Goal: Task Accomplishment & Management: Manage account settings

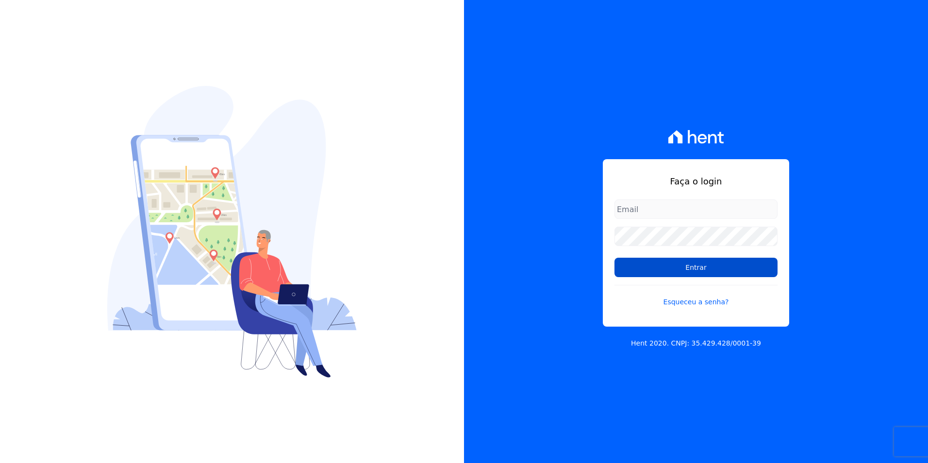
type input "kalil@apiceincorporadora.com.br"
click at [700, 273] on input "Entrar" at bounding box center [696, 267] width 163 height 19
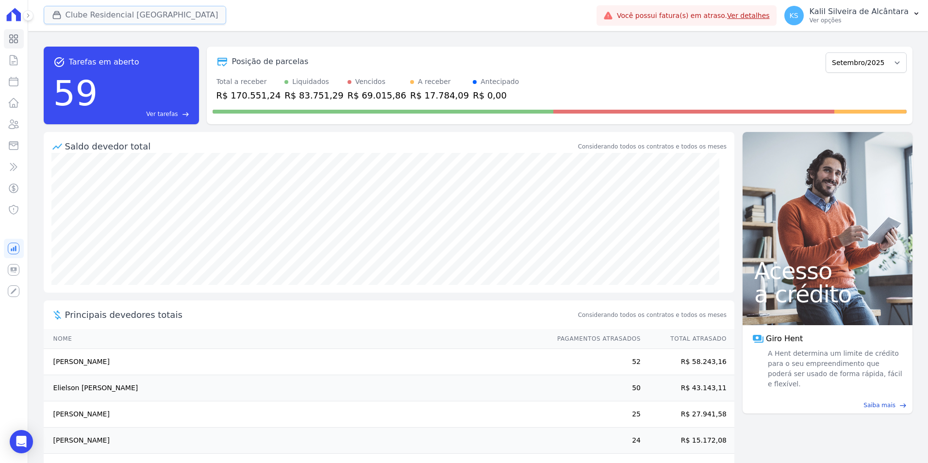
click at [116, 10] on button "Clube Residencial [GEOGRAPHIC_DATA]" at bounding box center [135, 15] width 183 height 18
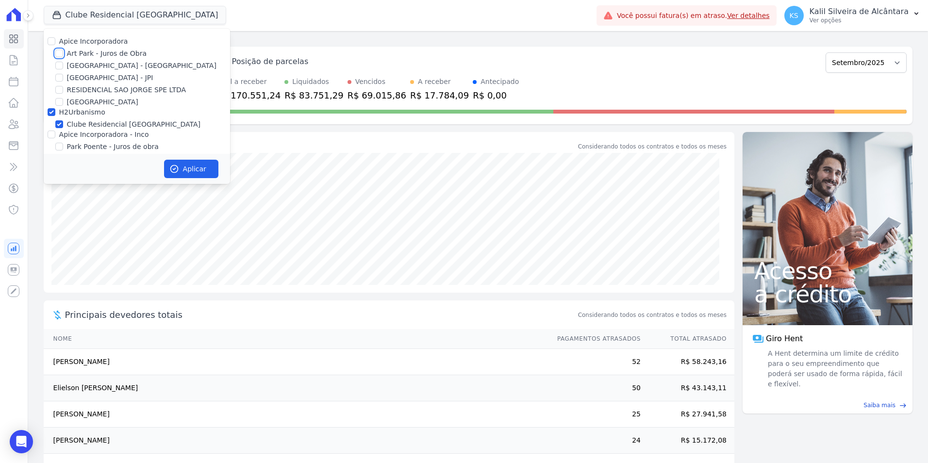
click at [62, 55] on input "Art Park - Juros de Obra" at bounding box center [59, 54] width 8 height 8
checkbox input "true"
click at [59, 65] on input "Arty Park - Gravatai" at bounding box center [59, 66] width 8 height 8
checkbox input "true"
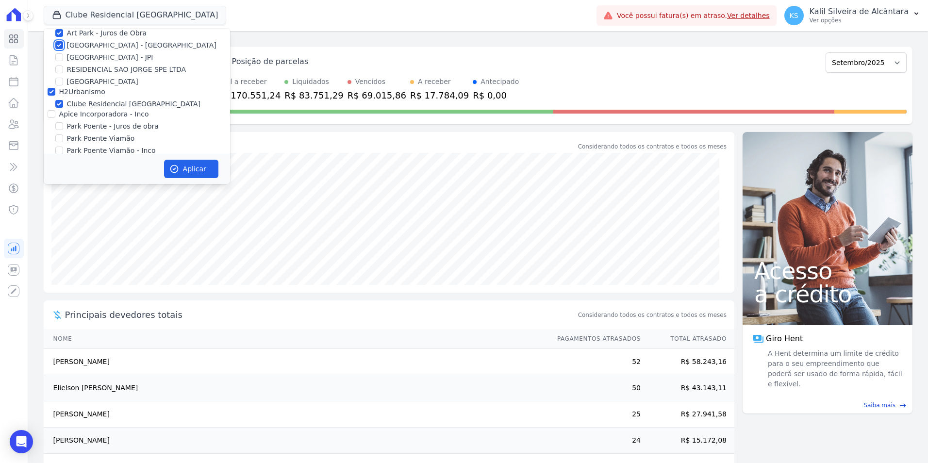
scroll to position [30, 0]
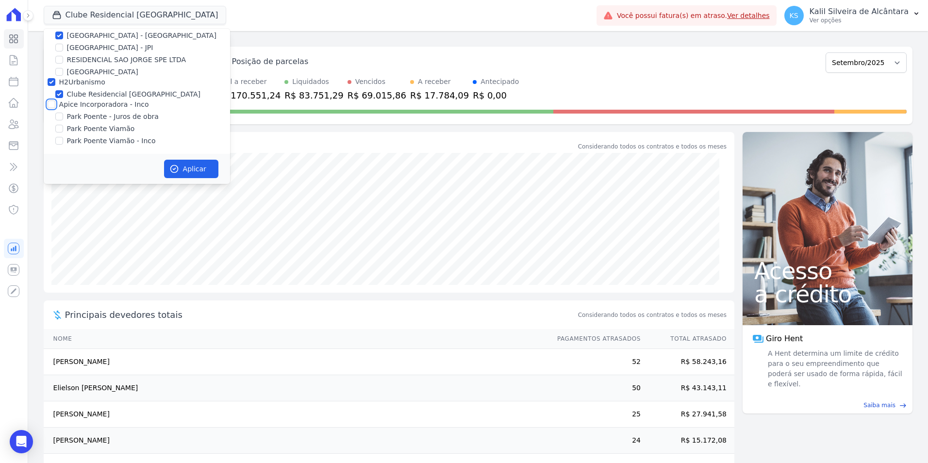
click at [52, 104] on input "Apice Incorporadora - Inco" at bounding box center [52, 104] width 8 height 8
checkbox input "true"
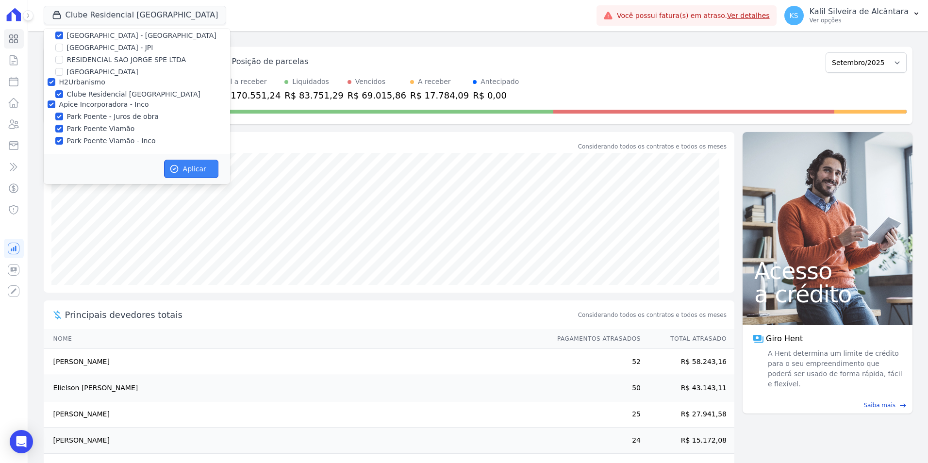
click at [174, 167] on icon "button" at bounding box center [174, 169] width 10 height 10
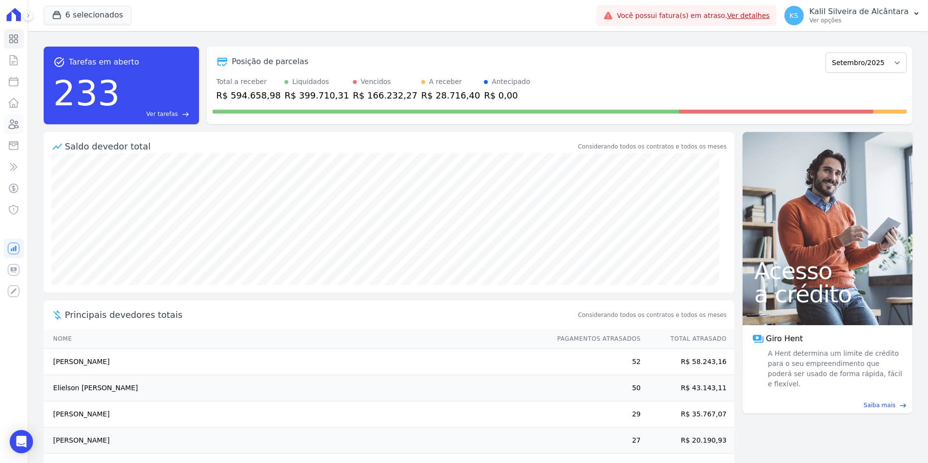
click at [12, 124] on icon at bounding box center [14, 124] width 12 height 12
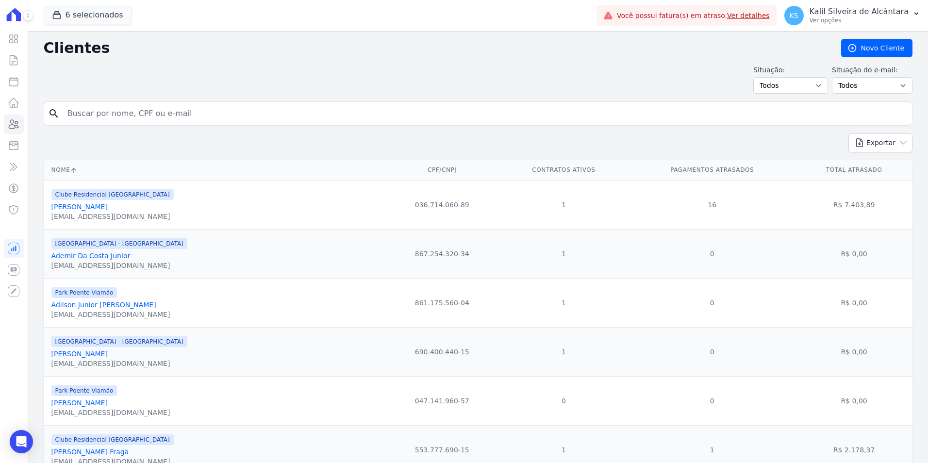
click at [94, 110] on input "search" at bounding box center [485, 113] width 847 height 19
type input "samanta vieira"
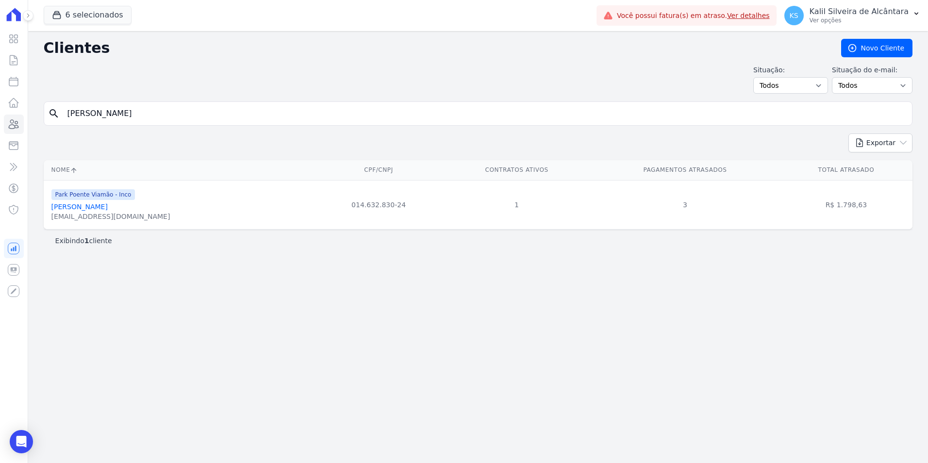
click at [98, 208] on link "Samanta Vieira Costa" at bounding box center [79, 207] width 56 height 8
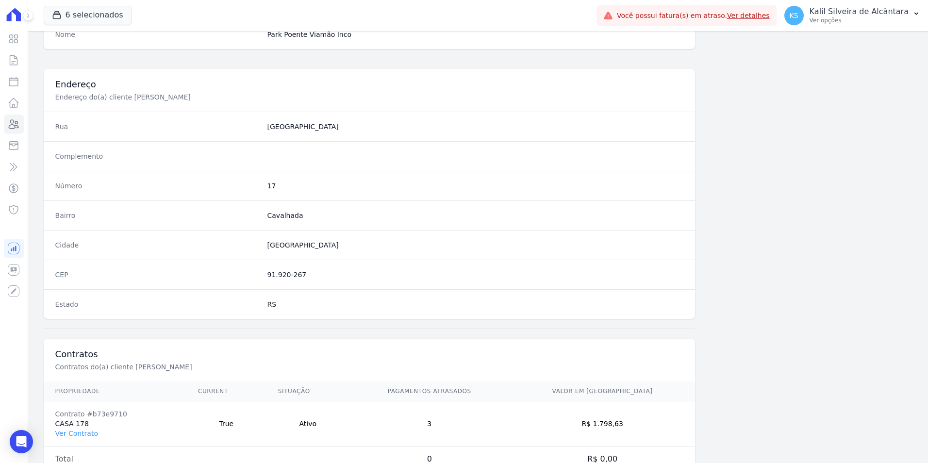
scroll to position [445, 0]
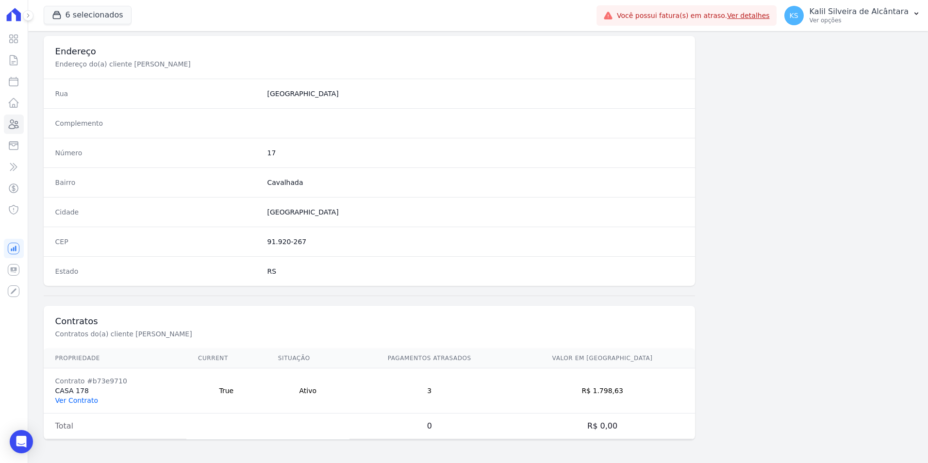
click at [81, 400] on link "Ver Contrato" at bounding box center [76, 401] width 43 height 8
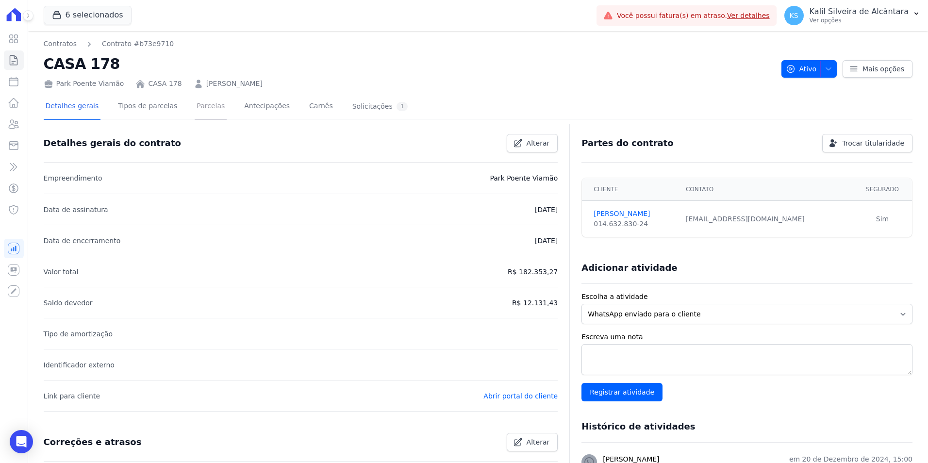
click at [204, 106] on link "Parcelas" at bounding box center [211, 107] width 32 height 26
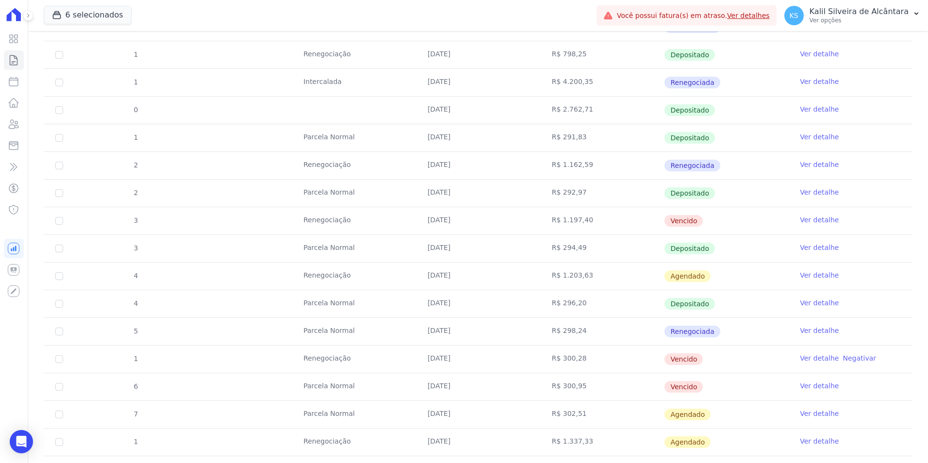
scroll to position [340, 0]
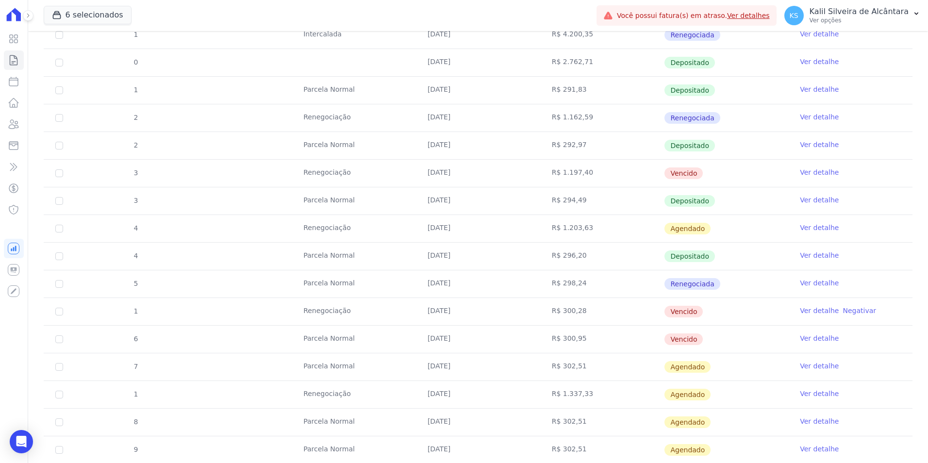
click at [810, 312] on link "Ver detalhe" at bounding box center [819, 311] width 39 height 10
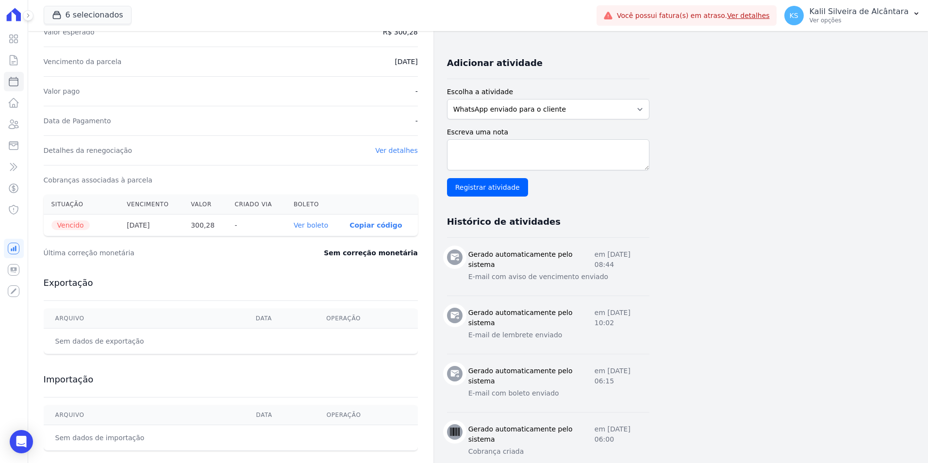
scroll to position [194, 0]
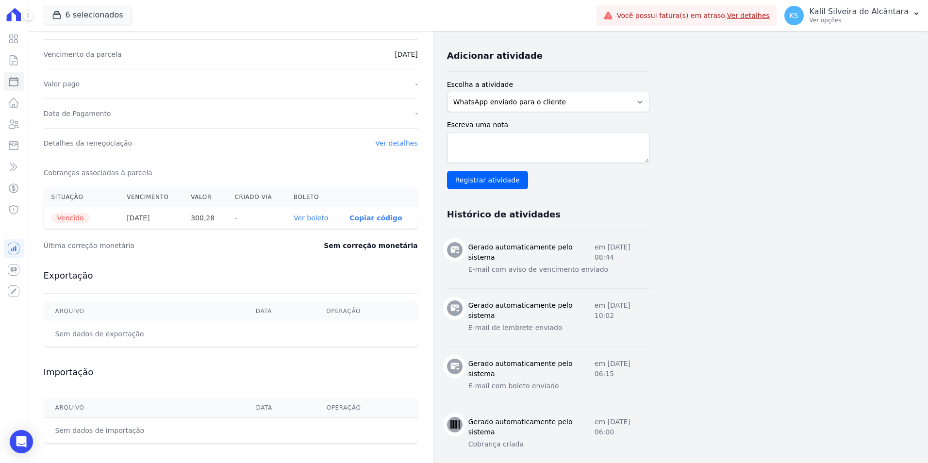
click at [305, 221] on link "Ver boleto" at bounding box center [311, 218] width 34 height 8
click at [7, 131] on link "Clientes" at bounding box center [14, 124] width 20 height 19
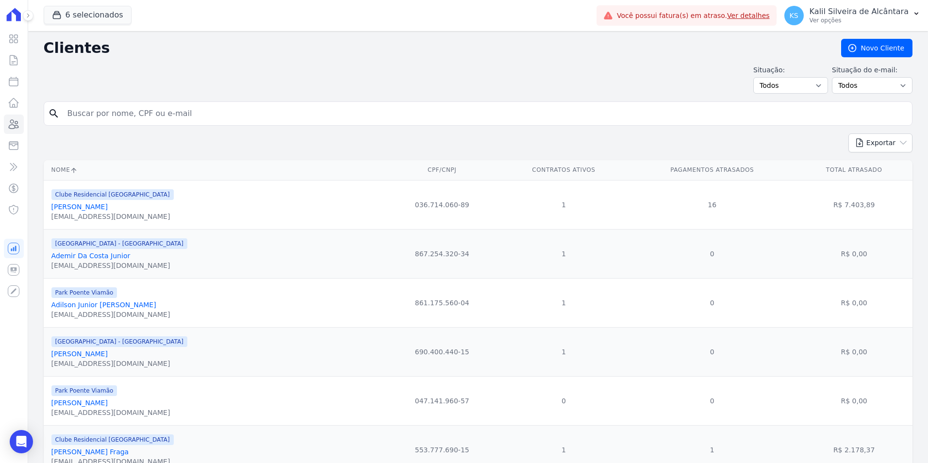
click at [90, 112] on input "search" at bounding box center [485, 113] width 847 height 19
type input "joyci"
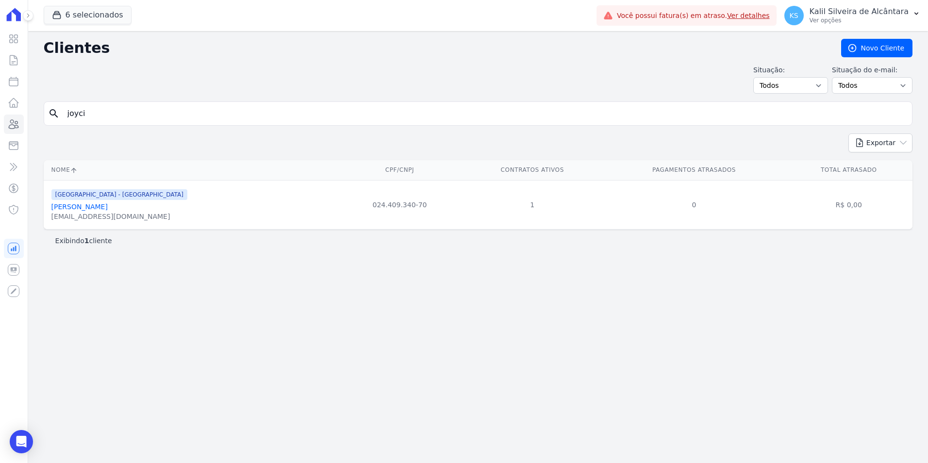
click at [106, 212] on div "Joyci Barboza Limberger" at bounding box center [119, 207] width 136 height 10
click at [108, 207] on link "Joyci Barboza Limberger" at bounding box center [79, 207] width 56 height 8
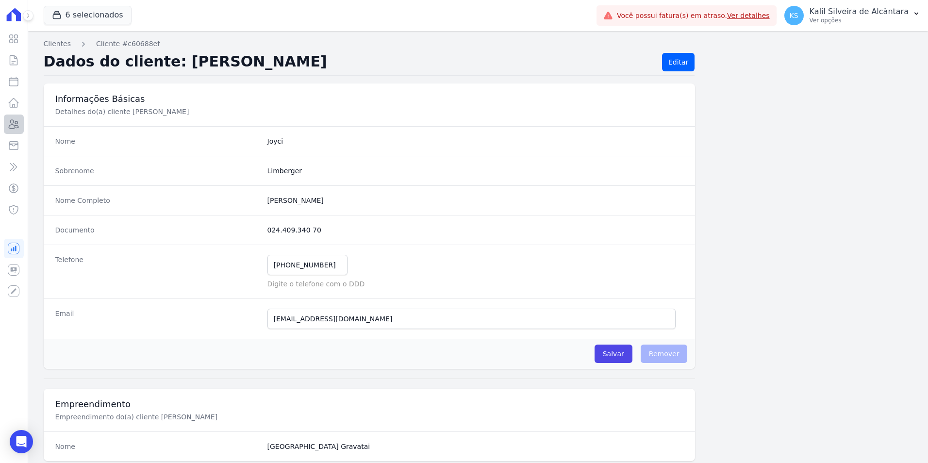
click at [23, 123] on div "Visão Geral Contratos [GEOGRAPHIC_DATA] Lotes Clientes Minha Carteira Transferê…" at bounding box center [14, 231] width 28 height 463
click at [18, 123] on icon at bounding box center [14, 124] width 12 height 12
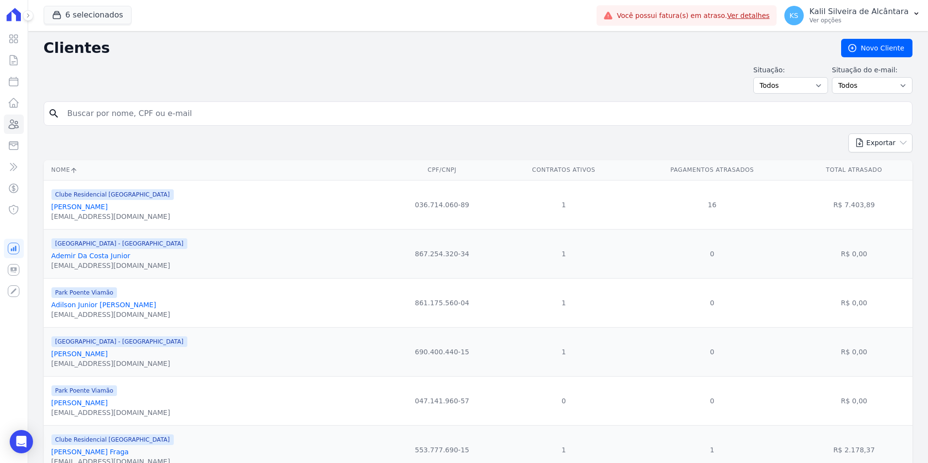
click at [144, 110] on input "search" at bounding box center [485, 113] width 847 height 19
type input "amanda da s"
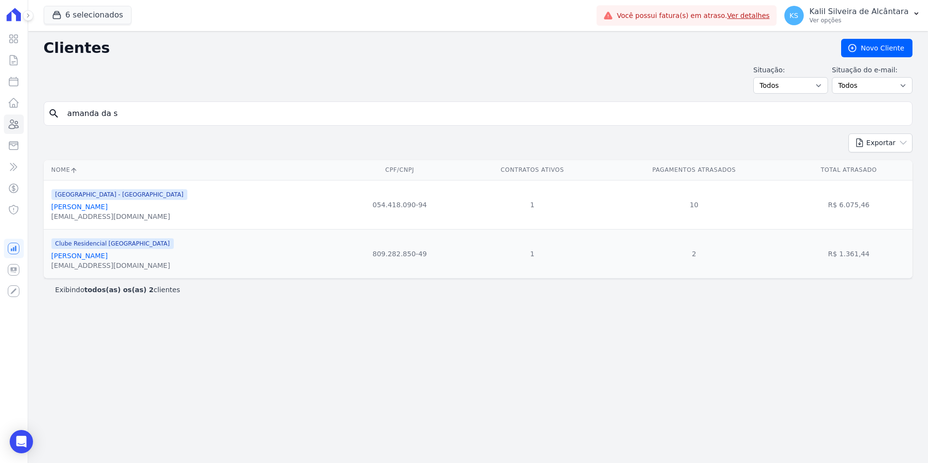
click at [100, 203] on link "[PERSON_NAME]" at bounding box center [79, 207] width 56 height 8
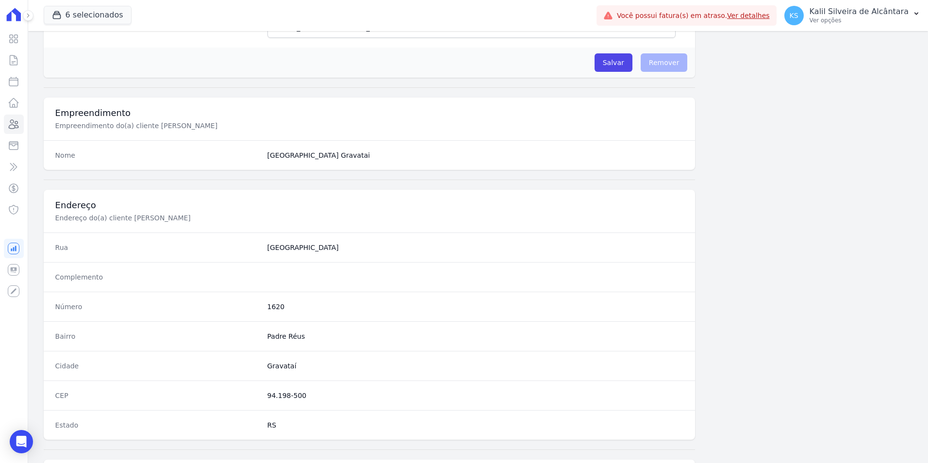
scroll to position [445, 0]
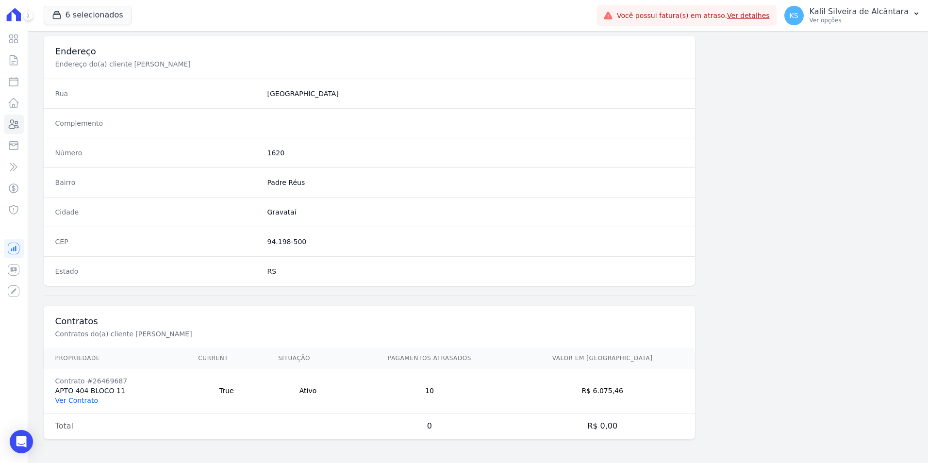
click at [77, 404] on link "Ver Contrato" at bounding box center [76, 401] width 43 height 8
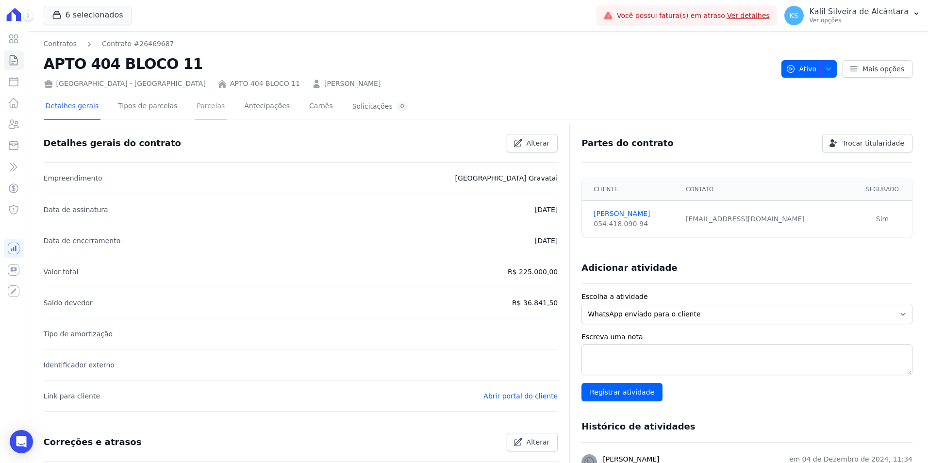
click at [202, 116] on link "Parcelas" at bounding box center [211, 107] width 32 height 26
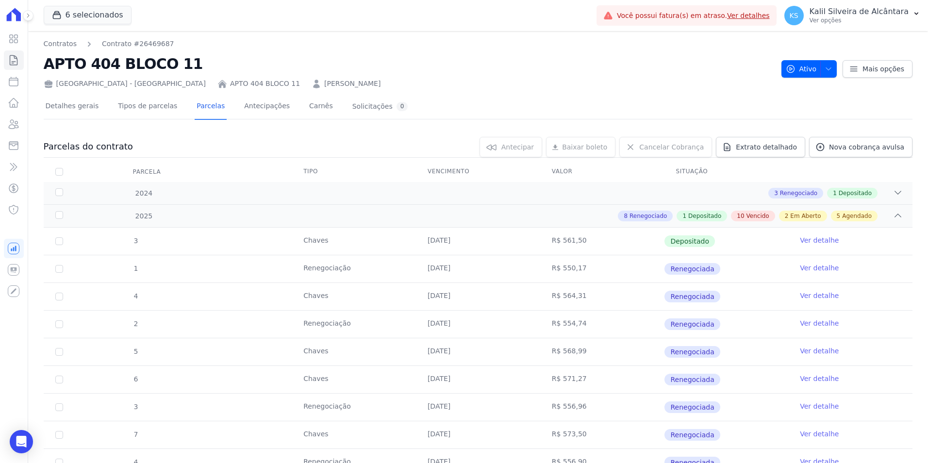
click at [324, 84] on link "Amanda da Silva Gomes" at bounding box center [352, 84] width 56 height 10
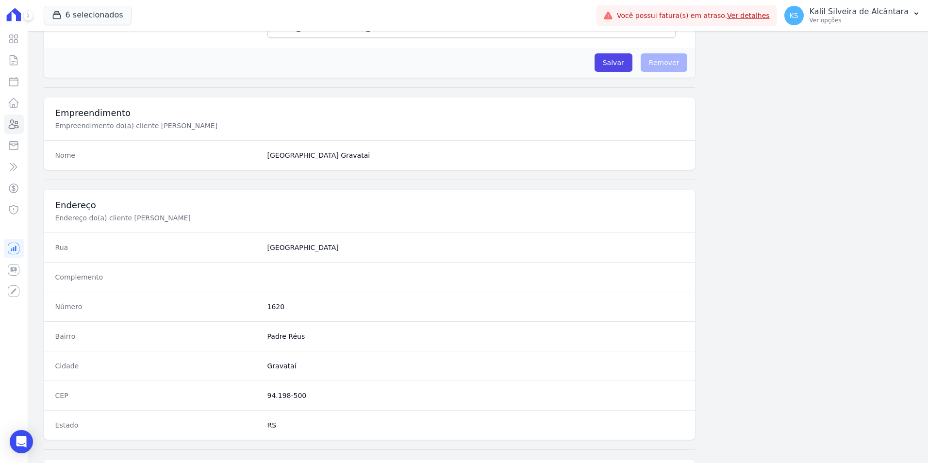
scroll to position [445, 0]
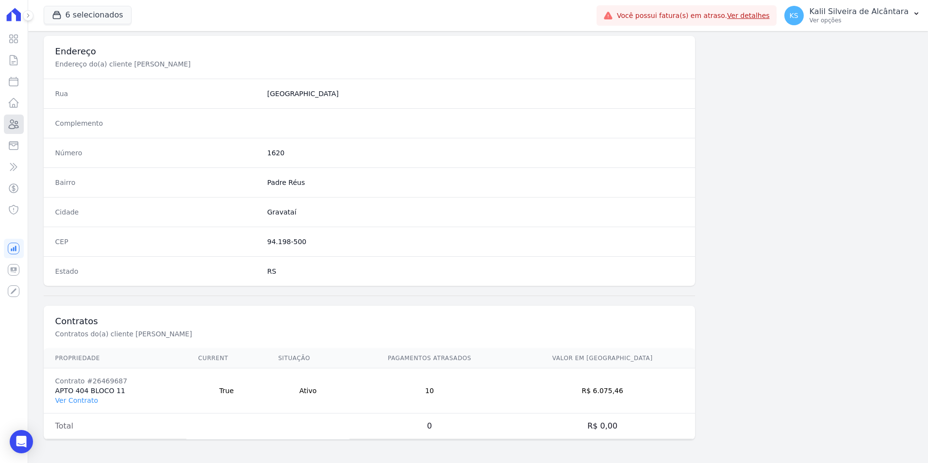
click at [22, 125] on link "Clientes" at bounding box center [14, 124] width 20 height 19
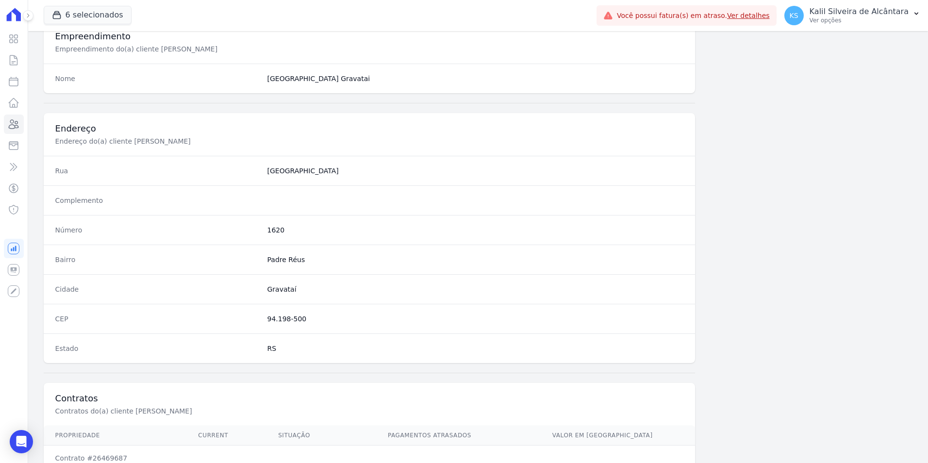
scroll to position [445, 0]
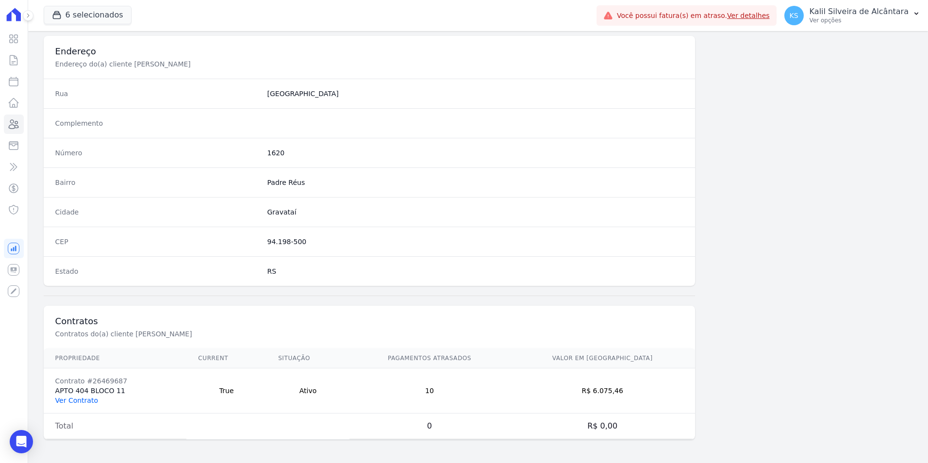
click at [80, 404] on link "Ver Contrato" at bounding box center [76, 401] width 43 height 8
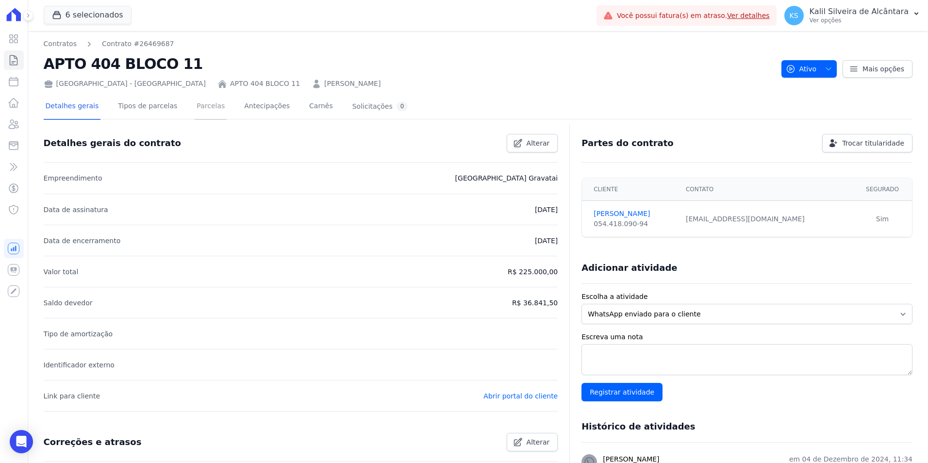
click at [195, 108] on link "Parcelas" at bounding box center [211, 107] width 32 height 26
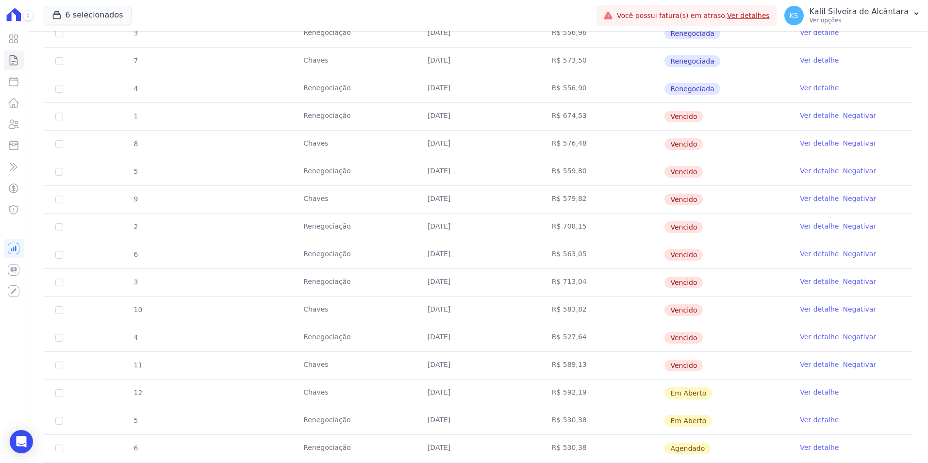
scroll to position [358, 0]
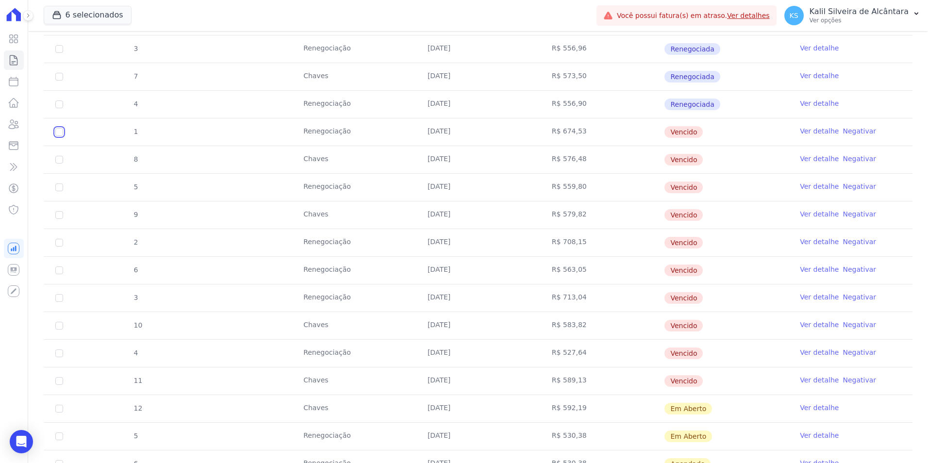
click at [61, 129] on input "checkbox" at bounding box center [59, 132] width 8 height 8
checkbox input "true"
drag, startPoint x: 64, startPoint y: 158, endPoint x: 63, endPoint y: 168, distance: 10.2
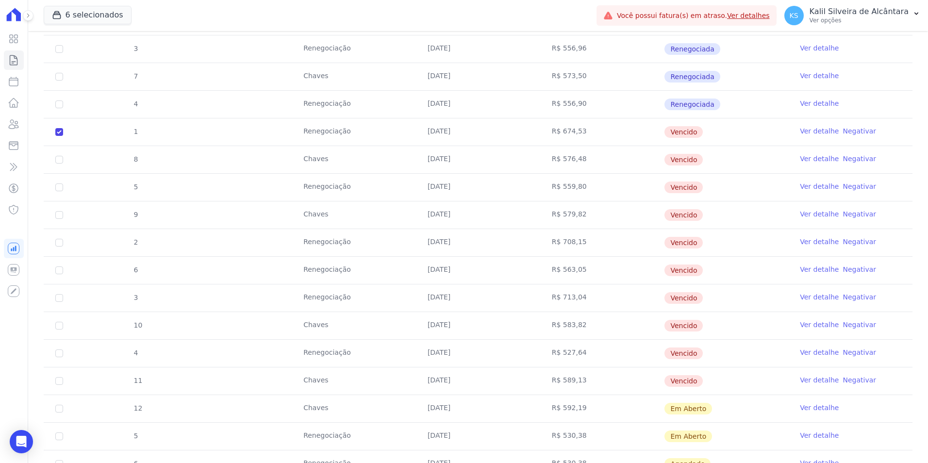
click at [64, 159] on td "8" at bounding box center [59, 159] width 31 height 27
drag, startPoint x: 61, startPoint y: 155, endPoint x: 61, endPoint y: 167, distance: 12.1
click at [61, 156] on td "8" at bounding box center [59, 159] width 31 height 27
drag, startPoint x: 59, startPoint y: 162, endPoint x: 62, endPoint y: 170, distance: 9.1
click at [60, 161] on input "checkbox" at bounding box center [59, 160] width 8 height 8
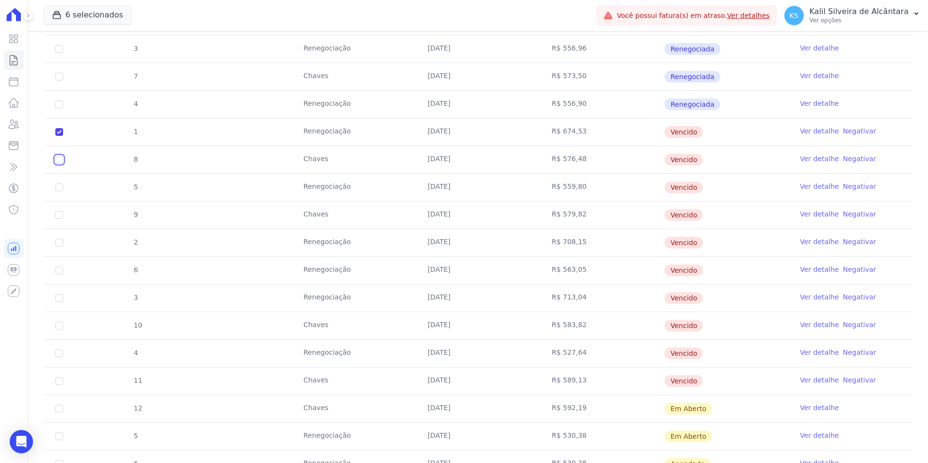
checkbox input "true"
click at [60, 186] on input "checkbox" at bounding box center [59, 188] width 8 height 8
checkbox input "true"
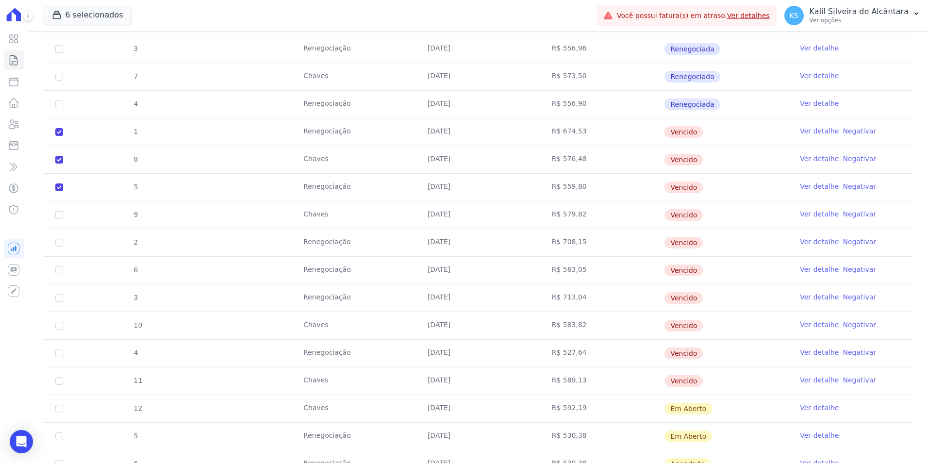
click at [58, 211] on td "9" at bounding box center [59, 214] width 31 height 27
click at [61, 220] on td "9" at bounding box center [59, 214] width 31 height 27
click at [61, 217] on input "checkbox" at bounding box center [59, 215] width 8 height 8
checkbox input "true"
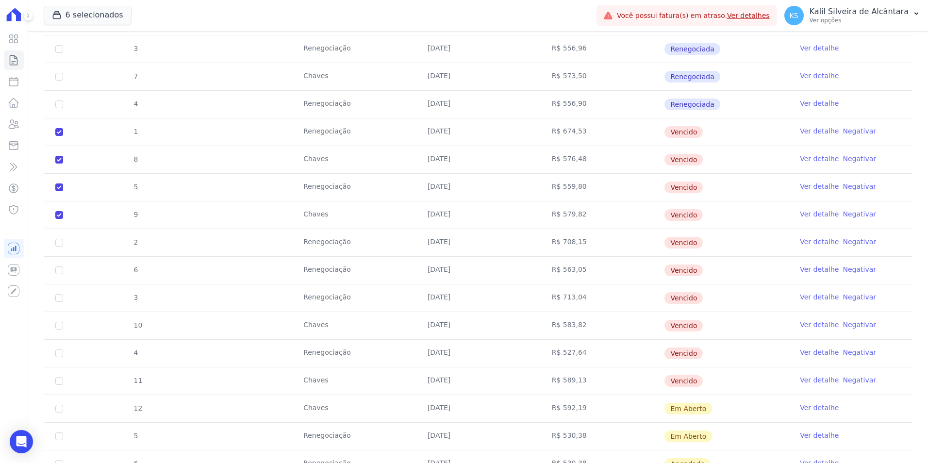
drag, startPoint x: 58, startPoint y: 234, endPoint x: 60, endPoint y: 240, distance: 6.1
click at [59, 237] on td "2" at bounding box center [59, 242] width 31 height 27
drag, startPoint x: 61, startPoint y: 240, endPoint x: 62, endPoint y: 254, distance: 14.2
click at [61, 242] on input "checkbox" at bounding box center [59, 243] width 8 height 8
checkbox input "true"
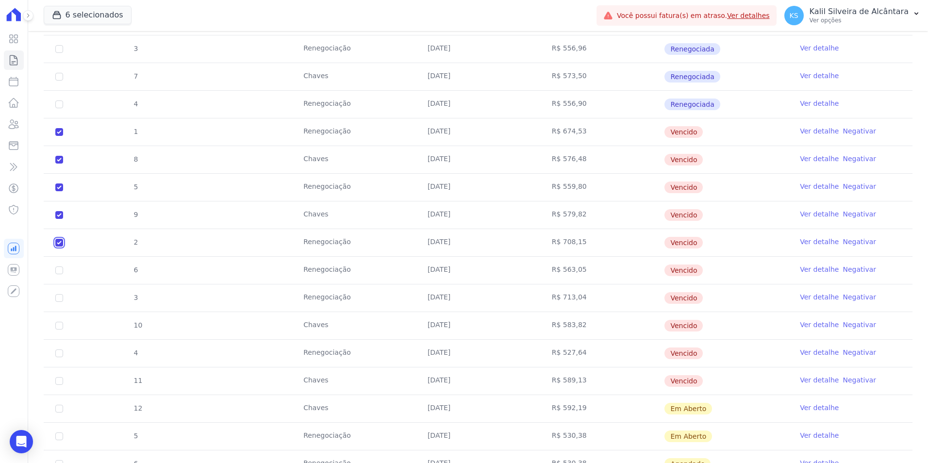
checkbox input "true"
click at [59, 266] on td "6" at bounding box center [59, 270] width 31 height 27
click at [61, 269] on input "checkbox" at bounding box center [59, 271] width 8 height 8
checkbox input "true"
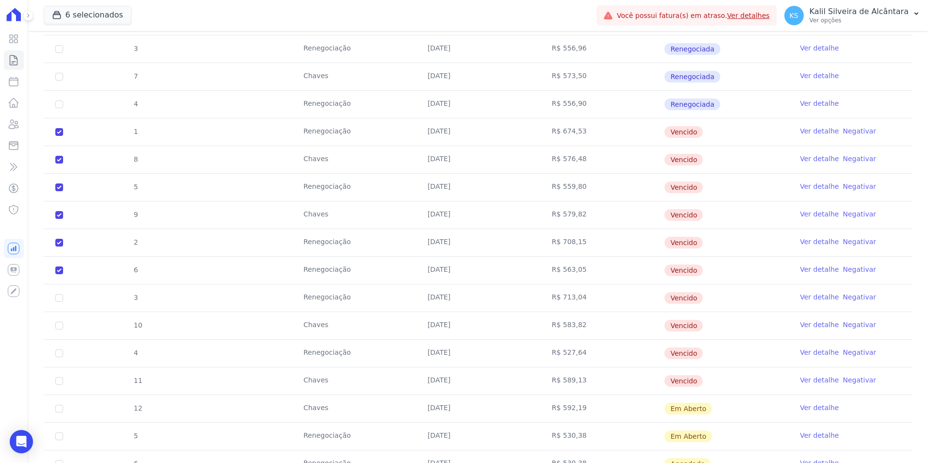
click at [60, 292] on td "3" at bounding box center [59, 297] width 31 height 27
click at [60, 309] on td "3" at bounding box center [59, 297] width 31 height 27
drag, startPoint x: 60, startPoint y: 302, endPoint x: 62, endPoint y: 313, distance: 11.3
click at [60, 301] on td "3" at bounding box center [59, 297] width 31 height 27
click at [62, 294] on input "checkbox" at bounding box center [59, 298] width 8 height 8
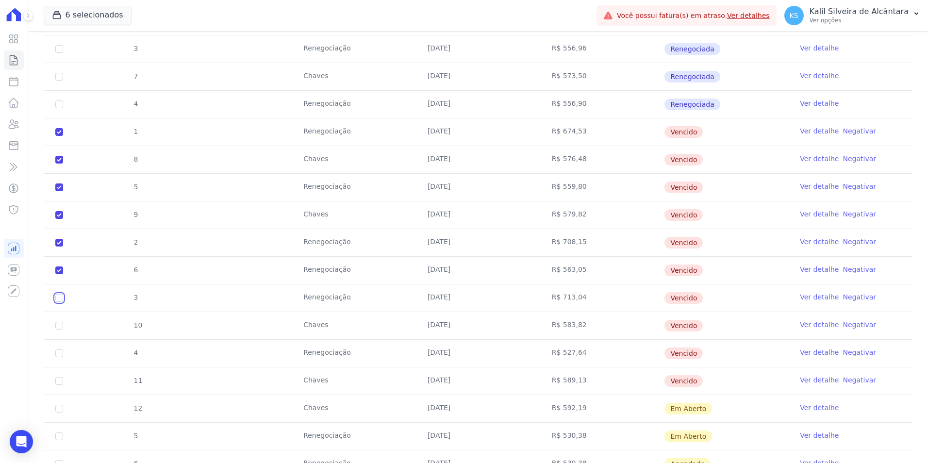
checkbox input "true"
click at [59, 323] on input "checkbox" at bounding box center [59, 326] width 8 height 8
checkbox input "true"
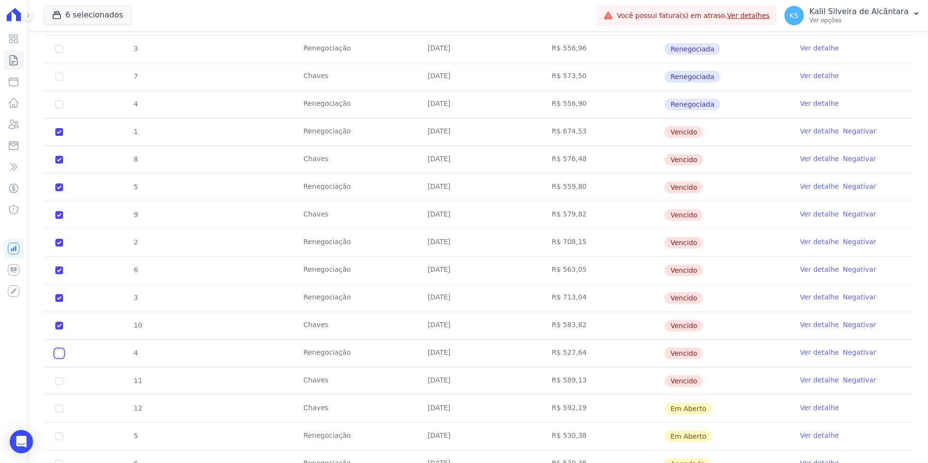
click at [61, 351] on input "checkbox" at bounding box center [59, 354] width 8 height 8
checkbox input "true"
drag, startPoint x: 55, startPoint y: 375, endPoint x: 62, endPoint y: 377, distance: 6.6
click at [58, 376] on td "11" at bounding box center [59, 380] width 31 height 27
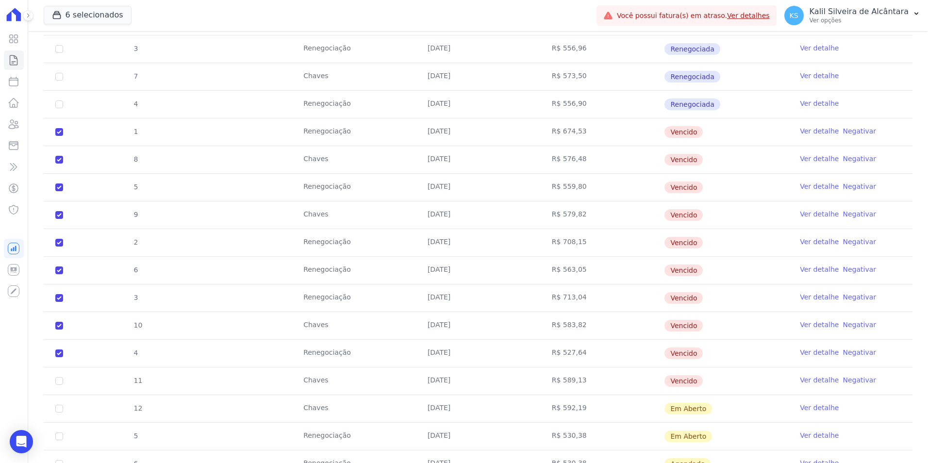
click at [52, 380] on td "11" at bounding box center [59, 380] width 31 height 27
drag, startPoint x: 58, startPoint y: 381, endPoint x: 73, endPoint y: 382, distance: 14.6
click at [60, 381] on input "checkbox" at bounding box center [59, 381] width 8 height 8
checkbox input "true"
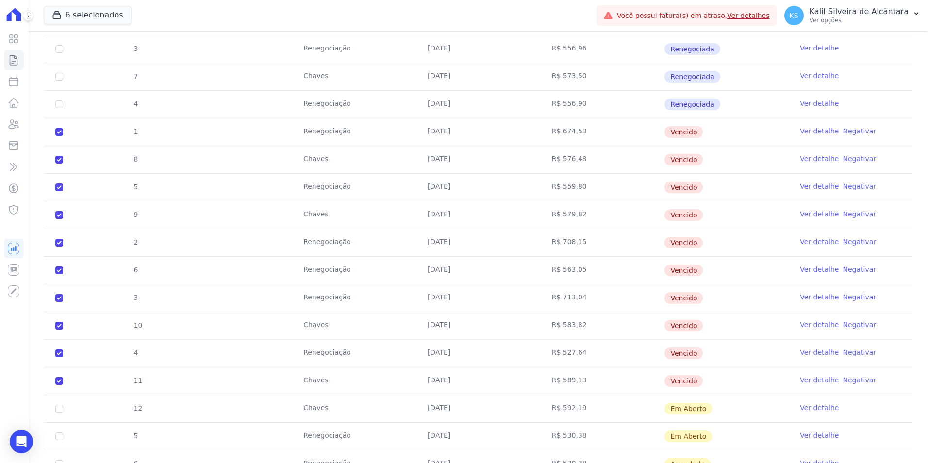
drag, startPoint x: 364, startPoint y: 379, endPoint x: 419, endPoint y: 344, distance: 65.5
click at [419, 344] on tbody "3 Chaves 30/01/2025 R$ 561,50 Depositado Ver detalhe 1 Renegociação 10/02/2025 …" at bounding box center [478, 228] width 869 height 719
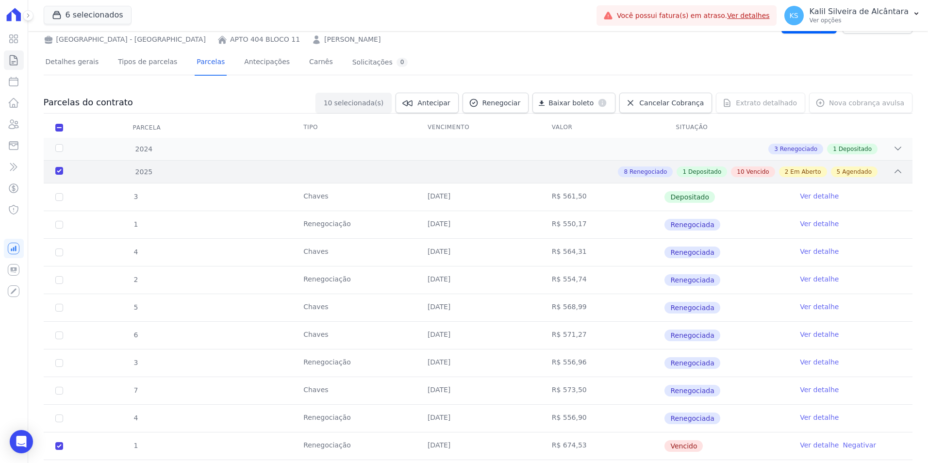
scroll to position [0, 0]
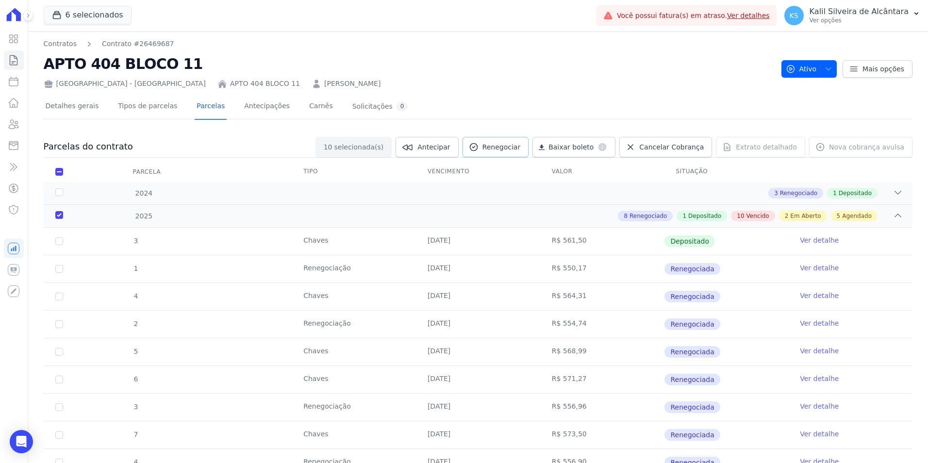
click at [519, 144] on span "Renegociar" at bounding box center [502, 147] width 38 height 10
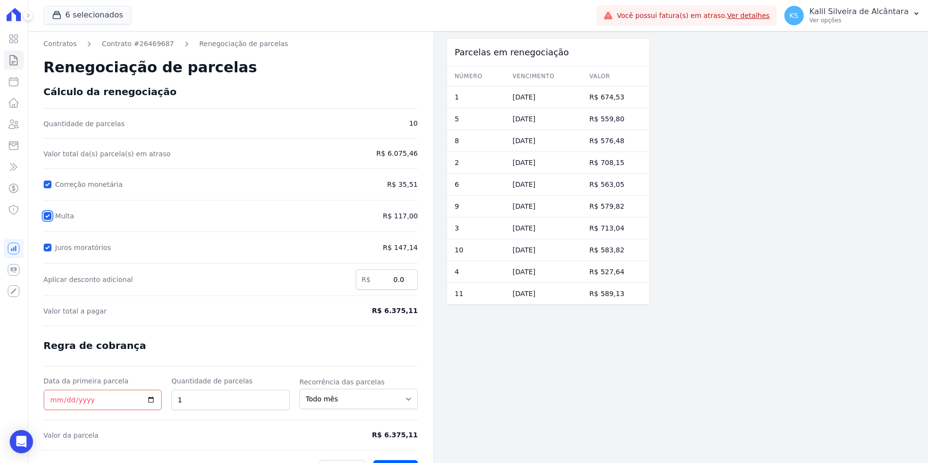
click at [45, 214] on input "Multa" at bounding box center [48, 216] width 8 height 8
checkbox input "false"
click at [47, 254] on form "Cálculo da renegociação Quantidade de parcelas 10 Valor total da(s) parcela(s) …" at bounding box center [231, 282] width 374 height 393
click at [49, 246] on input "Juros moratórios" at bounding box center [48, 248] width 8 height 8
checkbox input "false"
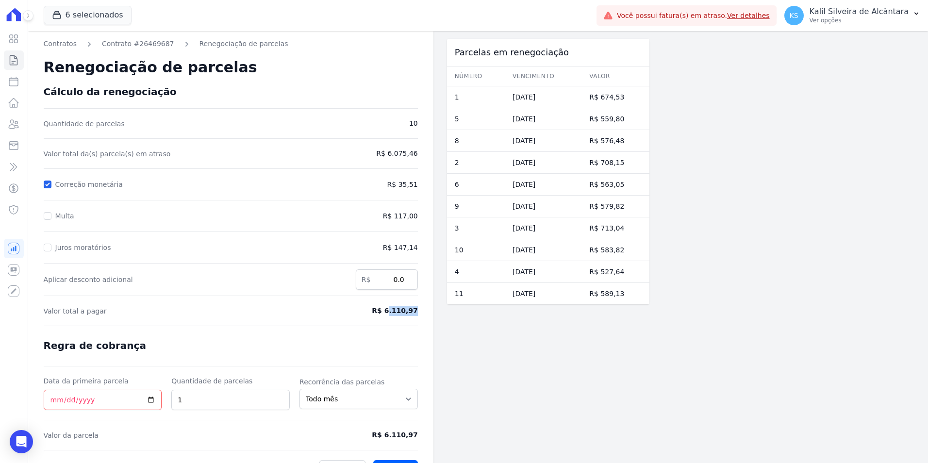
drag, startPoint x: 421, startPoint y: 318, endPoint x: 394, endPoint y: 312, distance: 27.9
click at [394, 312] on div "Contratos Contrato #26469687 Renegociação de parcelas Renegociação de parcelas …" at bounding box center [230, 258] width 405 height 455
drag, startPoint x: 394, startPoint y: 312, endPoint x: 382, endPoint y: 312, distance: 12.1
click at [386, 312] on span "R$ 6.110,97" at bounding box center [375, 311] width 86 height 10
drag, startPoint x: 380, startPoint y: 310, endPoint x: 418, endPoint y: 312, distance: 38.4
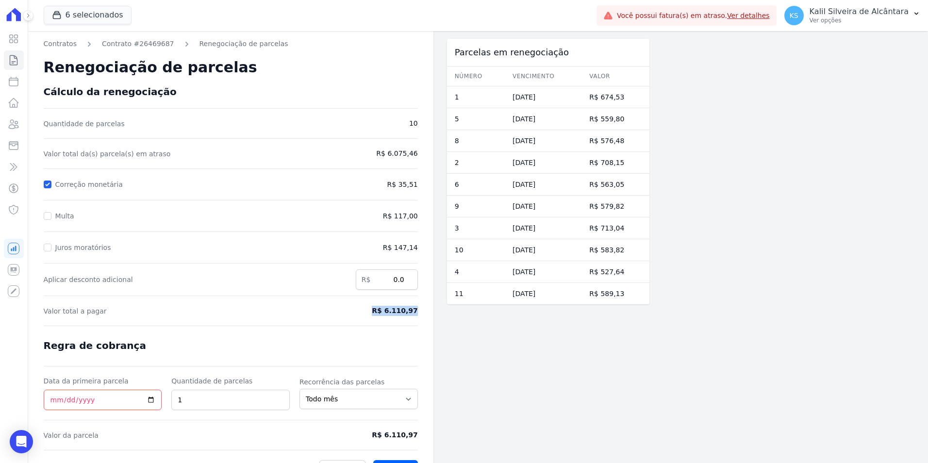
click at [418, 312] on div "Contratos Contrato #26469687 Renegociação de parcelas Renegociação de parcelas …" at bounding box center [230, 258] width 405 height 455
copy span "R$ 6.110,97"
click at [18, 126] on icon at bounding box center [14, 124] width 12 height 12
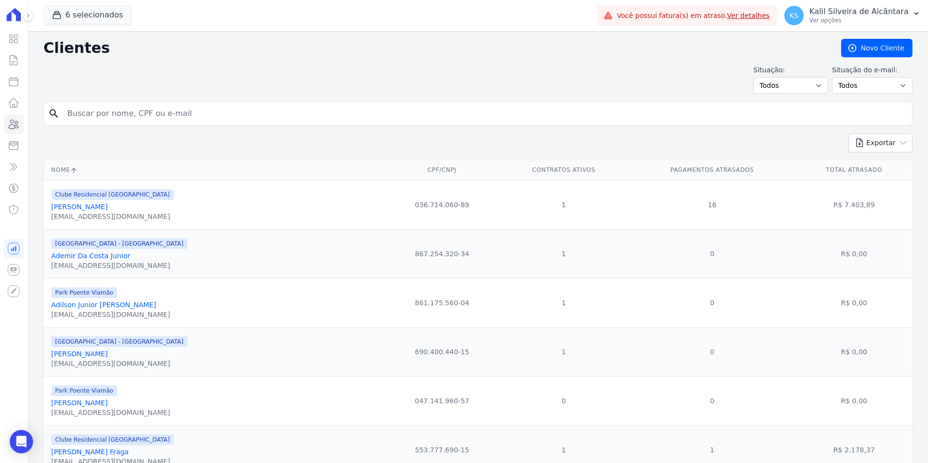
click at [308, 117] on input "search" at bounding box center [485, 113] width 847 height 19
type input "juan jaq"
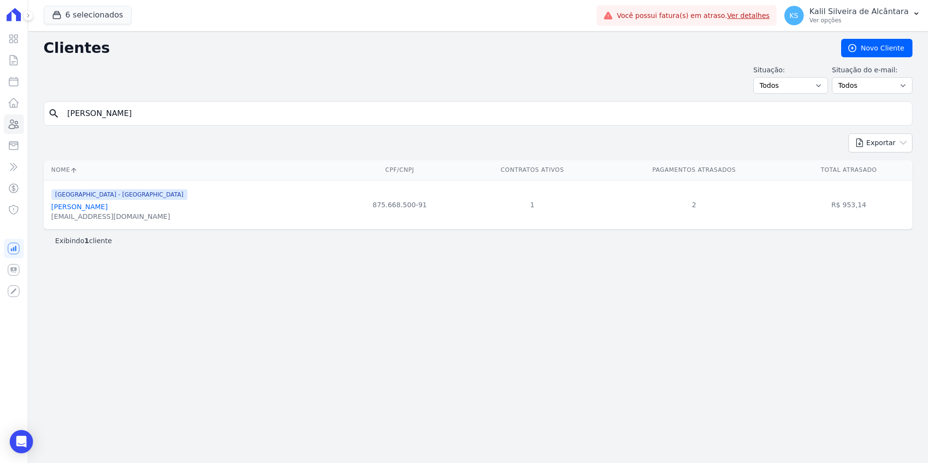
click at [108, 208] on link "Juan Jaques Da Silva Goulart" at bounding box center [79, 207] width 56 height 8
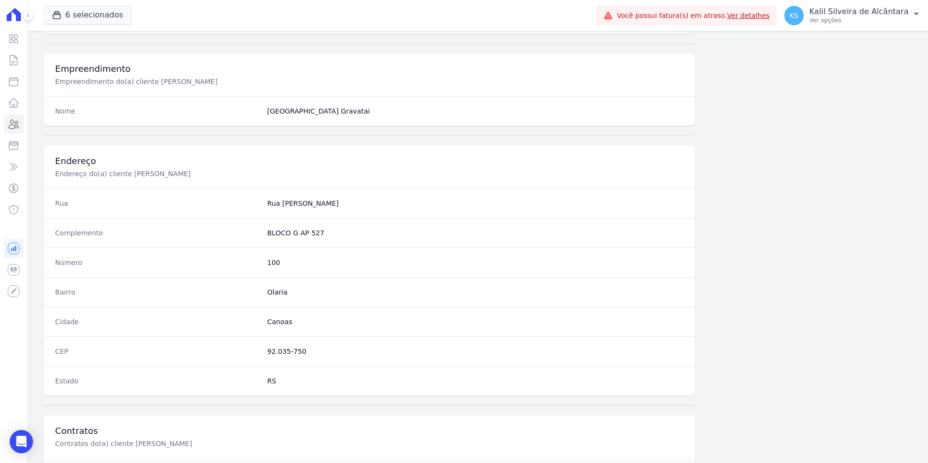
scroll to position [445, 0]
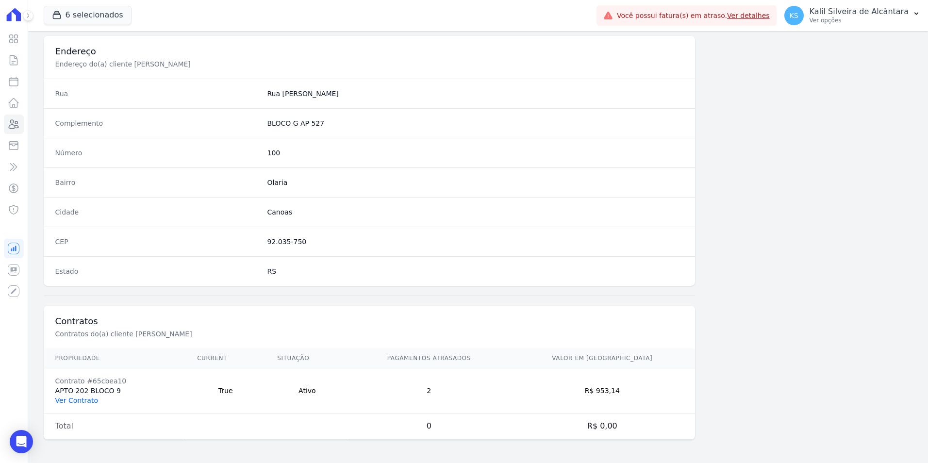
click at [85, 402] on link "Ver Contrato" at bounding box center [76, 401] width 43 height 8
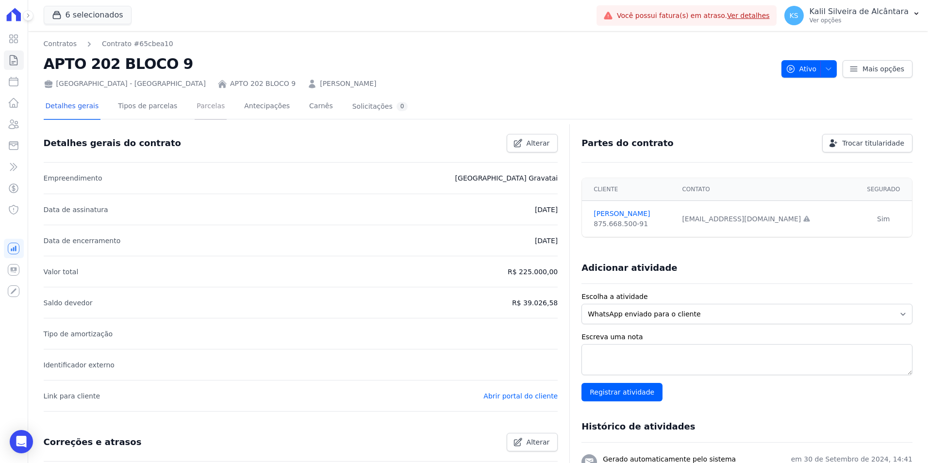
click at [195, 117] on link "Parcelas" at bounding box center [211, 107] width 32 height 26
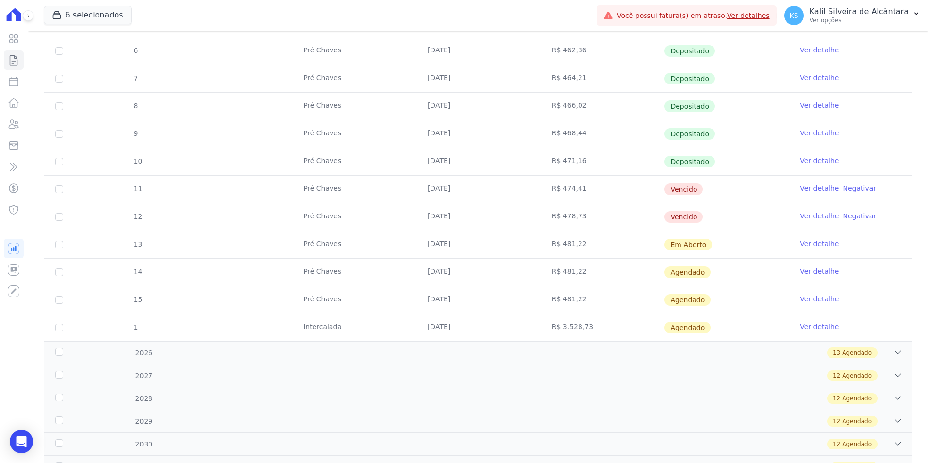
scroll to position [290, 0]
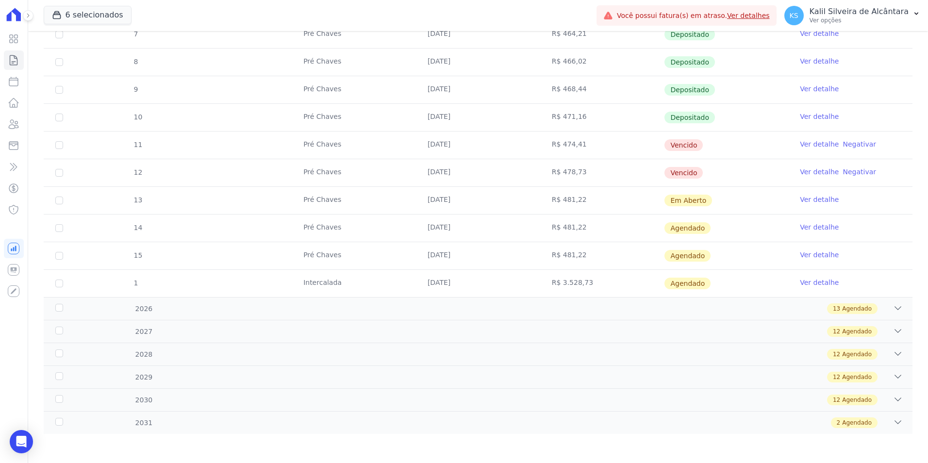
drag, startPoint x: 693, startPoint y: 179, endPoint x: 286, endPoint y: 144, distance: 408.8
click at [286, 144] on tbody "4 Pré Chaves 10/01/2025 R$ 456,27 Depositado Ver detalhe 5 Pré Chaves 10/02/202…" at bounding box center [478, 117] width 869 height 359
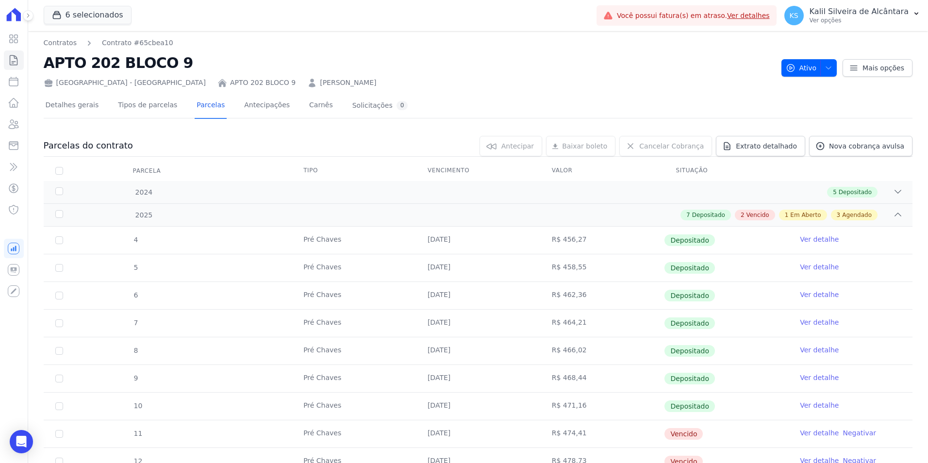
scroll to position [0, 0]
click at [320, 83] on link "JUAN JAQUES DA SILVA GOULART" at bounding box center [348, 84] width 56 height 10
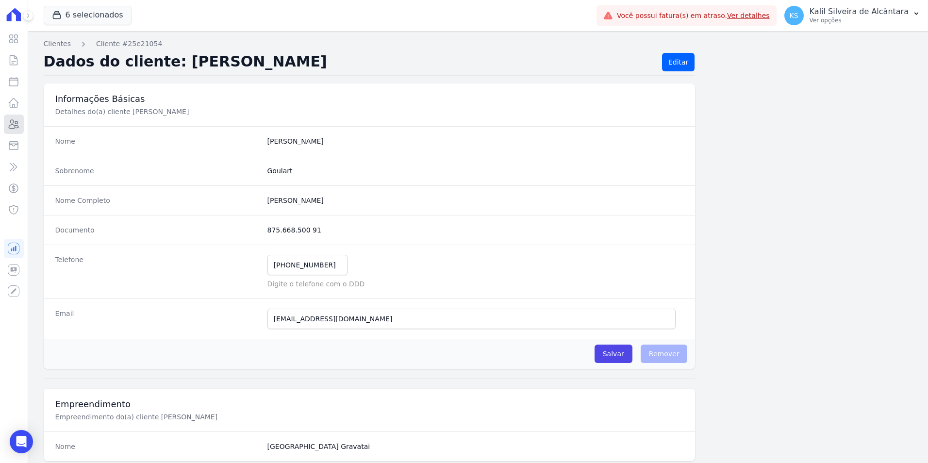
click at [12, 119] on icon at bounding box center [14, 124] width 12 height 12
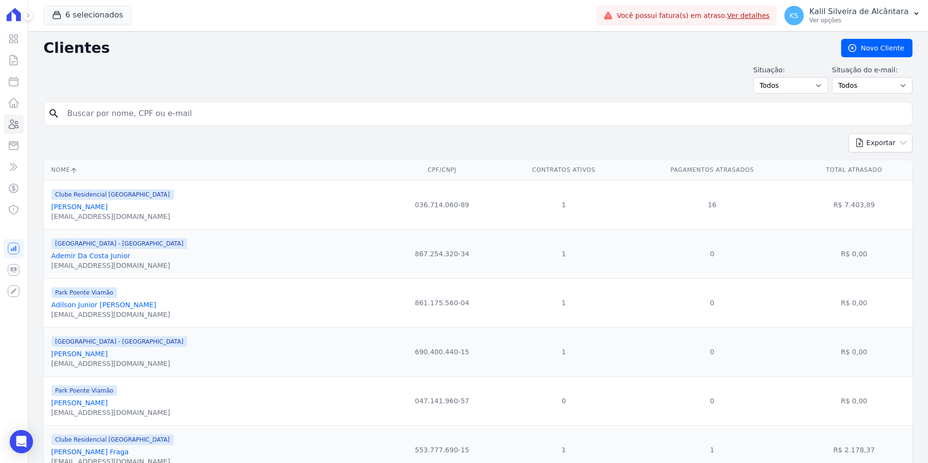
click at [102, 109] on input "search" at bounding box center [485, 113] width 847 height 19
type input "joyci"
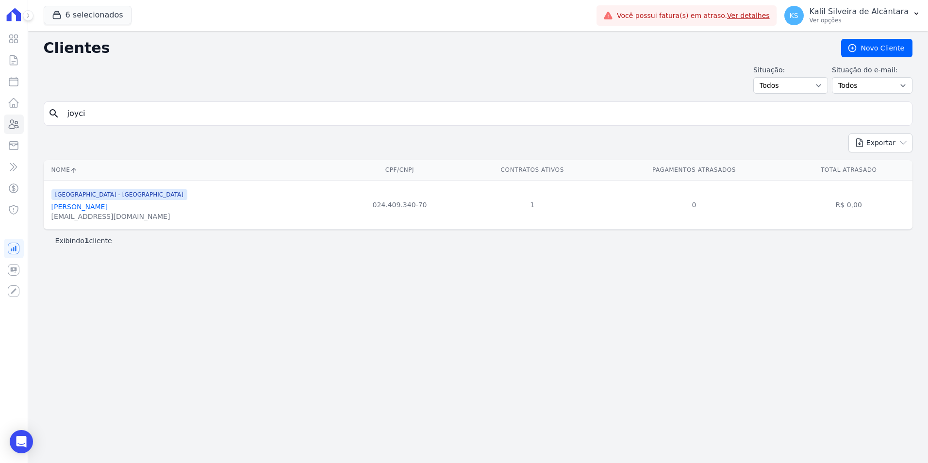
click at [108, 205] on link "Joyci Barboza Limberger" at bounding box center [79, 207] width 56 height 8
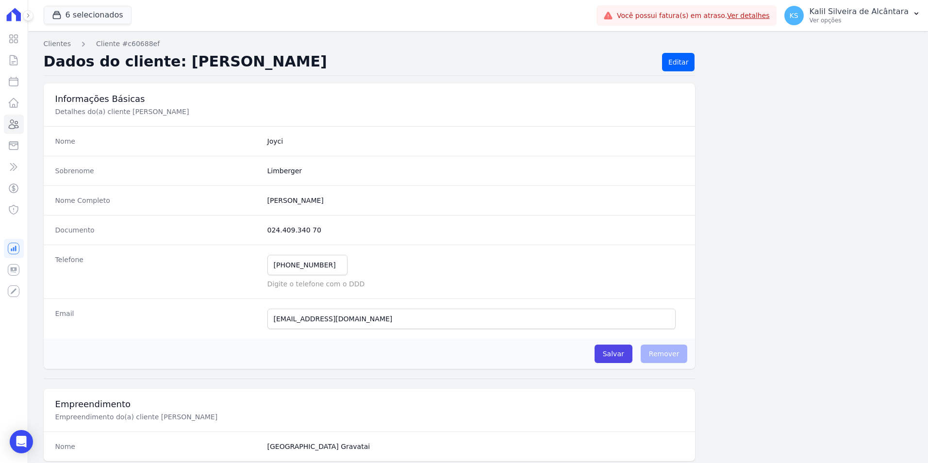
drag, startPoint x: 325, startPoint y: 235, endPoint x: 240, endPoint y: 229, distance: 85.2
click at [240, 229] on div "Documento 024.409.340 70" at bounding box center [370, 230] width 652 height 30
copy div "024.409.340 70"
click at [19, 124] on icon at bounding box center [14, 124] width 12 height 12
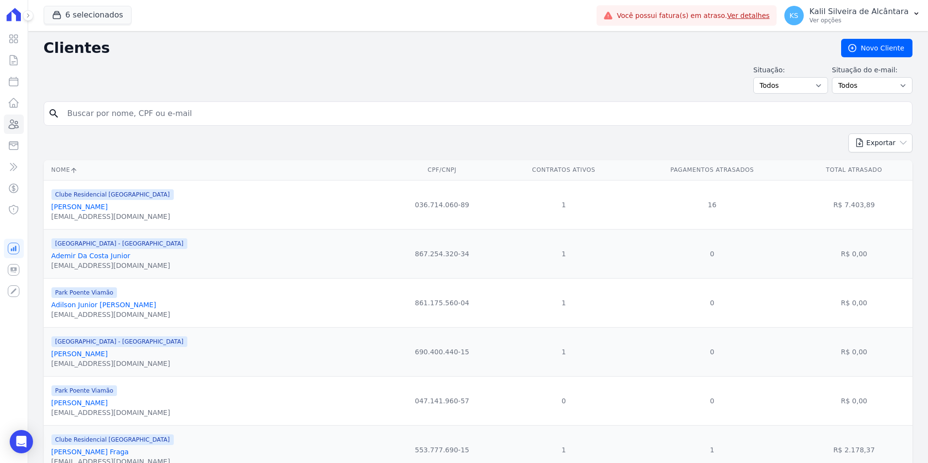
paste input "Bruna Caroline Da Rocha"
click at [134, 113] on input "search" at bounding box center [485, 113] width 847 height 19
type input "Bruna Caroline Da Rocha"
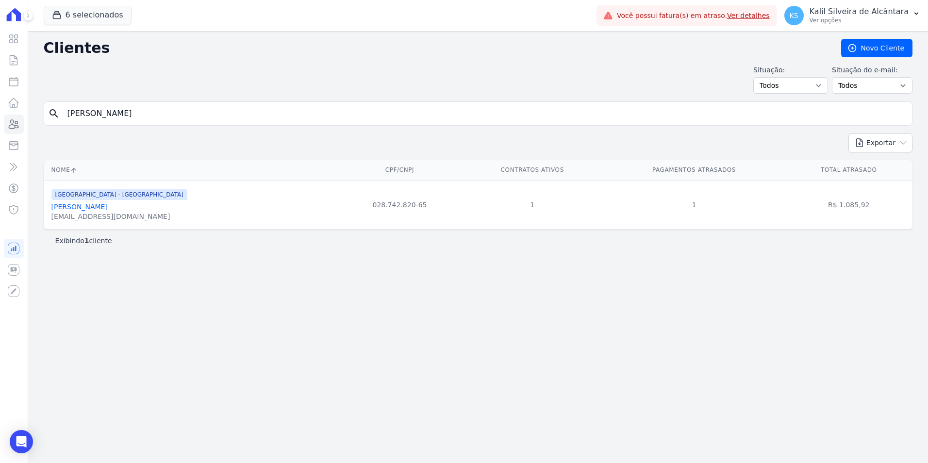
click at [94, 210] on link "Bruna Caroline Da Rocha" at bounding box center [79, 207] width 56 height 8
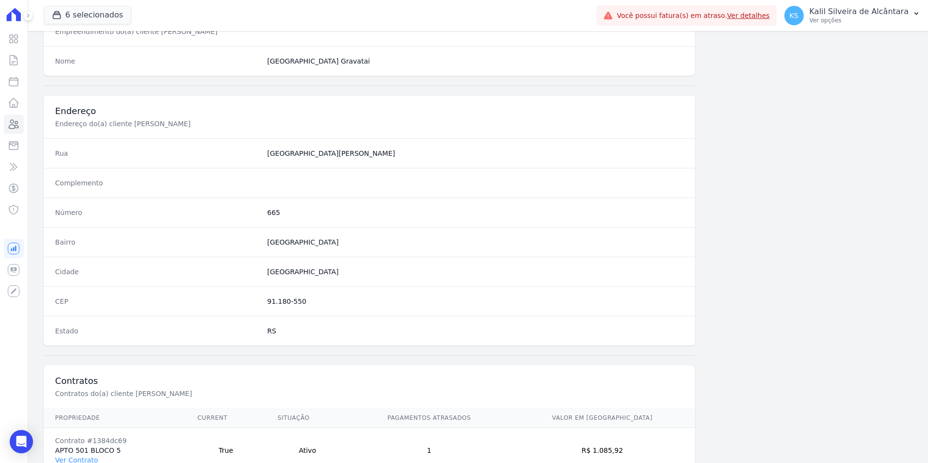
scroll to position [445, 0]
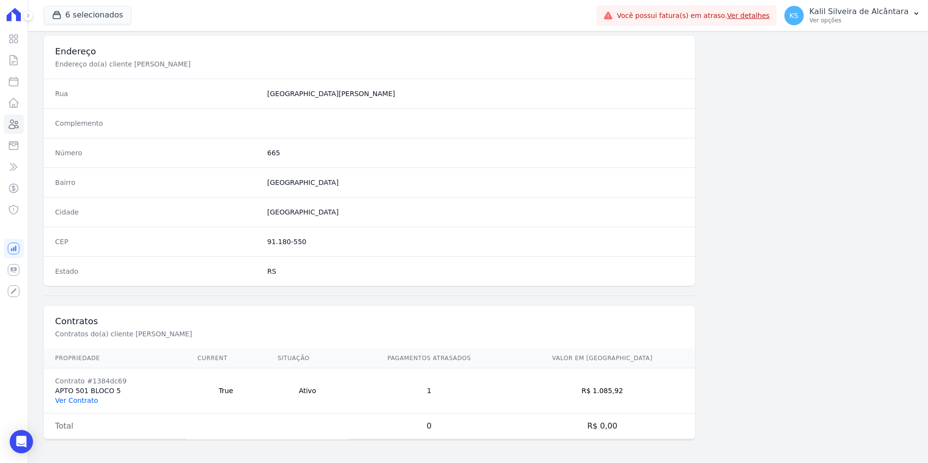
click at [86, 398] on link "Ver Contrato" at bounding box center [76, 401] width 43 height 8
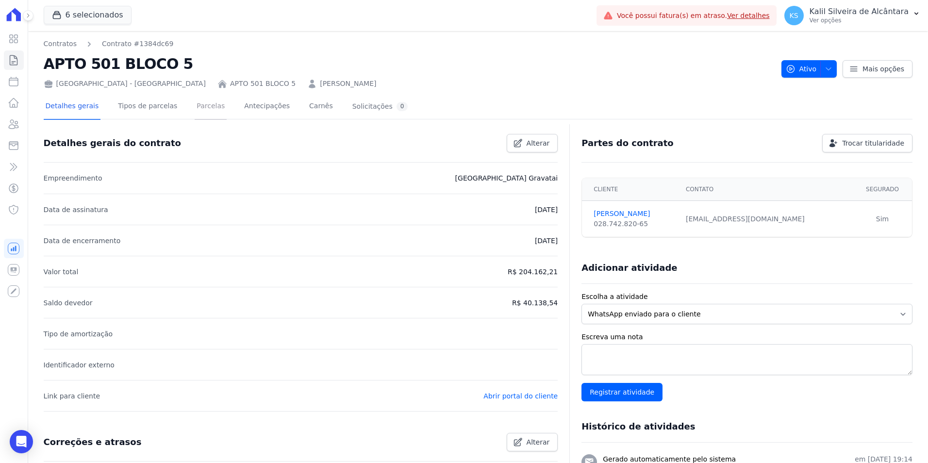
click at [198, 107] on link "Parcelas" at bounding box center [211, 107] width 32 height 26
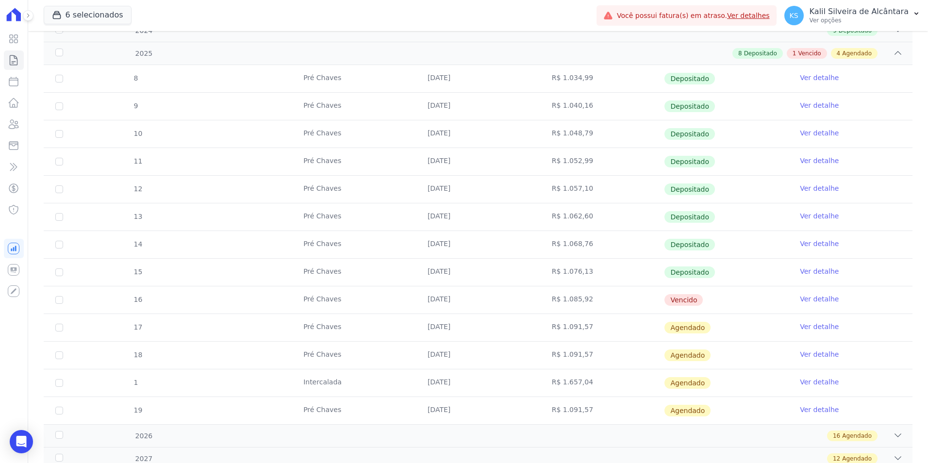
scroll to position [267, 0]
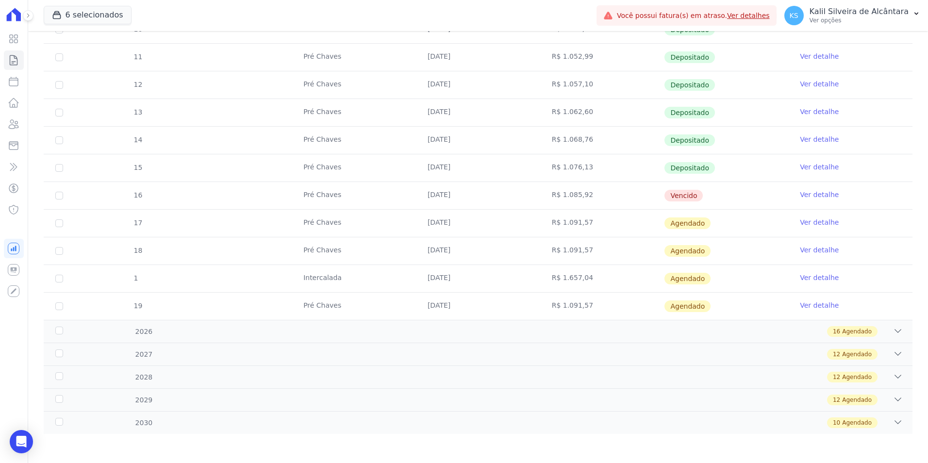
drag, startPoint x: 477, startPoint y: 194, endPoint x: 342, endPoint y: 186, distance: 135.2
click at [342, 186] on tr "16 Pré Chaves 25/09/2025 R$ 1.085,92 Vencido Ver detalhe" at bounding box center [478, 196] width 869 height 28
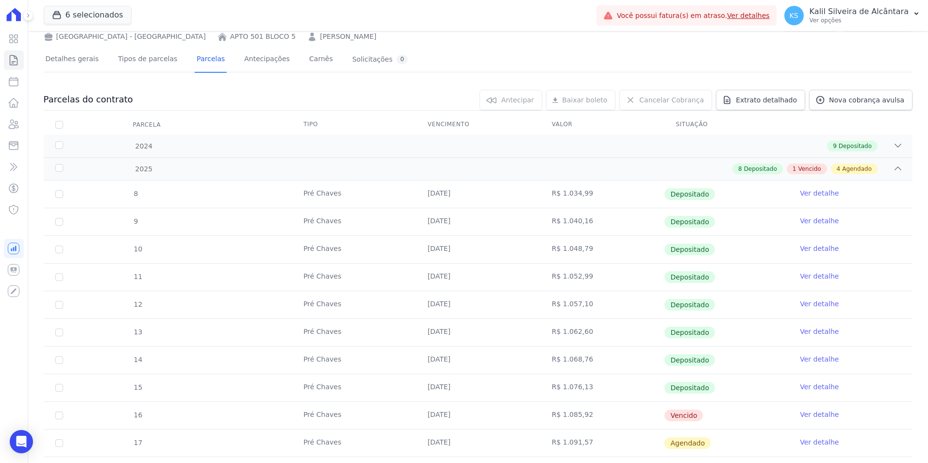
scroll to position [24, 0]
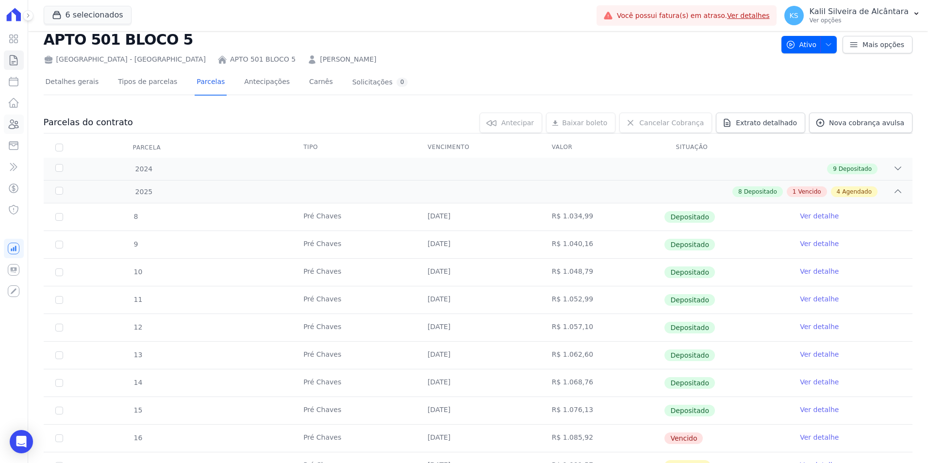
click at [8, 120] on icon at bounding box center [14, 124] width 12 height 12
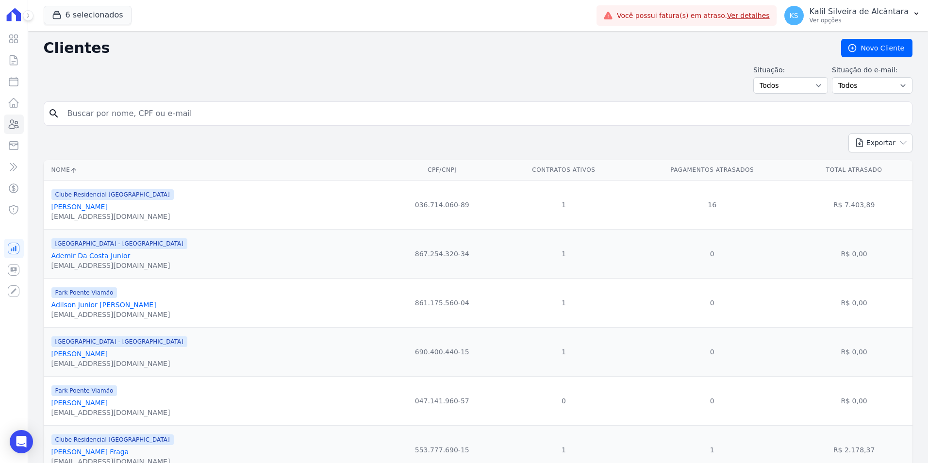
click at [124, 122] on input "search" at bounding box center [485, 113] width 847 height 19
paste input "Bruna Chaves Da Silva"
type input "Bruna Chaves Da Silva"
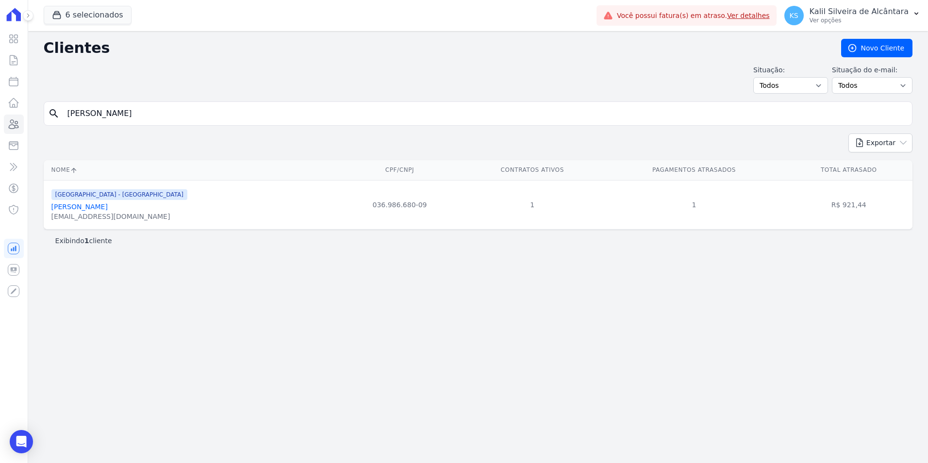
click at [96, 212] on div "brunachaves389@gmail.com" at bounding box center [119, 217] width 136 height 10
click at [98, 207] on link "Bruna Chaves Da Silva" at bounding box center [79, 207] width 56 height 8
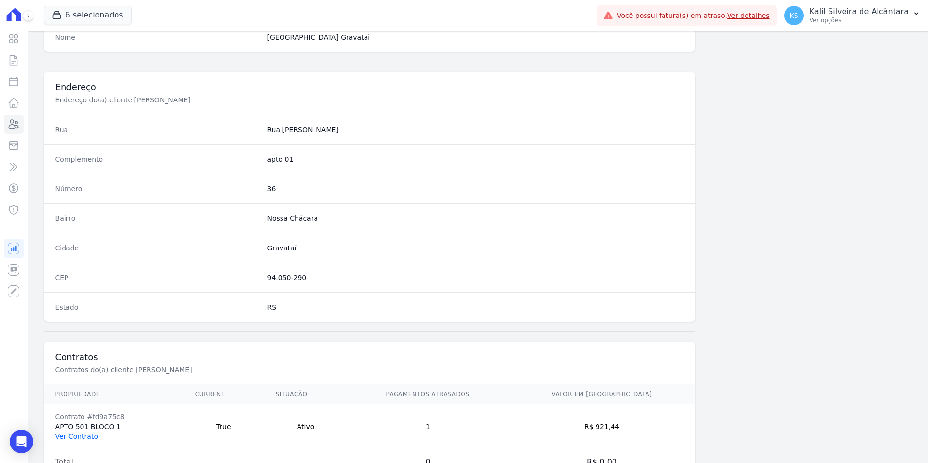
scroll to position [445, 0]
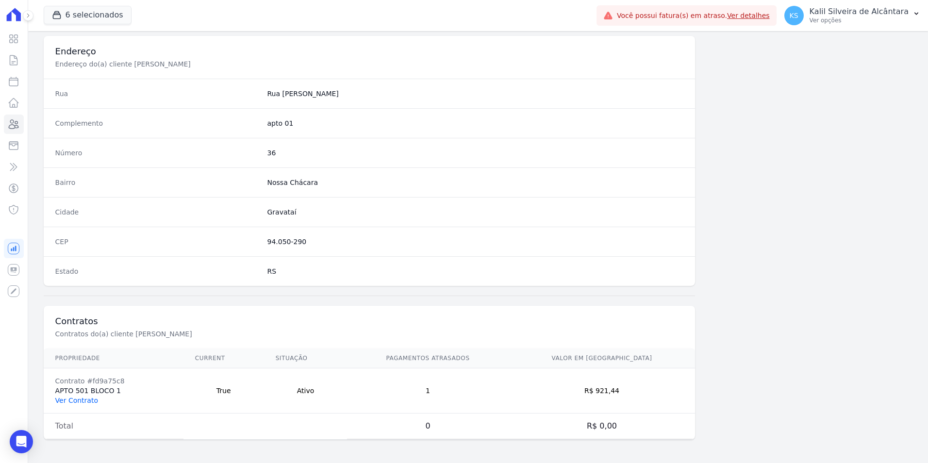
click at [82, 399] on link "Ver Contrato" at bounding box center [76, 401] width 43 height 8
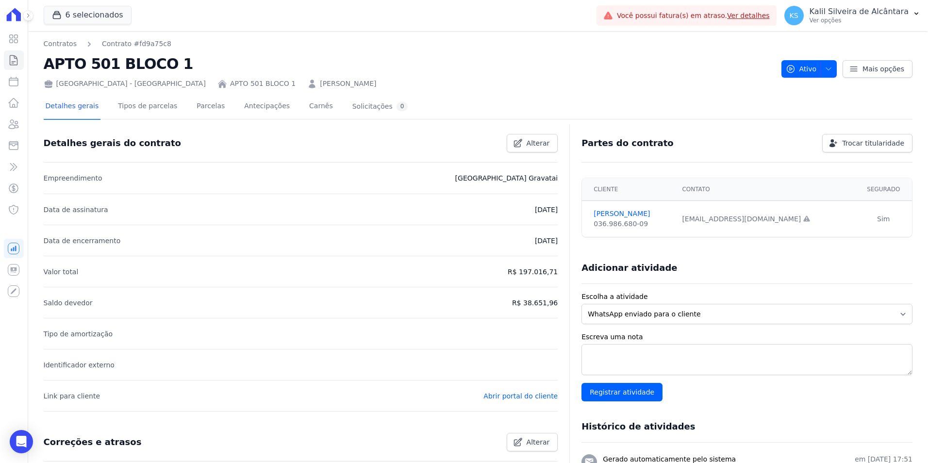
click at [215, 105] on div "Detalhes gerais Tipos de parcelas Parcelas Antecipações Carnês Solicitações 0" at bounding box center [227, 107] width 367 height 26
click at [213, 108] on div "Detalhes gerais Tipos de parcelas Parcelas Antecipações Carnês Solicitações 0" at bounding box center [227, 107] width 367 height 26
click at [205, 108] on link "Parcelas" at bounding box center [211, 107] width 32 height 26
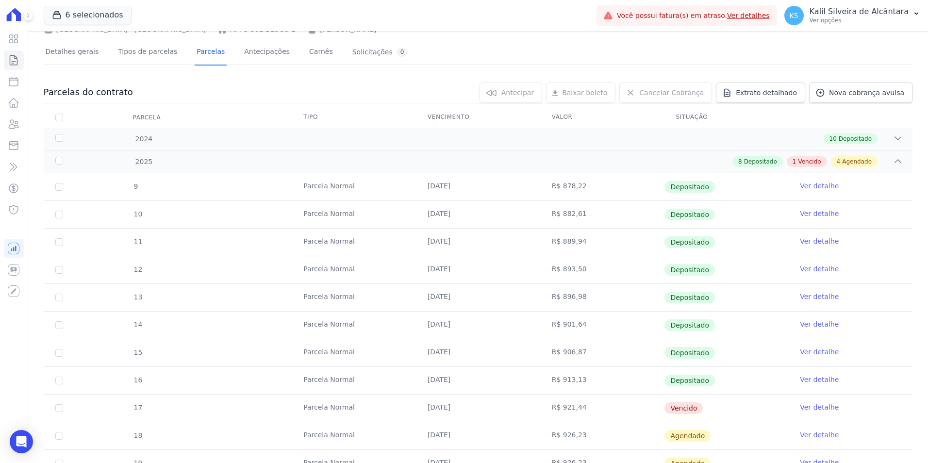
scroll to position [267, 0]
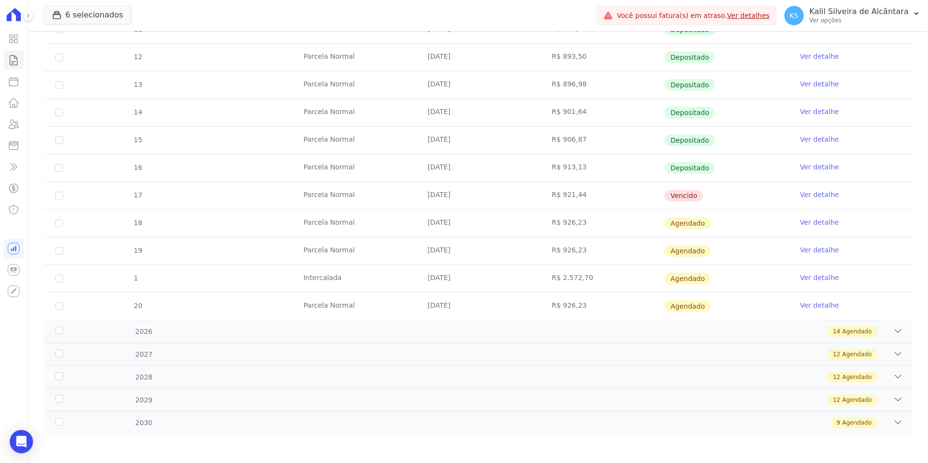
drag, startPoint x: 708, startPoint y: 199, endPoint x: 306, endPoint y: 199, distance: 402.0
click at [306, 199] on tr "17 Parcela Normal 25/09/2025 R$ 921,44 Vencido Ver detalhe" at bounding box center [478, 196] width 869 height 28
click at [402, 203] on td "Parcela Normal" at bounding box center [354, 195] width 124 height 27
drag, startPoint x: 413, startPoint y: 191, endPoint x: 468, endPoint y: 197, distance: 55.6
click at [468, 197] on td "[DATE]" at bounding box center [478, 195] width 124 height 27
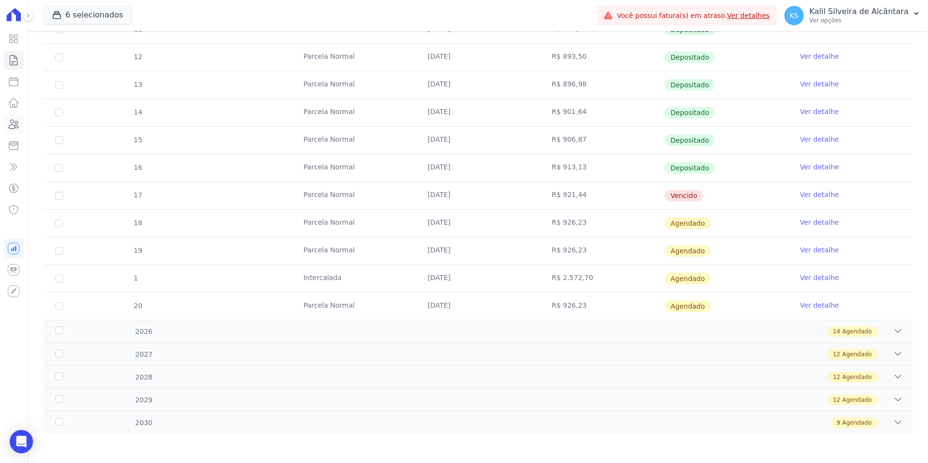
click at [17, 120] on icon at bounding box center [14, 124] width 12 height 12
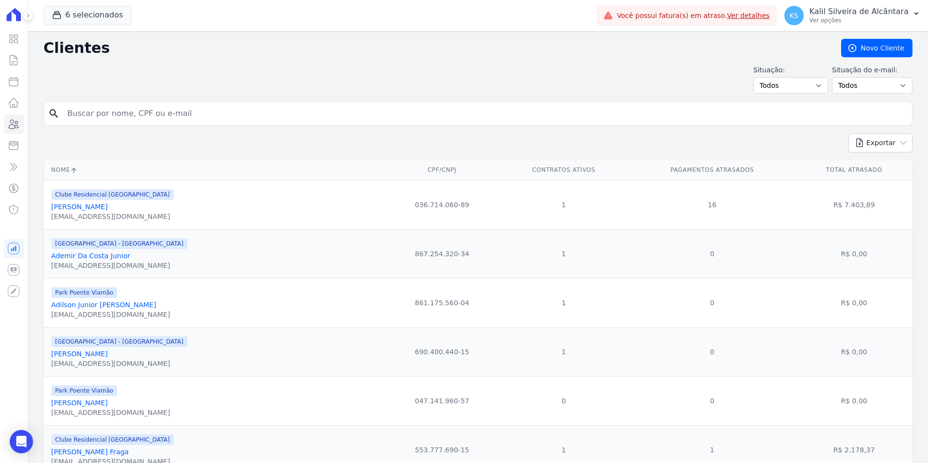
click at [123, 121] on input "search" at bounding box center [485, 113] width 847 height 19
type input "debora"
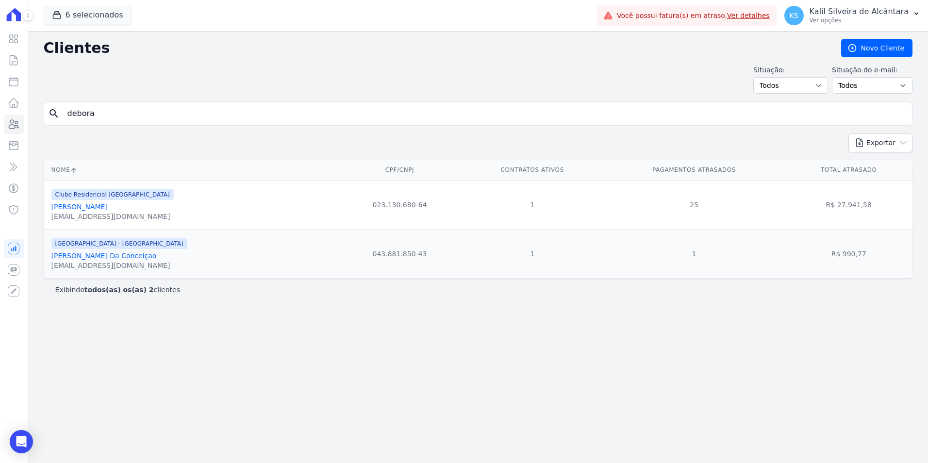
click at [112, 257] on link "Debora Ferreira Da Conceiçao" at bounding box center [103, 256] width 105 height 8
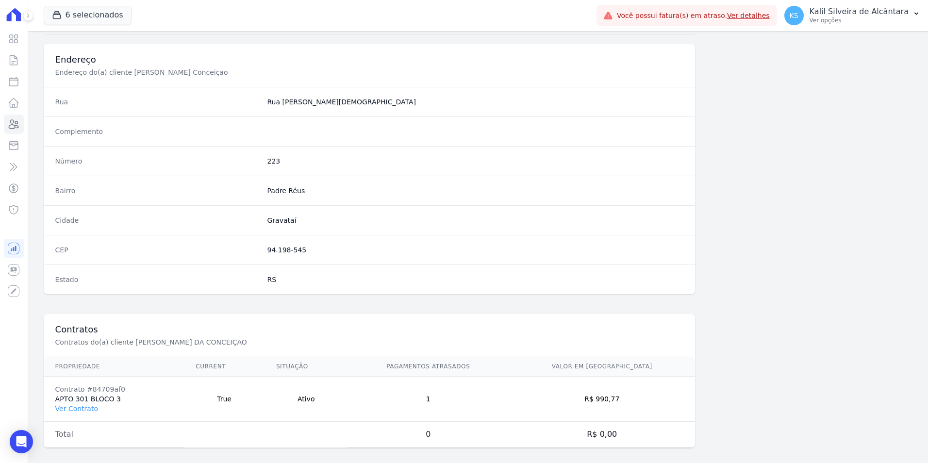
scroll to position [445, 0]
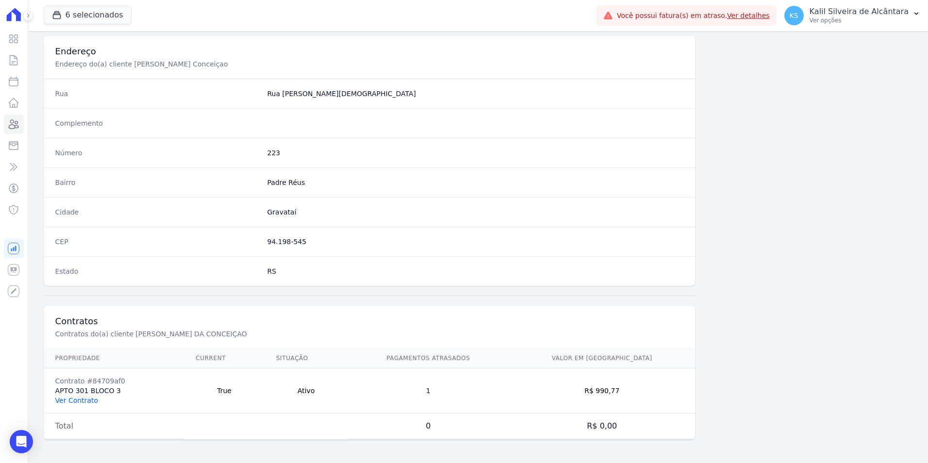
click at [79, 401] on link "Ver Contrato" at bounding box center [76, 401] width 43 height 8
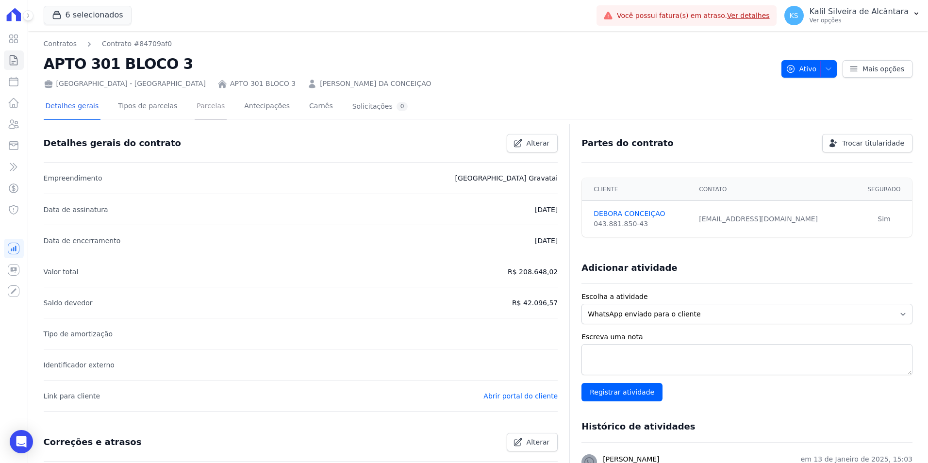
click at [204, 115] on link "Parcelas" at bounding box center [211, 107] width 32 height 26
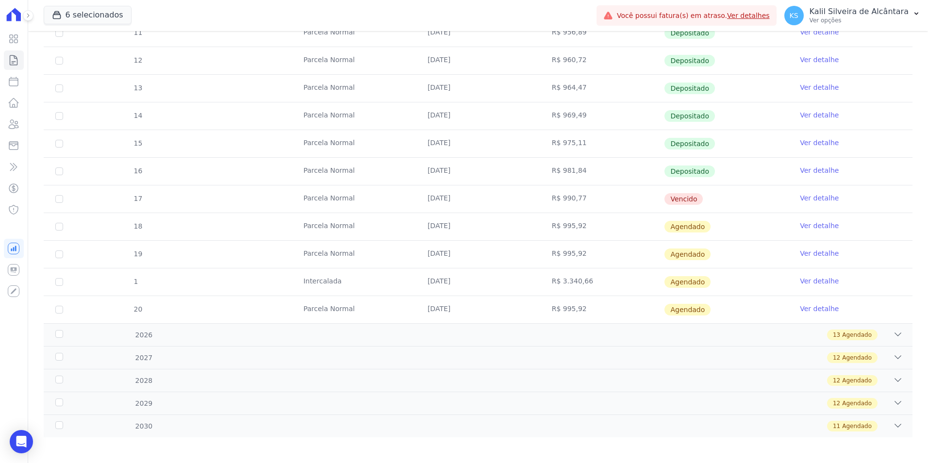
scroll to position [267, 0]
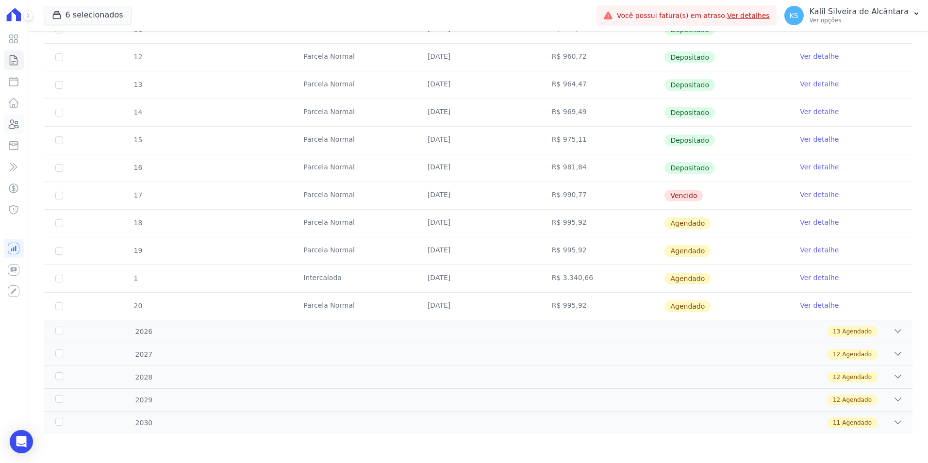
click at [19, 121] on icon at bounding box center [14, 124] width 12 height 12
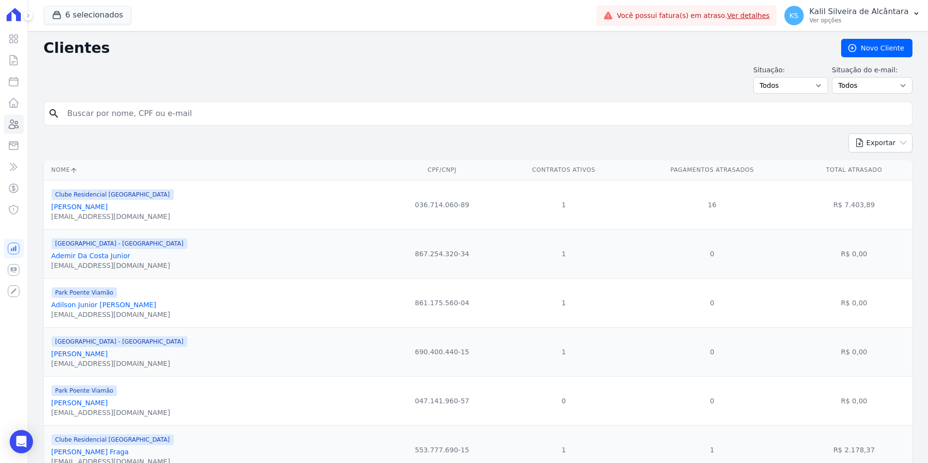
click at [174, 107] on input "search" at bounding box center [485, 113] width 847 height 19
type input "eleni"
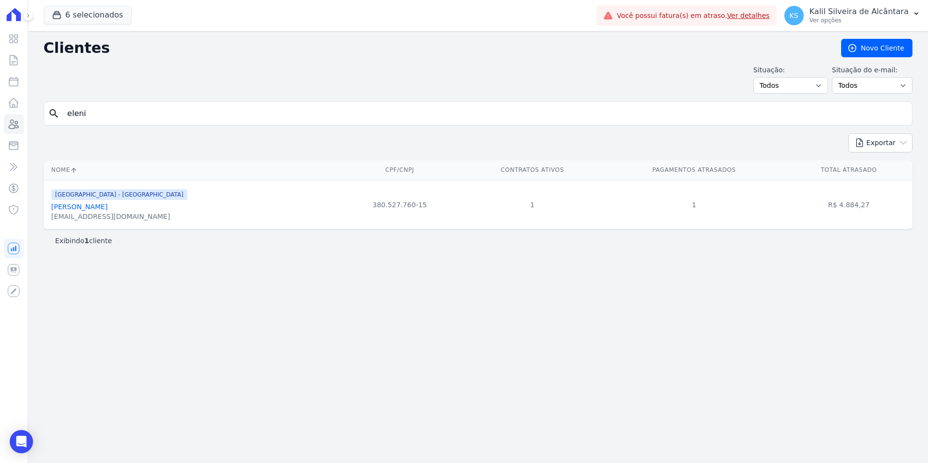
click at [76, 205] on link "Eleni Martins" at bounding box center [79, 207] width 56 height 8
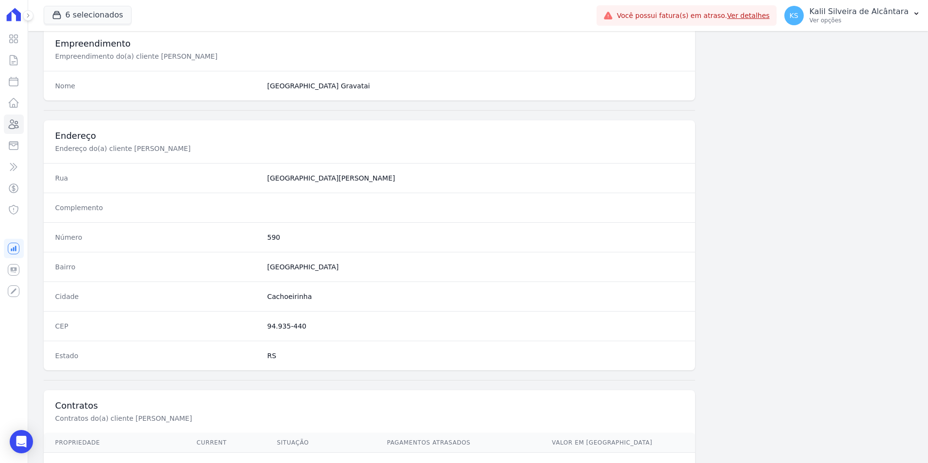
scroll to position [445, 0]
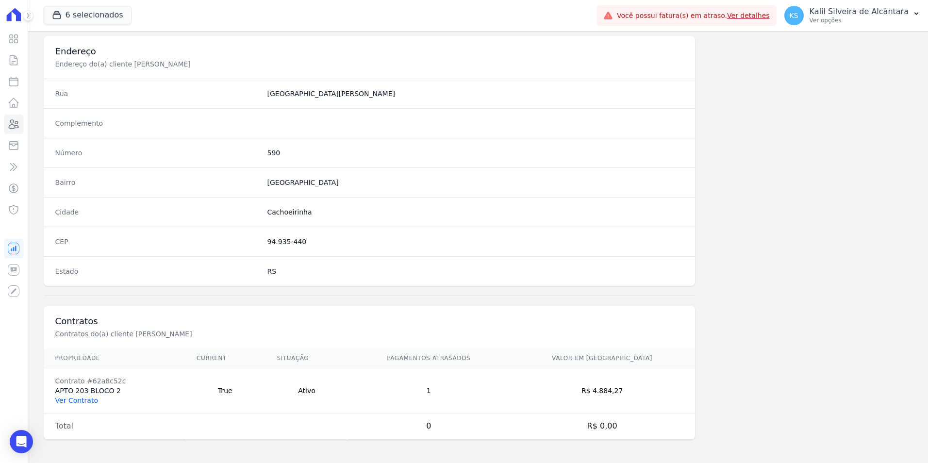
click at [84, 399] on link "Ver Contrato" at bounding box center [76, 401] width 43 height 8
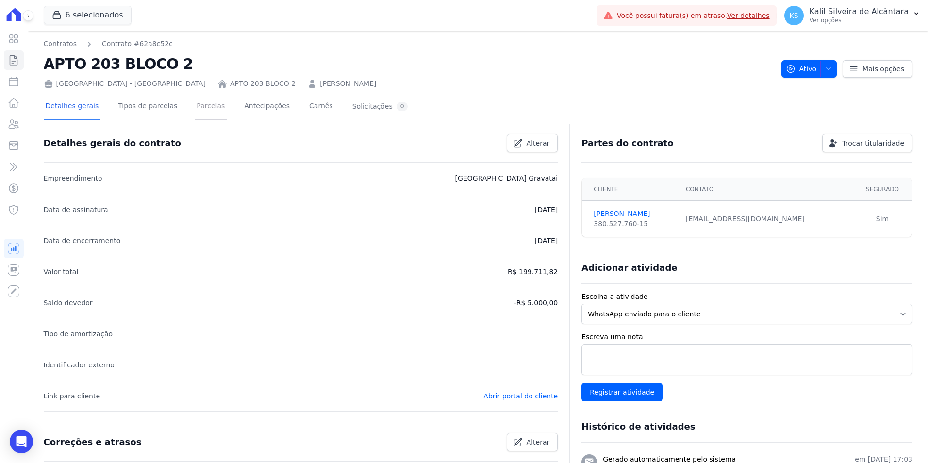
click at [204, 114] on link "Parcelas" at bounding box center [211, 107] width 32 height 26
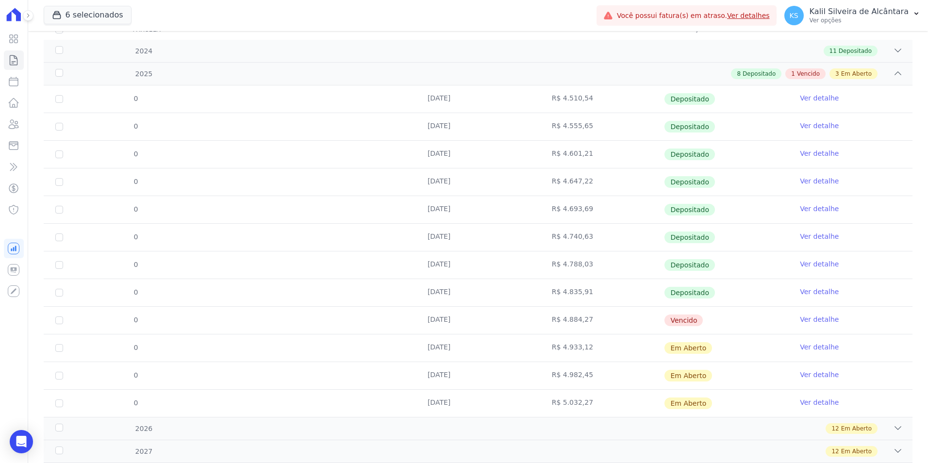
scroll to position [194, 0]
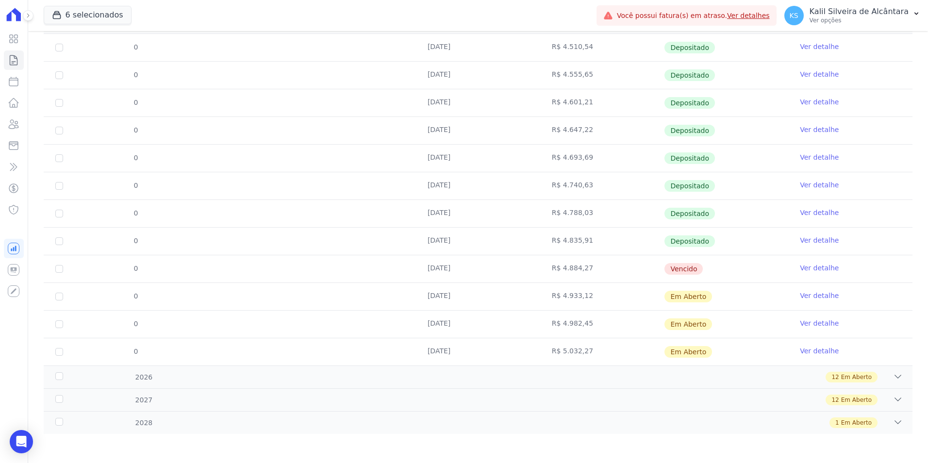
drag, startPoint x: 460, startPoint y: 272, endPoint x: 295, endPoint y: 269, distance: 165.1
click at [295, 269] on tr "0 25/09/2025 R$ 4.884,27 Vencido Ver detalhe" at bounding box center [478, 269] width 869 height 28
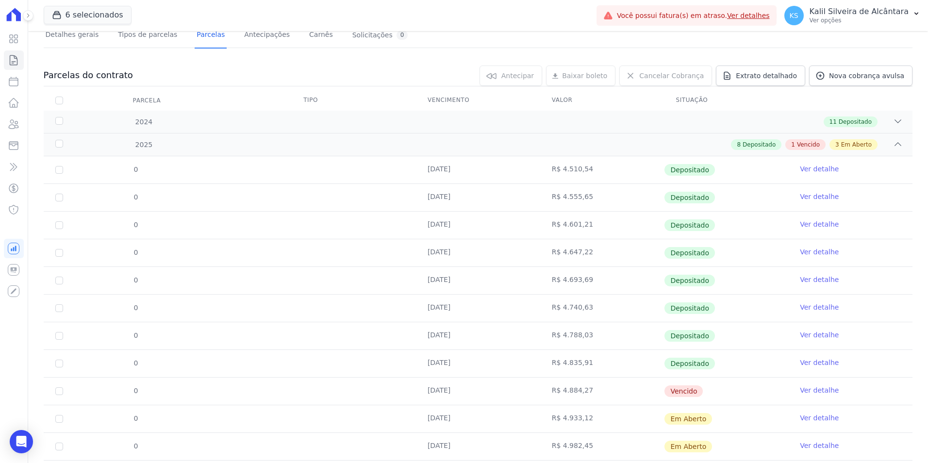
scroll to position [0, 0]
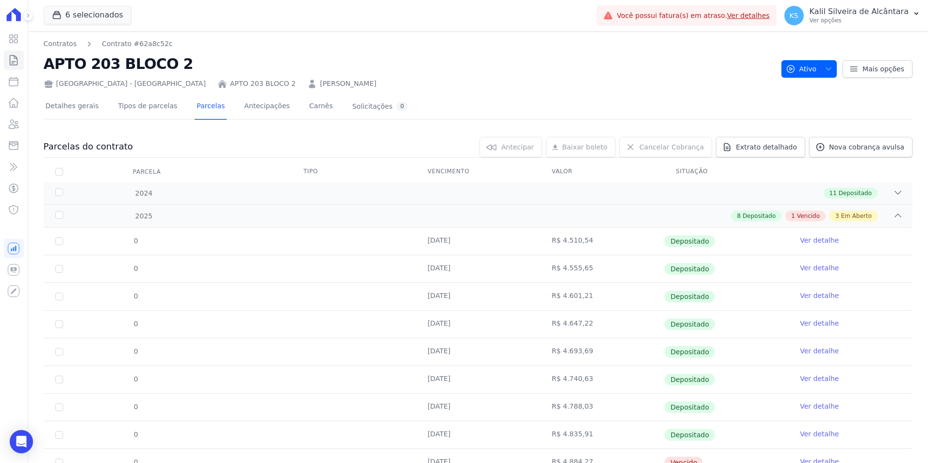
click at [320, 86] on link "ELENI MARTINS" at bounding box center [348, 84] width 56 height 10
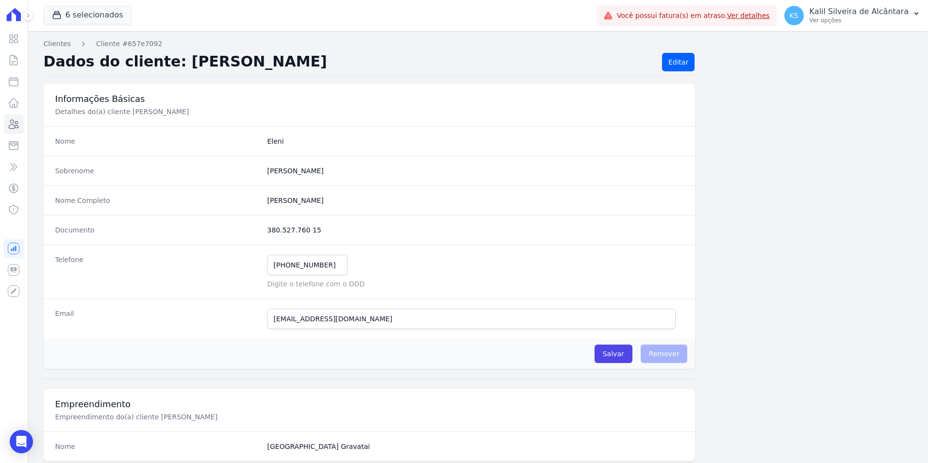
drag, startPoint x: 307, startPoint y: 204, endPoint x: 264, endPoint y: 200, distance: 43.3
click at [264, 200] on div "Nome Completo Eleni Martins" at bounding box center [370, 200] width 652 height 30
copy completo "Eleni Martins"
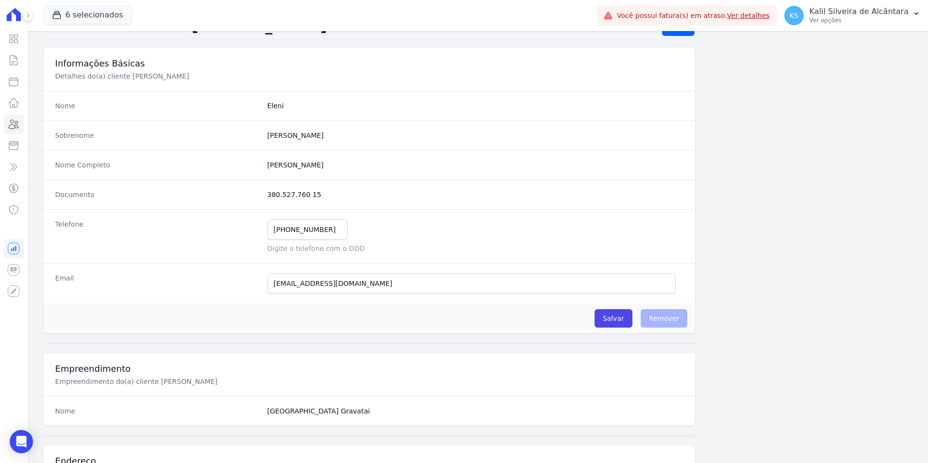
scroll to position [97, 0]
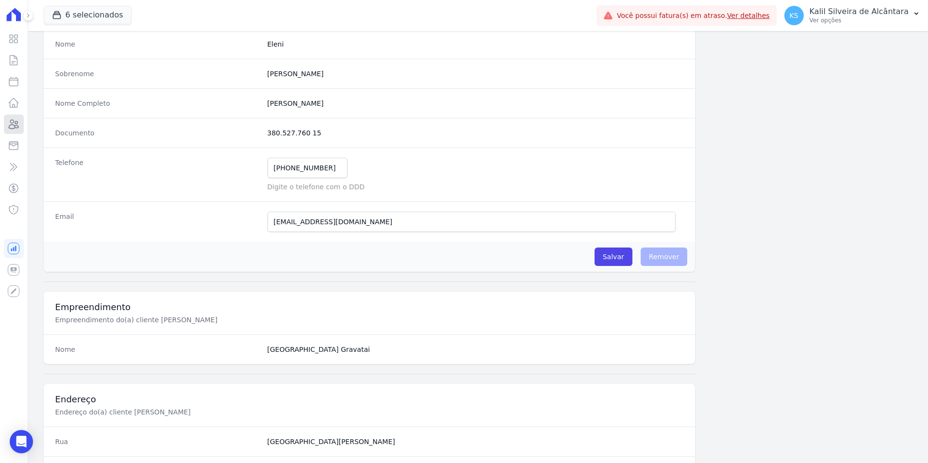
click at [19, 122] on icon at bounding box center [14, 124] width 12 height 12
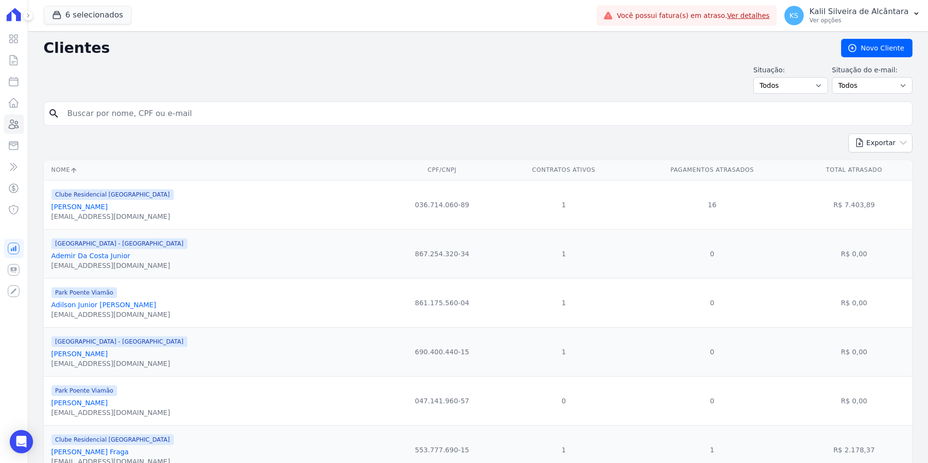
click at [127, 114] on input "search" at bounding box center [485, 113] width 847 height 19
type input "flavia"
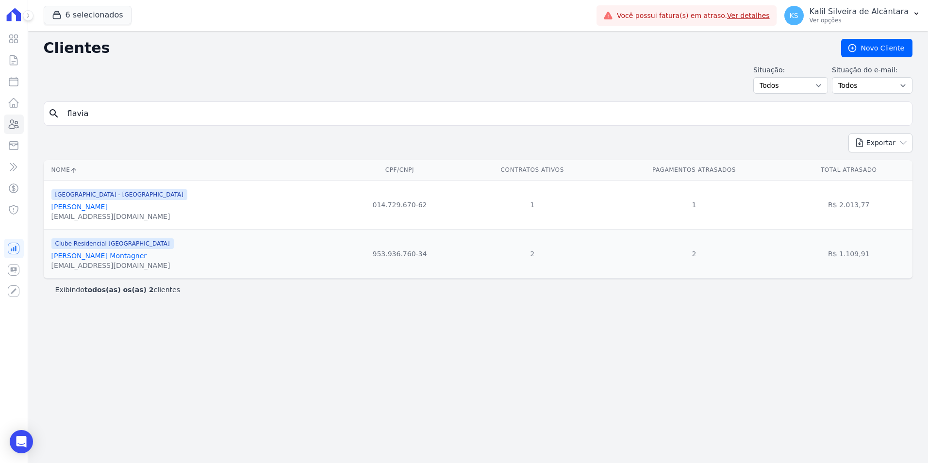
click at [92, 207] on link "Flavia Marques Antunes" at bounding box center [79, 207] width 56 height 8
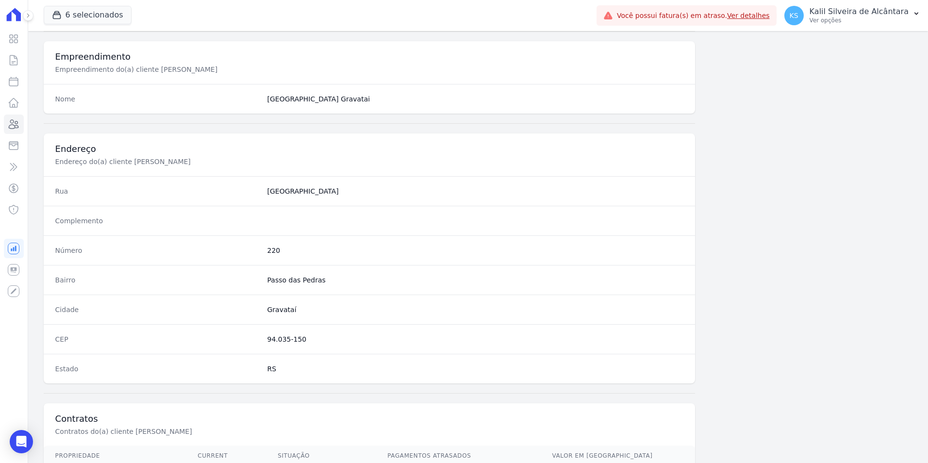
scroll to position [445, 0]
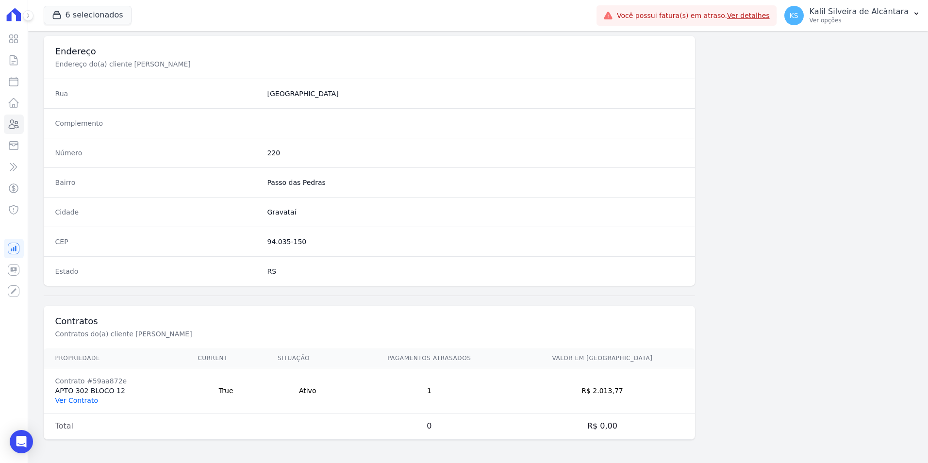
click at [76, 400] on link "Ver Contrato" at bounding box center [76, 401] width 43 height 8
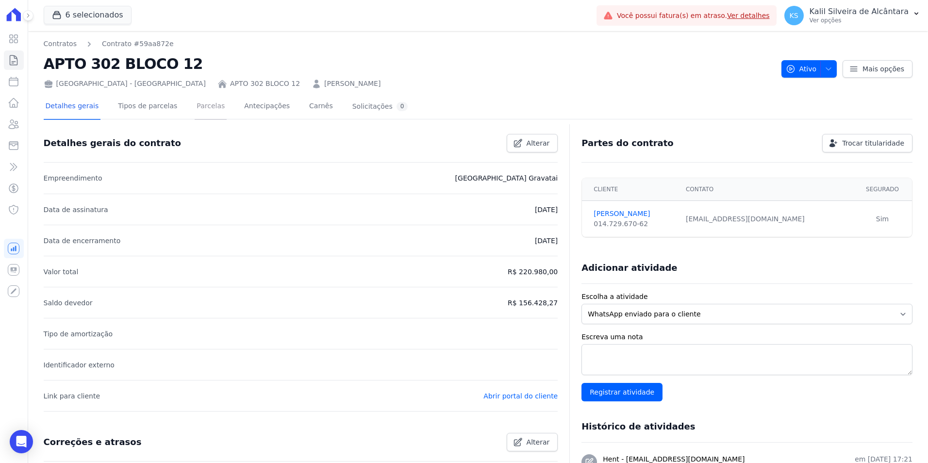
click at [199, 113] on link "Parcelas" at bounding box center [211, 107] width 32 height 26
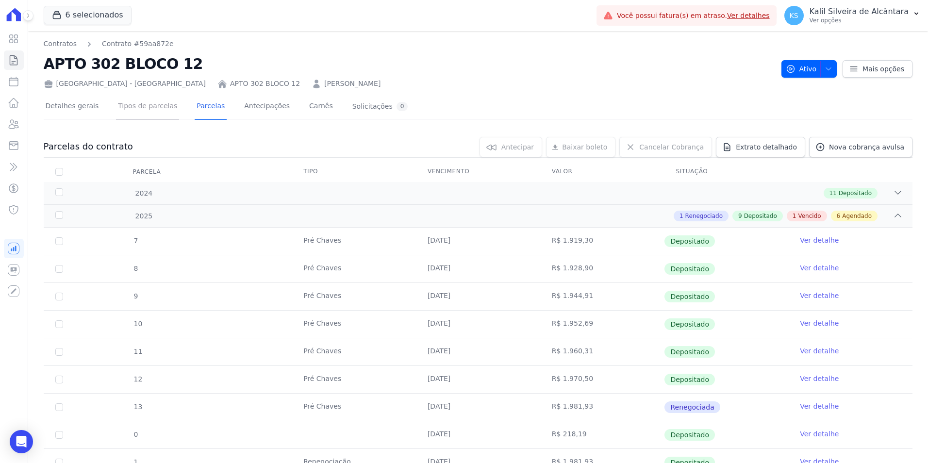
click at [143, 106] on link "Tipos de parcelas" at bounding box center [147, 107] width 63 height 26
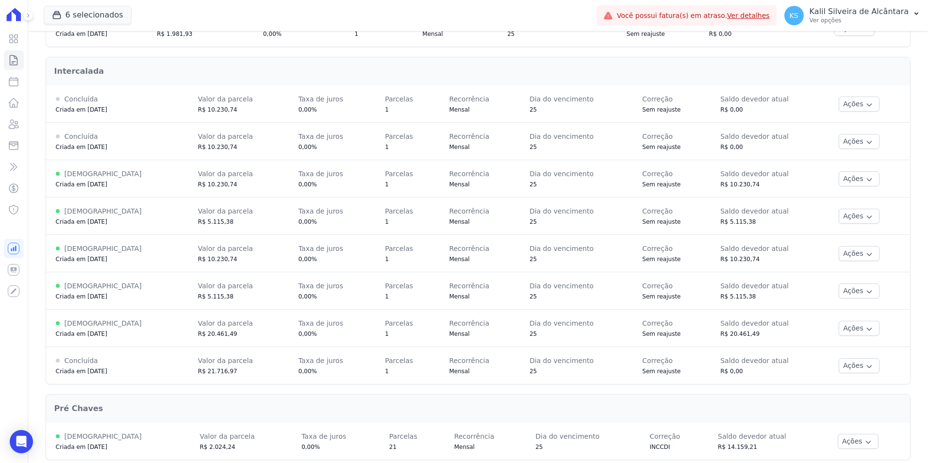
scroll to position [243, 0]
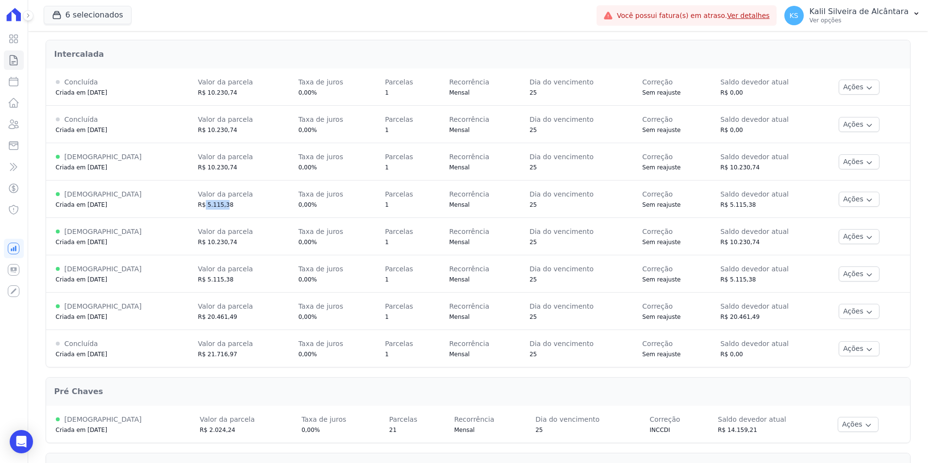
drag, startPoint x: 179, startPoint y: 205, endPoint x: 241, endPoint y: 209, distance: 62.3
click at [241, 209] on div "R$ 5.115,38" at bounding box center [238, 205] width 81 height 10
drag, startPoint x: 241, startPoint y: 209, endPoint x: 263, endPoint y: 229, distance: 29.9
click at [263, 229] on td "Valor da parcela R$ 10.230,74" at bounding box center [238, 236] width 100 height 37
click at [866, 200] on icon "button" at bounding box center [870, 200] width 8 height 8
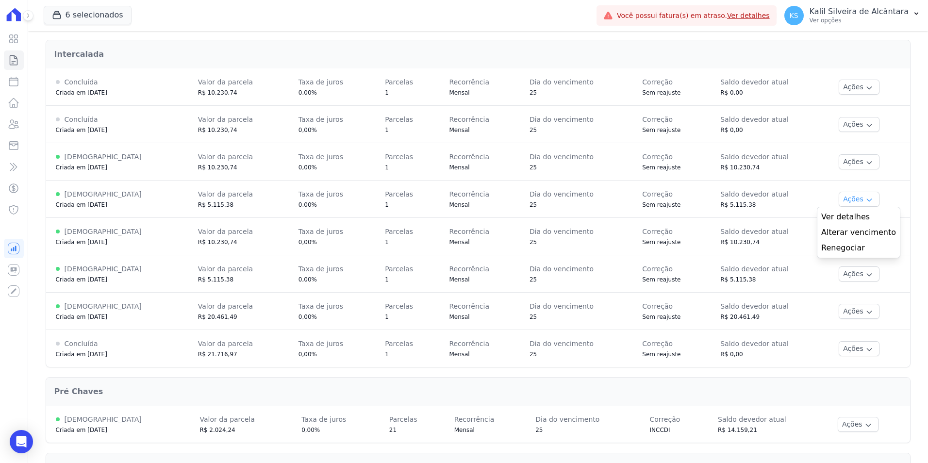
click at [867, 200] on icon "button" at bounding box center [869, 200] width 4 height 2
click at [858, 166] on button "Ações" at bounding box center [859, 161] width 41 height 15
click at [855, 197] on span "Alterar vencimento" at bounding box center [858, 195] width 75 height 12
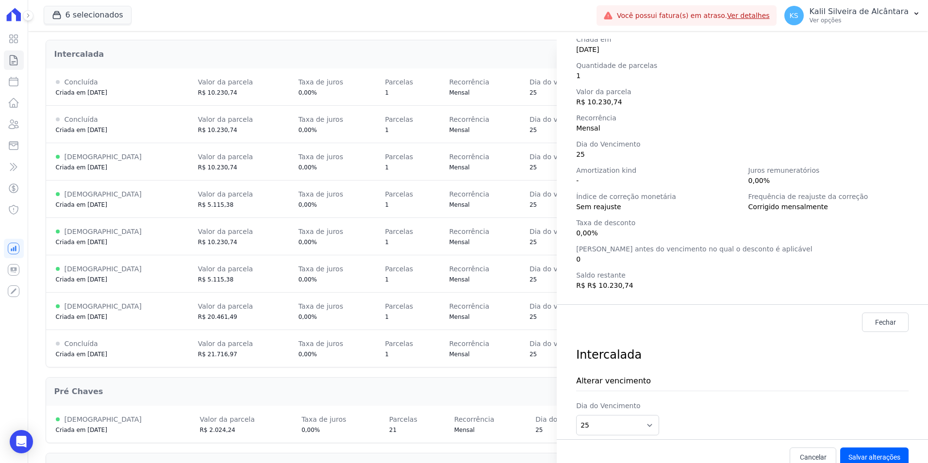
scroll to position [136, 0]
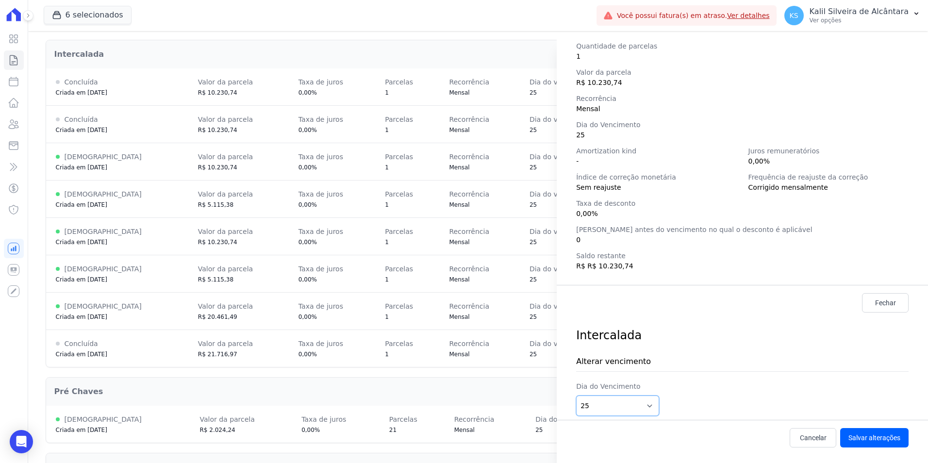
click at [623, 405] on select "1 2 3 4 5 6 7 8 9 10 11 12 13 14 15 16 17 18 19 20 21 22 23 24 25 26 27 28 29 3…" at bounding box center [617, 406] width 83 height 20
select select "31"
click at [576, 396] on select "1 2 3 4 5 6 7 8 9 10 11 12 13 14 15 16 17 18 19 20 21 22 23 24 25 26 27 28 29 3…" at bounding box center [617, 406] width 83 height 20
click at [872, 432] on button "Salvar alterações" at bounding box center [874, 437] width 68 height 19
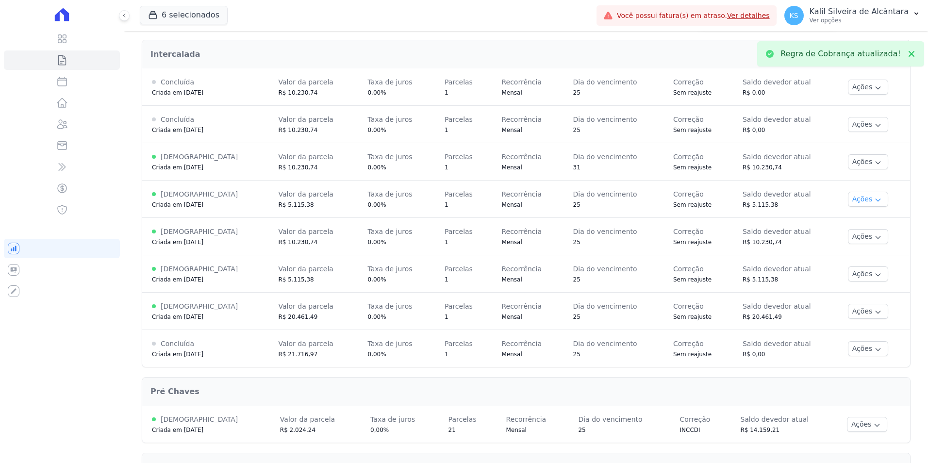
click at [854, 197] on button "Ações" at bounding box center [868, 199] width 41 height 15
click at [853, 234] on span "Alterar vencimento" at bounding box center [858, 233] width 75 height 12
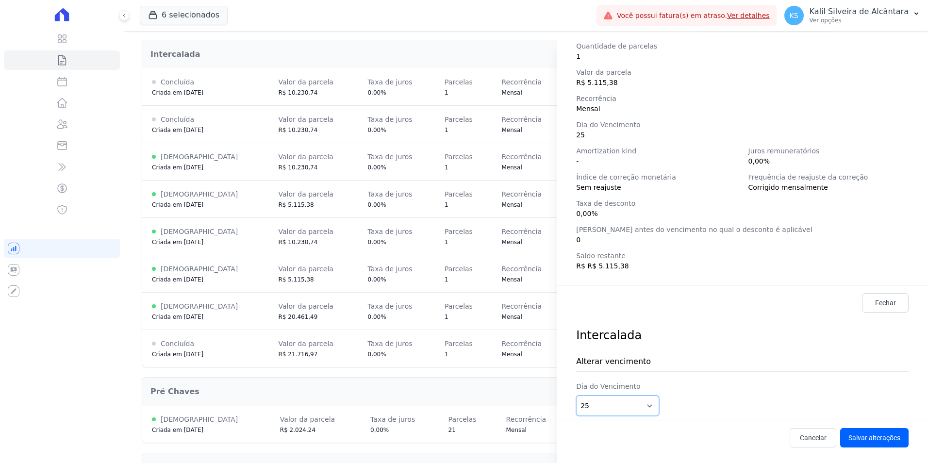
click at [614, 413] on select "1 2 3 4 5 6 7 8 9 10 11 12 13 14 15 16 17 18 19 20 21 22 23 24 25 26 27 28 29 3…" at bounding box center [617, 406] width 83 height 20
click at [613, 419] on div "Alterar vencimento Dia do Vencimento 1 2 3 4 5 6 7 8 9 10 11 12 13 14 15 16 17 …" at bounding box center [742, 382] width 333 height 76
click at [612, 410] on select "1 2 3 4 5 6 7 8 9 10 11 12 13 14 15 16 17 18 19 20 21 22 23 24 25 26 27 28 29 3…" at bounding box center [617, 406] width 83 height 20
select select "31"
click at [576, 396] on select "1 2 3 4 5 6 7 8 9 10 11 12 13 14 15 16 17 18 19 20 21 22 23 24 25 26 27 28 29 3…" at bounding box center [617, 406] width 83 height 20
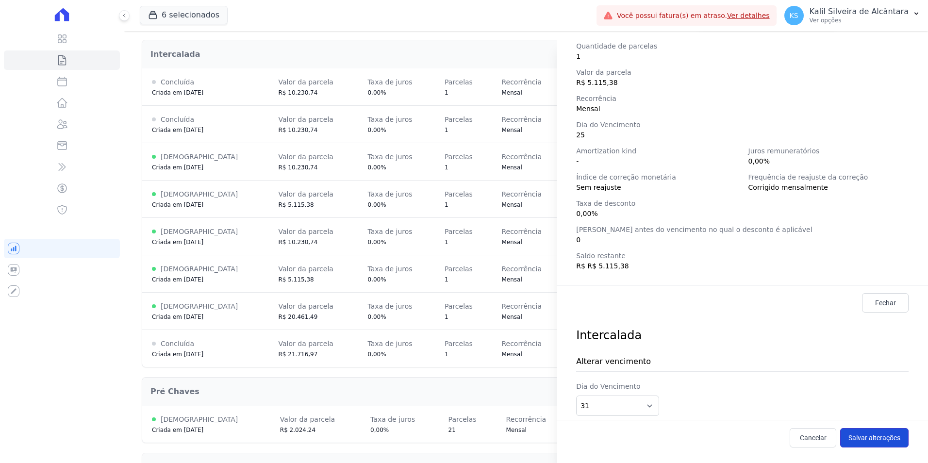
click at [865, 434] on button "Salvar alterações" at bounding box center [874, 437] width 68 height 19
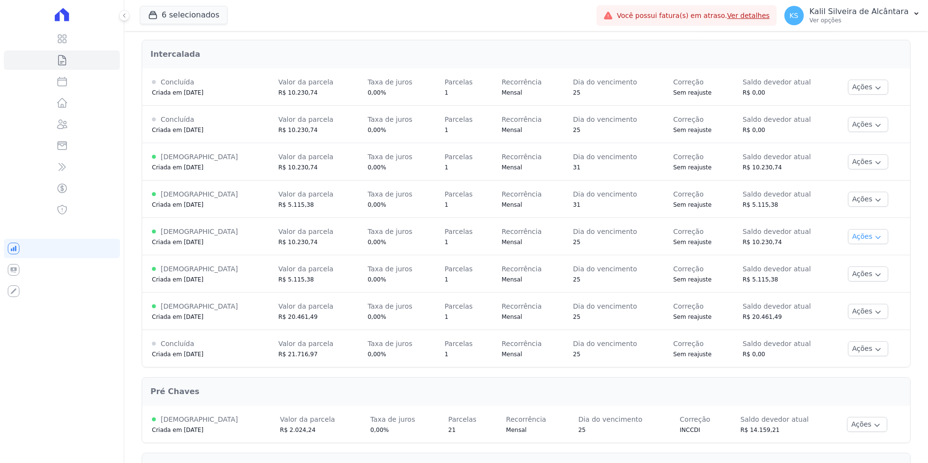
click at [848, 234] on button "Ações" at bounding box center [868, 236] width 41 height 15
click at [848, 268] on span "Alterar vencimento" at bounding box center [858, 270] width 75 height 12
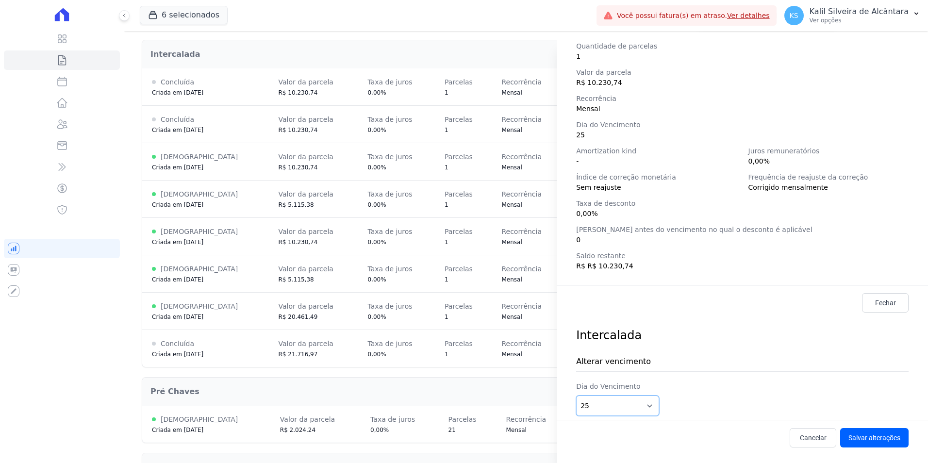
click at [618, 401] on select "1 2 3 4 5 6 7 8 9 10 11 12 13 14 15 16 17 18 19 20 21 22 23 24 25 26 27 28 29 3…" at bounding box center [617, 406] width 83 height 20
drag, startPoint x: 627, startPoint y: 411, endPoint x: 618, endPoint y: 372, distance: 40.0
click at [627, 411] on select "1 2 3 4 5 6 7 8 9 10 11 12 13 14 15 16 17 18 19 20 21 22 23 24 25 26 27 28 29 3…" at bounding box center [617, 406] width 83 height 20
click at [620, 398] on select "1 2 3 4 5 6 7 8 9 10 11 12 13 14 15 16 17 18 19 20 21 22 23 24 25 26 27 28 29 3…" at bounding box center [617, 406] width 83 height 20
click at [620, 413] on select "1 2 3 4 5 6 7 8 9 10 11 12 13 14 15 16 17 18 19 20 21 22 23 24 25 26 27 28 29 3…" at bounding box center [617, 406] width 83 height 20
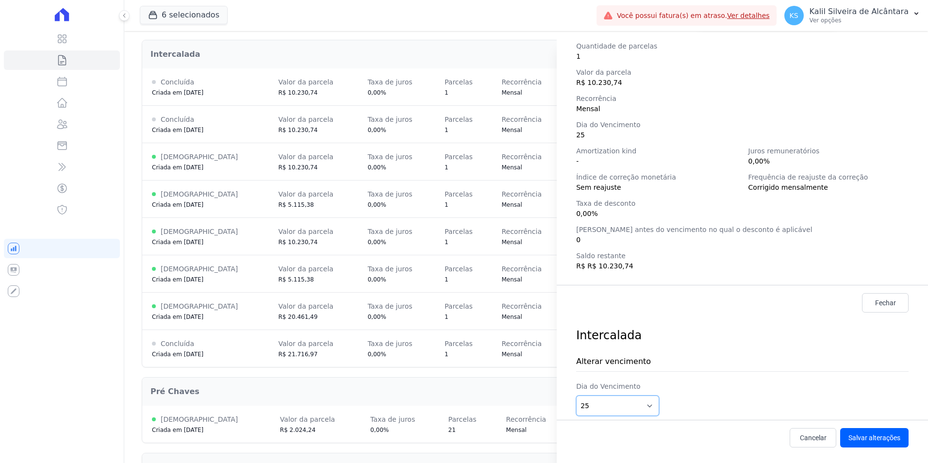
select select "31"
click at [576, 396] on select "1 2 3 4 5 6 7 8 9 10 11 12 13 14 15 16 17 18 19 20 21 22 23 24 25 26 27 28 29 3…" at bounding box center [617, 406] width 83 height 20
click at [863, 439] on button "Salvar alterações" at bounding box center [874, 437] width 68 height 19
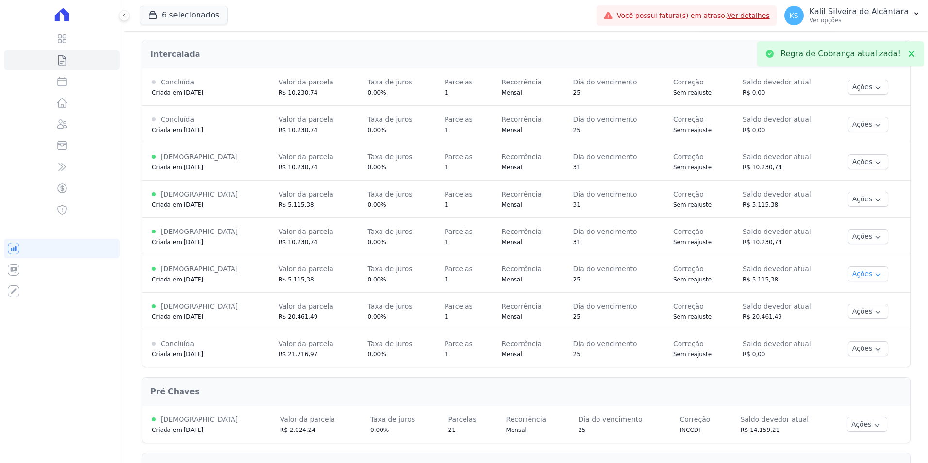
click at [860, 279] on button "Ações" at bounding box center [868, 274] width 41 height 15
click at [849, 309] on span "Alterar vencimento" at bounding box center [858, 307] width 75 height 12
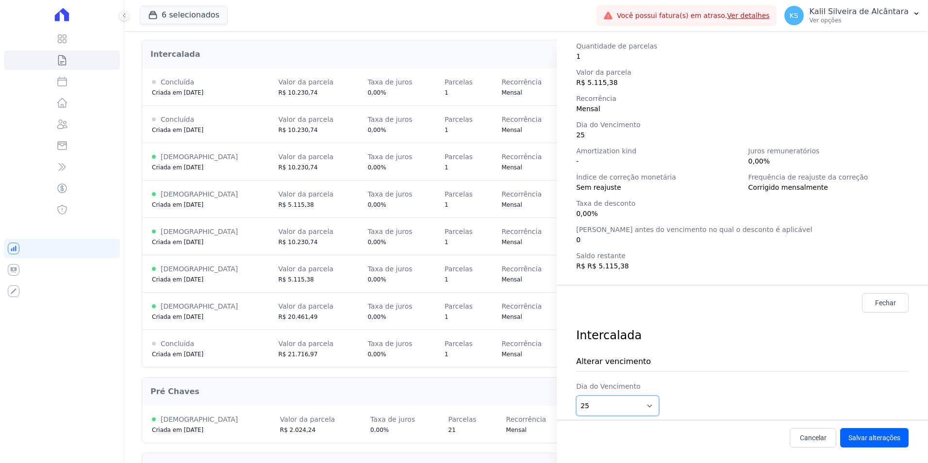
click at [617, 397] on select "1 2 3 4 5 6 7 8 9 10 11 12 13 14 15 16 17 18 19 20 21 22 23 24 25 26 27 28 29 3…" at bounding box center [617, 406] width 83 height 20
click at [618, 401] on select "1 2 3 4 5 6 7 8 9 10 11 12 13 14 15 16 17 18 19 20 21 22 23 24 25 26 27 28 29 3…" at bounding box center [617, 406] width 83 height 20
drag, startPoint x: 628, startPoint y: 411, endPoint x: 627, endPoint y: 400, distance: 11.7
click at [628, 411] on select "1 2 3 4 5 6 7 8 9 10 11 12 13 14 15 16 17 18 19 20 21 22 23 24 25 26 27 28 29 3…" at bounding box center [617, 406] width 83 height 20
click at [648, 406] on select "1 2 3 4 5 6 7 8 9 10 11 12 13 14 15 16 17 18 19 20 21 22 23 24 25 26 27 28 29 3…" at bounding box center [617, 406] width 83 height 20
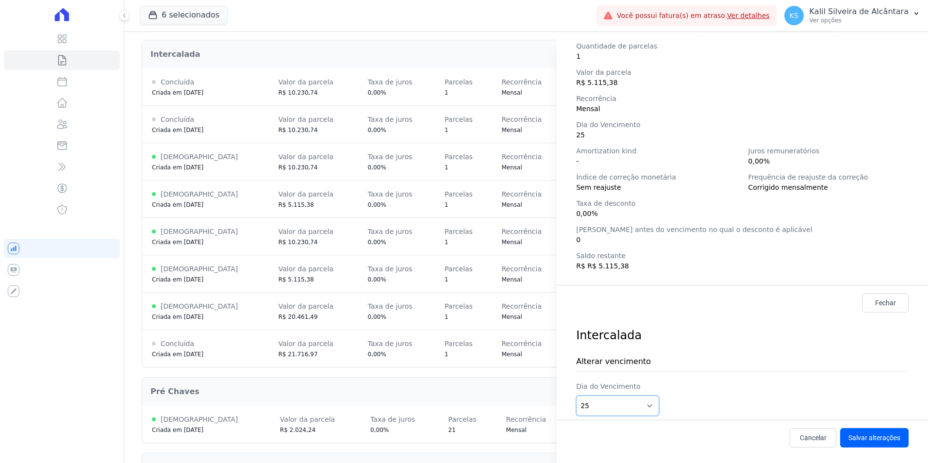
click at [639, 409] on select "1 2 3 4 5 6 7 8 9 10 11 12 13 14 15 16 17 18 19 20 21 22 23 24 25 26 27 28 29 3…" at bounding box center [617, 406] width 83 height 20
select select "31"
click at [576, 396] on select "1 2 3 4 5 6 7 8 9 10 11 12 13 14 15 16 17 18 19 20 21 22 23 24 25 26 27 28 29 3…" at bounding box center [617, 406] width 83 height 20
click at [847, 439] on button "Salvar alterações" at bounding box center [874, 437] width 68 height 19
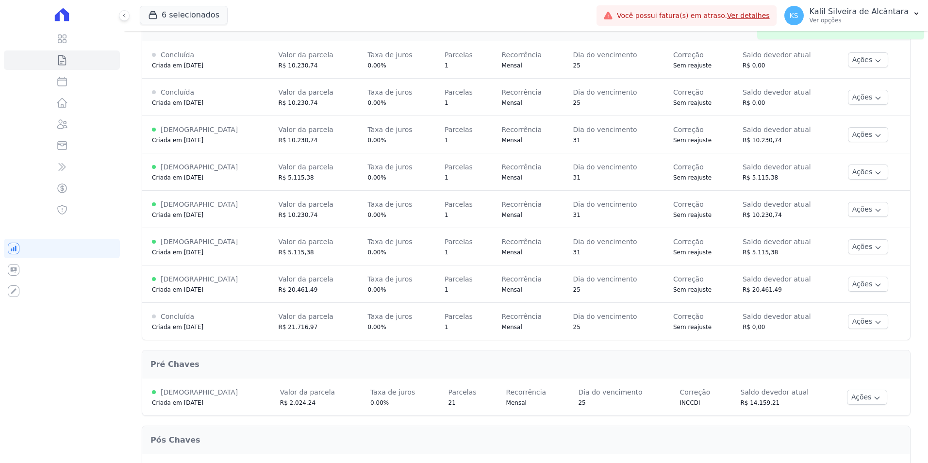
scroll to position [291, 0]
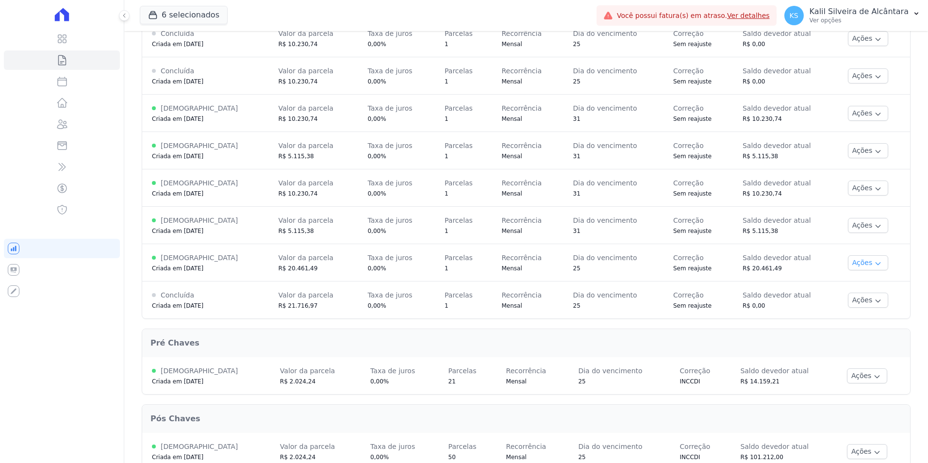
click at [869, 266] on button "Ações" at bounding box center [868, 262] width 41 height 15
click at [851, 295] on span "Alterar vencimento" at bounding box center [858, 296] width 75 height 12
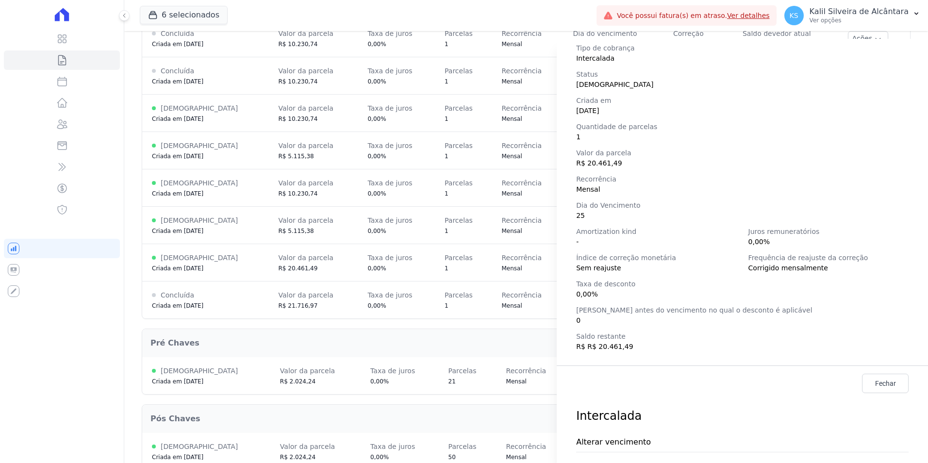
scroll to position [136, 0]
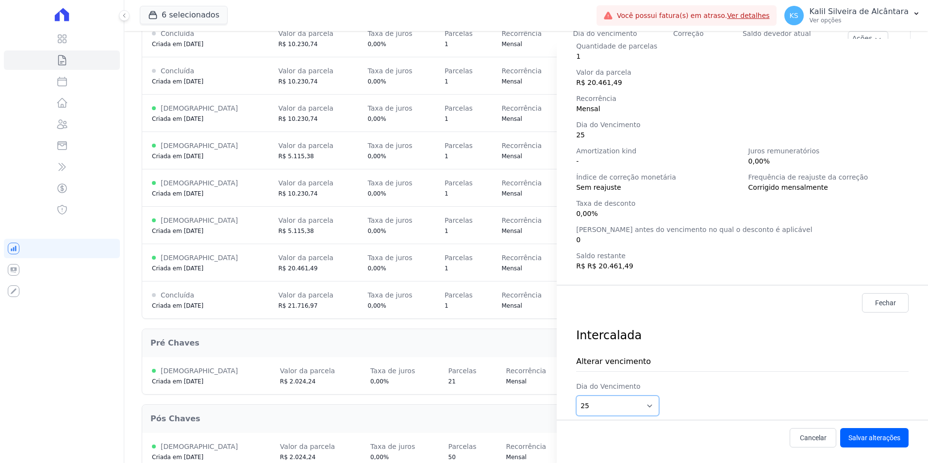
click at [649, 403] on select "1 2 3 4 5 6 7 8 9 10 11 12 13 14 15 16 17 18 19 20 21 22 23 24 25 26 27 28 29 3…" at bounding box center [617, 406] width 83 height 20
select select "31"
click at [576, 396] on select "1 2 3 4 5 6 7 8 9 10 11 12 13 14 15 16 17 18 19 20 21 22 23 24 25 26 27 28 29 3…" at bounding box center [617, 406] width 83 height 20
click at [877, 436] on button "Salvar alterações" at bounding box center [874, 437] width 68 height 19
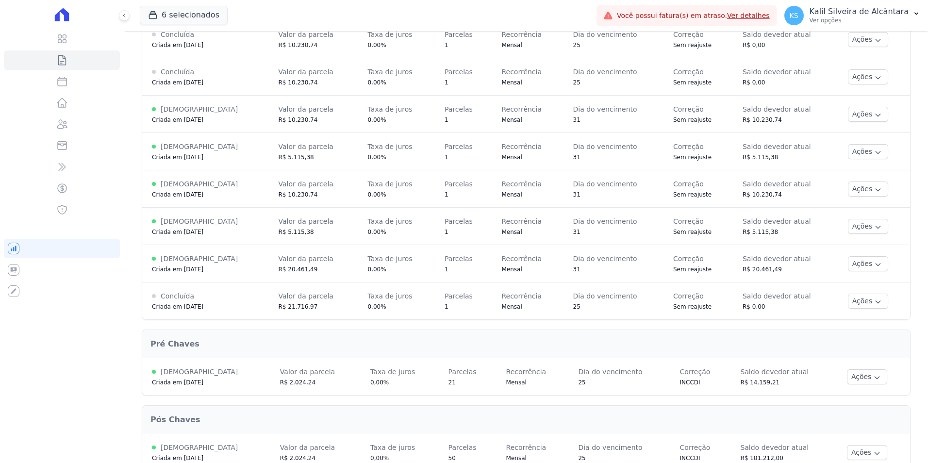
scroll to position [314, 0]
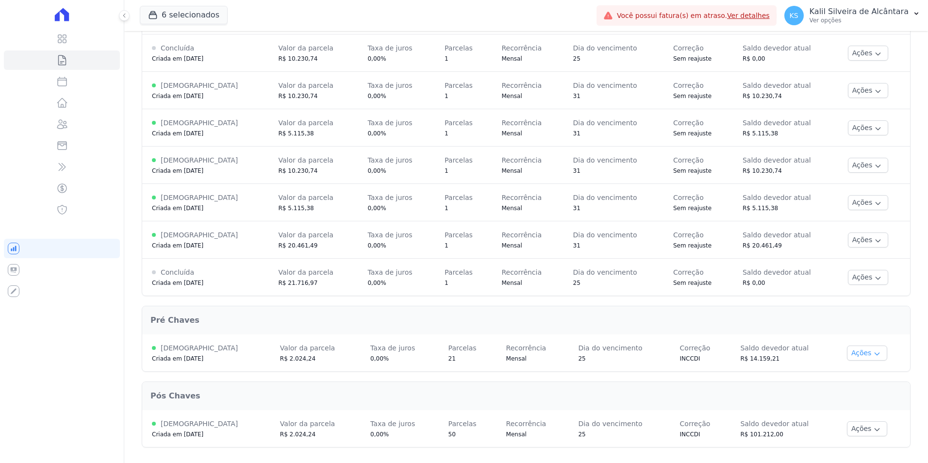
click at [873, 350] on icon "button" at bounding box center [877, 354] width 8 height 8
click at [851, 384] on span "Alterar vencimento" at bounding box center [858, 387] width 75 height 12
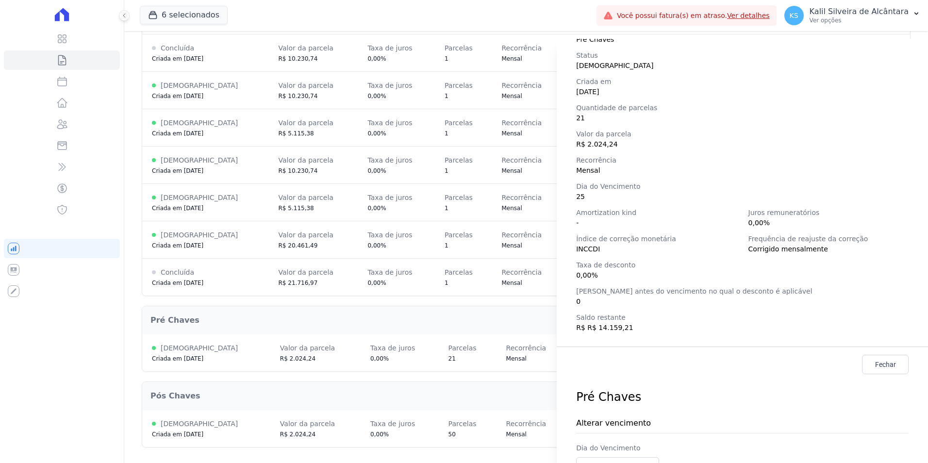
scroll to position [136, 0]
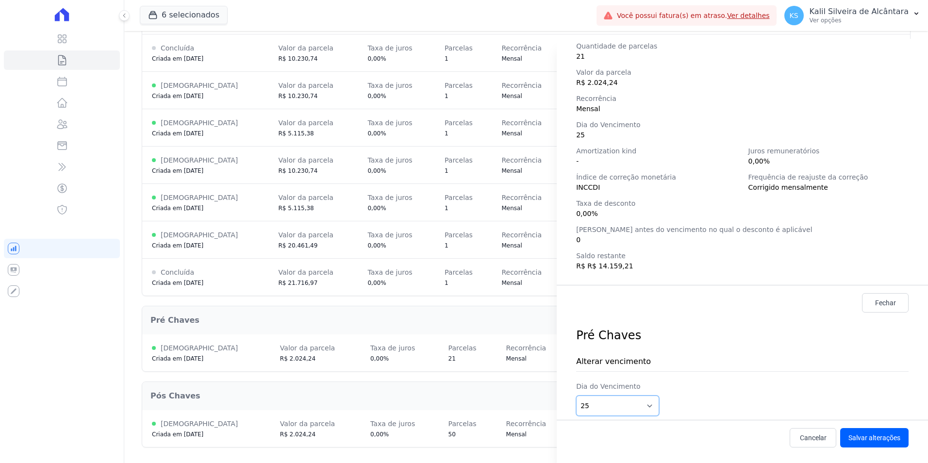
click at [624, 403] on select "1 2 3 4 5 6 7 8 9 10 11 12 13 14 15 16 17 18 19 20 21 22 23 24 25 26 27 28 29 3…" at bounding box center [617, 406] width 83 height 20
select select "31"
click at [576, 396] on select "1 2 3 4 5 6 7 8 9 10 11 12 13 14 15 16 17 18 19 20 21 22 23 24 25 26 27 28 29 3…" at bounding box center [617, 406] width 83 height 20
click at [851, 436] on button "Salvar alterações" at bounding box center [874, 437] width 68 height 19
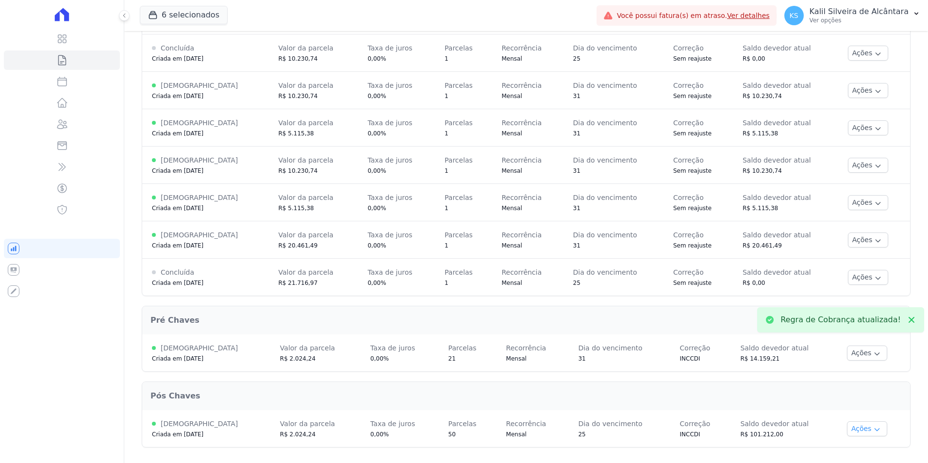
click at [873, 429] on icon "button" at bounding box center [877, 430] width 8 height 8
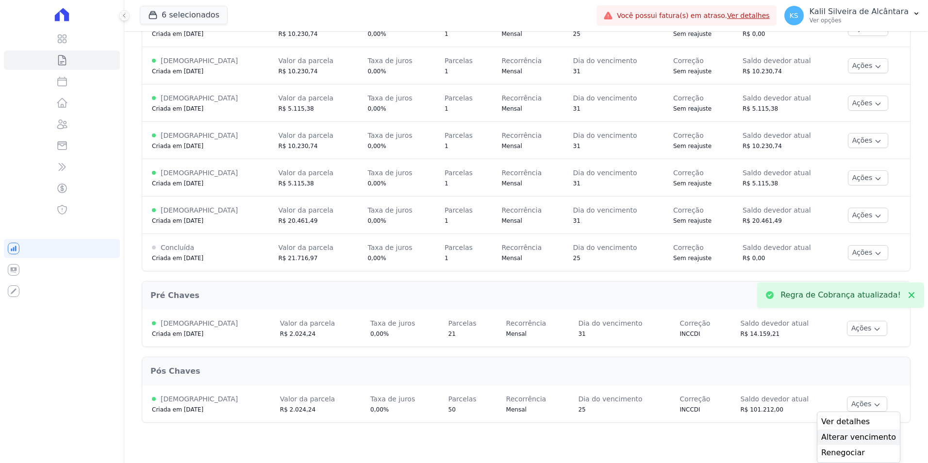
click at [843, 436] on span "Alterar vencimento" at bounding box center [858, 438] width 75 height 12
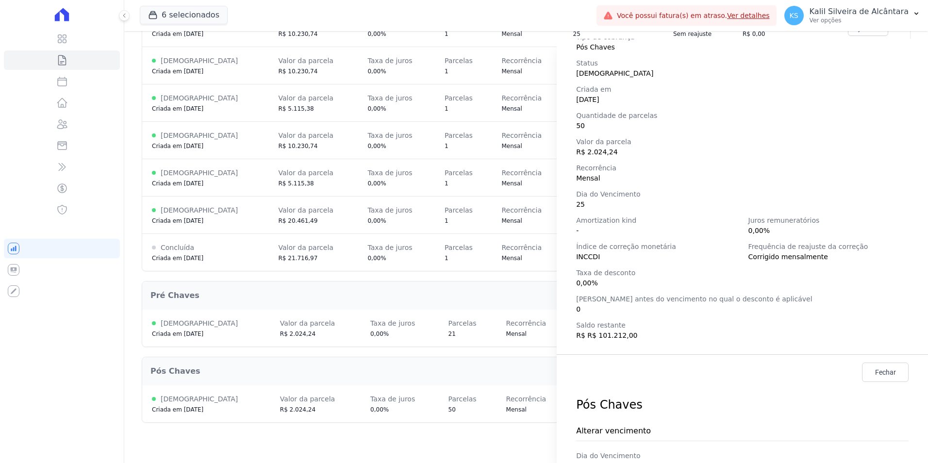
scroll to position [136, 0]
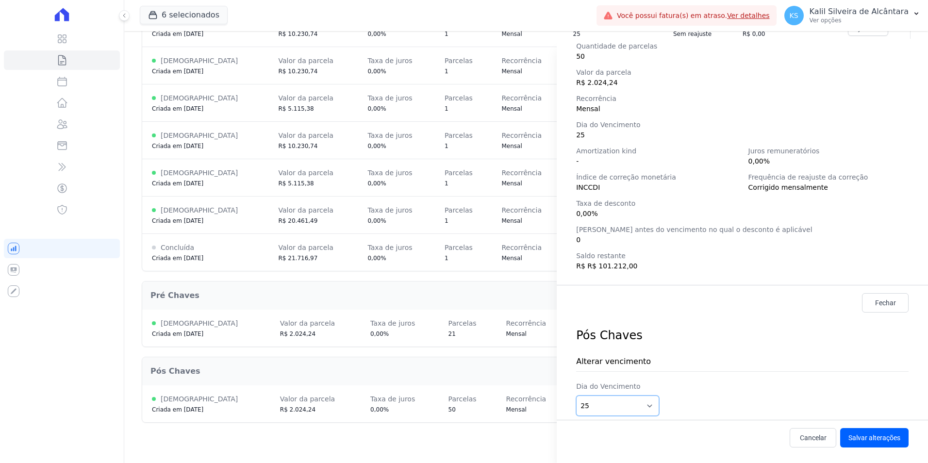
click at [604, 401] on select "1 2 3 4 5 6 7 8 9 10 11 12 13 14 15 16 17 18 19 20 21 22 23 24 25 26 27 28 29 3…" at bounding box center [617, 406] width 83 height 20
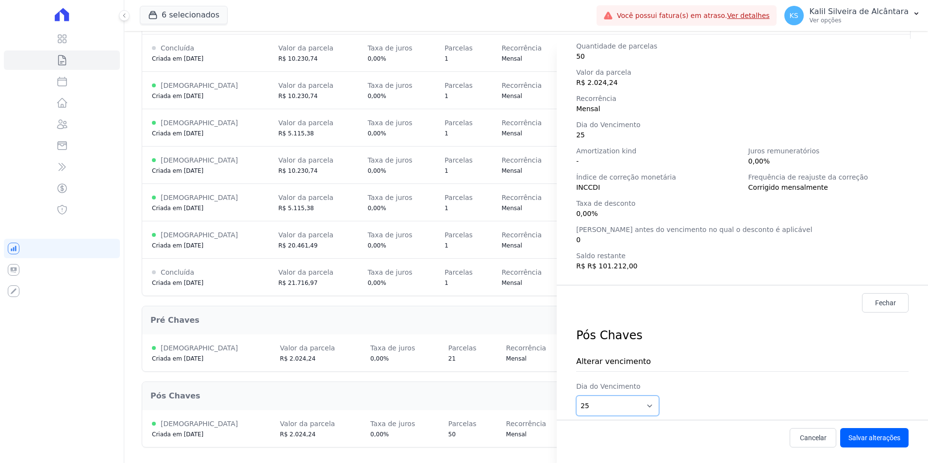
scroll to position [314, 0]
select select "31"
click at [576, 396] on select "1 2 3 4 5 6 7 8 9 10 11 12 13 14 15 16 17 18 19 20 21 22 23 24 25 26 27 28 29 3…" at bounding box center [617, 406] width 83 height 20
click at [874, 435] on button "Salvar alterações" at bounding box center [874, 437] width 68 height 19
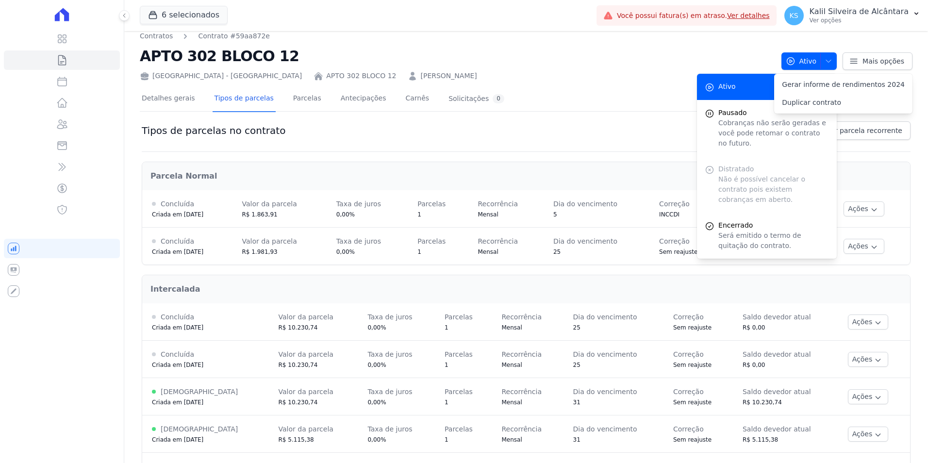
scroll to position [0, 0]
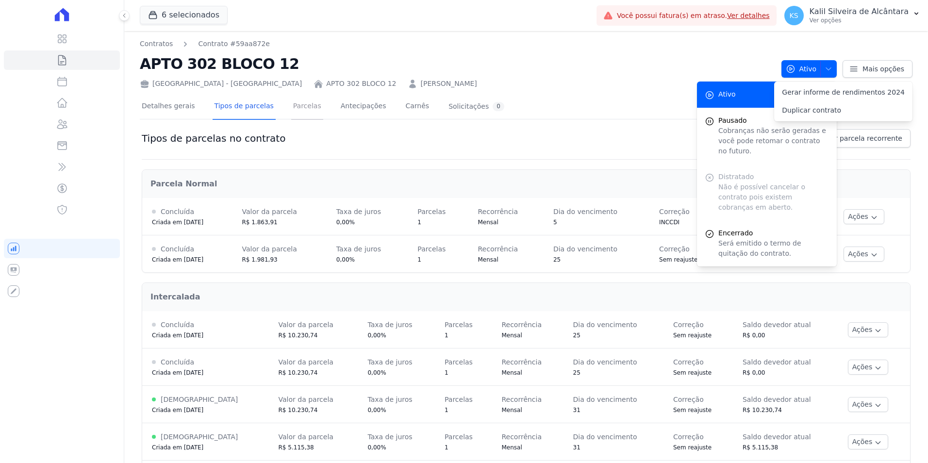
click at [292, 109] on link "Parcelas" at bounding box center [307, 107] width 32 height 26
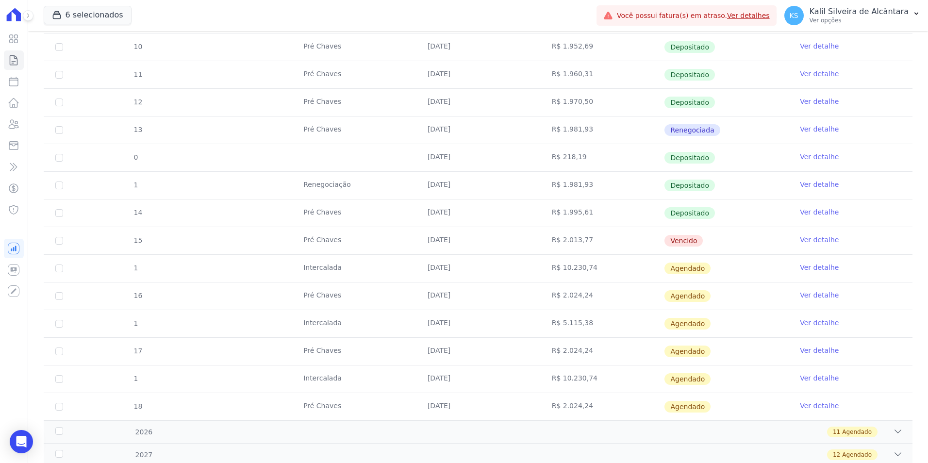
scroll to position [340, 0]
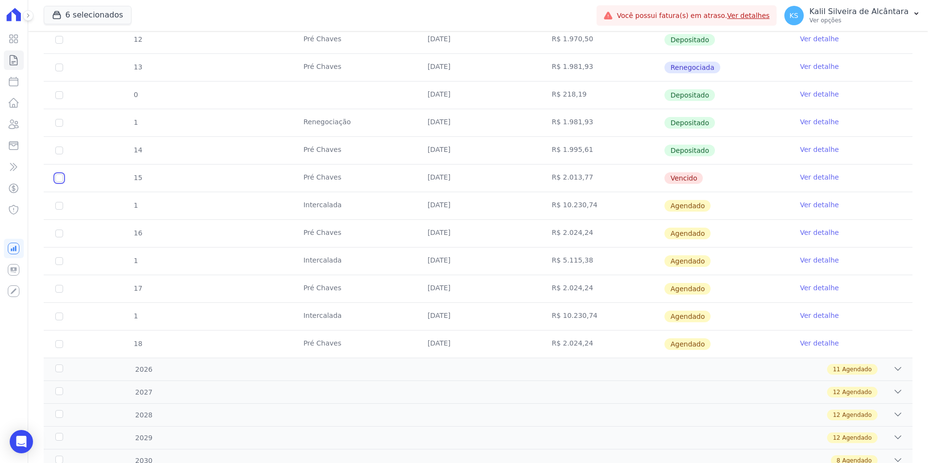
click at [57, 174] on input "checkbox" at bounding box center [59, 178] width 8 height 8
checkbox input "true"
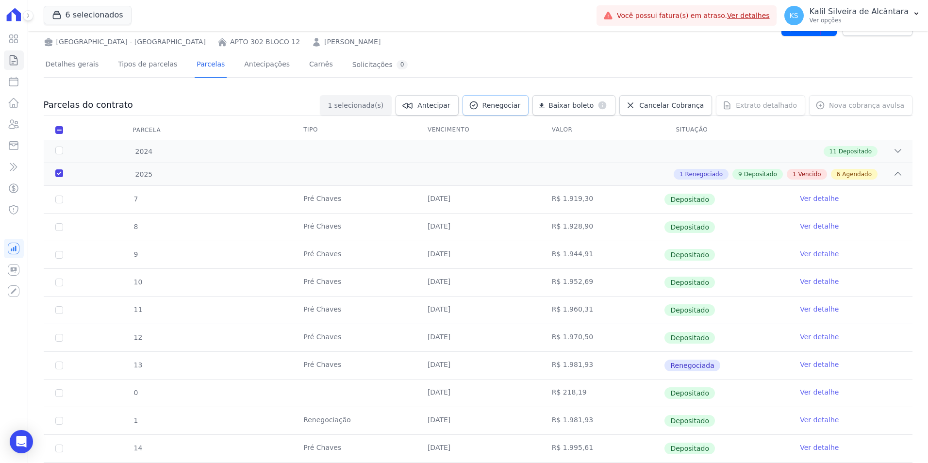
scroll to position [0, 0]
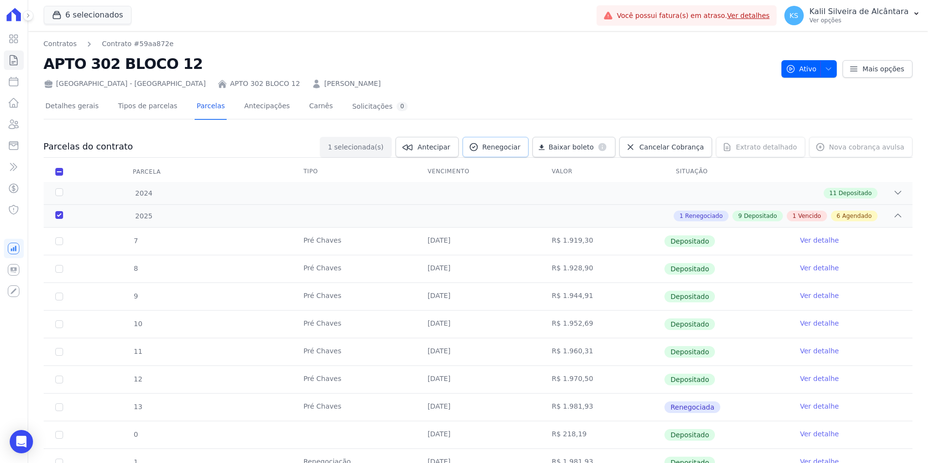
click at [502, 145] on link "Renegociar" at bounding box center [496, 147] width 67 height 20
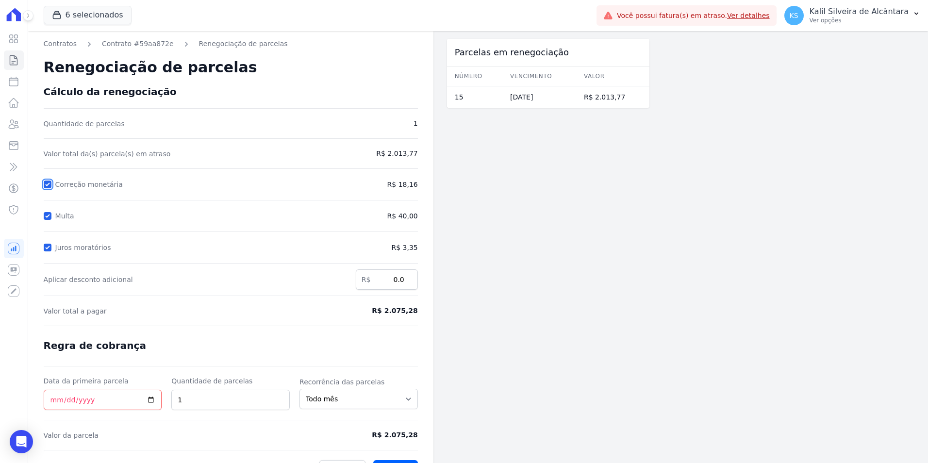
click at [44, 184] on input "Correção monetária" at bounding box center [48, 185] width 8 height 8
checkbox input "false"
click at [50, 223] on form "Cálculo da renegociação Quantidade de parcelas 1 Valor total da(s) parcela(s) e…" at bounding box center [231, 282] width 374 height 393
click at [46, 221] on div "Multa" at bounding box center [183, 216] width 278 height 12
click at [47, 215] on input "Multa" at bounding box center [48, 216] width 8 height 8
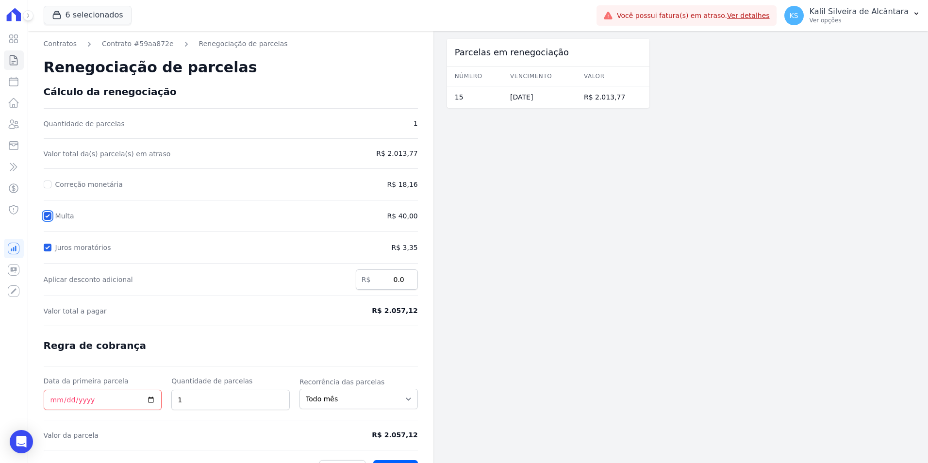
checkbox input "false"
click at [48, 243] on div at bounding box center [48, 248] width 8 height 10
click at [49, 245] on input "Juros moratórios" at bounding box center [48, 248] width 8 height 8
checkbox input "false"
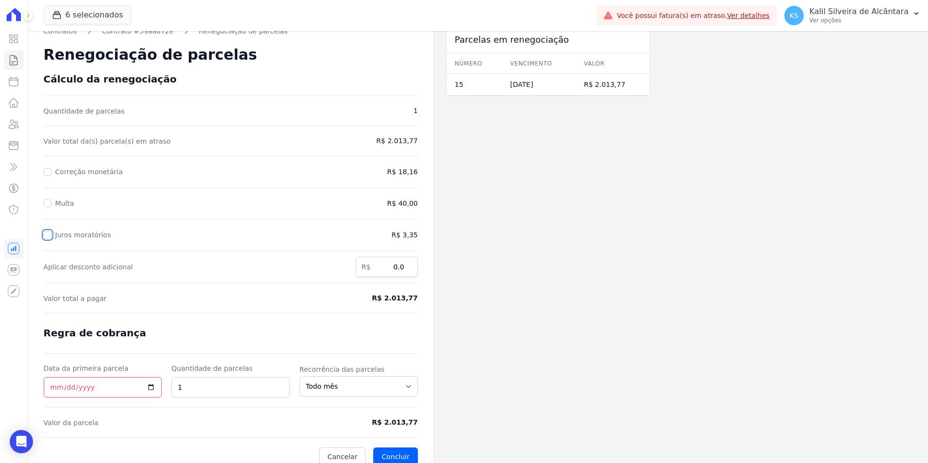
scroll to position [23, 0]
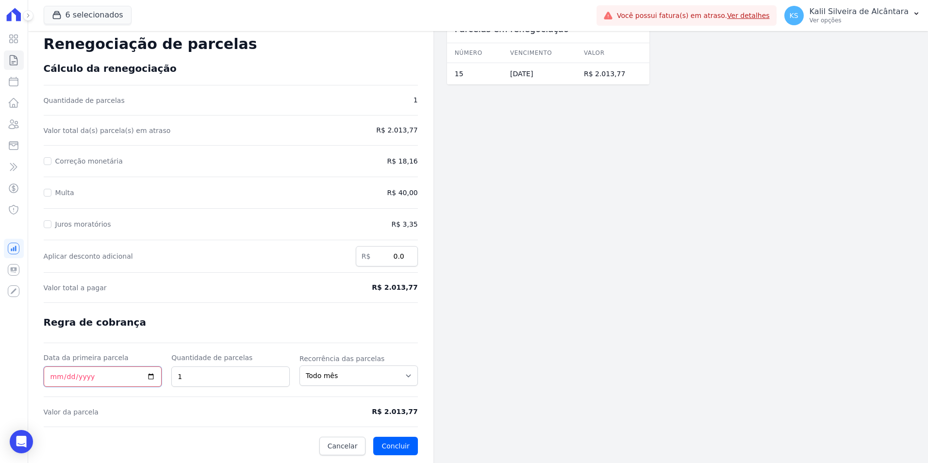
click at [58, 374] on input "Data da primeira parcela" at bounding box center [103, 377] width 118 height 20
type input "[DATE]"
click at [397, 441] on button "Concluir" at bounding box center [395, 446] width 44 height 18
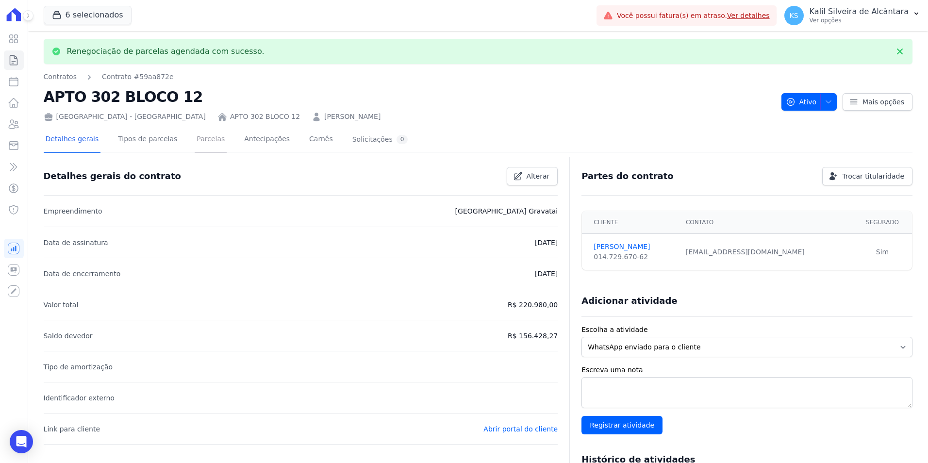
click at [200, 141] on link "Parcelas" at bounding box center [211, 140] width 32 height 26
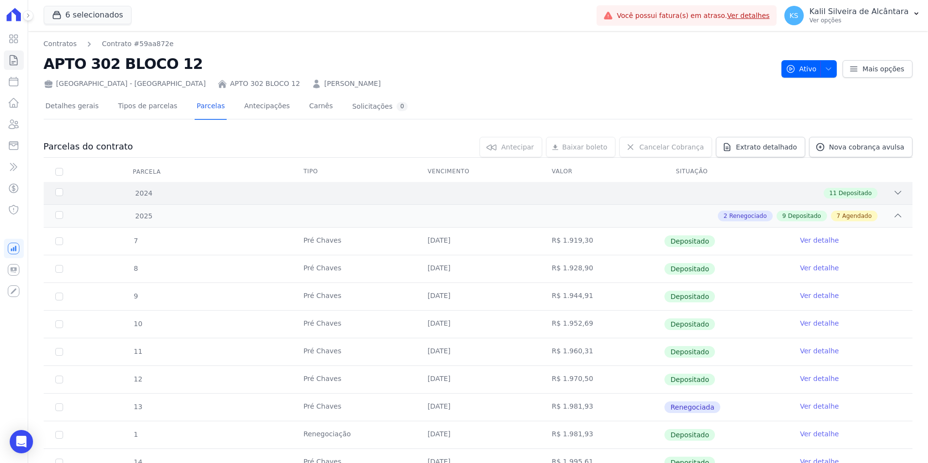
click at [442, 188] on div "11 Depositado" at bounding box center [521, 193] width 764 height 11
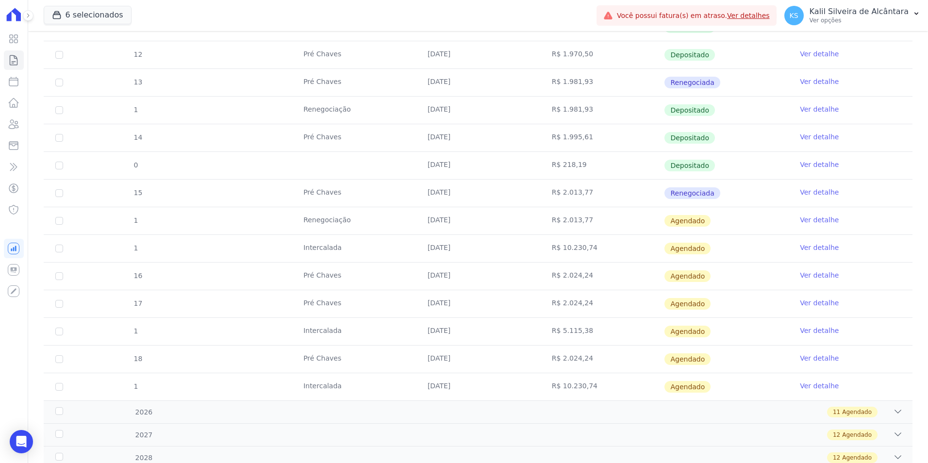
scroll to position [631, 0]
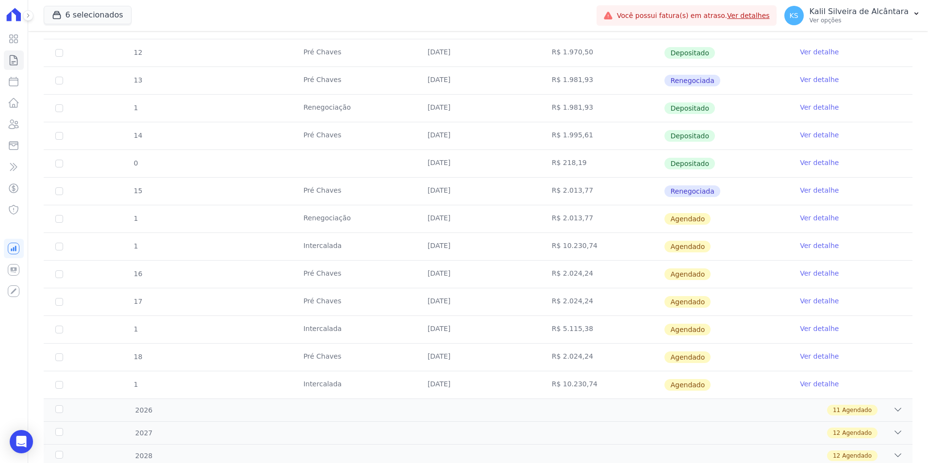
click at [819, 217] on link "Ver detalhe" at bounding box center [819, 218] width 39 height 10
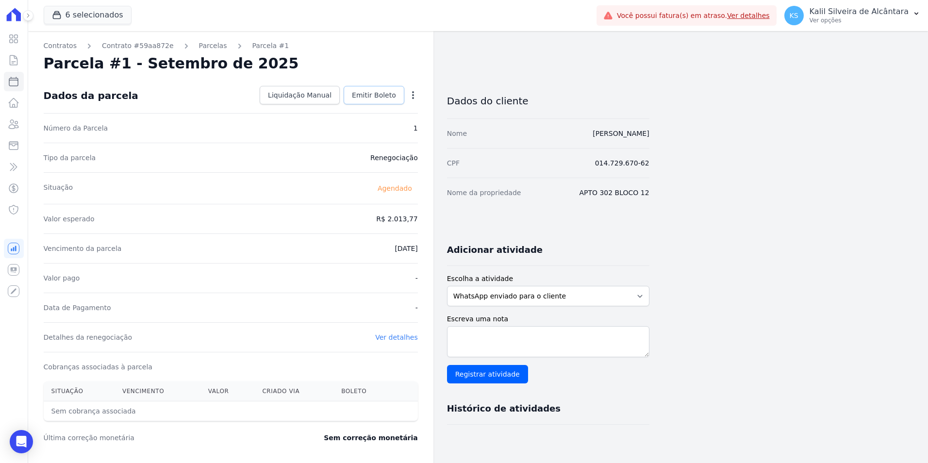
click at [366, 94] on span "Emitir Boleto" at bounding box center [374, 95] width 44 height 10
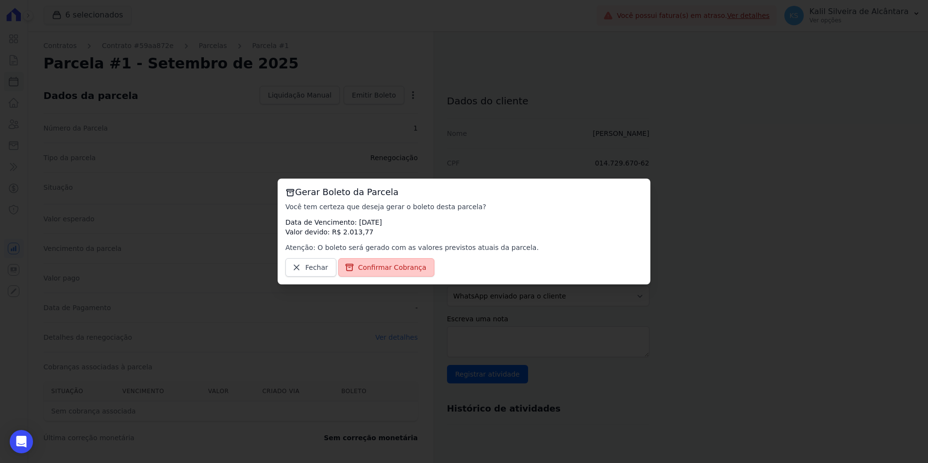
click at [368, 264] on span "Confirmar Cobrança" at bounding box center [392, 268] width 68 height 10
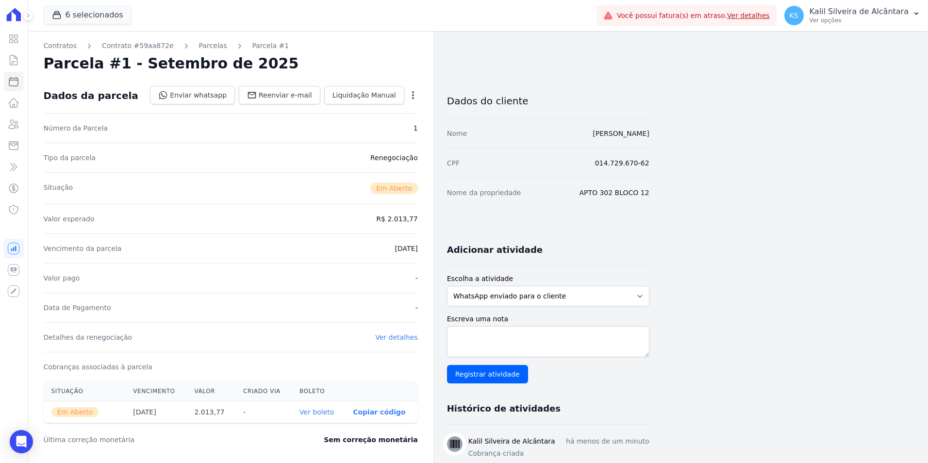
click at [413, 95] on icon "button" at bounding box center [413, 95] width 2 height 8
click at [217, 197] on div "Situação Em Aberto" at bounding box center [231, 188] width 374 height 32
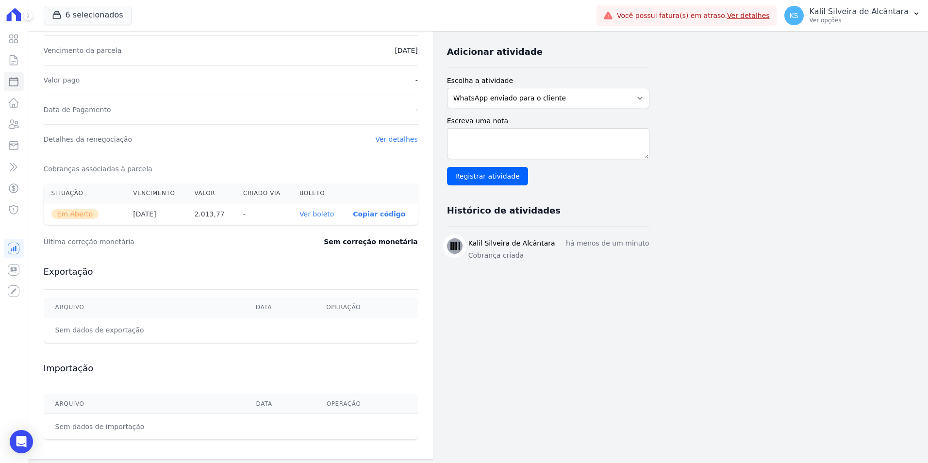
scroll to position [202, 0]
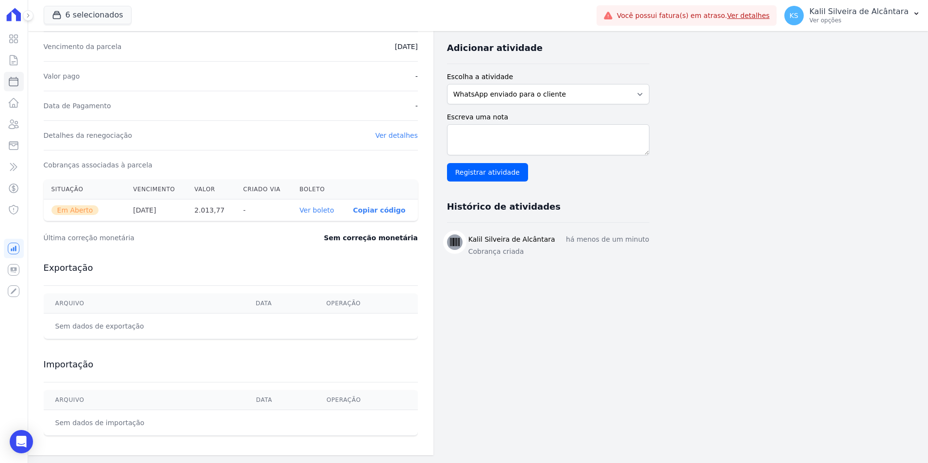
click at [323, 211] on link "Ver boleto" at bounding box center [317, 210] width 34 height 8
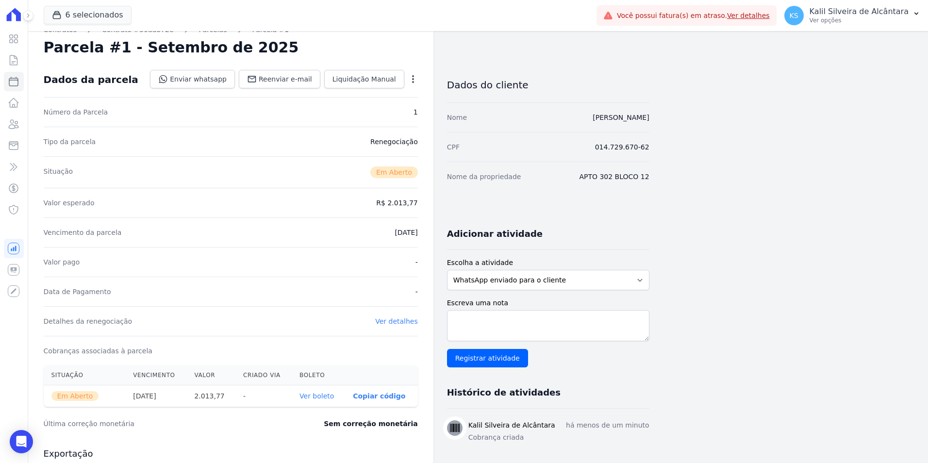
scroll to position [0, 0]
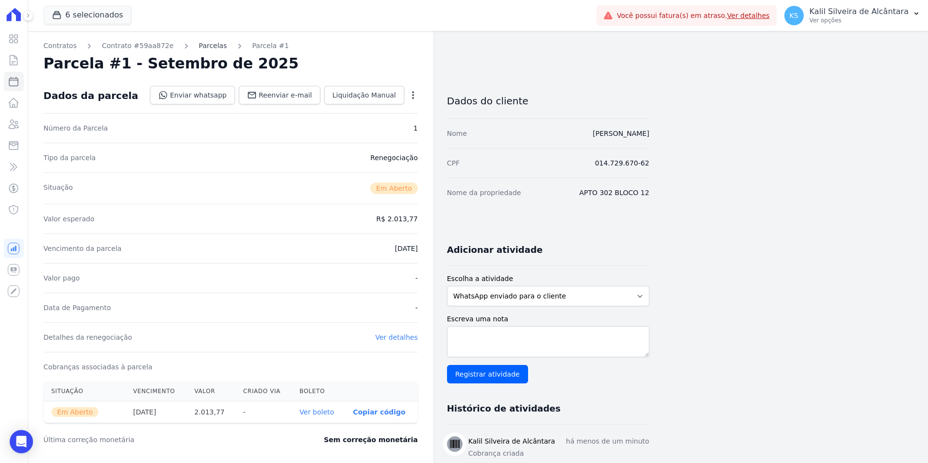
click at [201, 43] on link "Parcelas" at bounding box center [213, 46] width 28 height 10
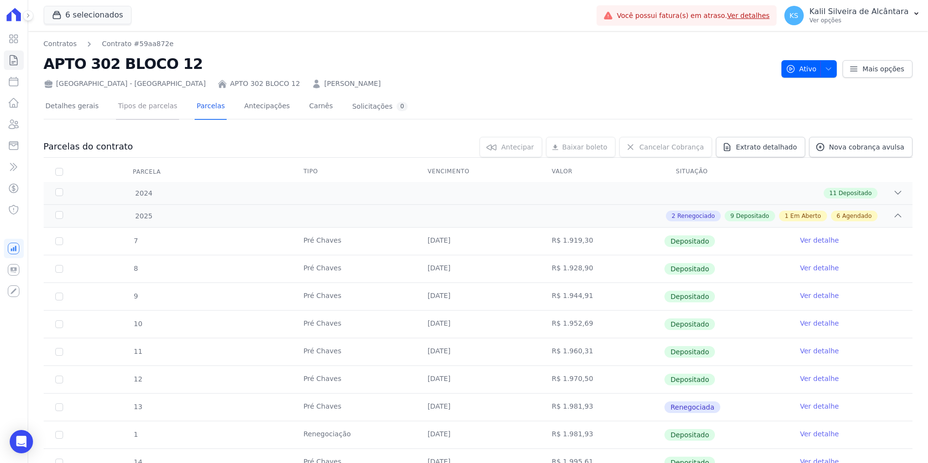
click at [152, 107] on link "Tipos de parcelas" at bounding box center [147, 107] width 63 height 26
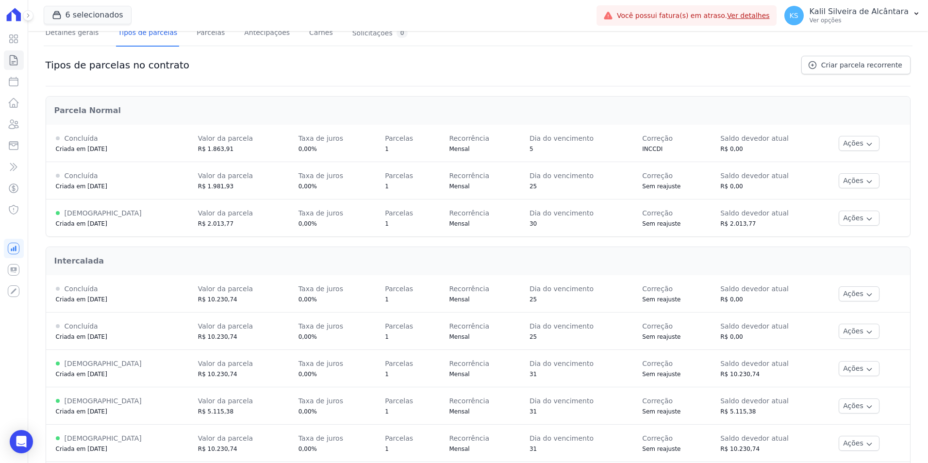
scroll to position [97, 0]
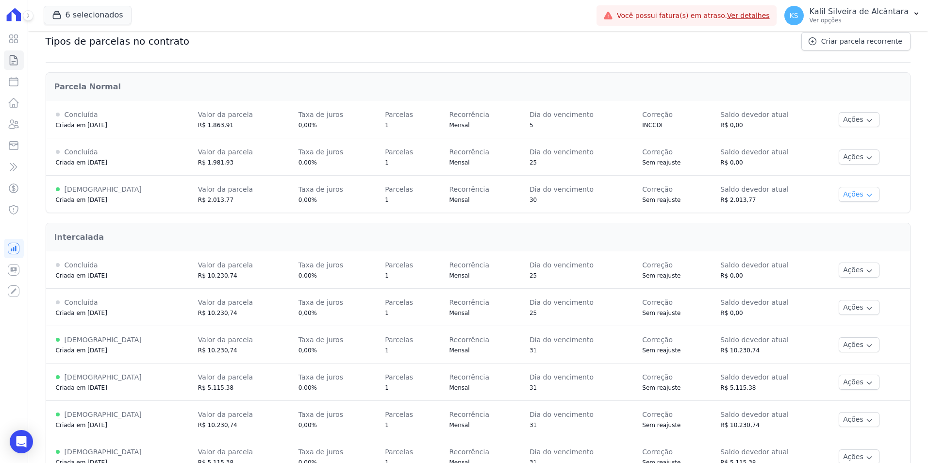
click at [866, 192] on icon "button" at bounding box center [870, 195] width 8 height 8
click at [848, 227] on span "Alterar vencimento" at bounding box center [858, 228] width 75 height 12
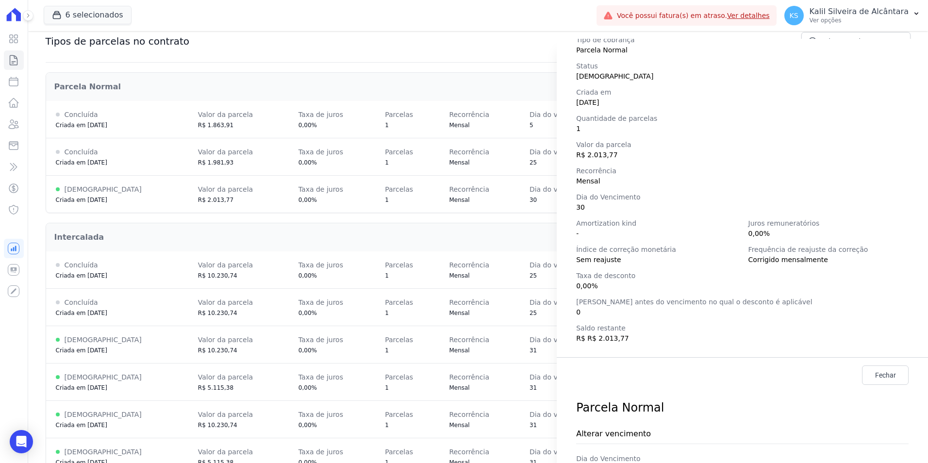
scroll to position [136, 0]
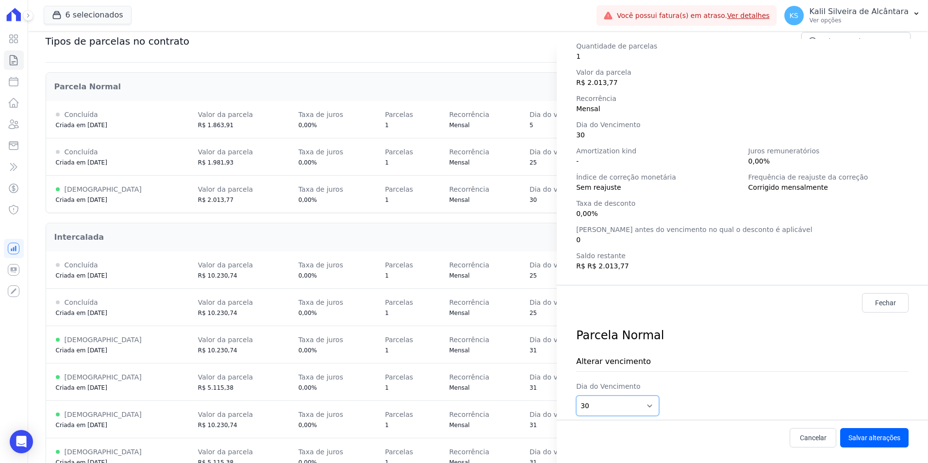
click at [644, 405] on select "1 2 3 4 5 6 7 8 9 10 11 12 13 14 15 16 17 18 19 20 21 22 23 24 25 26 27 28 29 3…" at bounding box center [617, 406] width 83 height 20
select select "25"
click at [576, 396] on select "1 2 3 4 5 6 7 8 9 10 11 12 13 14 15 16 17 18 19 20 21 22 23 24 25 26 27 28 29 3…" at bounding box center [617, 406] width 83 height 20
click at [886, 434] on button "Salvar alterações" at bounding box center [874, 437] width 68 height 19
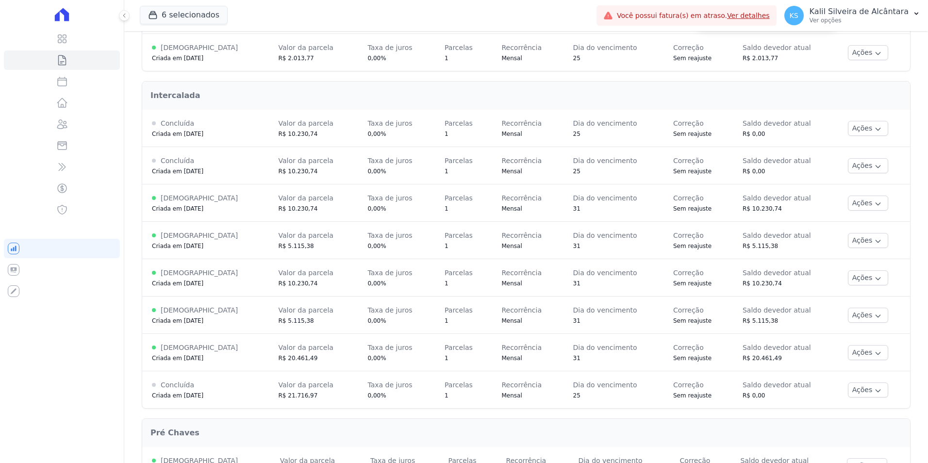
scroll to position [243, 0]
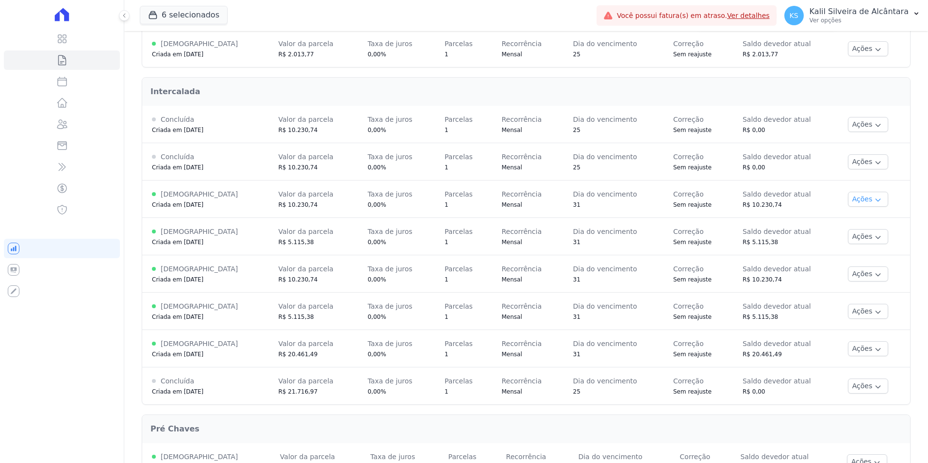
click at [869, 200] on button "Ações" at bounding box center [868, 199] width 41 height 15
click at [853, 237] on span "Alterar vencimento" at bounding box center [858, 233] width 75 height 12
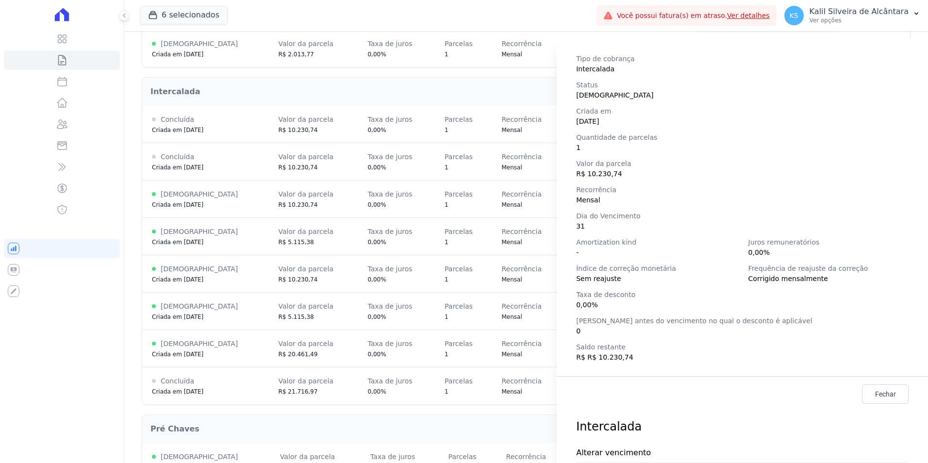
scroll to position [136, 0]
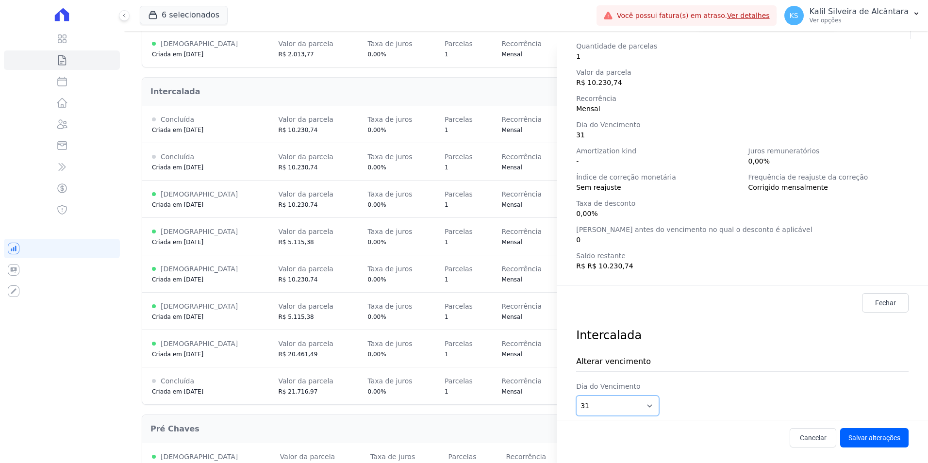
click at [639, 414] on select "1 2 3 4 5 6 7 8 9 10 11 12 13 14 15 16 17 18 19 20 21 22 23 24 25 26 27 28 29 3…" at bounding box center [617, 406] width 83 height 20
select select "25"
click at [576, 396] on select "1 2 3 4 5 6 7 8 9 10 11 12 13 14 15 16 17 18 19 20 21 22 23 24 25 26 27 28 29 3…" at bounding box center [617, 406] width 83 height 20
click at [879, 437] on button "Salvar alterações" at bounding box center [874, 437] width 68 height 19
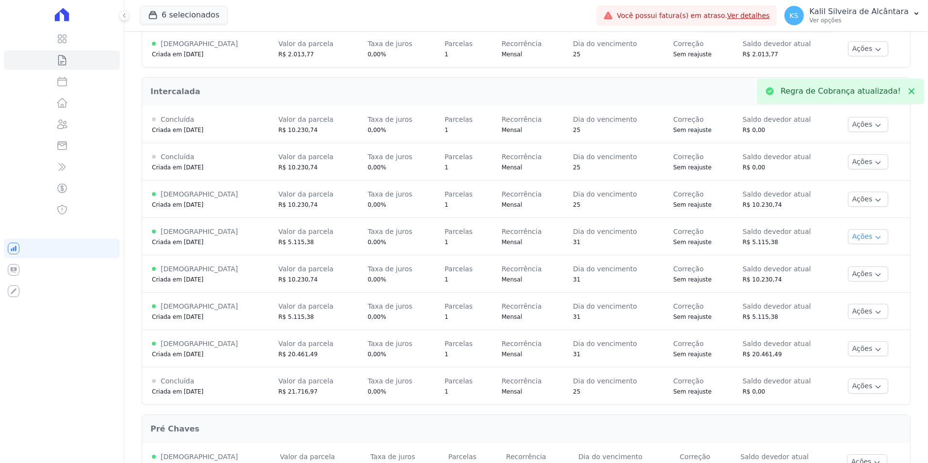
click at [848, 237] on button "Ações" at bounding box center [868, 236] width 41 height 15
click at [854, 272] on span "Alterar vencimento" at bounding box center [858, 270] width 75 height 12
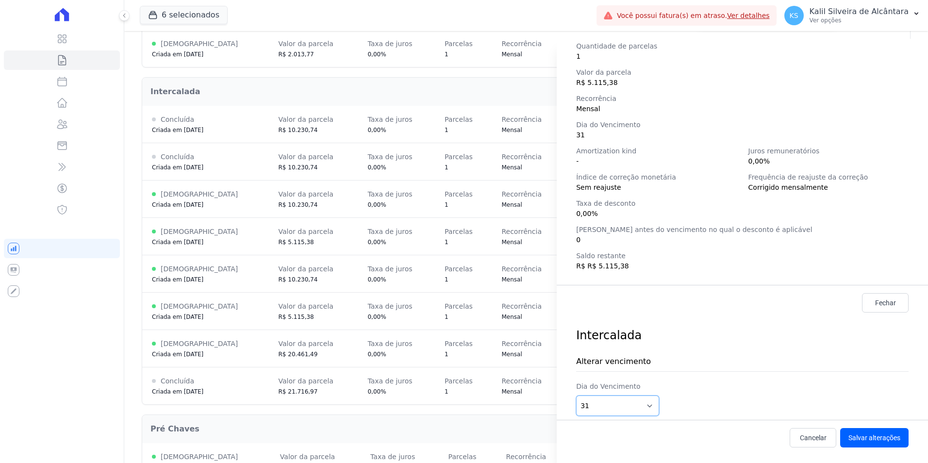
click at [652, 407] on select "1 2 3 4 5 6 7 8 9 10 11 12 13 14 15 16 17 18 19 20 21 22 23 24 25 26 27 28 29 3…" at bounding box center [617, 406] width 83 height 20
select select "25"
click at [576, 396] on select "1 2 3 4 5 6 7 8 9 10 11 12 13 14 15 16 17 18 19 20 21 22 23 24 25 26 27 28 29 3…" at bounding box center [617, 406] width 83 height 20
click at [852, 438] on button "Salvar alterações" at bounding box center [874, 437] width 68 height 19
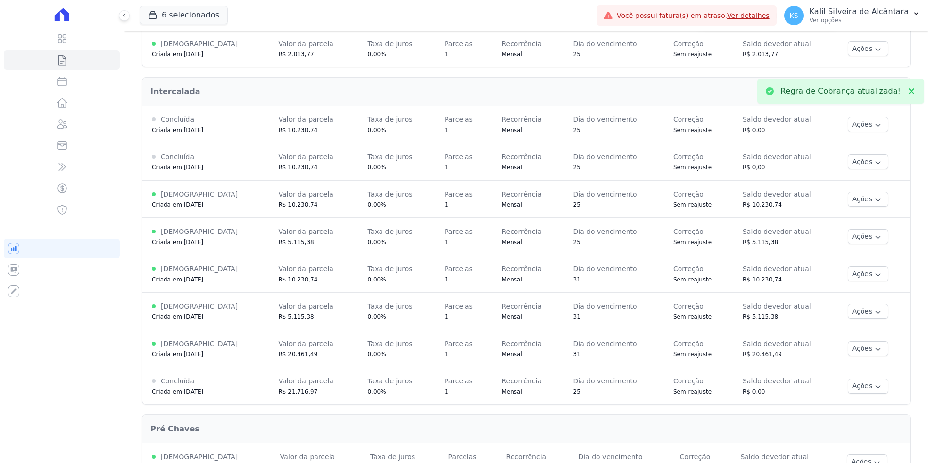
click at [863, 290] on td "Ações Ver detalhes Alterar vencimento Renegociar Detalhes da regra de cobrança …" at bounding box center [874, 273] width 72 height 37
click at [874, 277] on icon "button" at bounding box center [878, 275] width 8 height 8
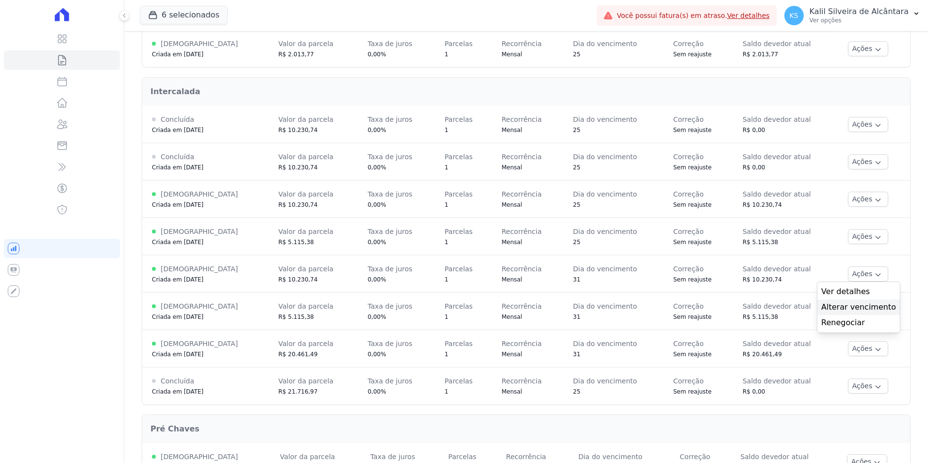
click at [852, 310] on span "Alterar vencimento" at bounding box center [858, 307] width 75 height 12
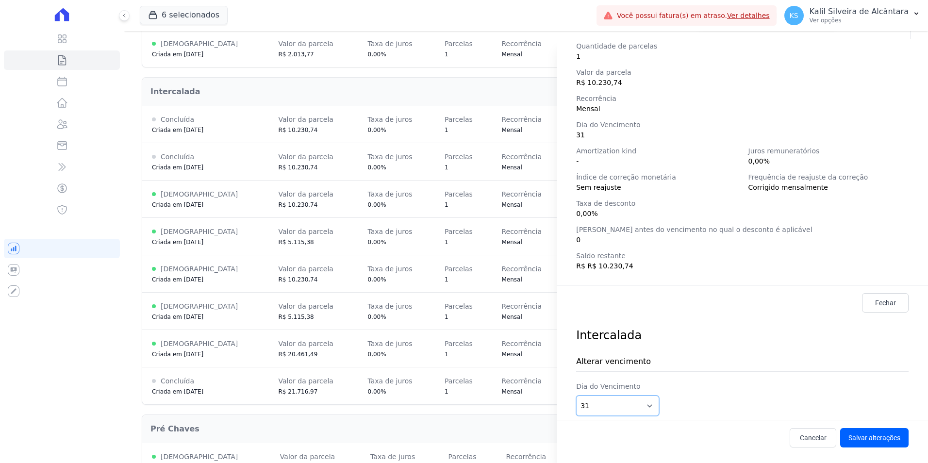
click at [652, 404] on select "1 2 3 4 5 6 7 8 9 10 11 12 13 14 15 16 17 18 19 20 21 22 23 24 25 26 27 28 29 3…" at bounding box center [617, 406] width 83 height 20
click at [635, 402] on select "1 2 3 4 5 6 7 8 9 10 11 12 13 14 15 16 17 18 19 20 21 22 23 24 25 26 27 28 29 3…" at bounding box center [617, 406] width 83 height 20
select select "25"
click at [576, 396] on select "1 2 3 4 5 6 7 8 9 10 11 12 13 14 15 16 17 18 19 20 21 22 23 24 25 26 27 28 29 3…" at bounding box center [617, 406] width 83 height 20
click at [863, 440] on button "Salvar alterações" at bounding box center [874, 437] width 68 height 19
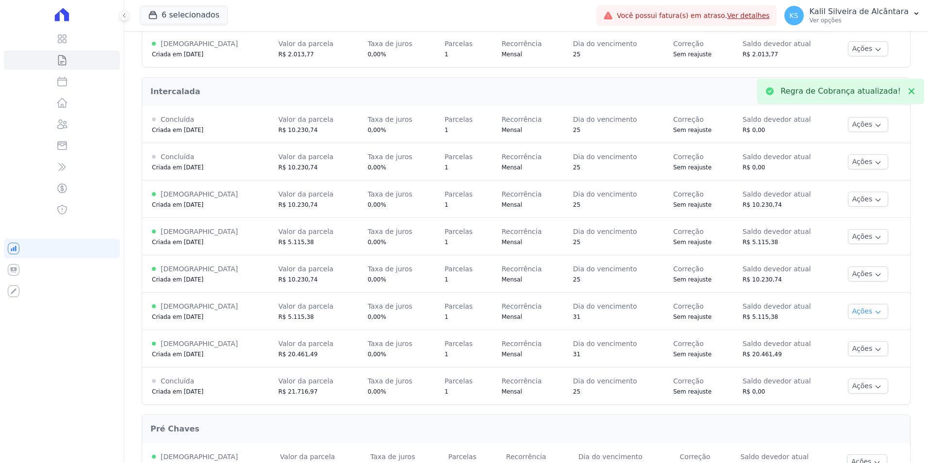
click at [867, 311] on button "Ações" at bounding box center [868, 311] width 41 height 15
click at [854, 345] on span "Alterar vencimento" at bounding box center [858, 345] width 75 height 12
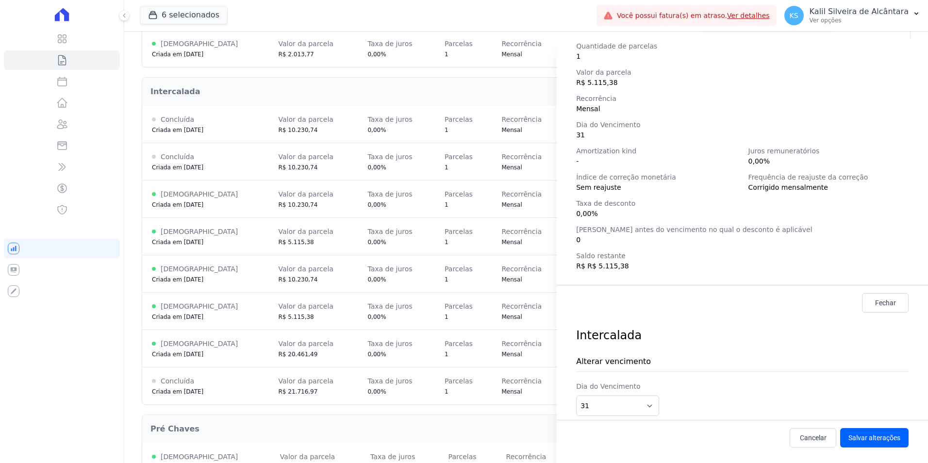
click at [649, 418] on div "Alterar vencimento Dia do Vencimento 1 2 3 4 5 6 7 8 9 10 11 12 13 14 15 16 17 …" at bounding box center [742, 382] width 333 height 76
click at [649, 410] on select "1 2 3 4 5 6 7 8 9 10 11 12 13 14 15 16 17 18 19 20 21 22 23 24 25 26 27 28 29 3…" at bounding box center [617, 406] width 83 height 20
select select "25"
click at [576, 396] on select "1 2 3 4 5 6 7 8 9 10 11 12 13 14 15 16 17 18 19 20 21 22 23 24 25 26 27 28 29 3…" at bounding box center [617, 406] width 83 height 20
click at [854, 431] on button "Salvar alterações" at bounding box center [874, 437] width 68 height 19
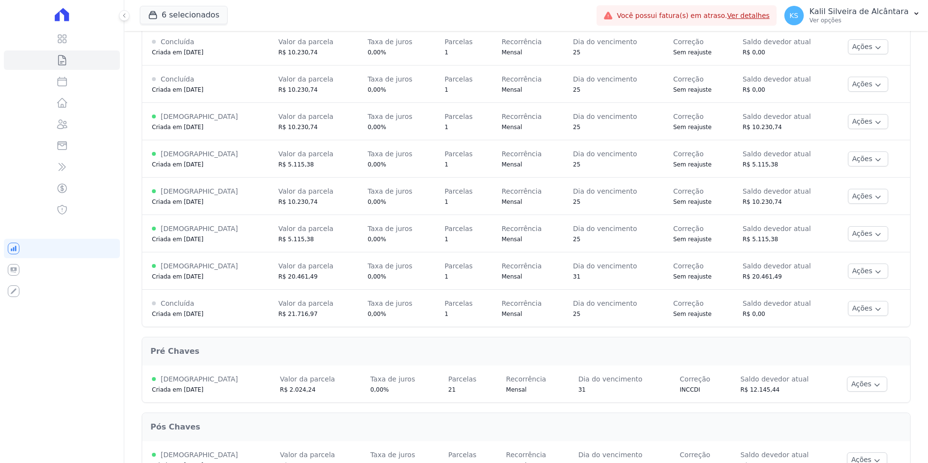
scroll to position [340, 0]
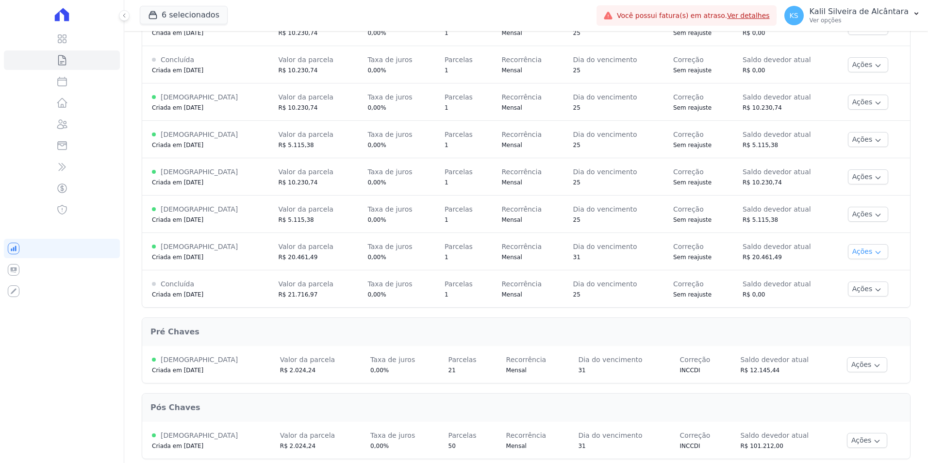
click at [858, 256] on button "Ações" at bounding box center [868, 251] width 41 height 15
click at [848, 283] on span "Alterar vencimento" at bounding box center [858, 285] width 75 height 12
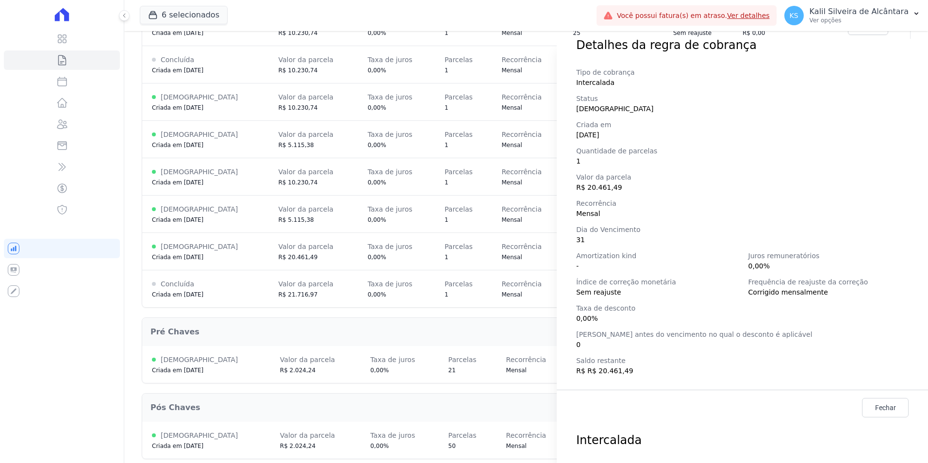
scroll to position [136, 0]
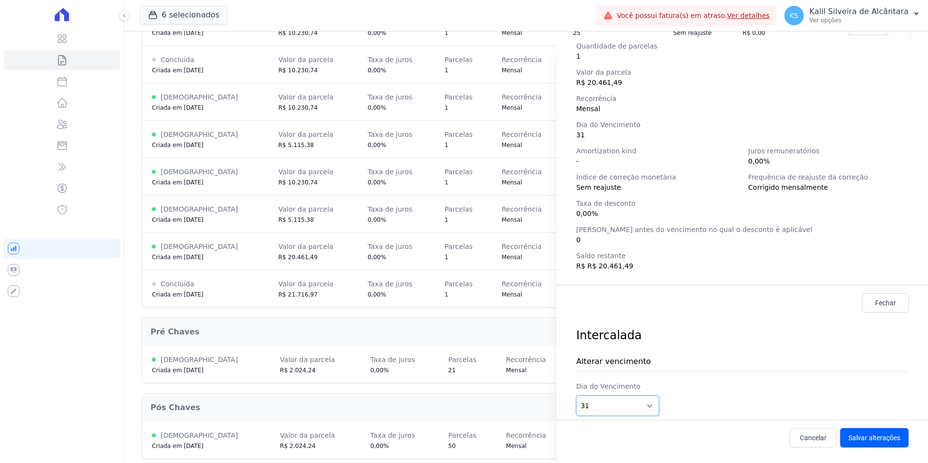
click at [648, 400] on select "1 2 3 4 5 6 7 8 9 10 11 12 13 14 15 16 17 18 19 20 21 22 23 24 25 26 27 28 29 3…" at bounding box center [617, 406] width 83 height 20
select select "25"
click at [576, 396] on select "1 2 3 4 5 6 7 8 9 10 11 12 13 14 15 16 17 18 19 20 21 22 23 24 25 26 27 28 29 3…" at bounding box center [617, 406] width 83 height 20
click at [858, 445] on button "Salvar alterações" at bounding box center [874, 437] width 68 height 19
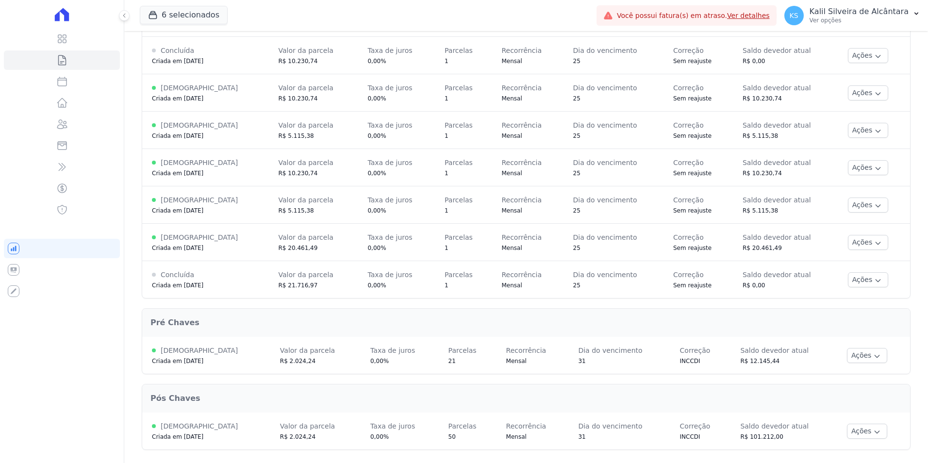
scroll to position [351, 0]
click at [847, 357] on button "Ações" at bounding box center [867, 353] width 41 height 15
click at [845, 388] on span "Alterar vencimento" at bounding box center [858, 387] width 75 height 12
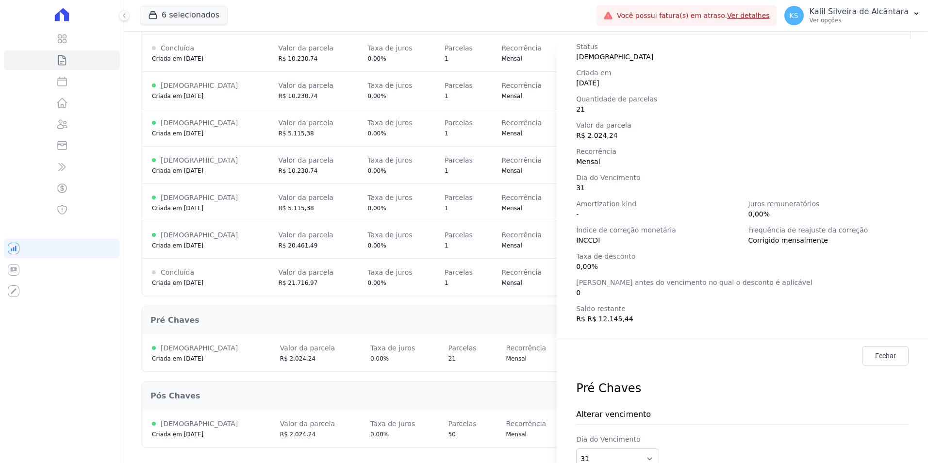
scroll to position [136, 0]
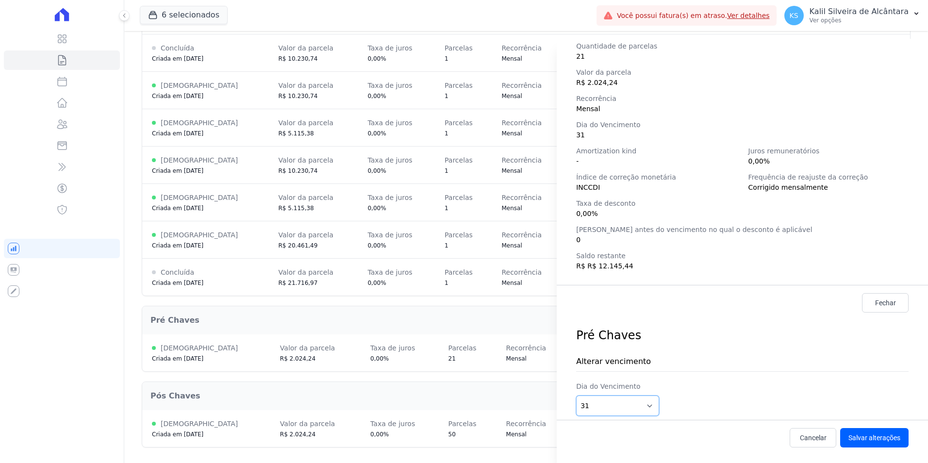
click at [643, 408] on select "1 2 3 4 5 6 7 8 9 10 11 12 13 14 15 16 17 18 19 20 21 22 23 24 25 26 27 28 29 3…" at bounding box center [617, 406] width 83 height 20
click at [652, 403] on select "1 2 3 4 5 6 7 8 9 10 11 12 13 14 15 16 17 18 19 20 21 22 23 24 25 26 27 28 29 3…" at bounding box center [617, 406] width 83 height 20
select select "25"
click at [576, 396] on select "1 2 3 4 5 6 7 8 9 10 11 12 13 14 15 16 17 18 19 20 21 22 23 24 25 26 27 28 29 3…" at bounding box center [617, 406] width 83 height 20
click at [846, 438] on button "Salvar alterações" at bounding box center [874, 437] width 68 height 19
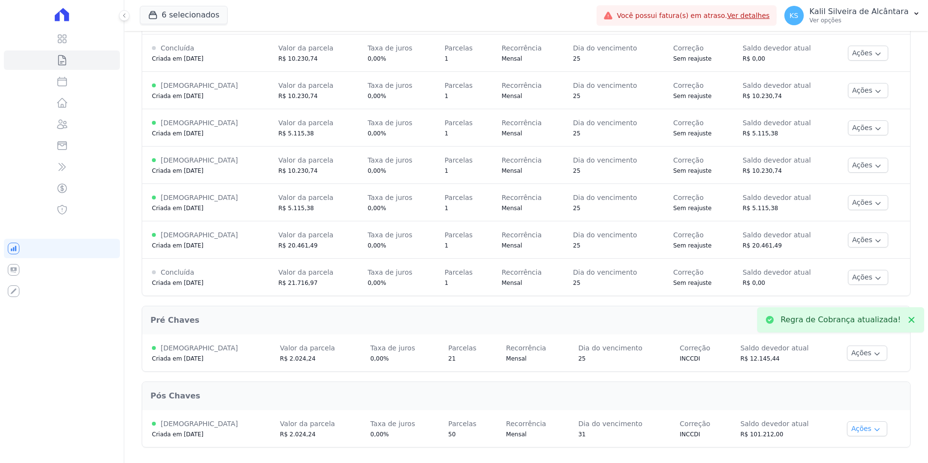
click at [854, 425] on button "Ações" at bounding box center [867, 428] width 41 height 15
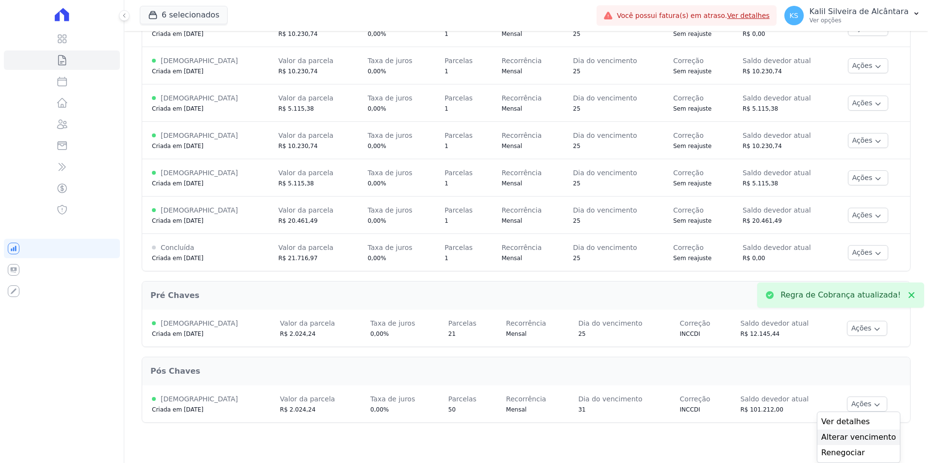
click at [854, 443] on div "Alterar vencimento" at bounding box center [859, 438] width 83 height 16
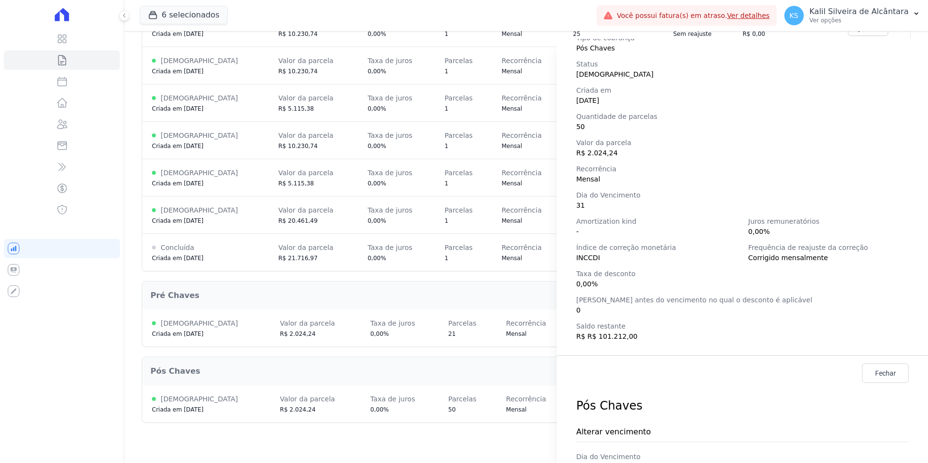
scroll to position [136, 0]
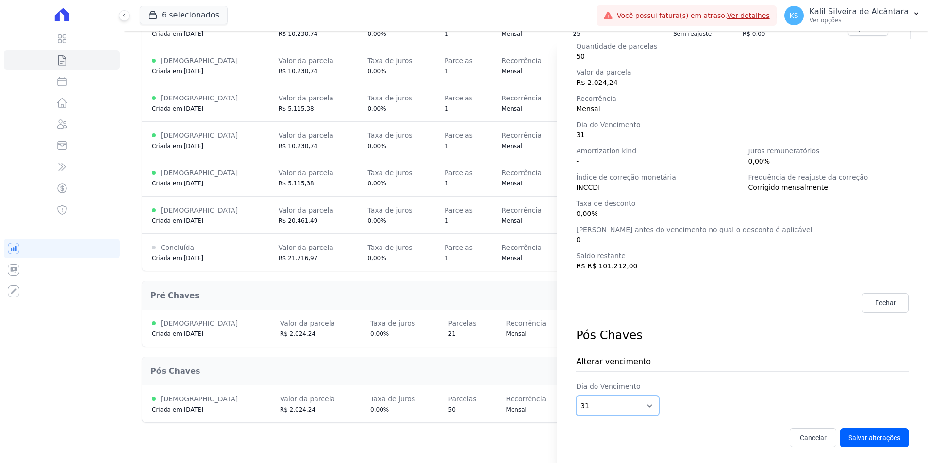
click at [654, 402] on select "1 2 3 4 5 6 7 8 9 10 11 12 13 14 15 16 17 18 19 20 21 22 23 24 25 26 27 28 29 3…" at bounding box center [617, 406] width 83 height 20
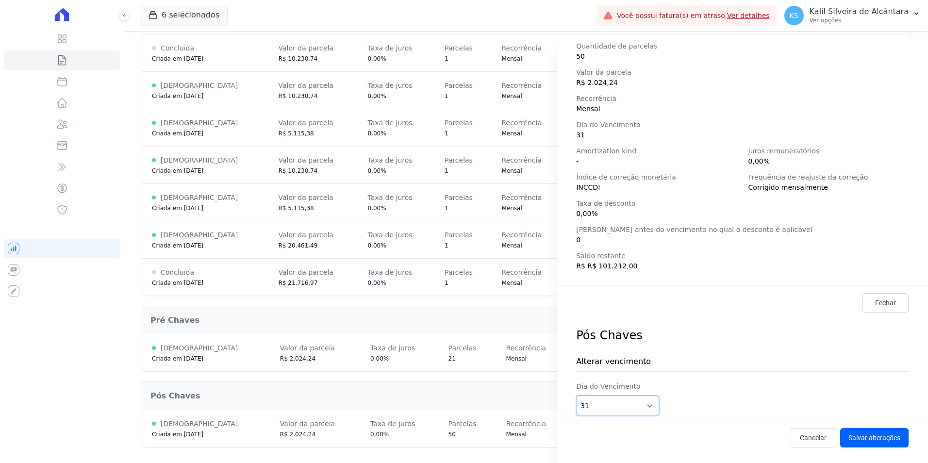
select select "25"
click at [576, 396] on select "1 2 3 4 5 6 7 8 9 10 11 12 13 14 15 16 17 18 19 20 21 22 23 24 25 26 27 28 29 3…" at bounding box center [617, 406] width 83 height 20
click at [856, 438] on button "Salvar alterações" at bounding box center [874, 437] width 68 height 19
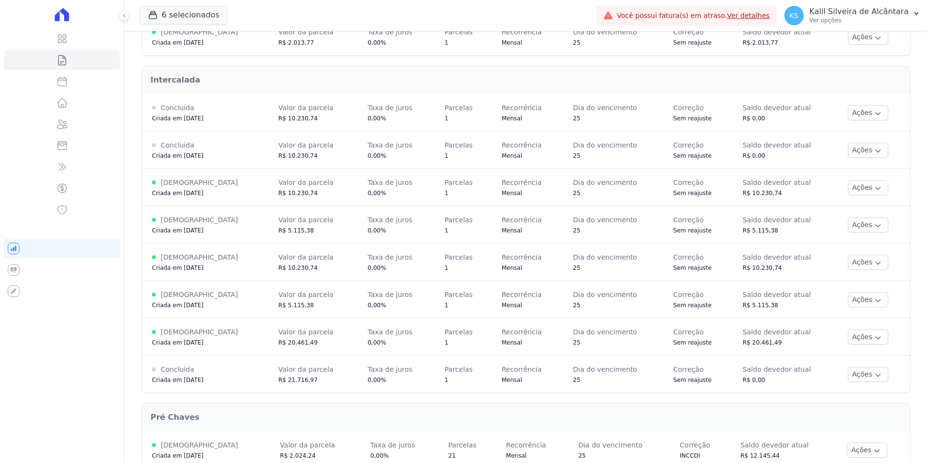
scroll to position [12, 0]
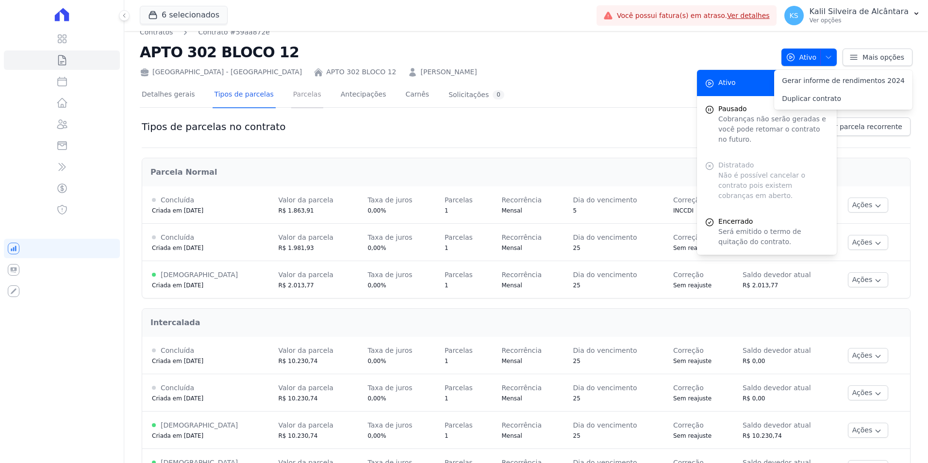
click at [291, 95] on link "Parcelas" at bounding box center [307, 96] width 32 height 26
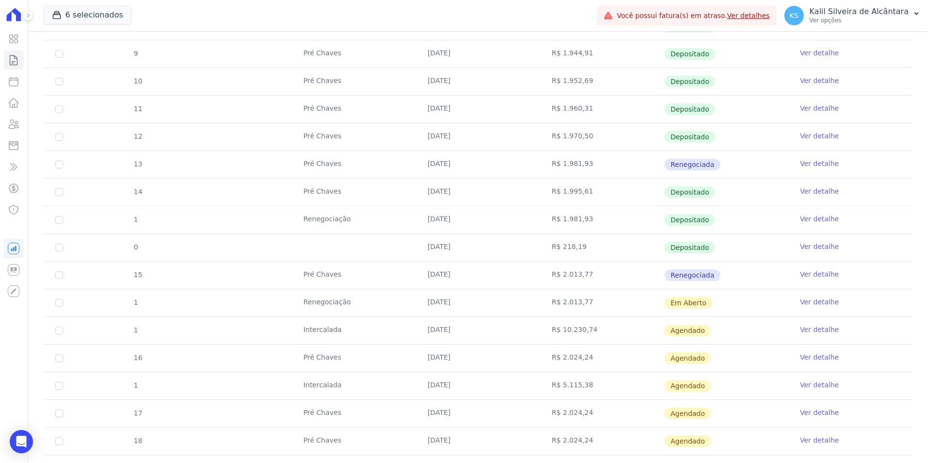
scroll to position [49, 0]
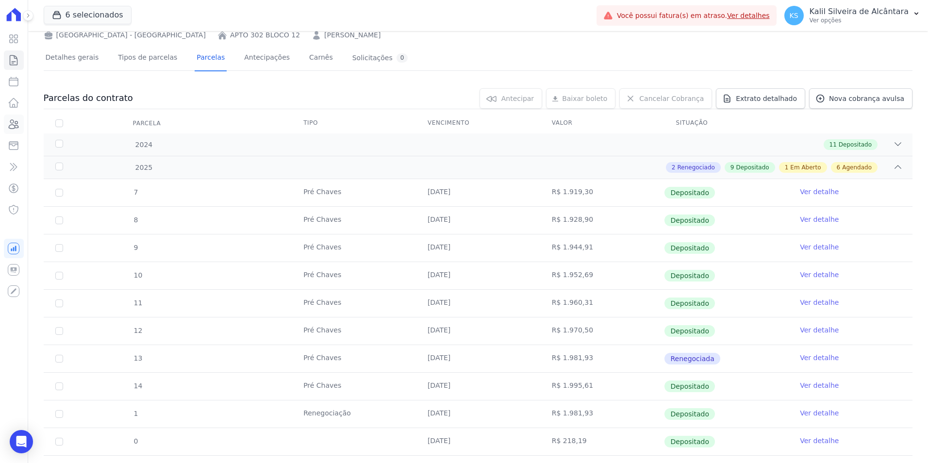
click at [18, 126] on icon at bounding box center [14, 124] width 10 height 9
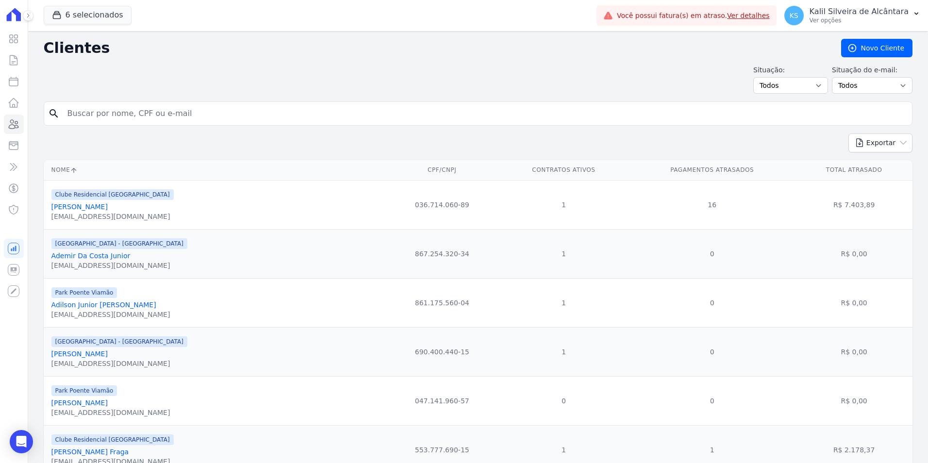
click at [246, 106] on input "search" at bounding box center [485, 113] width 847 height 19
type input "eleni"
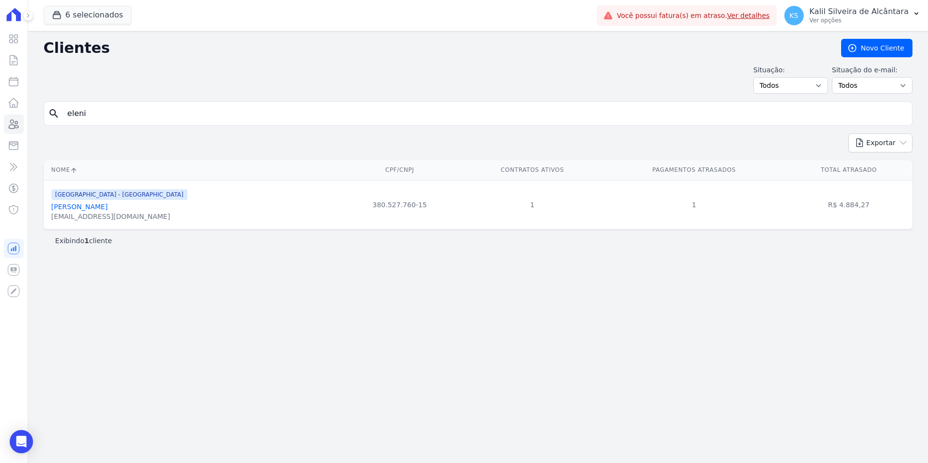
click at [80, 207] on link "Eleni Martins" at bounding box center [79, 207] width 56 height 8
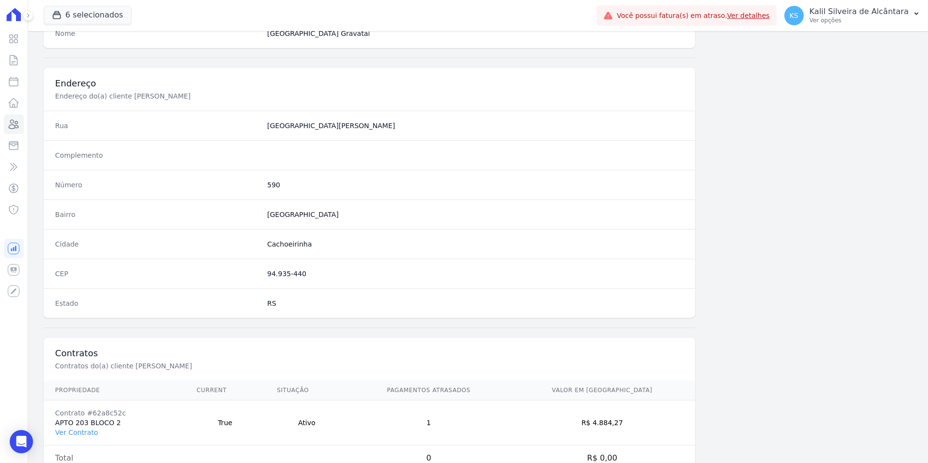
scroll to position [445, 0]
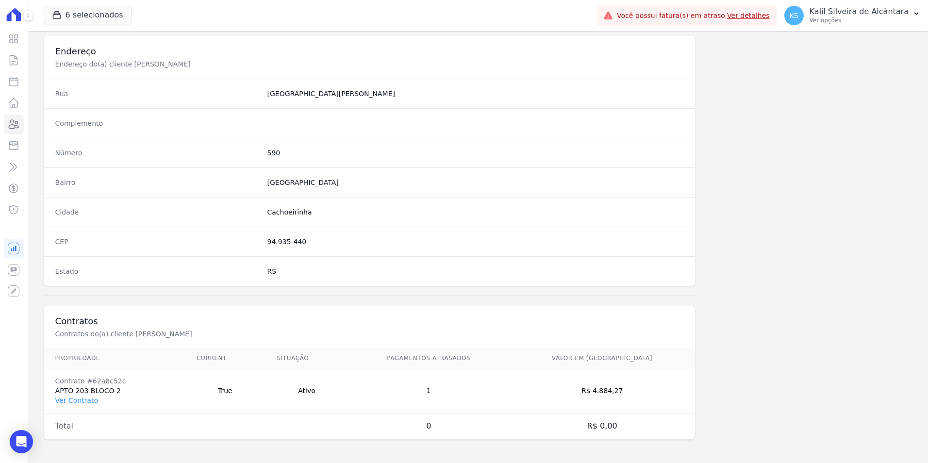
click at [91, 395] on td "Contrato #62a8c52c APTO 203 BLOCO 2 Ver Contrato" at bounding box center [114, 390] width 141 height 45
drag, startPoint x: 91, startPoint y: 395, endPoint x: 87, endPoint y: 399, distance: 5.5
click at [87, 399] on link "Ver Contrato" at bounding box center [76, 401] width 43 height 8
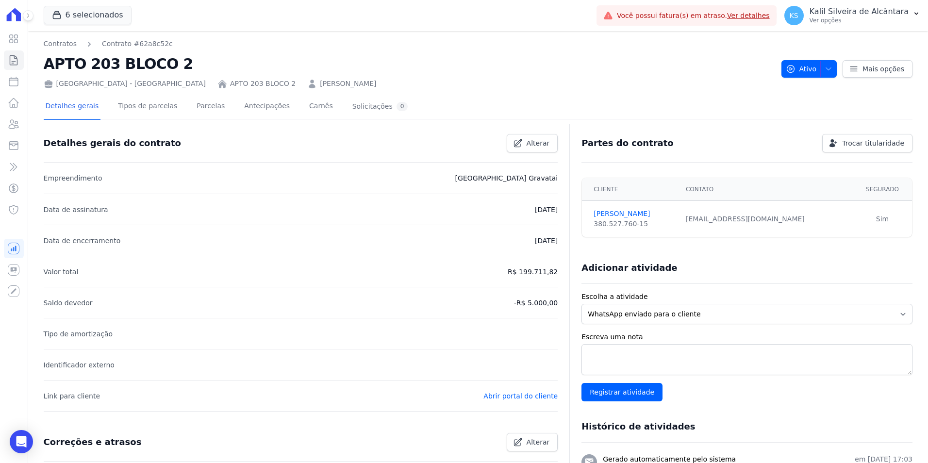
click at [213, 108] on div "Detalhes gerais Tipos de parcelas Parcelas Antecipações Carnês Solicitações 0" at bounding box center [227, 107] width 367 height 26
click at [201, 105] on link "Parcelas" at bounding box center [211, 107] width 32 height 26
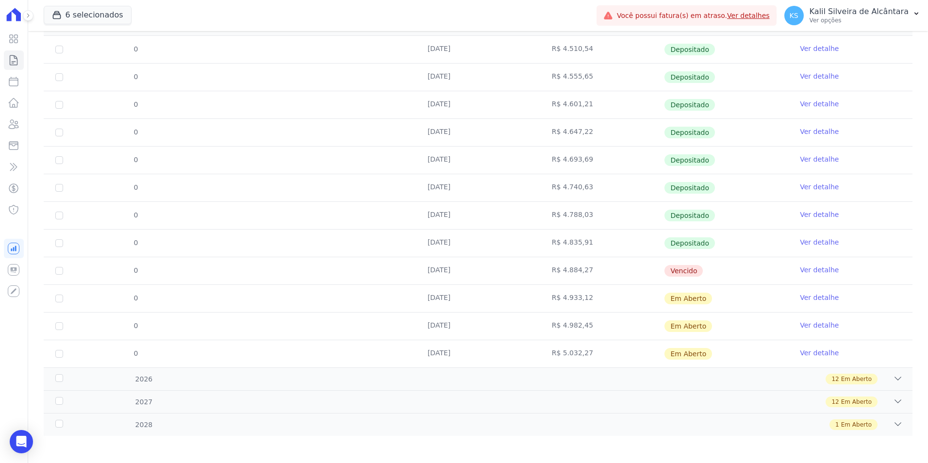
scroll to position [194, 0]
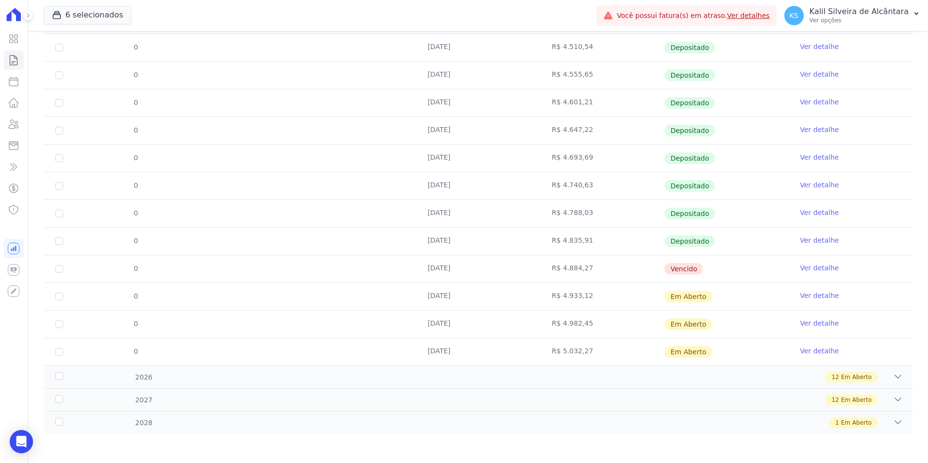
click at [811, 267] on link "Ver detalhe" at bounding box center [819, 268] width 39 height 10
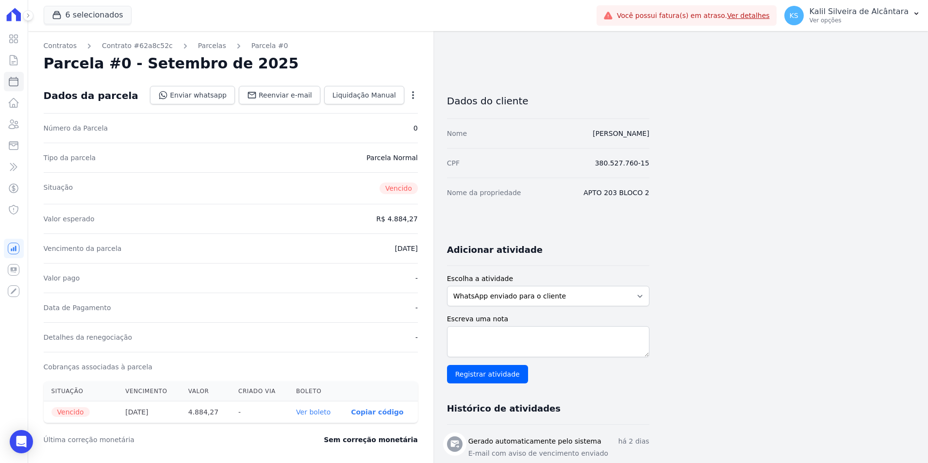
click at [413, 92] on icon "button" at bounding box center [413, 95] width 2 height 8
click at [385, 143] on link "Renegociar" at bounding box center [371, 142] width 85 height 17
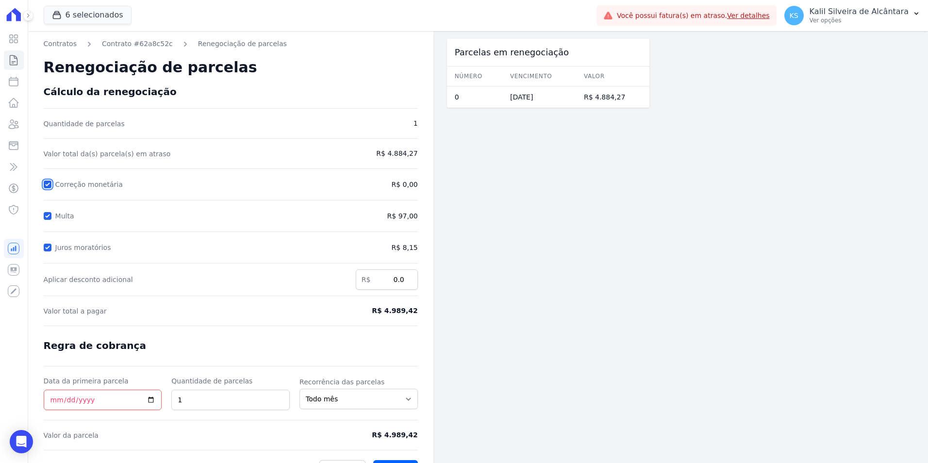
drag, startPoint x: 49, startPoint y: 183, endPoint x: 50, endPoint y: 189, distance: 6.5
click at [49, 183] on input "Correção monetária" at bounding box center [48, 185] width 8 height 8
checkbox input "false"
click at [51, 216] on div "Multa" at bounding box center [183, 216] width 278 height 12
click at [48, 216] on input "Multa" at bounding box center [48, 216] width 8 height 8
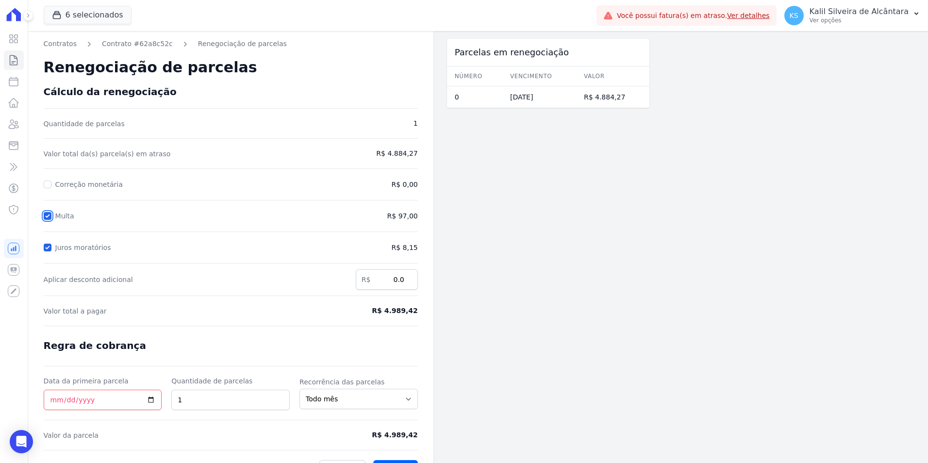
checkbox input "false"
click at [48, 254] on form "Cálculo da renegociação Quantidade de parcelas 1 Valor total da(s) parcela(s) e…" at bounding box center [231, 282] width 374 height 393
click at [49, 245] on input "Juros moratórios" at bounding box center [48, 248] width 8 height 8
checkbox input "false"
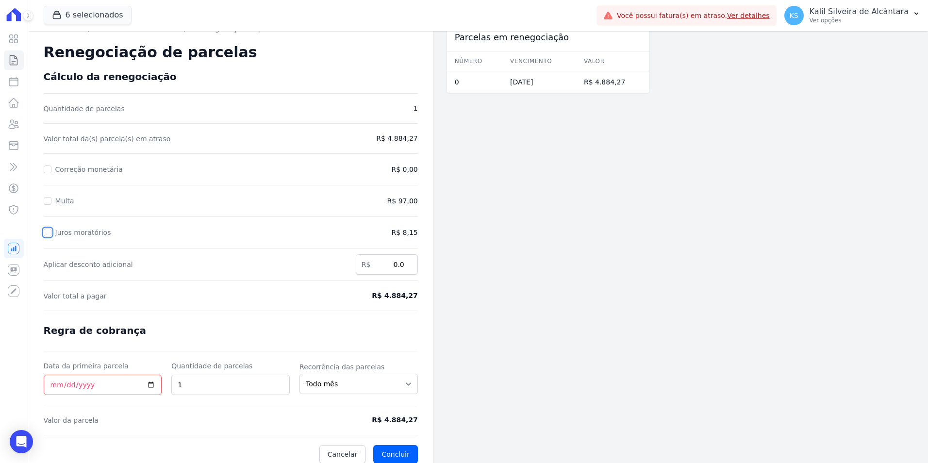
scroll to position [23, 0]
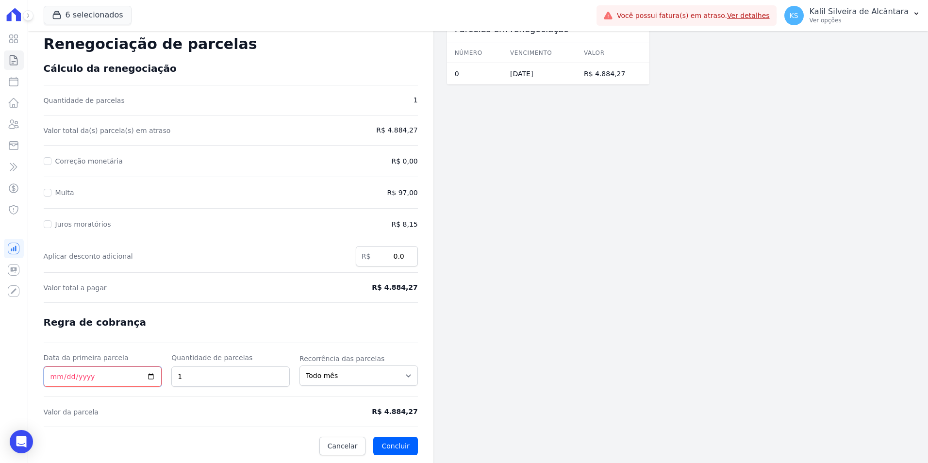
click at [56, 371] on input "Data da primeira parcela" at bounding box center [103, 377] width 118 height 20
type input "[DATE]"
click at [408, 446] on button "Concluir" at bounding box center [395, 446] width 44 height 18
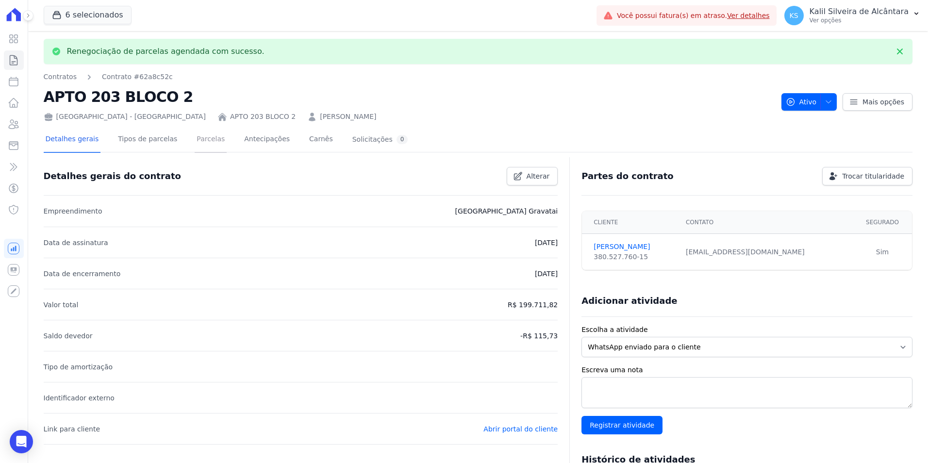
click at [196, 143] on link "Parcelas" at bounding box center [211, 140] width 32 height 26
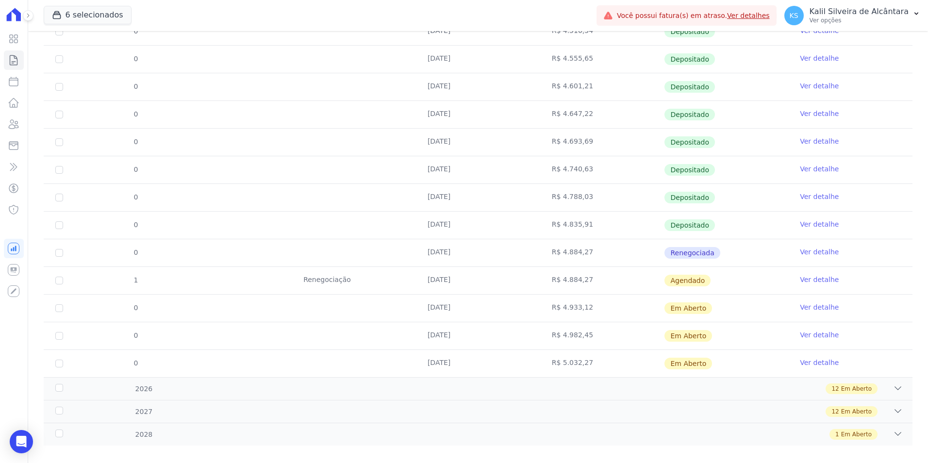
scroll to position [221, 0]
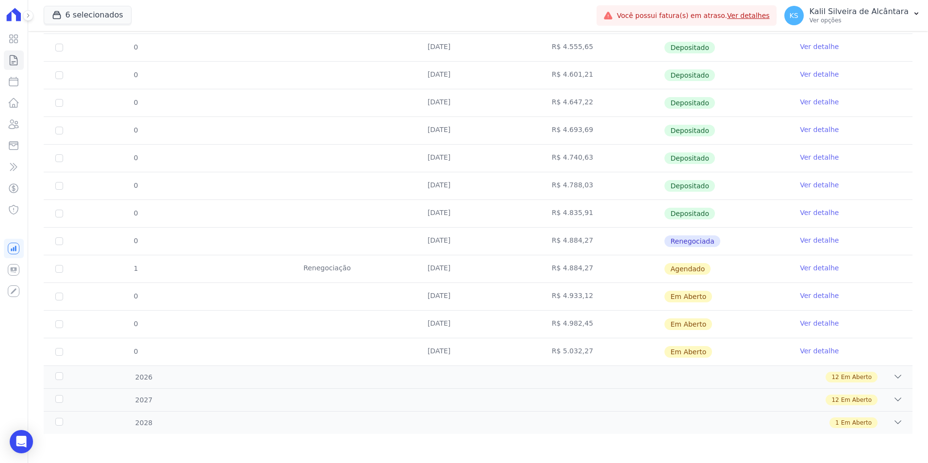
click at [810, 265] on link "Ver detalhe" at bounding box center [819, 268] width 39 height 10
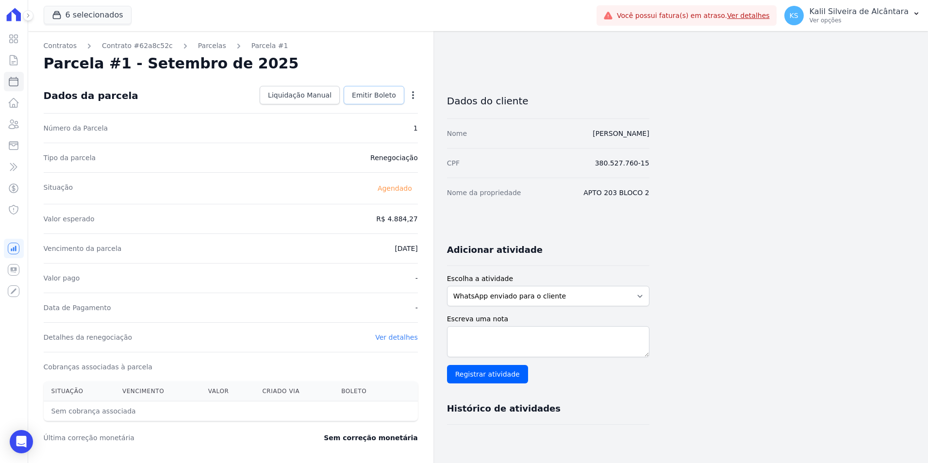
click at [391, 94] on span "Emitir Boleto" at bounding box center [374, 95] width 44 height 10
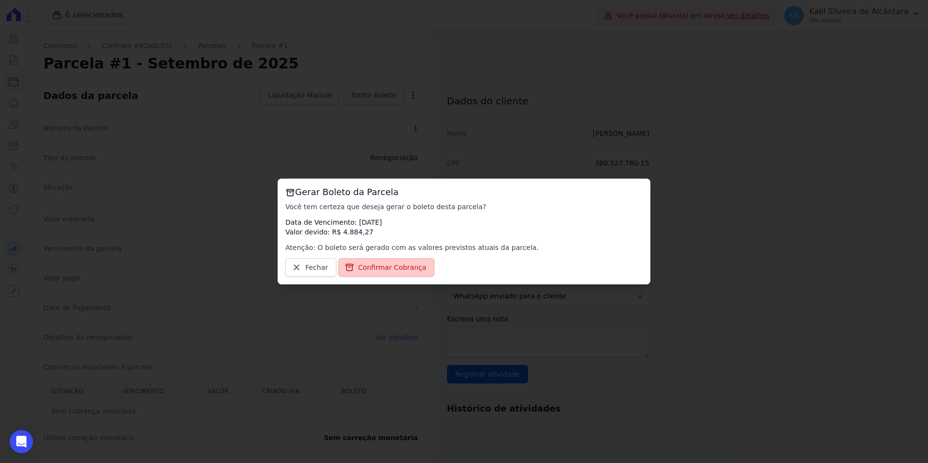
click at [397, 262] on link "Confirmar Cobrança" at bounding box center [386, 267] width 97 height 18
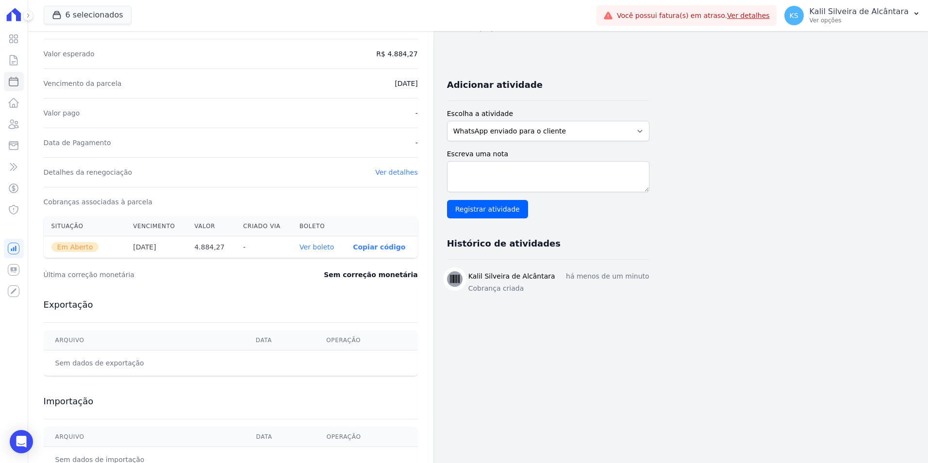
scroll to position [194, 0]
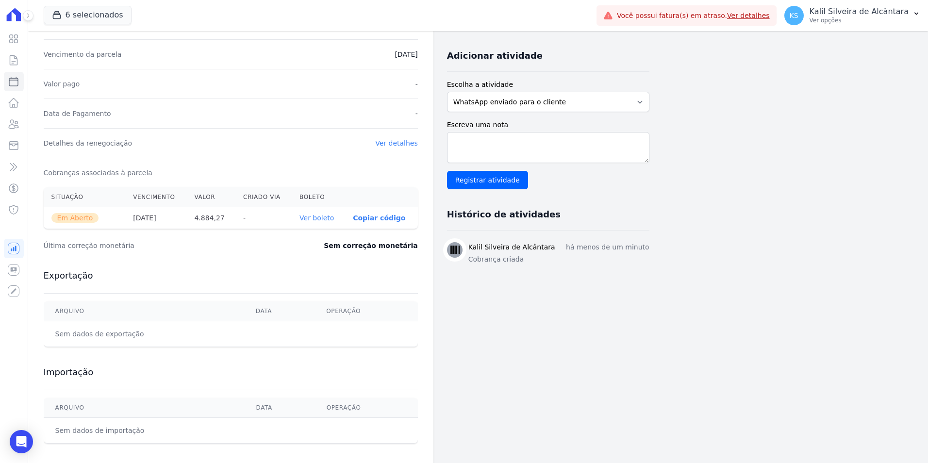
click at [345, 213] on th "Ver boleto" at bounding box center [318, 218] width 53 height 22
click at [327, 215] on link "Ver boleto" at bounding box center [317, 218] width 34 height 8
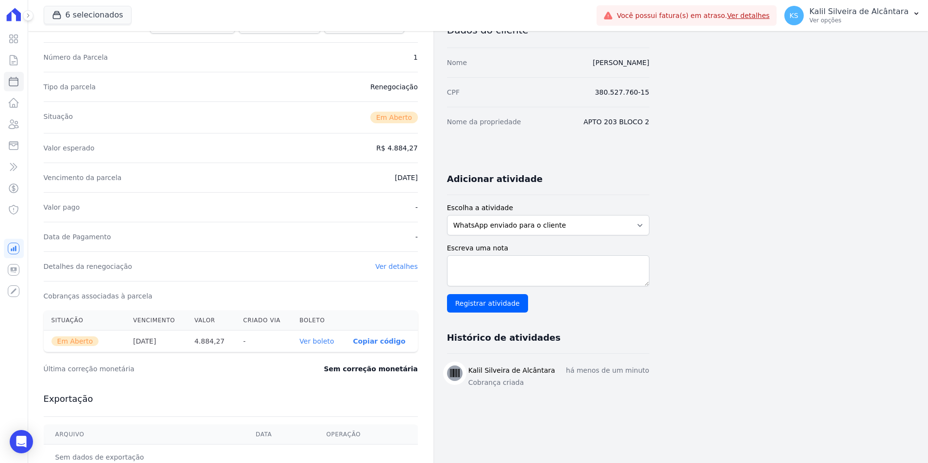
scroll to position [0, 0]
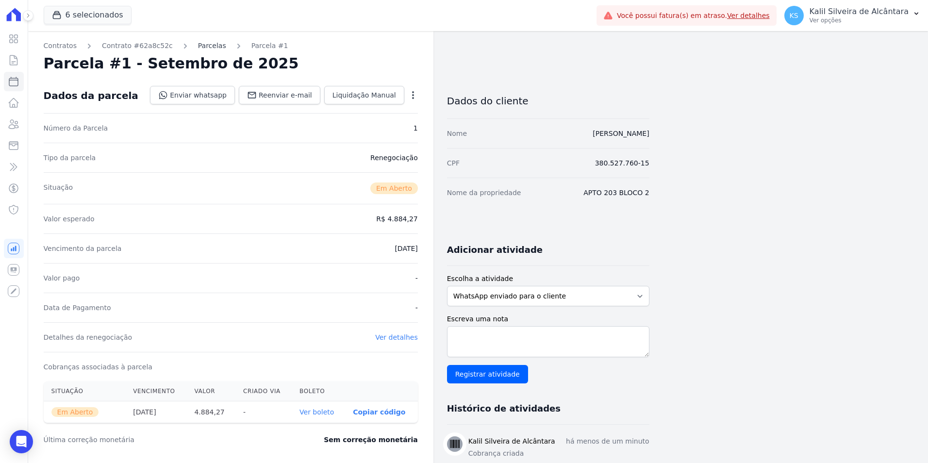
click at [198, 50] on link "Parcelas" at bounding box center [212, 46] width 28 height 10
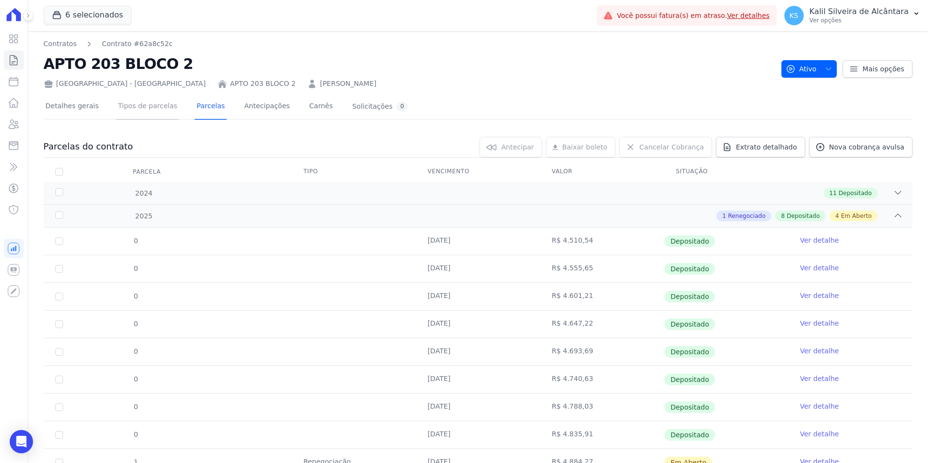
click at [134, 107] on link "Tipos de parcelas" at bounding box center [147, 107] width 63 height 26
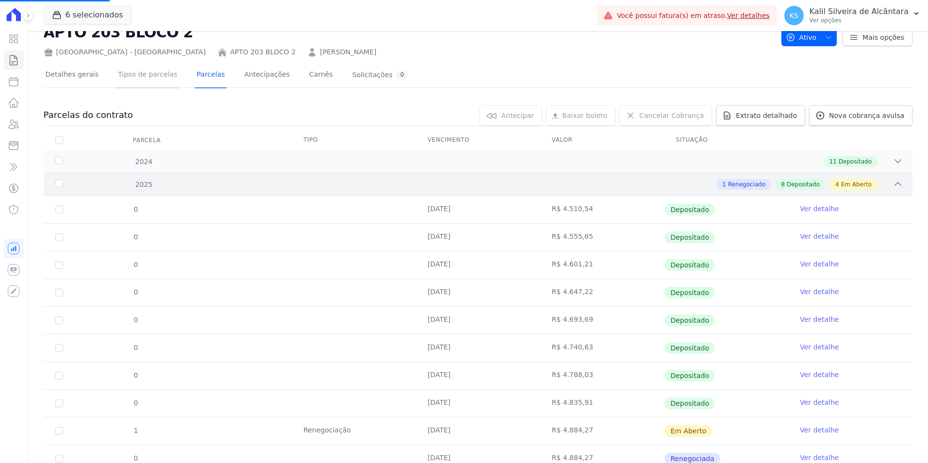
scroll to position [49, 0]
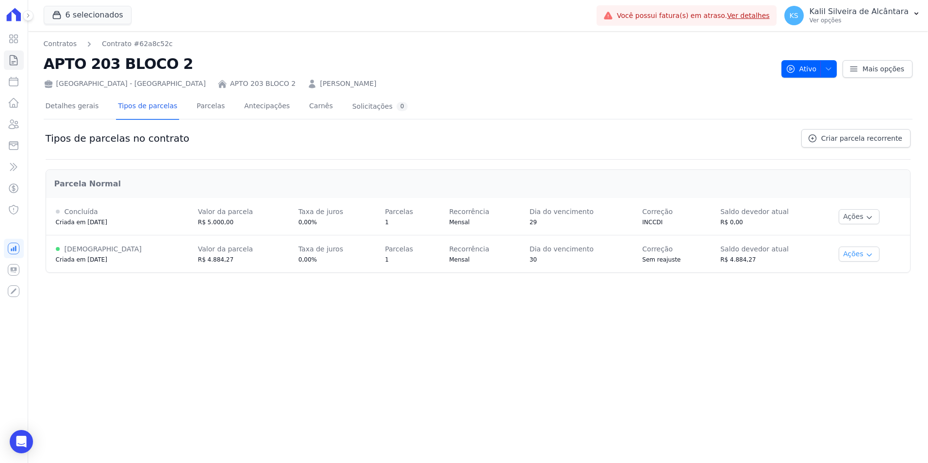
click at [854, 256] on button "Ações" at bounding box center [859, 254] width 41 height 15
click at [856, 287] on span "Alterar vencimento" at bounding box center [858, 288] width 75 height 12
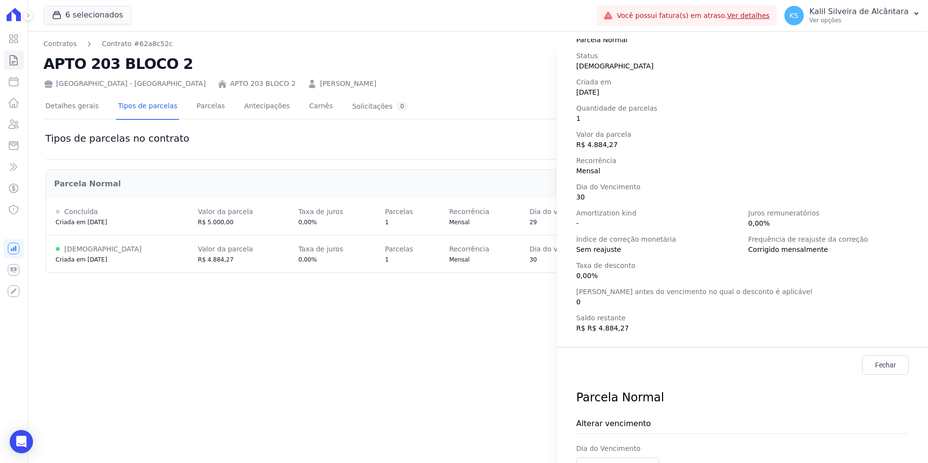
scroll to position [136, 0]
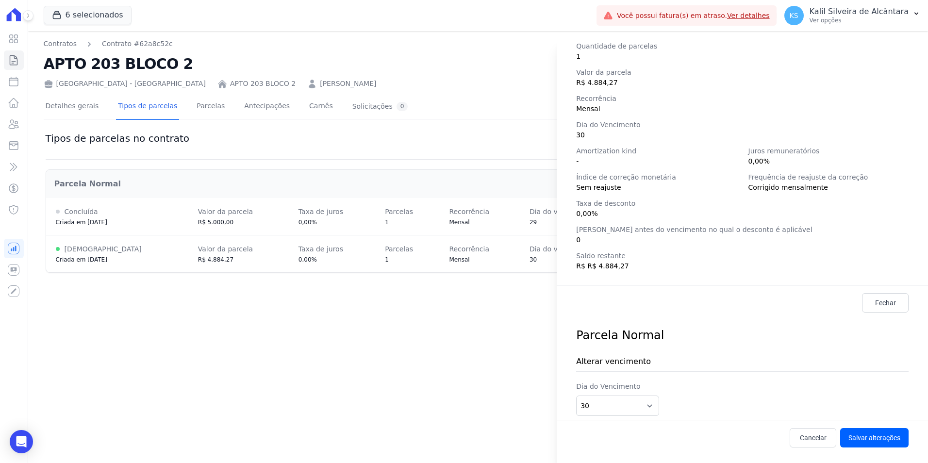
click at [644, 395] on div "Dia do Vencimento 1 2 3 4 5 6 7 8 9 10 11 12 13 14 15 16 17 18 19 20 21 22 23 2…" at bounding box center [742, 399] width 333 height 34
click at [651, 410] on select "1 2 3 4 5 6 7 8 9 10 11 12 13 14 15 16 17 18 19 20 21 22 23 24 25 26 27 28 29 3…" at bounding box center [617, 406] width 83 height 20
select select "31"
click at [576, 396] on select "1 2 3 4 5 6 7 8 9 10 11 12 13 14 15 16 17 18 19 20 21 22 23 24 25 26 27 28 29 3…" at bounding box center [617, 406] width 83 height 20
click at [875, 438] on button "Salvar alterações" at bounding box center [874, 437] width 68 height 19
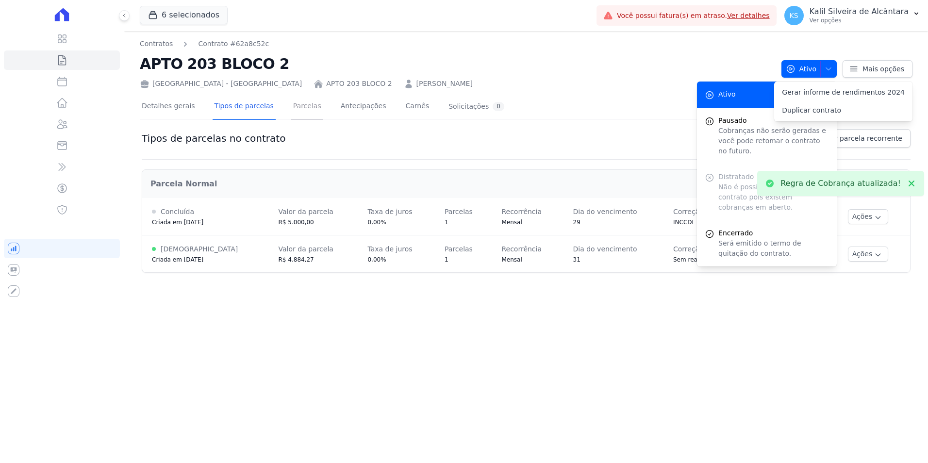
click at [291, 112] on link "Parcelas" at bounding box center [307, 107] width 32 height 26
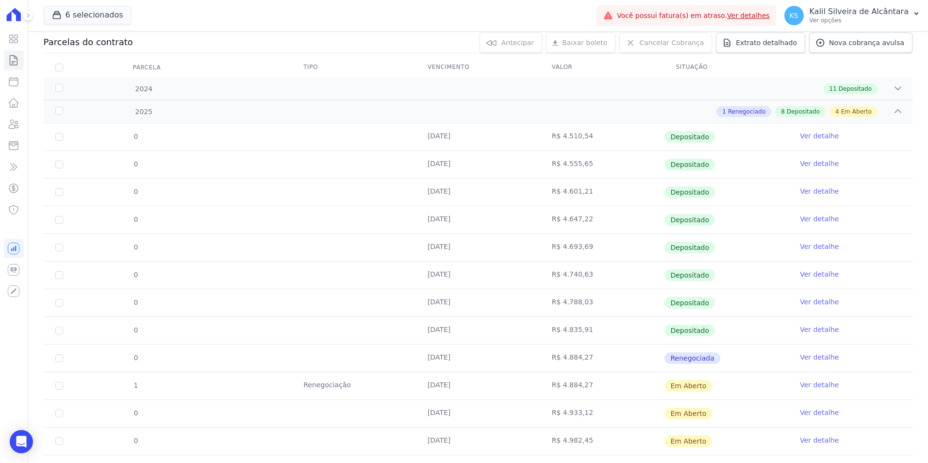
scroll to position [221, 0]
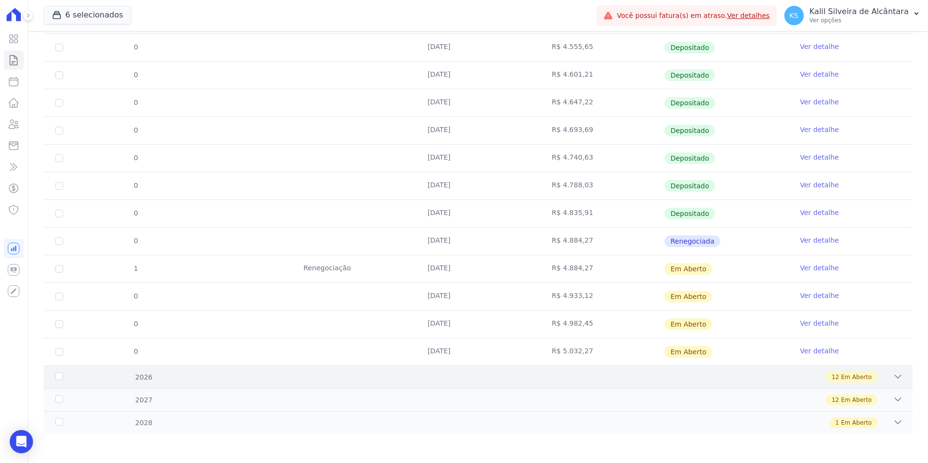
click at [216, 385] on div "2026 12 Em Aberto" at bounding box center [478, 377] width 869 height 23
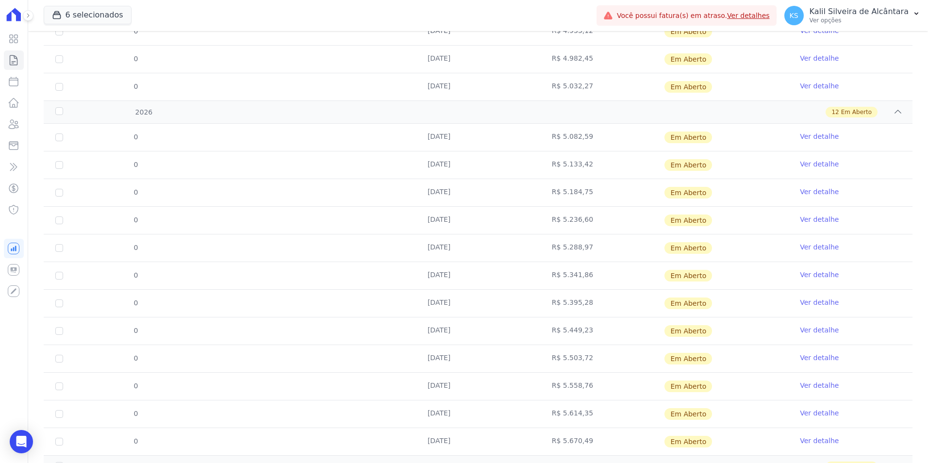
scroll to position [553, 0]
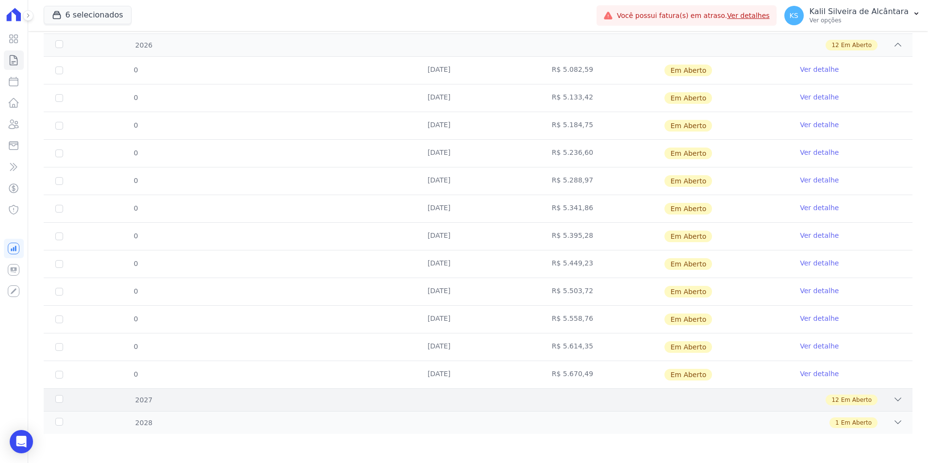
click at [302, 407] on div "2027 12 Em Aberto" at bounding box center [478, 399] width 869 height 23
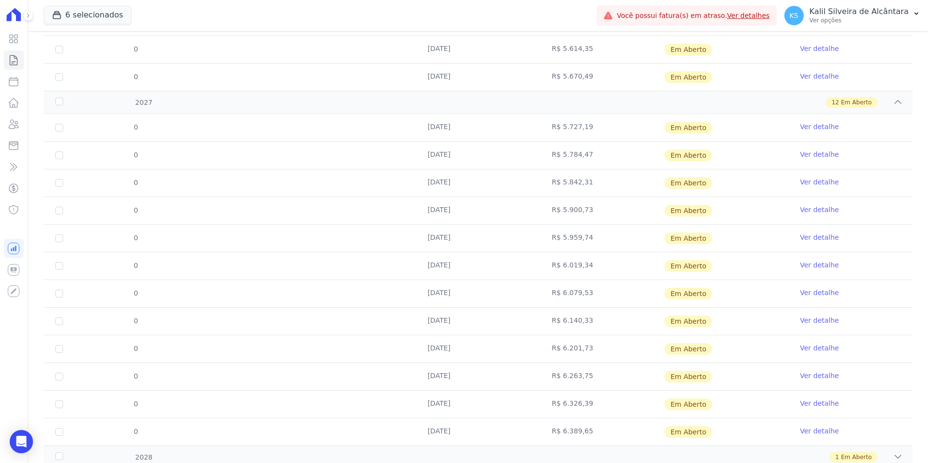
scroll to position [885, 0]
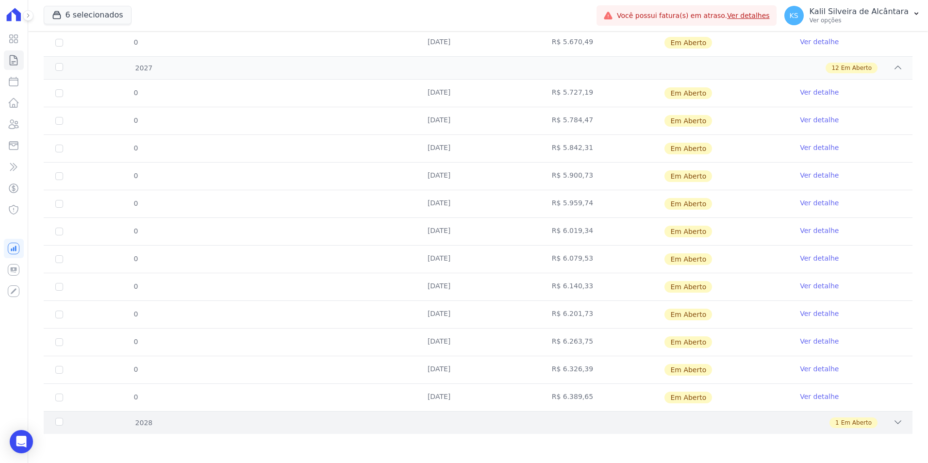
click at [293, 431] on div "2028 1 Em Aberto" at bounding box center [478, 422] width 869 height 23
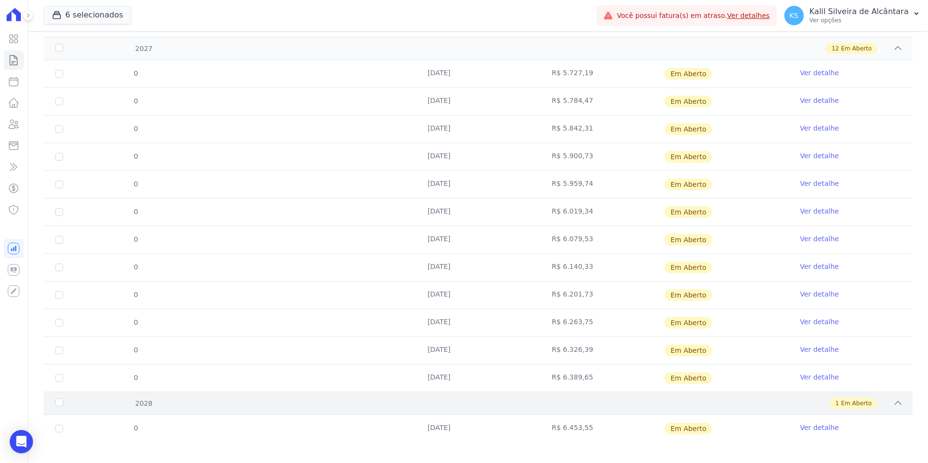
scroll to position [913, 0]
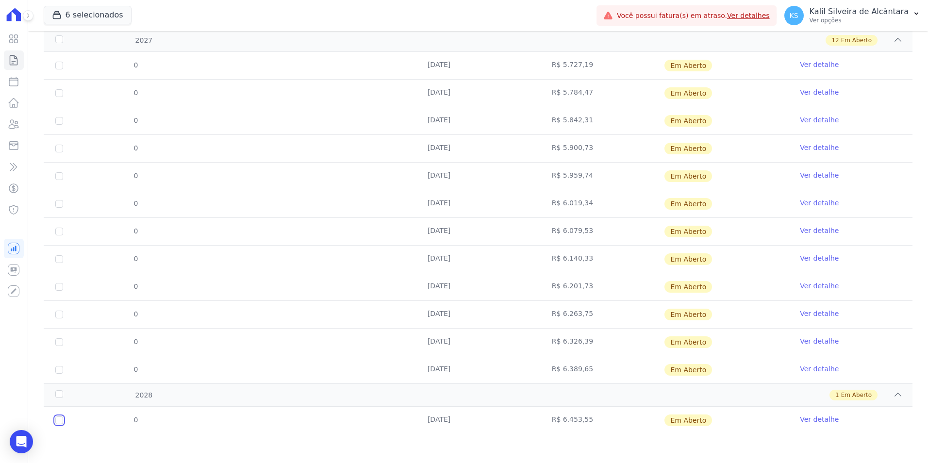
click at [60, 423] on input "checkbox" at bounding box center [59, 421] width 8 height 8
checkbox input "true"
click at [60, 423] on input "checkbox" at bounding box center [59, 421] width 8 height 8
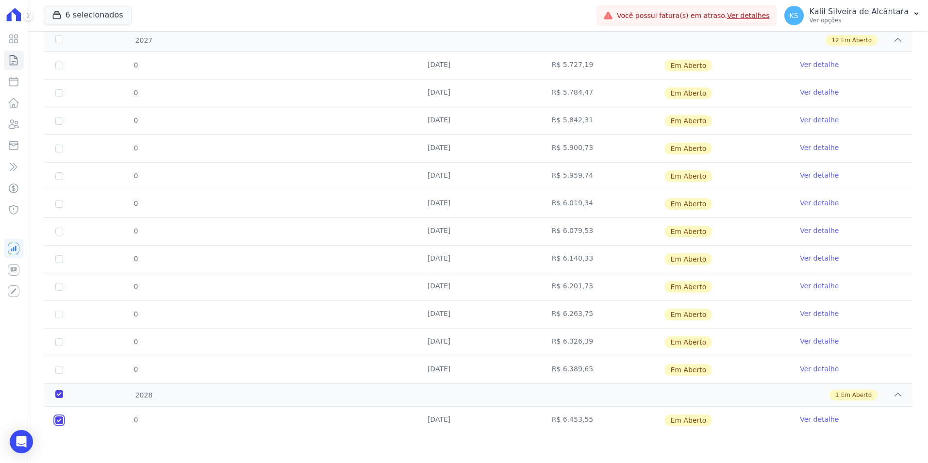
checkbox input "false"
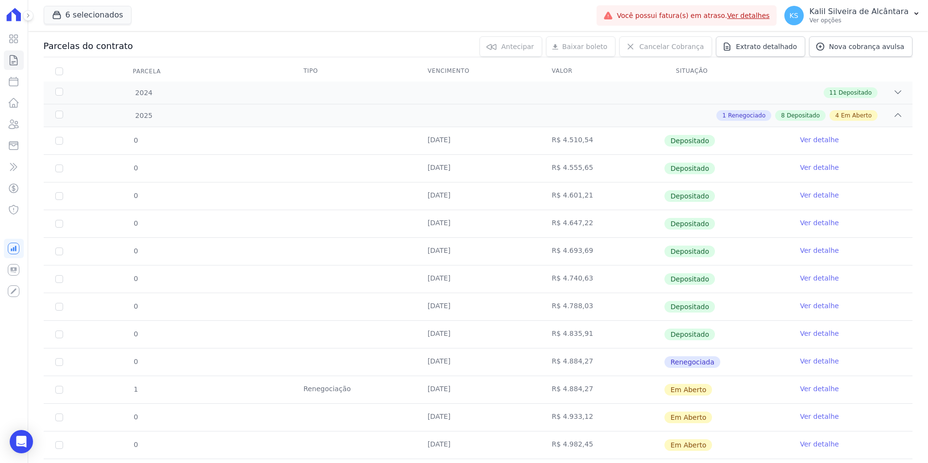
scroll to position [0, 0]
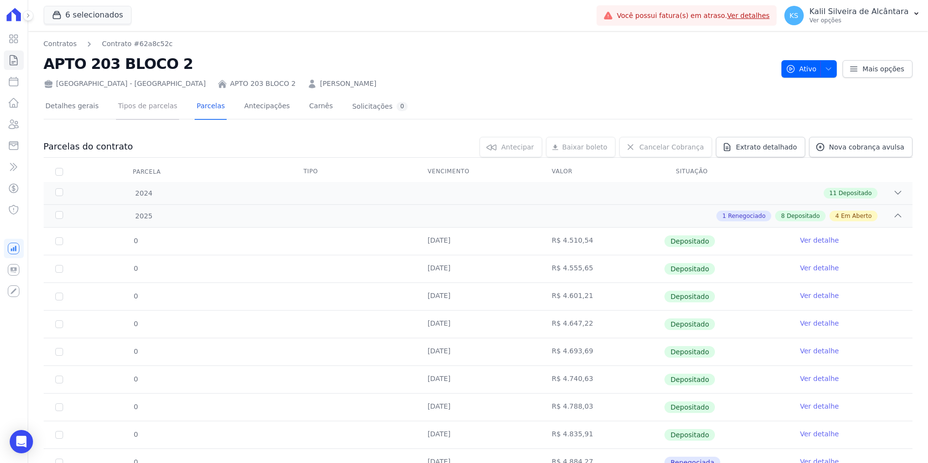
click at [151, 109] on link "Tipos de parcelas" at bounding box center [147, 107] width 63 height 26
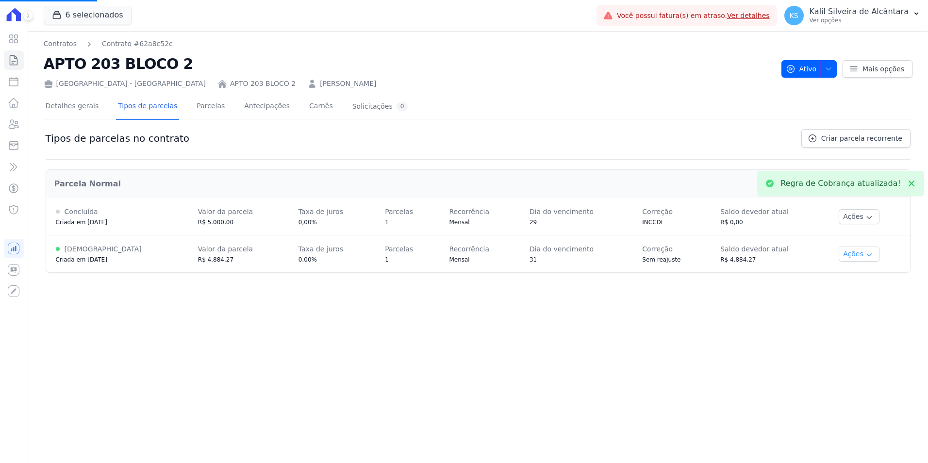
click at [851, 260] on button "Ações" at bounding box center [859, 254] width 41 height 15
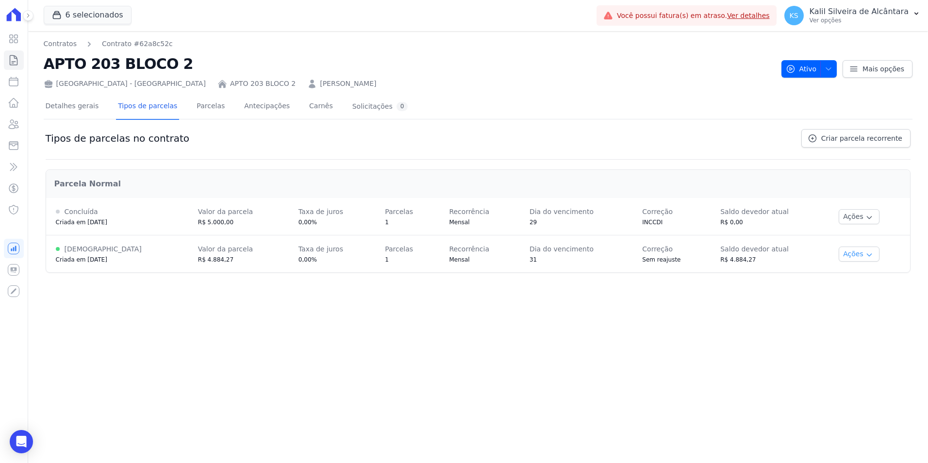
click at [855, 254] on button "Ações" at bounding box center [859, 254] width 41 height 15
click at [849, 303] on link "Renegociar" at bounding box center [858, 303] width 75 height 12
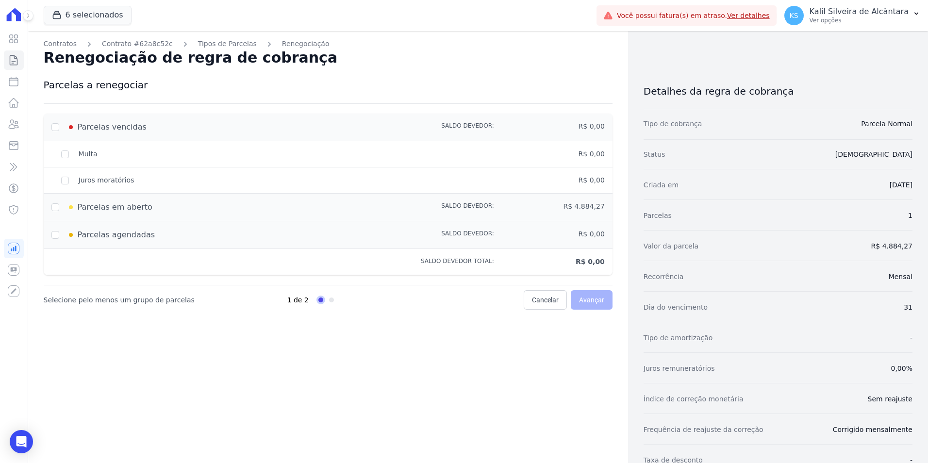
click at [58, 213] on div "Parcelas em aberto Saldo devedor: R$ 4.884,27" at bounding box center [328, 208] width 569 height 28
click at [56, 209] on input "checkbox" at bounding box center [55, 207] width 8 height 8
checkbox input "true"
click at [54, 237] on div "Parcelas agendadas" at bounding box center [217, 235] width 332 height 12
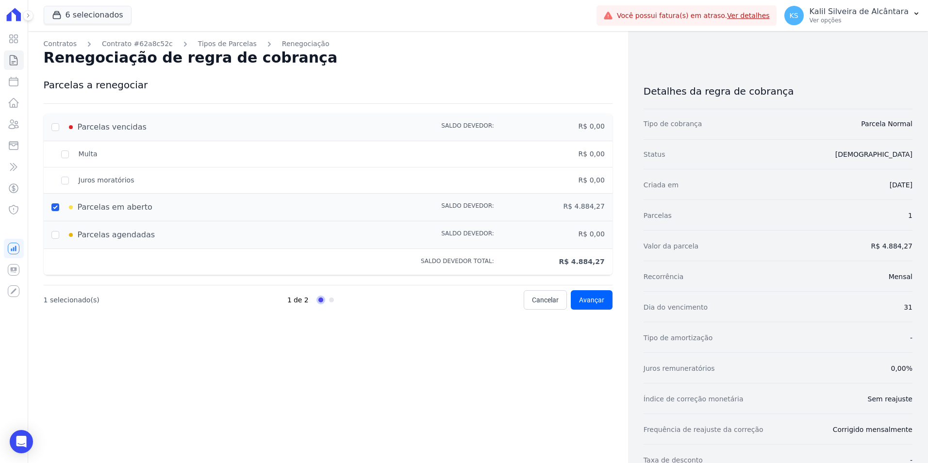
click at [55, 237] on div "Parcelas agendadas" at bounding box center [217, 235] width 332 height 12
click at [57, 234] on div "Parcelas agendadas" at bounding box center [217, 235] width 332 height 12
click at [586, 300] on span "Avançar" at bounding box center [591, 300] width 25 height 10
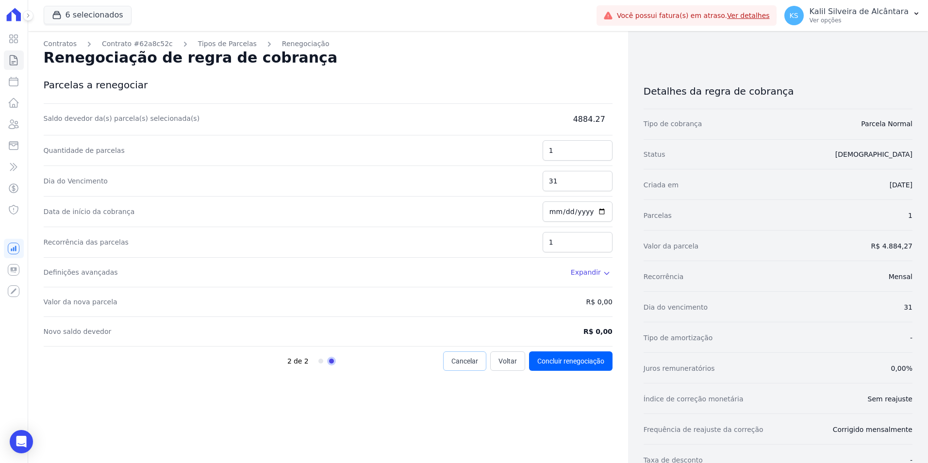
click at [456, 362] on span "Cancelar" at bounding box center [464, 361] width 27 height 10
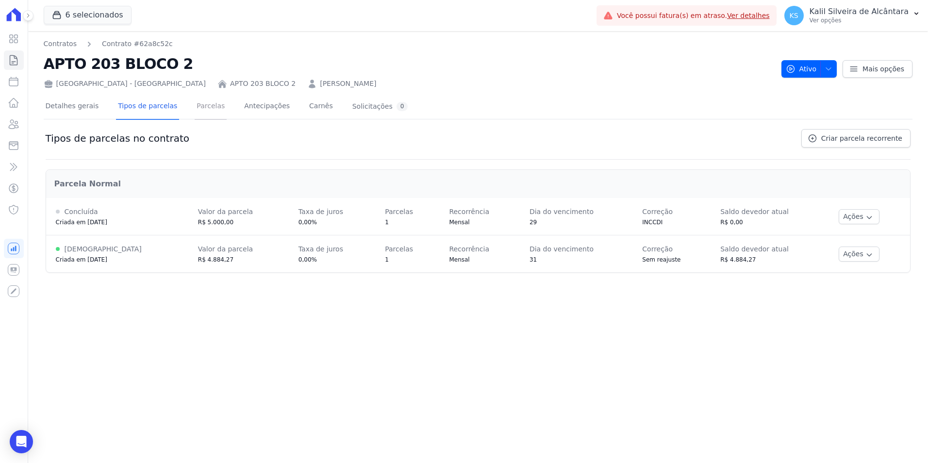
click at [198, 107] on link "Parcelas" at bounding box center [211, 107] width 32 height 26
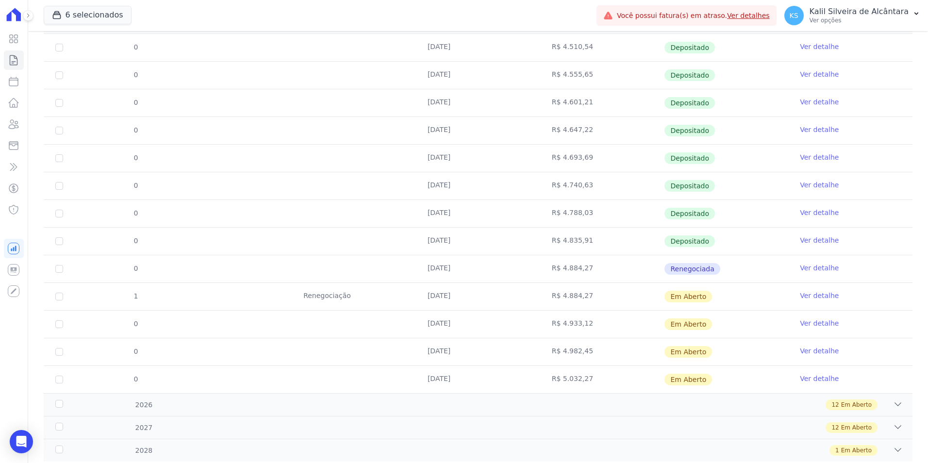
scroll to position [194, 0]
click at [802, 322] on link "Ver detalhe" at bounding box center [819, 323] width 39 height 10
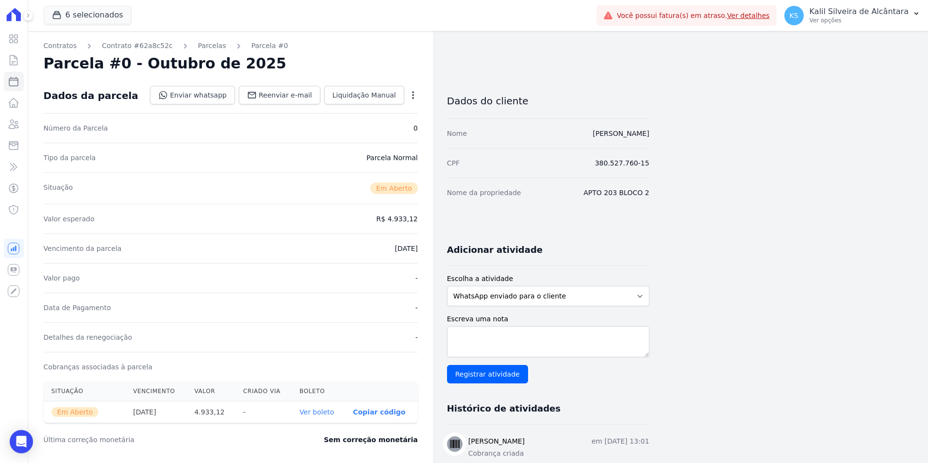
click at [414, 100] on div "Open options" at bounding box center [413, 96] width 10 height 12
click at [413, 98] on icon "button" at bounding box center [413, 95] width 2 height 8
click at [413, 96] on icon "button" at bounding box center [413, 95] width 2 height 8
click at [198, 46] on link "Parcelas" at bounding box center [212, 46] width 28 height 10
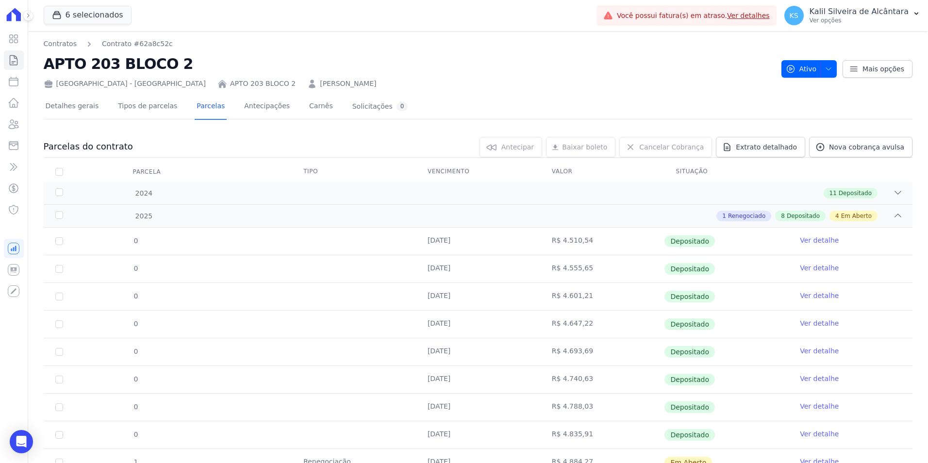
scroll to position [221, 0]
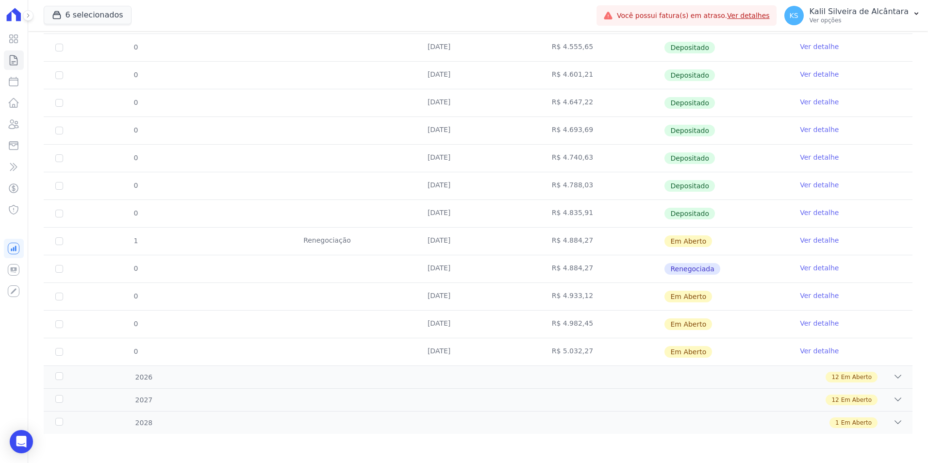
click at [811, 292] on link "Ver detalhe" at bounding box center [819, 296] width 39 height 10
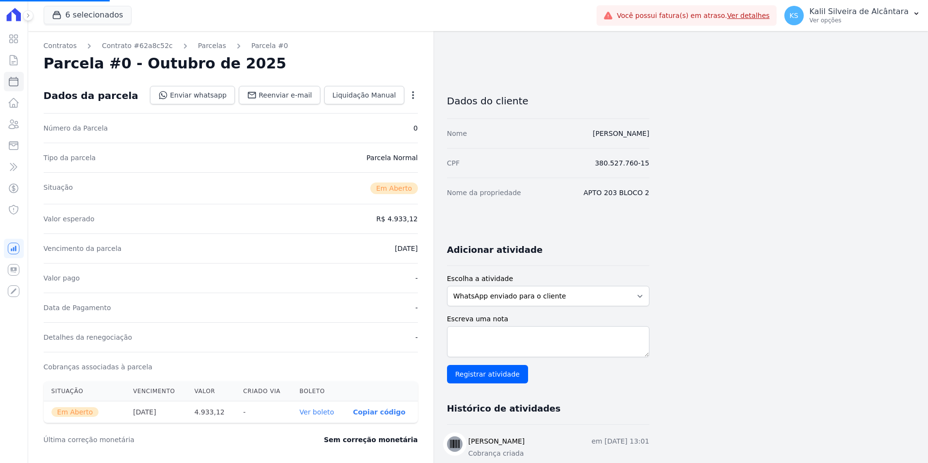
click at [414, 100] on icon "button" at bounding box center [413, 95] width 10 height 10
click at [416, 96] on icon "button" at bounding box center [413, 95] width 10 height 10
click at [203, 43] on link "Parcelas" at bounding box center [212, 46] width 28 height 10
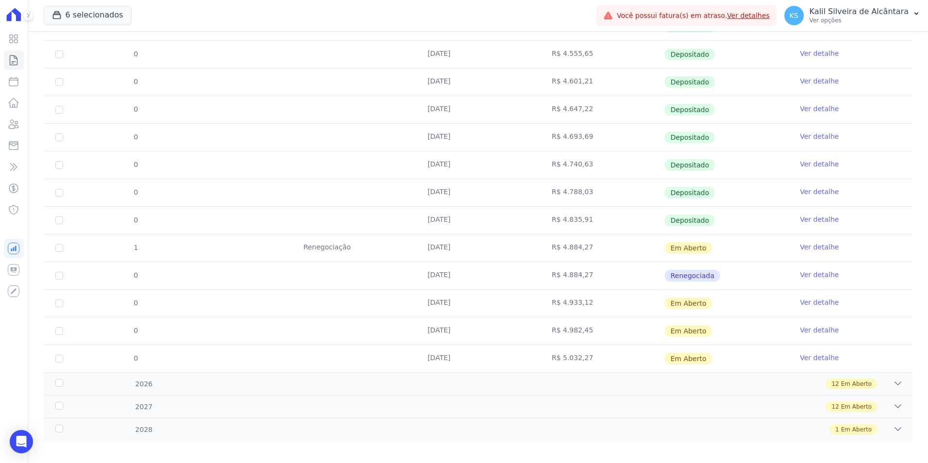
scroll to position [221, 0]
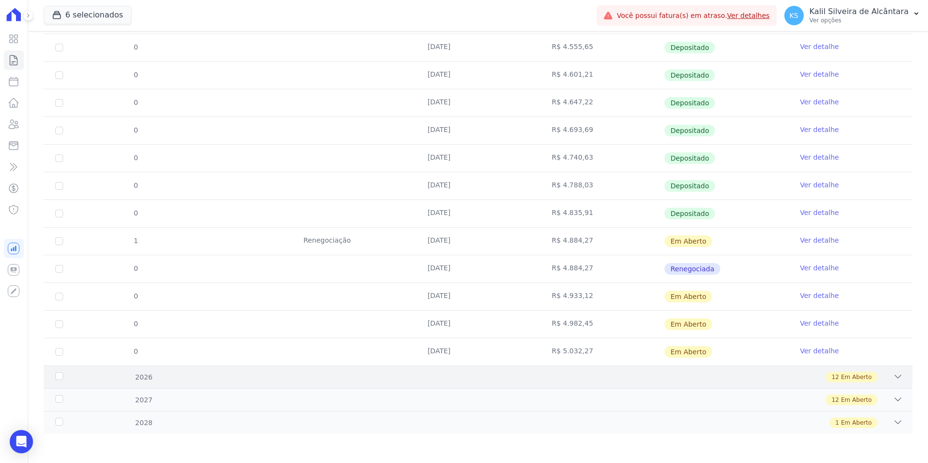
click at [285, 371] on div "2026 12 Em Aberto" at bounding box center [478, 377] width 869 height 23
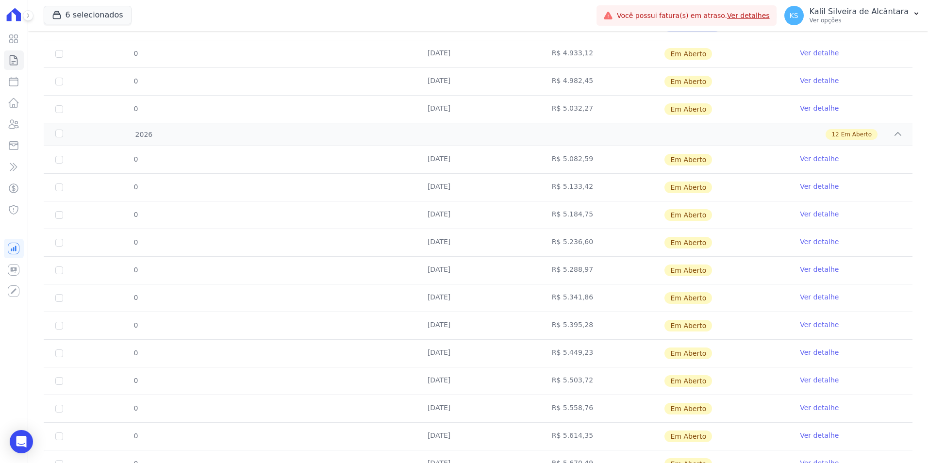
scroll to position [553, 0]
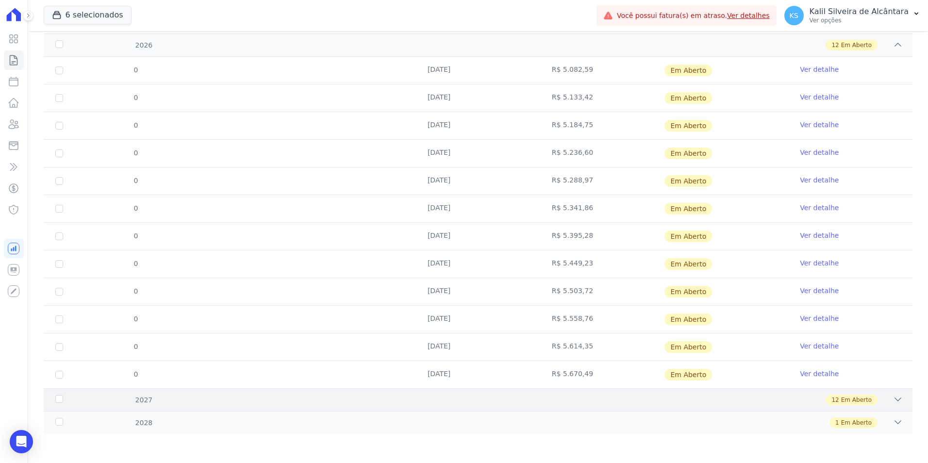
click at [233, 402] on div "12 Em Aberto" at bounding box center [521, 400] width 764 height 11
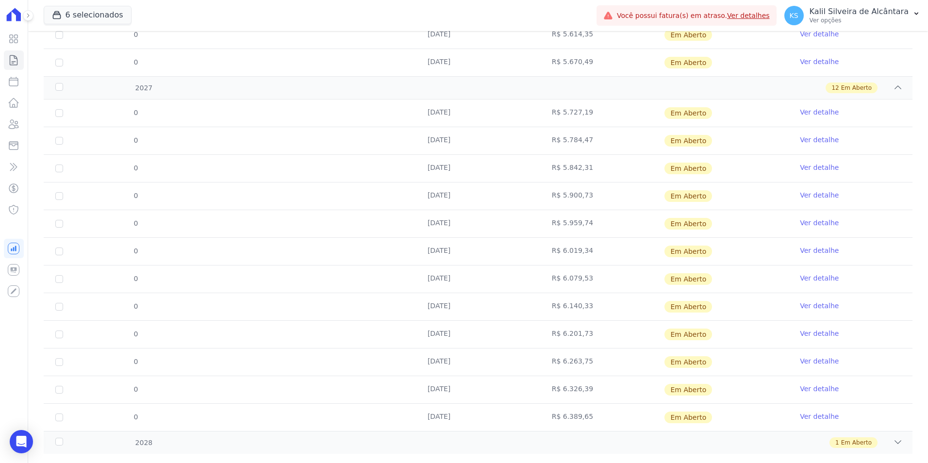
scroll to position [885, 0]
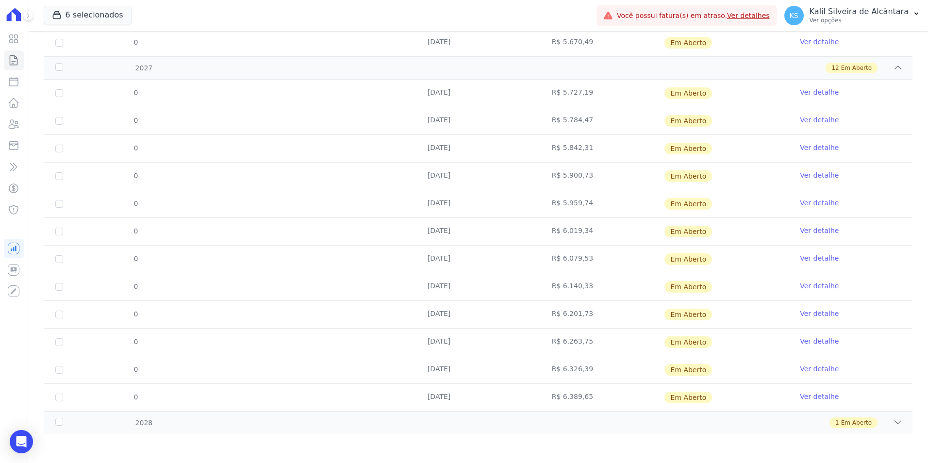
click at [203, 427] on div "1 Em Aberto" at bounding box center [521, 423] width 764 height 11
click at [203, 422] on div "1 Em Aberto" at bounding box center [521, 423] width 764 height 11
click at [207, 418] on div "1 Em Aberto" at bounding box center [521, 423] width 764 height 11
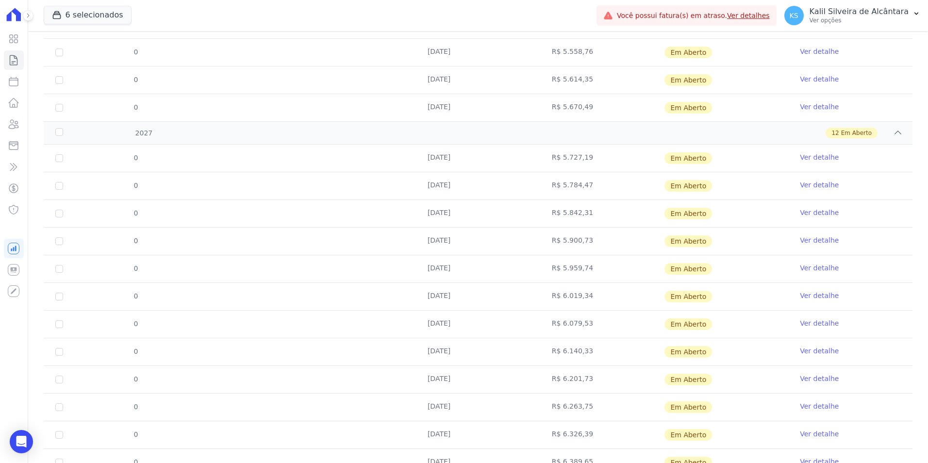
scroll to position [768, 0]
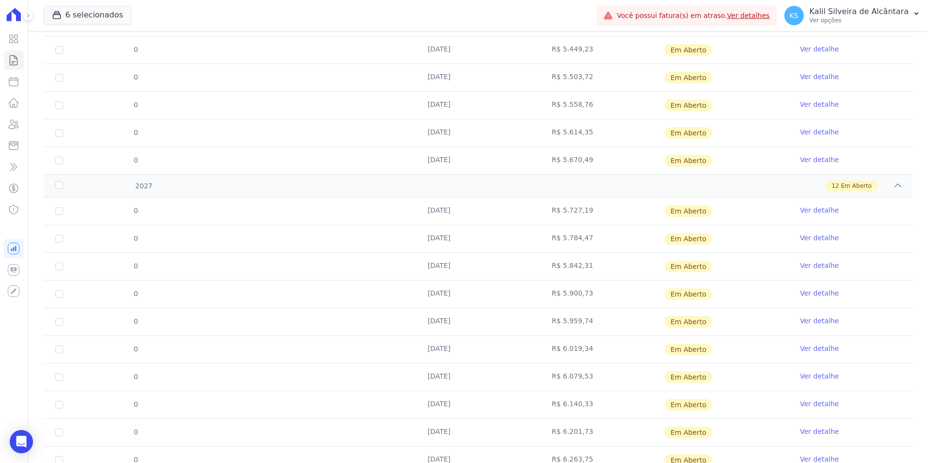
drag, startPoint x: 738, startPoint y: 231, endPoint x: 654, endPoint y: 201, distance: 89.1
click at [654, 201] on tbody "0 25/01/2027 R$ 5.727,19 Em Aberto Ver detalhe 0 25/02/2027 R$ 5.784,47 Em Aber…" at bounding box center [478, 364] width 869 height 332
drag, startPoint x: 654, startPoint y: 201, endPoint x: 737, endPoint y: 251, distance: 97.1
click at [737, 251] on td "Em Aberto" at bounding box center [726, 238] width 124 height 27
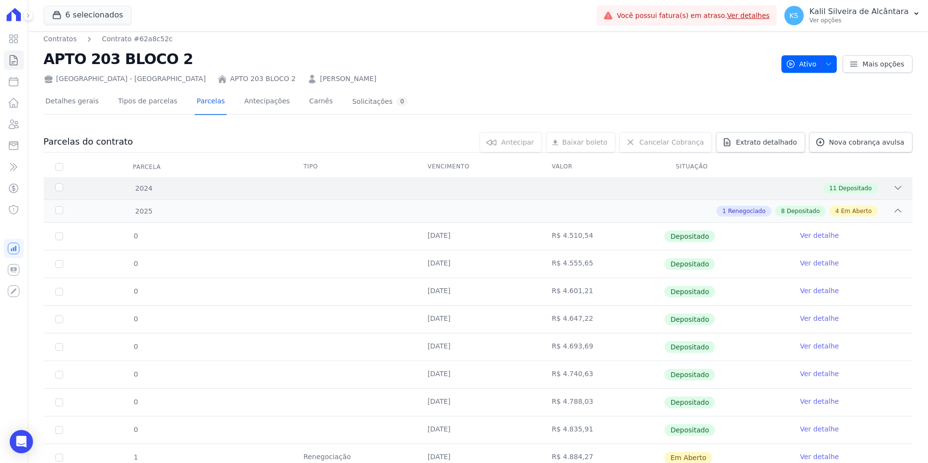
scroll to position [0, 0]
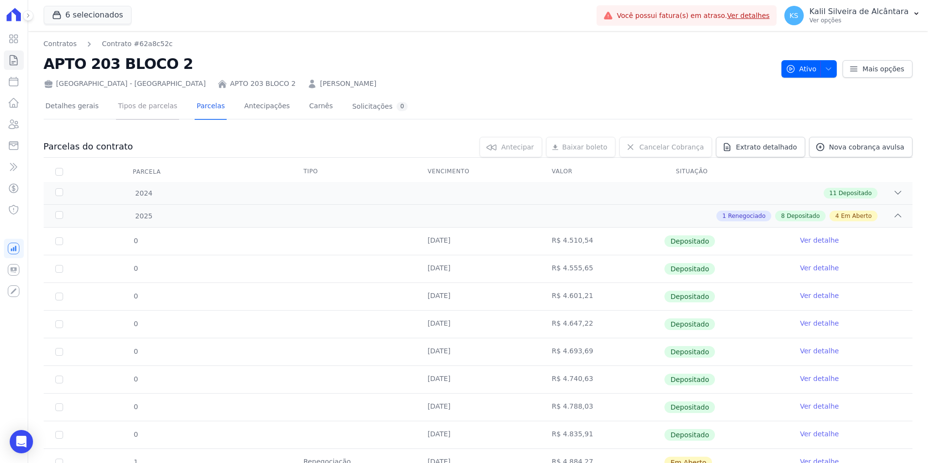
click at [134, 105] on link "Tipos de parcelas" at bounding box center [147, 107] width 63 height 26
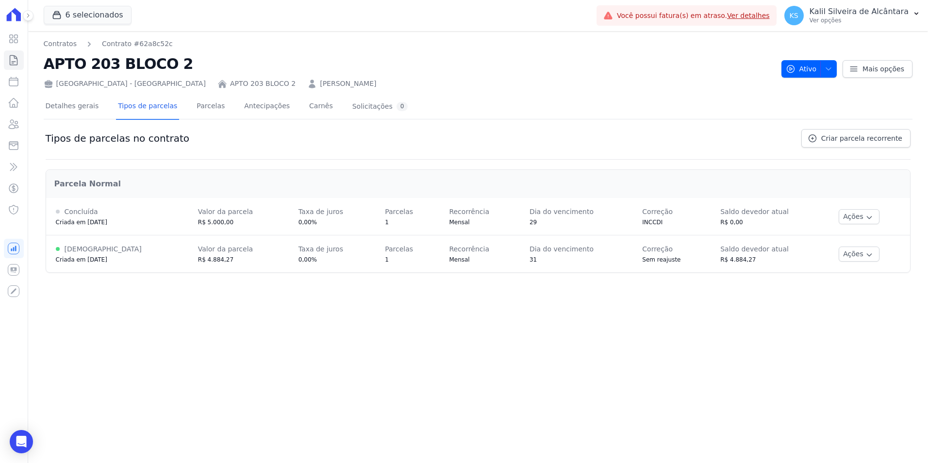
drag, startPoint x: 536, startPoint y: 255, endPoint x: 505, endPoint y: 261, distance: 31.6
click at [520, 261] on td "Dia do vencimento 31" at bounding box center [576, 253] width 113 height 37
drag, startPoint x: 505, startPoint y: 261, endPoint x: 594, endPoint y: 320, distance: 106.4
click at [587, 329] on div "Contratos Contrato #62a8c52c APTO 203 BLOCO 2 Arty Park - Gravatai APTO 203 BLO…" at bounding box center [478, 247] width 900 height 432
click at [195, 106] on link "Parcelas" at bounding box center [211, 107] width 32 height 26
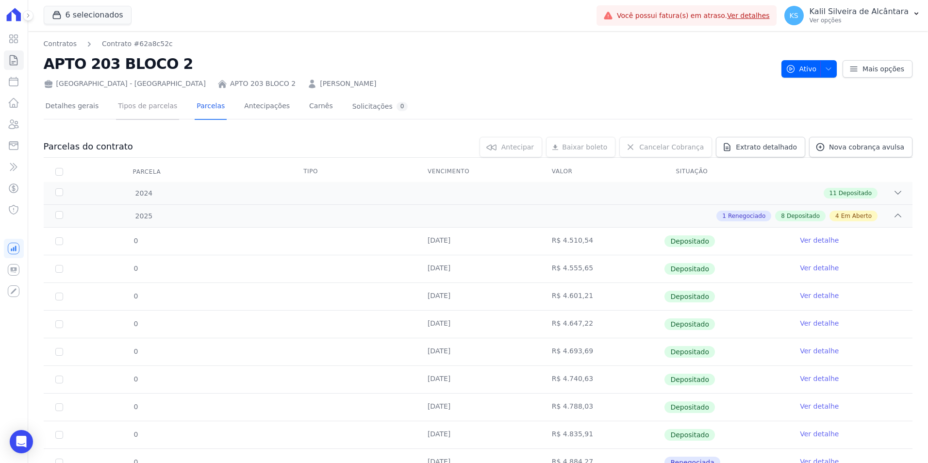
click at [151, 104] on link "Tipos de parcelas" at bounding box center [147, 107] width 63 height 26
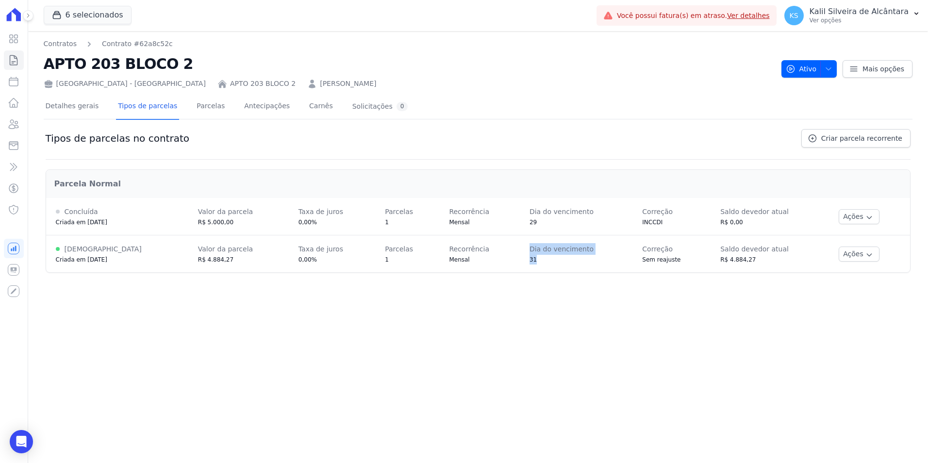
drag, startPoint x: 503, startPoint y: 257, endPoint x: 534, endPoint y: 260, distance: 30.2
click at [534, 260] on tr "Ativa Criada em 30/09/2025 Valor da parcela R$ 4.884,27 Taxa de juros 0,00% Par…" at bounding box center [478, 253] width 864 height 37
drag, startPoint x: 534, startPoint y: 260, endPoint x: 509, endPoint y: 302, distance: 49.0
click at [509, 302] on div "Contratos Contrato #62a8c52c APTO 203 BLOCO 2 Arty Park - Gravatai APTO 203 BLO…" at bounding box center [478, 247] width 900 height 432
drag, startPoint x: 476, startPoint y: 258, endPoint x: 523, endPoint y: 259, distance: 46.6
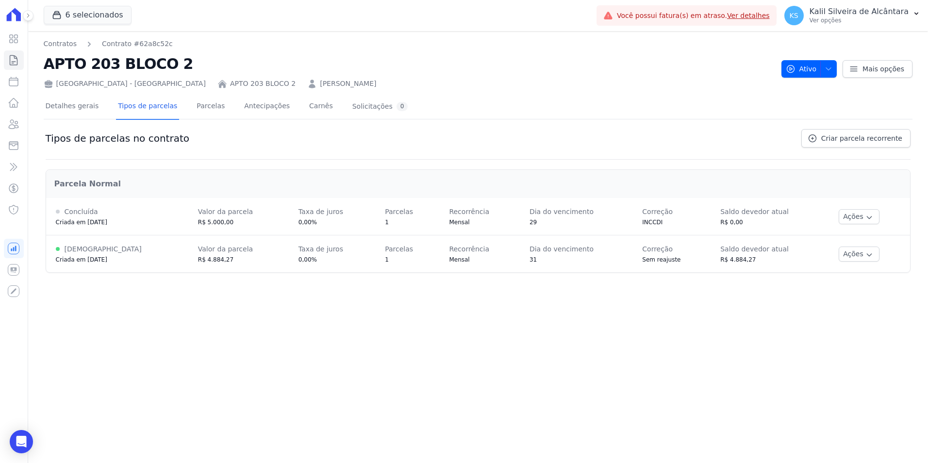
click at [523, 259] on tr "Ativa Criada em 30/09/2025 Valor da parcela R$ 4.884,27 Taxa de juros 0,00% Par…" at bounding box center [478, 253] width 864 height 37
drag, startPoint x: 523, startPoint y: 259, endPoint x: 517, endPoint y: 281, distance: 22.6
click at [518, 281] on div "Contratos Contrato #62a8c52c APTO 203 BLOCO 2 Arty Park - Gravatai APTO 203 BLO…" at bounding box center [478, 247] width 900 height 432
click at [210, 111] on link "Parcelas" at bounding box center [211, 107] width 32 height 26
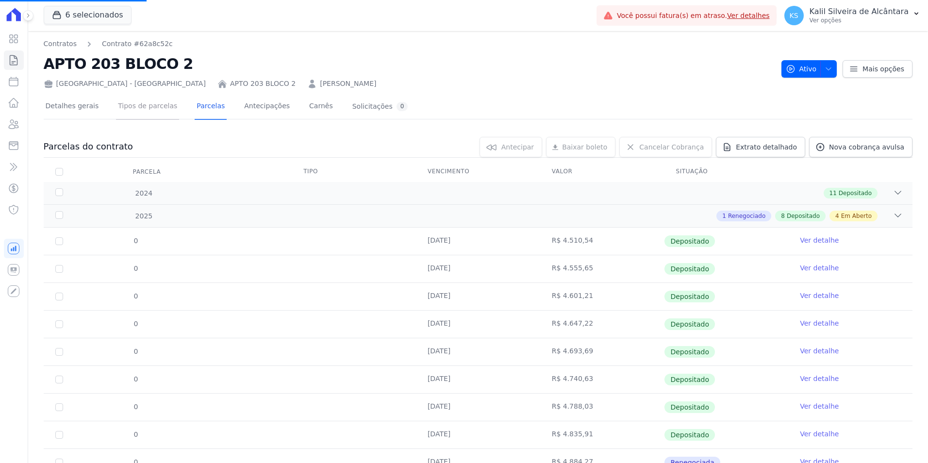
click at [138, 115] on link "Tipos de parcelas" at bounding box center [147, 107] width 63 height 26
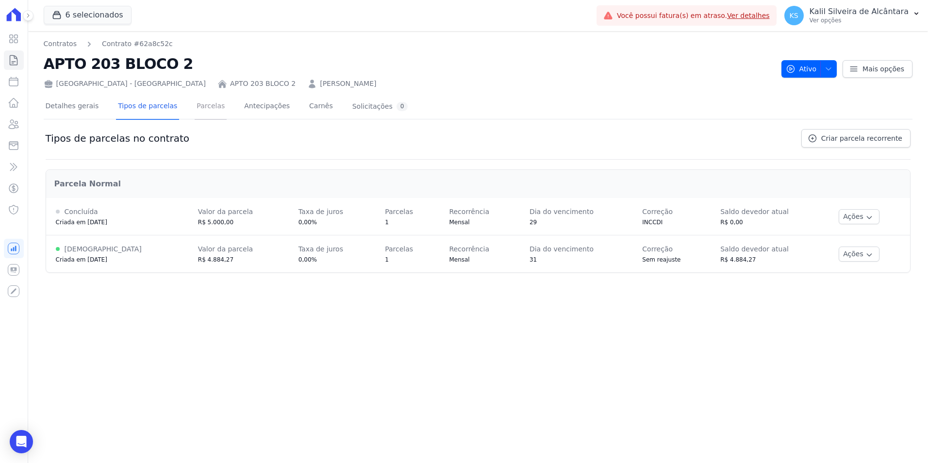
click at [205, 110] on link "Parcelas" at bounding box center [211, 107] width 32 height 26
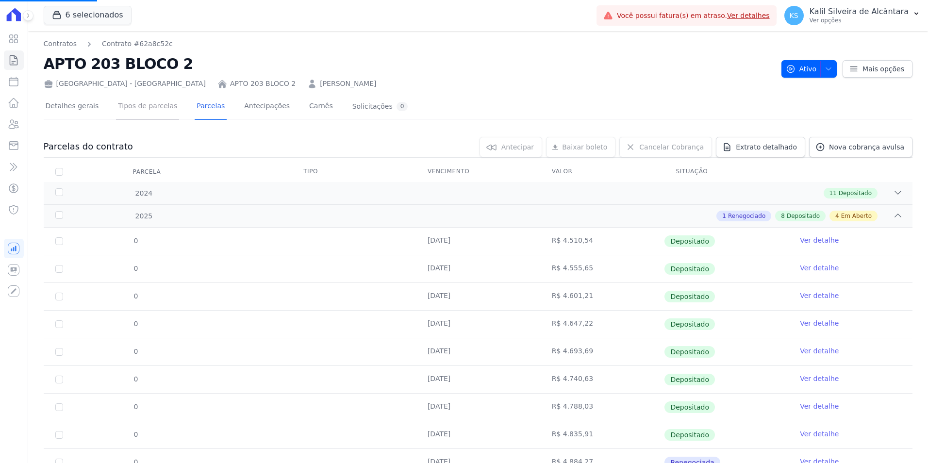
click at [131, 109] on link "Tipos de parcelas" at bounding box center [147, 107] width 63 height 26
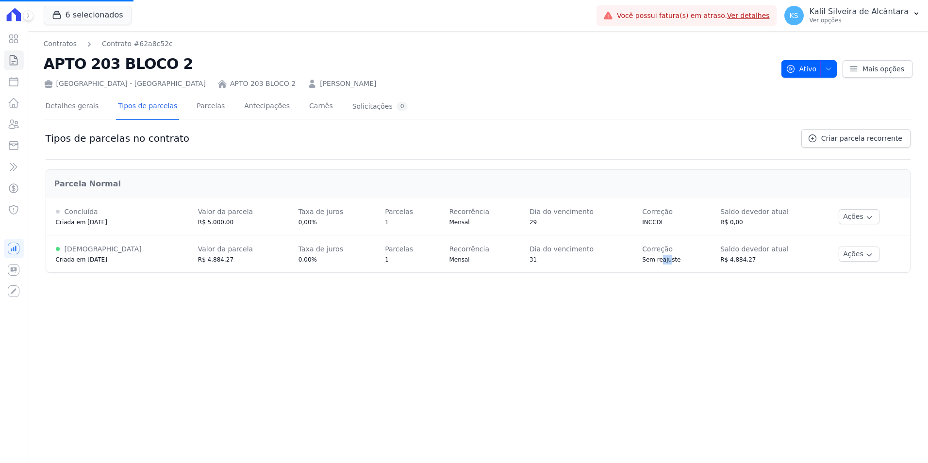
click at [655, 257] on span "Sem reajuste" at bounding box center [661, 259] width 38 height 7
drag, startPoint x: 655, startPoint y: 257, endPoint x: 651, endPoint y: 277, distance: 20.8
click at [651, 277] on div "Parcela Normal Concluída Criada em 29/02/2024 Valor da parcela R$ 5.000,00 Taxa…" at bounding box center [478, 220] width 865 height 121
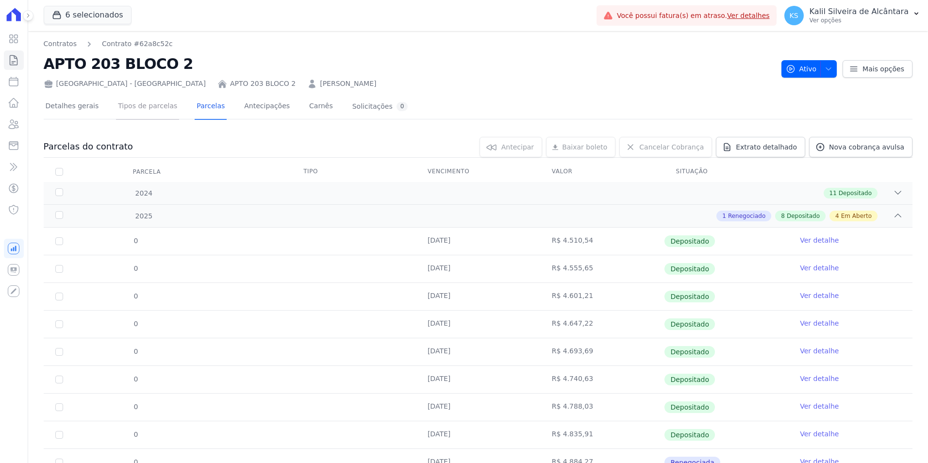
click at [141, 110] on link "Tipos de parcelas" at bounding box center [147, 107] width 63 height 26
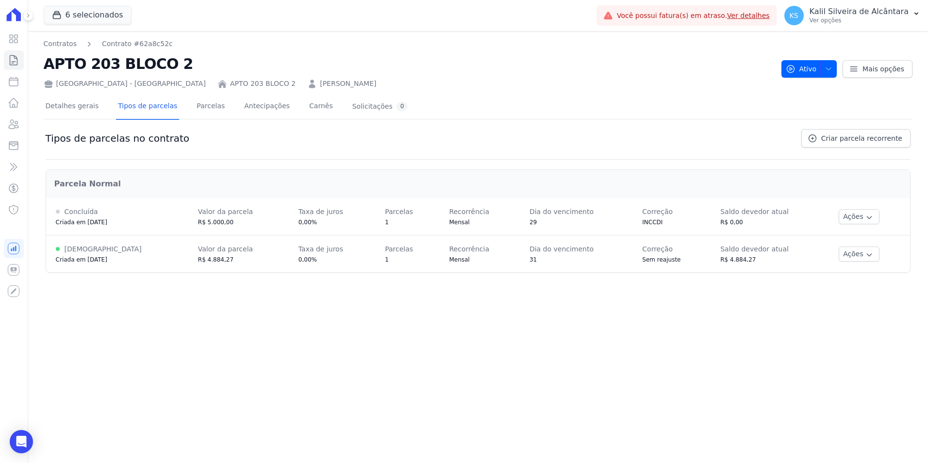
click at [398, 265] on tr "Ativa Criada em 30/09/2025 Valor da parcela R$ 4.884,27 Taxa de juros 0,00% Par…" at bounding box center [478, 253] width 864 height 37
drag, startPoint x: 398, startPoint y: 265, endPoint x: 527, endPoint y: 277, distance: 129.7
click at [531, 318] on div "Contratos Contrato #62a8c52c APTO 203 BLOCO 2 Arty Park - Gravatai APTO 203 BLO…" at bounding box center [478, 247] width 900 height 432
drag, startPoint x: 505, startPoint y: 249, endPoint x: 533, endPoint y: 253, distance: 28.1
click at [533, 253] on td "Dia do vencimento 31" at bounding box center [576, 253] width 113 height 37
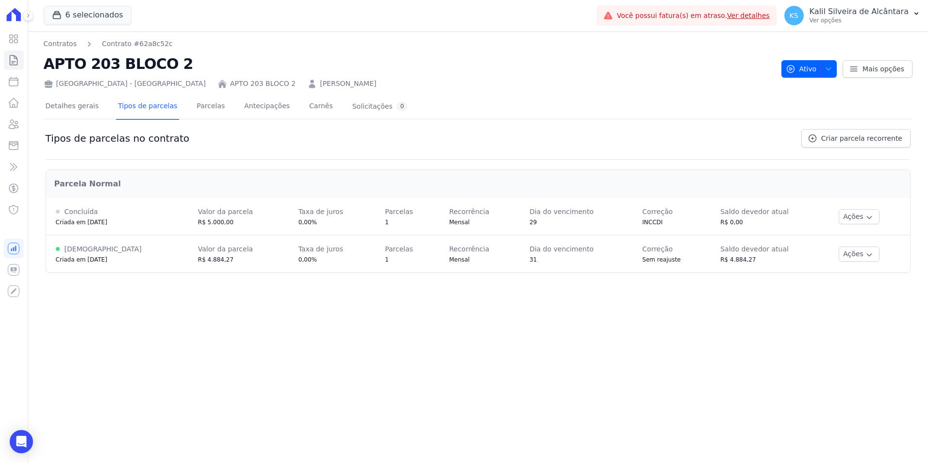
drag, startPoint x: 533, startPoint y: 253, endPoint x: 528, endPoint y: 277, distance: 23.9
click at [528, 277] on div "Parcela Normal Concluída Criada em 29/02/2024 Valor da parcela R$ 5.000,00 Taxa…" at bounding box center [478, 220] width 865 height 121
click at [526, 267] on td "Dia do vencimento 31" at bounding box center [576, 253] width 113 height 37
click at [494, 260] on div "Mensal" at bounding box center [479, 260] width 61 height 10
drag, startPoint x: 546, startPoint y: 255, endPoint x: 492, endPoint y: 256, distance: 53.9
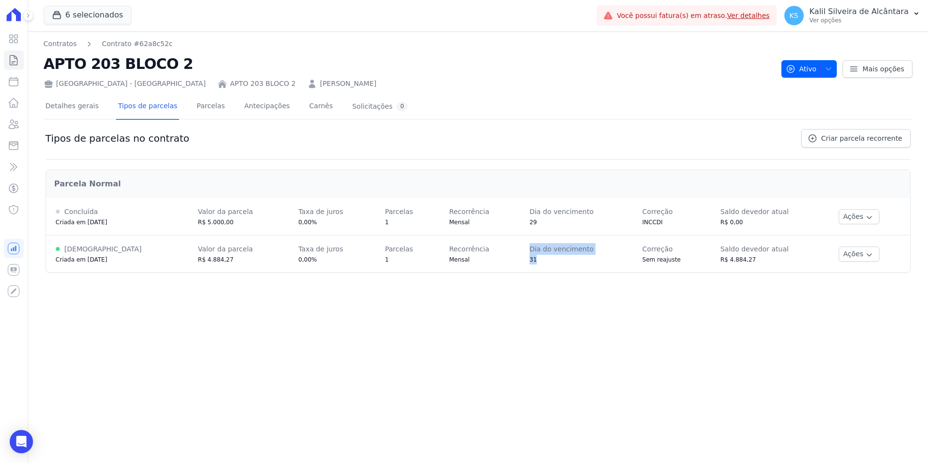
click at [492, 256] on tr "Ativa Criada em 30/09/2025 Valor da parcela R$ 4.884,27 Taxa de juros 0,00% Par…" at bounding box center [478, 253] width 864 height 37
click at [197, 107] on link "Parcelas" at bounding box center [211, 107] width 32 height 26
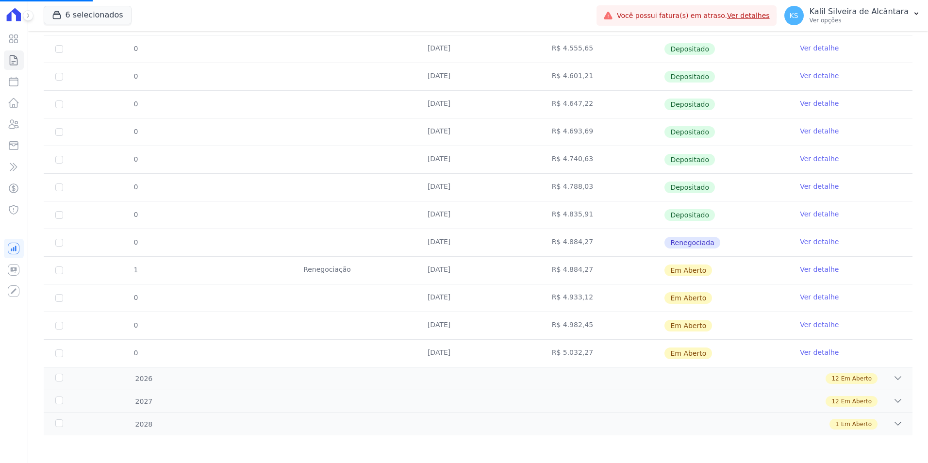
scroll to position [221, 0]
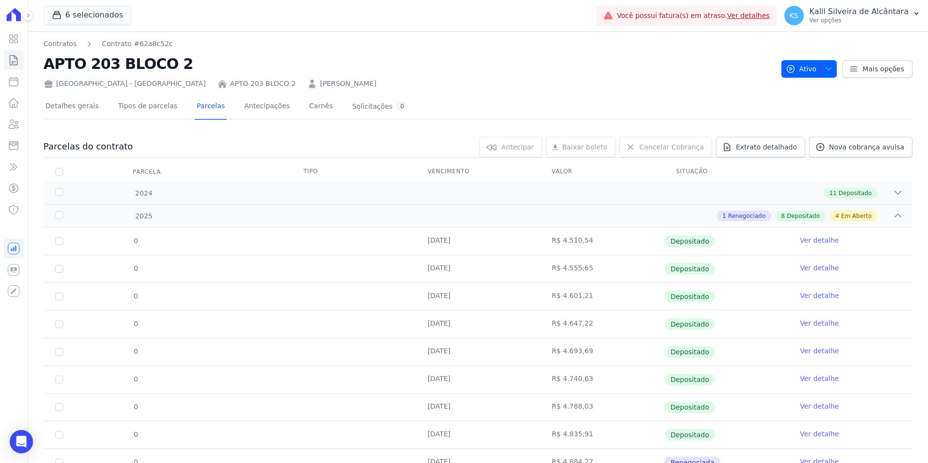
click at [547, 300] on tbody "0 25/01/2025 R$ 4.510,54 Depositado Ver detalhe 0 25/02/2025 R$ 4.555,65 Deposi…" at bounding box center [478, 407] width 869 height 359
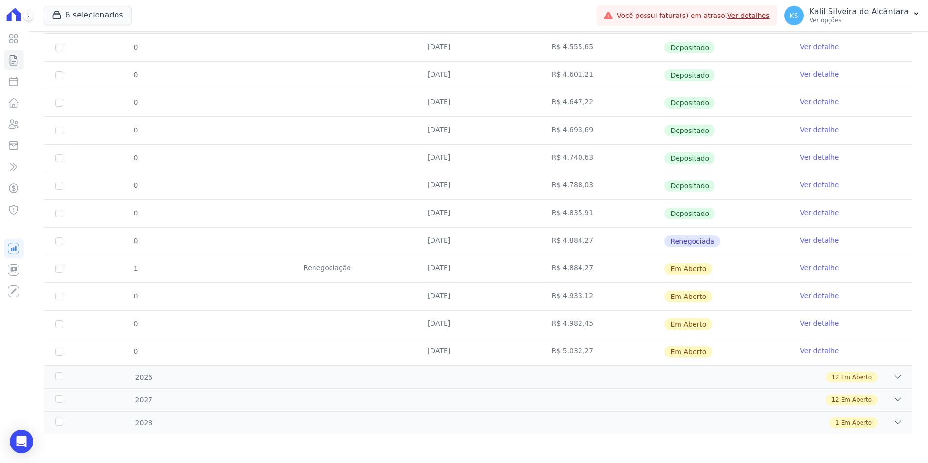
drag, startPoint x: 719, startPoint y: 323, endPoint x: 622, endPoint y: 311, distance: 97.8
click at [622, 311] on tr "0 25/11/2025 R$ 4.982,45 Em Aberto Ver detalhe" at bounding box center [478, 324] width 869 height 28
drag, startPoint x: 622, startPoint y: 311, endPoint x: 565, endPoint y: 343, distance: 65.0
click at [568, 346] on td "R$ 5.032,27" at bounding box center [602, 351] width 124 height 27
drag, startPoint x: 406, startPoint y: 302, endPoint x: 475, endPoint y: 292, distance: 70.1
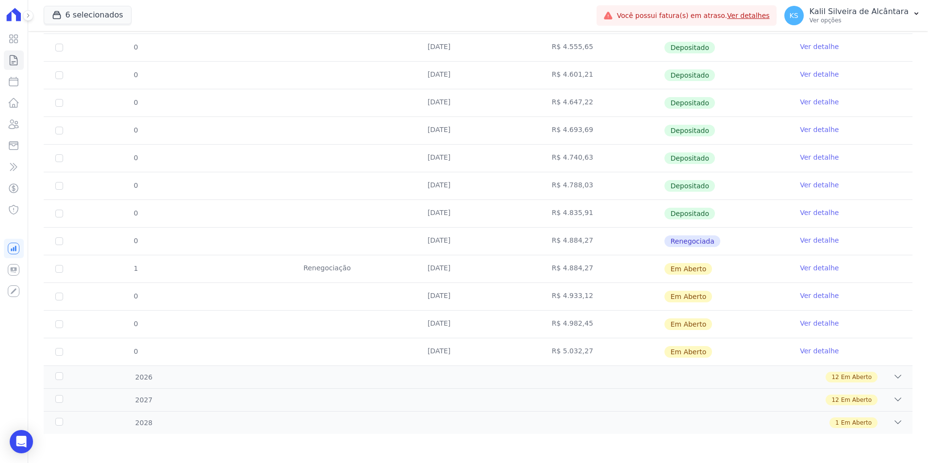
click at [475, 292] on tr "0 25/10/2025 R$ 4.933,12 Em Aberto Ver detalhe" at bounding box center [478, 297] width 869 height 28
drag, startPoint x: 475, startPoint y: 292, endPoint x: 508, endPoint y: 334, distance: 53.2
click at [508, 334] on tr "0 25/11/2025 R$ 4.982,45 Em Aberto Ver detalhe" at bounding box center [478, 324] width 869 height 28
drag, startPoint x: 508, startPoint y: 334, endPoint x: 548, endPoint y: 333, distance: 39.8
click at [548, 333] on tbody "0 25/01/2025 R$ 4.510,54 Depositado Ver detalhe 0 25/02/2025 R$ 4.555,65 Deposi…" at bounding box center [478, 185] width 869 height 359
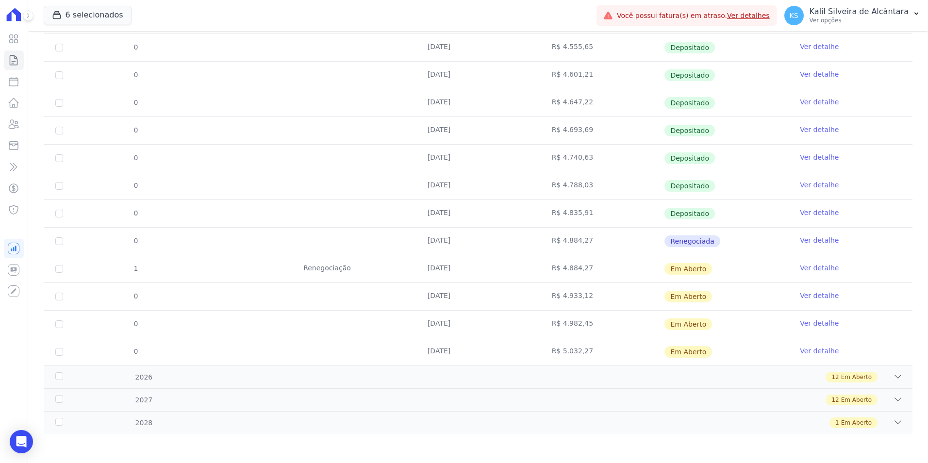
click at [606, 318] on td "R$ 4.982,45" at bounding box center [602, 324] width 124 height 27
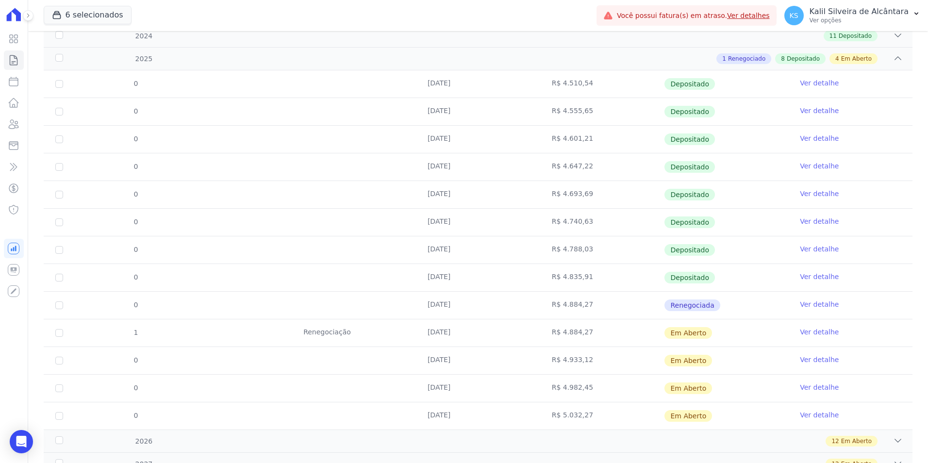
scroll to position [0, 0]
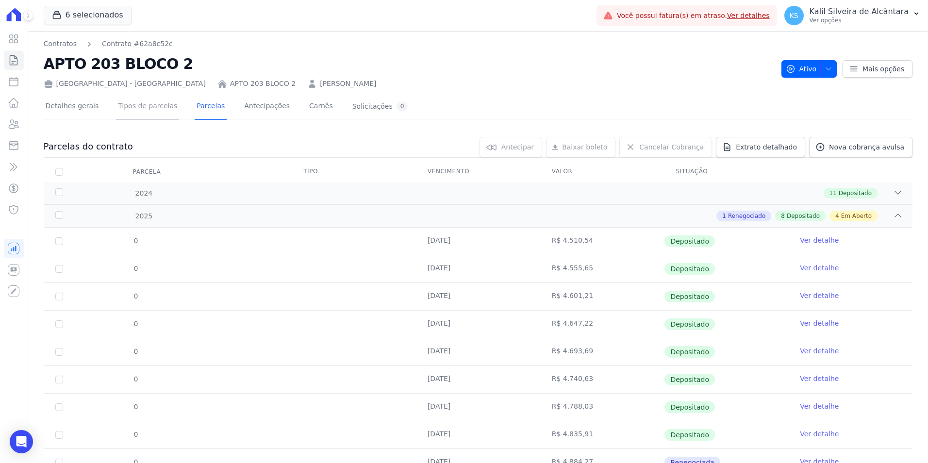
click at [145, 112] on link "Tipos de parcelas" at bounding box center [147, 107] width 63 height 26
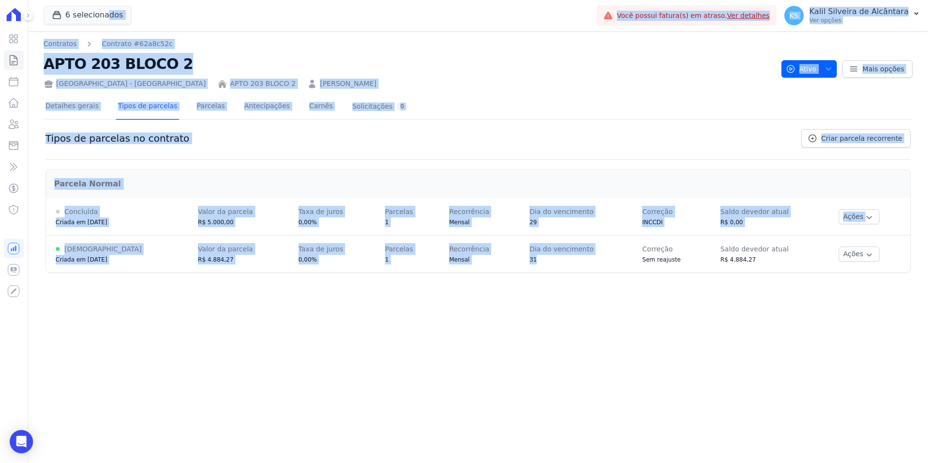
drag, startPoint x: 512, startPoint y: 259, endPoint x: 523, endPoint y: 261, distance: 11.4
drag, startPoint x: 523, startPoint y: 261, endPoint x: 526, endPoint y: 292, distance: 31.2
click at [534, 287] on div "Contratos Contrato #62a8c52c APTO 203 BLOCO 2 Arty Park - Gravatai APTO 203 BLO…" at bounding box center [478, 247] width 900 height 432
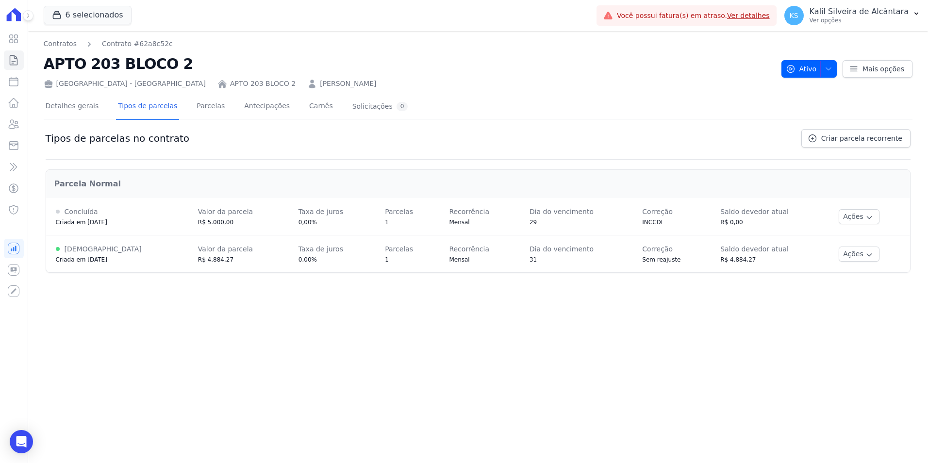
drag, startPoint x: 520, startPoint y: 259, endPoint x: 514, endPoint y: 259, distance: 6.3
click at [530, 259] on div "31" at bounding box center [576, 260] width 93 height 10
drag, startPoint x: 514, startPoint y: 259, endPoint x: 509, endPoint y: 277, distance: 18.5
click at [509, 277] on div "Parcela Normal Concluída Criada em 29/02/2024 Valor da parcela R$ 5.000,00 Taxa…" at bounding box center [478, 220] width 865 height 121
drag, startPoint x: 472, startPoint y: 263, endPoint x: 553, endPoint y: 262, distance: 81.1
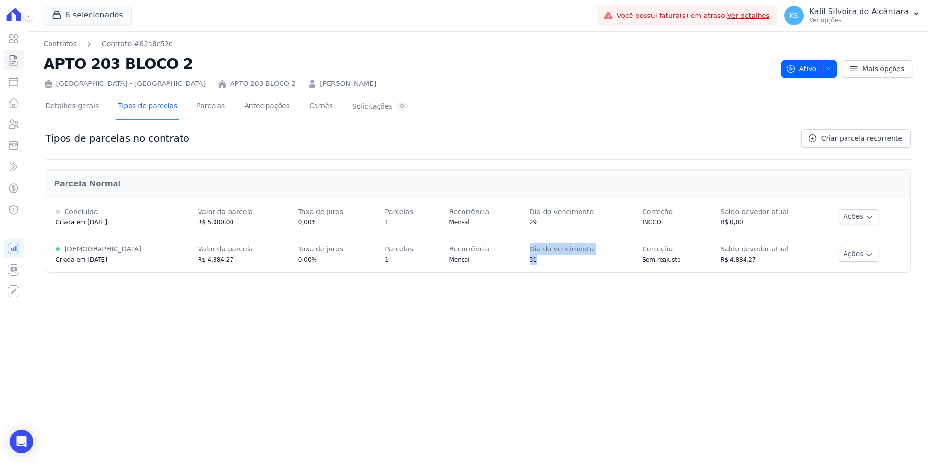
click at [553, 262] on tr "Ativa Criada em 30/09/2025 Valor da parcela R$ 4.884,27 Taxa de juros 0,00% Par…" at bounding box center [478, 253] width 864 height 37
drag, startPoint x: 553, startPoint y: 262, endPoint x: 539, endPoint y: 311, distance: 50.9
click at [539, 311] on div "Contratos Contrato #62a8c52c APTO 203 BLOCO 2 Arty Park - Gravatai APTO 203 BLO…" at bounding box center [478, 247] width 900 height 432
drag, startPoint x: 534, startPoint y: 279, endPoint x: 523, endPoint y: 274, distance: 11.3
click at [528, 276] on div "Parcela Normal Concluída Criada em 29/02/2024 Valor da parcela R$ 5.000,00 Taxa…" at bounding box center [478, 220] width 865 height 121
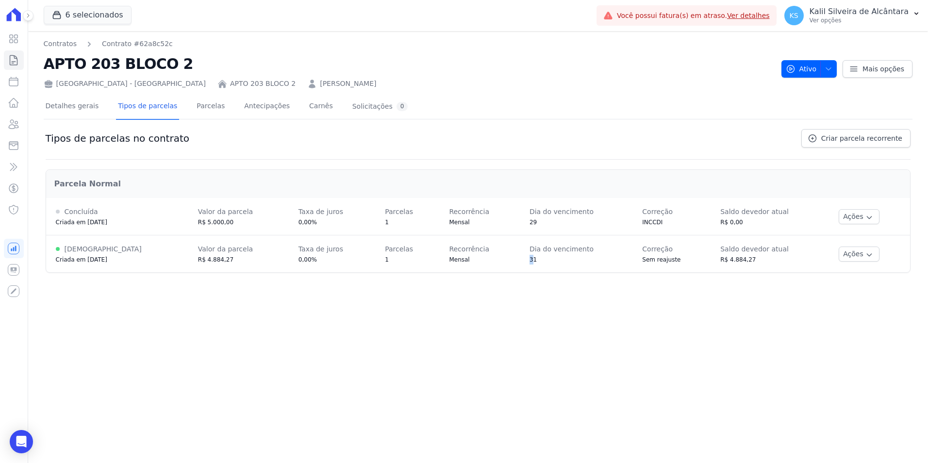
drag, startPoint x: 518, startPoint y: 265, endPoint x: 507, endPoint y: 267, distance: 11.3
click at [520, 267] on td "Dia do vencimento 31" at bounding box center [576, 253] width 113 height 37
drag, startPoint x: 507, startPoint y: 267, endPoint x: 715, endPoint y: 286, distance: 209.2
click at [526, 289] on div "Contratos Contrato #62a8c52c APTO 203 BLOCO 2 Arty Park - Gravatai APTO 203 BLO…" at bounding box center [478, 247] width 900 height 432
click at [866, 252] on icon "button" at bounding box center [870, 255] width 8 height 8
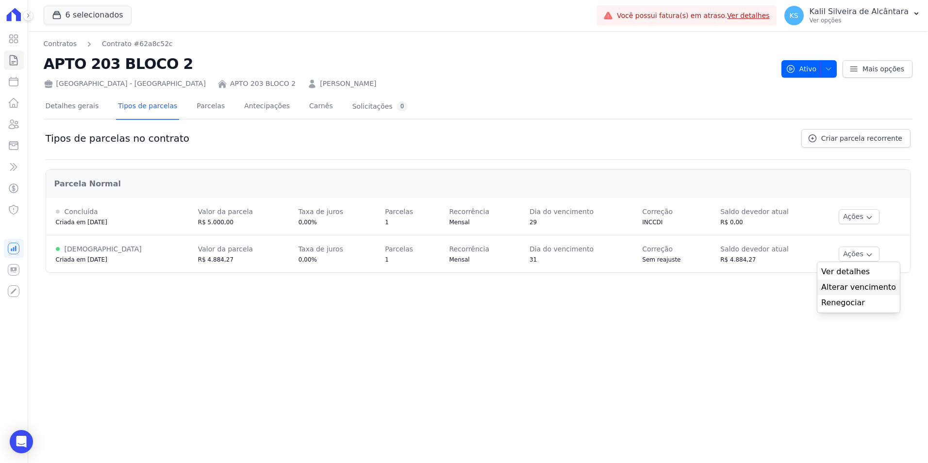
click at [852, 287] on span "Alterar vencimento" at bounding box center [858, 288] width 75 height 12
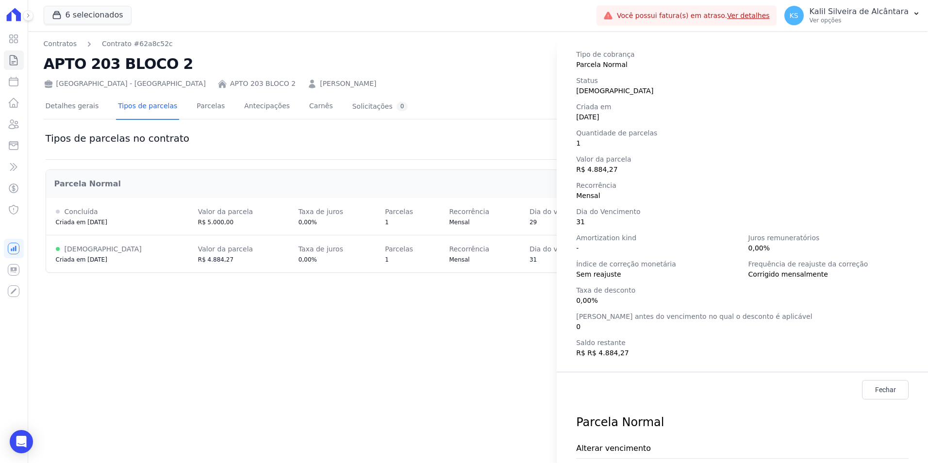
scroll to position [136, 0]
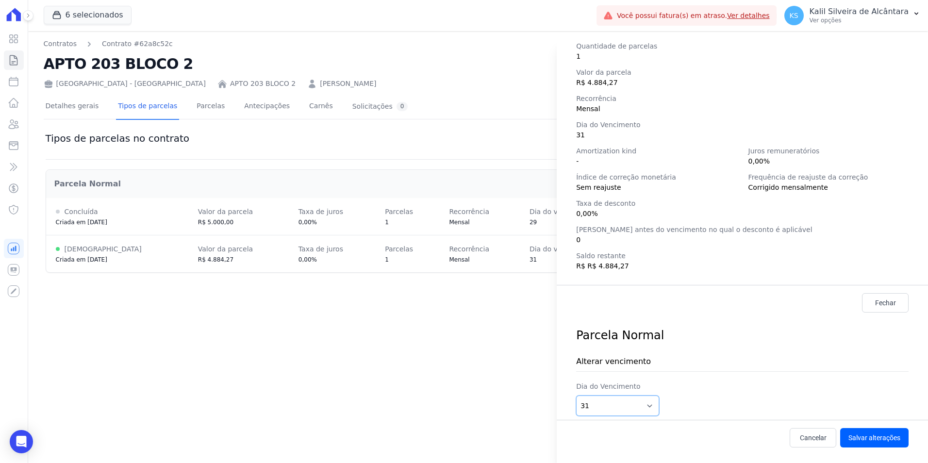
click at [627, 411] on select "1 2 3 4 5 6 7 8 9 10 11 12 13 14 15 16 17 18 19 20 21 22 23 24 25 26 27 28 29 3…" at bounding box center [617, 406] width 83 height 20
click at [629, 398] on div "Dia do Vencimento 1 2 3 4 5 6 7 8 9 10 11 12 13 14 15 16 17 18 19 20 21 22 23 2…" at bounding box center [742, 399] width 333 height 34
drag, startPoint x: 629, startPoint y: 398, endPoint x: 629, endPoint y: 408, distance: 10.7
click at [630, 415] on select "1 2 3 4 5 6 7 8 9 10 11 12 13 14 15 16 17 18 19 20 21 22 23 24 25 26 27 28 29 3…" at bounding box center [617, 406] width 83 height 20
click at [576, 396] on select "1 2 3 4 5 6 7 8 9 10 11 12 13 14 15 16 17 18 19 20 21 22 23 24 25 26 27 28 29 3…" at bounding box center [617, 406] width 83 height 20
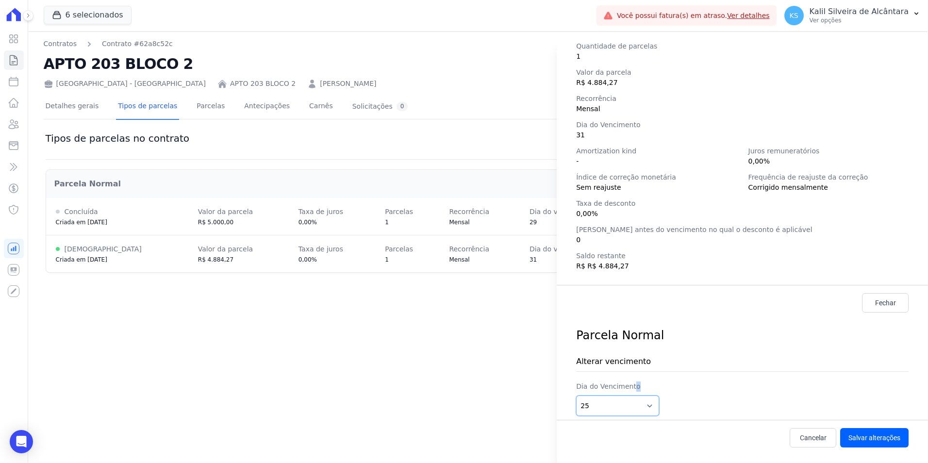
click at [642, 408] on select "1 2 3 4 5 6 7 8 9 10 11 12 13 14 15 16 17 18 19 20 21 22 23 24 25 26 27 28 29 3…" at bounding box center [617, 406] width 83 height 20
select select "31"
click at [576, 396] on select "1 2 3 4 5 6 7 8 9 10 11 12 13 14 15 16 17 18 19 20 21 22 23 24 25 26 27 28 29 3…" at bounding box center [617, 406] width 83 height 20
click at [810, 444] on link "Cancelar" at bounding box center [813, 437] width 47 height 19
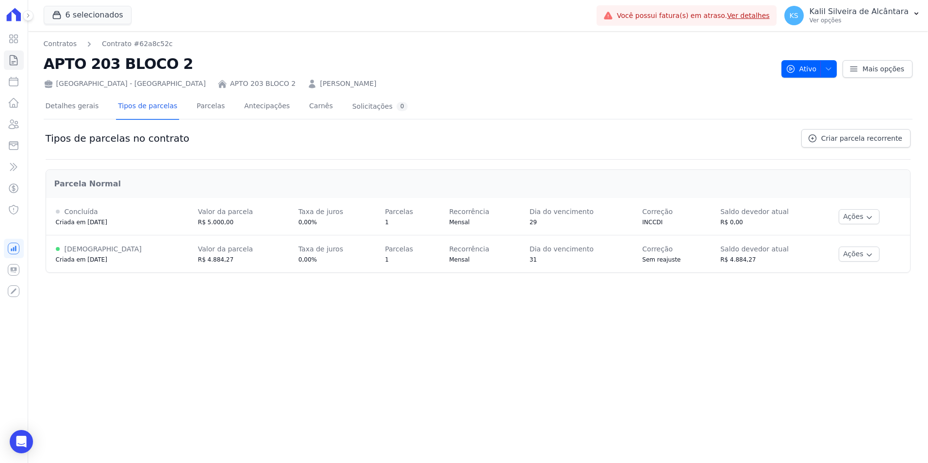
click at [6, 4] on div at bounding box center [14, 14] width 20 height 29
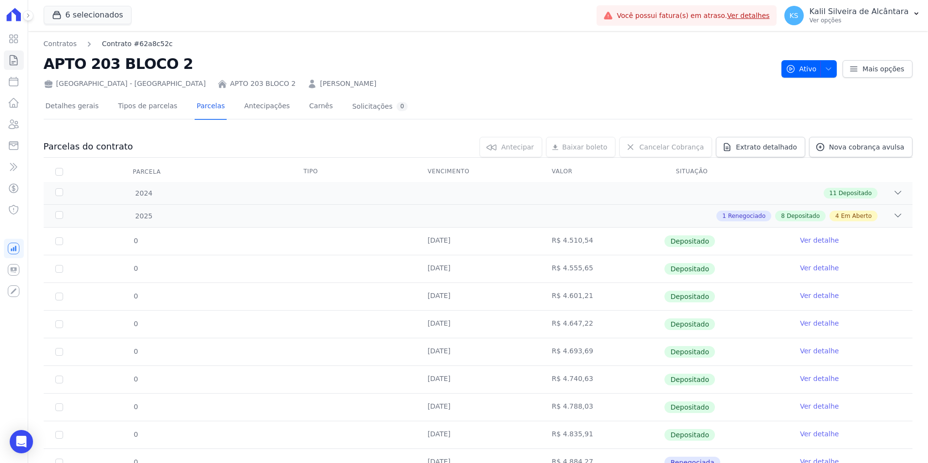
drag, startPoint x: 5, startPoint y: 0, endPoint x: 152, endPoint y: 39, distance: 152.5
click at [212, 39] on nav "Contratos Contrato #62a8c52c" at bounding box center [409, 44] width 730 height 10
click at [202, 105] on link "Parcelas" at bounding box center [211, 107] width 32 height 26
click at [320, 80] on link "ELENI MARTINS" at bounding box center [348, 84] width 56 height 10
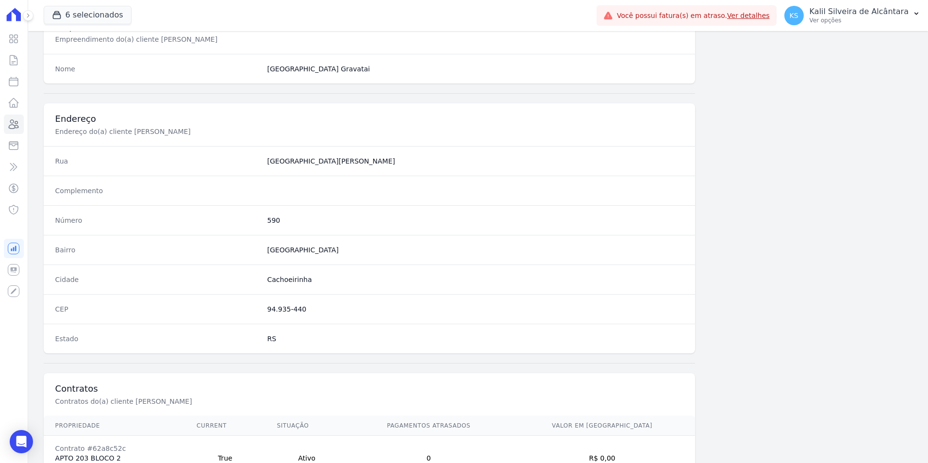
scroll to position [445, 0]
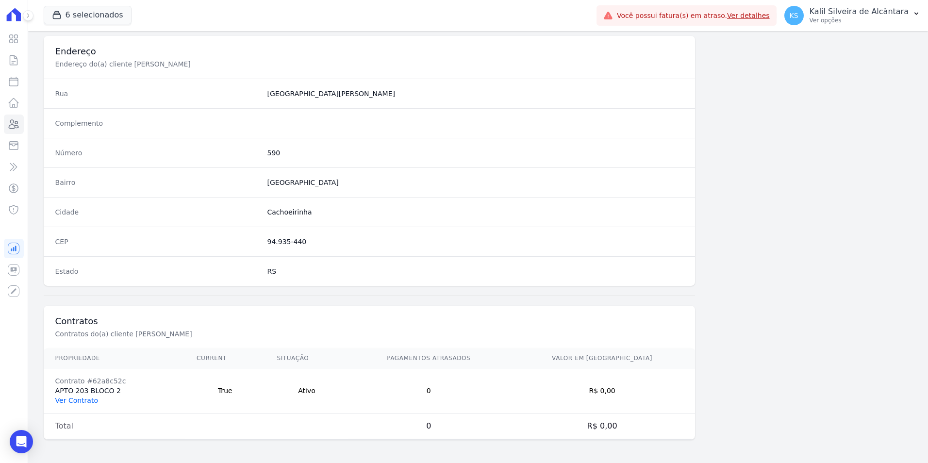
click at [84, 398] on link "Ver Contrato" at bounding box center [76, 401] width 43 height 8
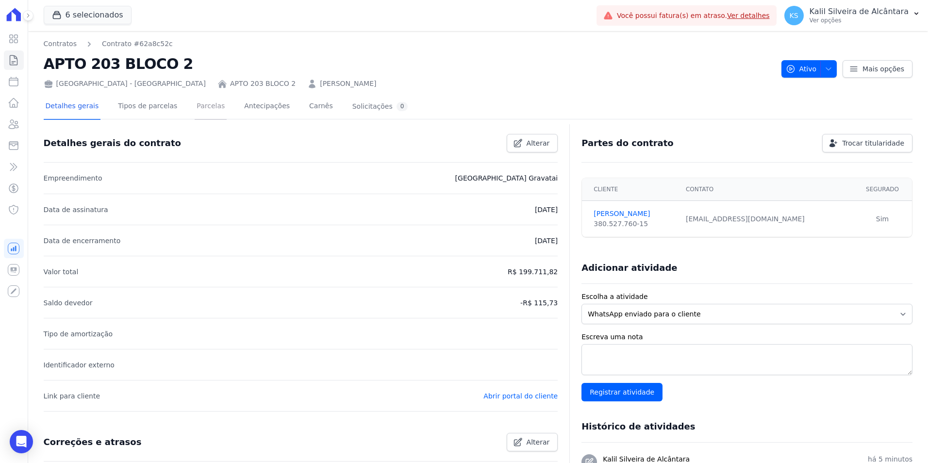
click at [195, 107] on link "Parcelas" at bounding box center [211, 107] width 32 height 26
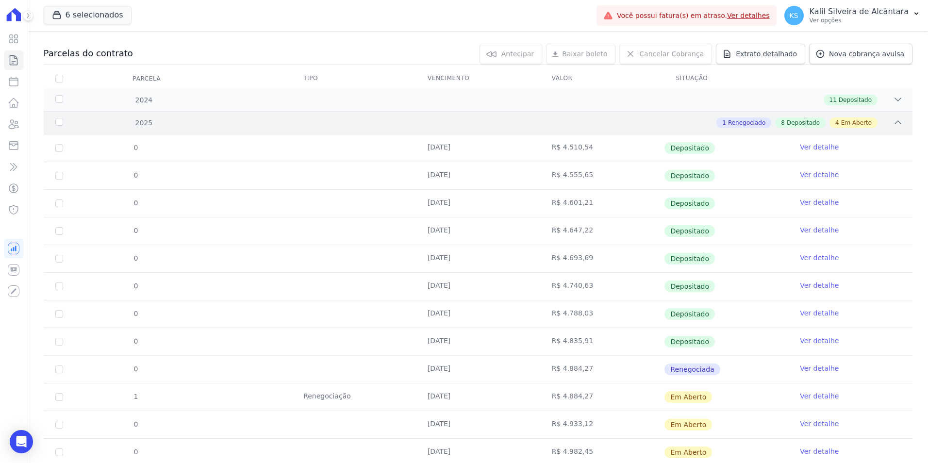
scroll to position [194, 0]
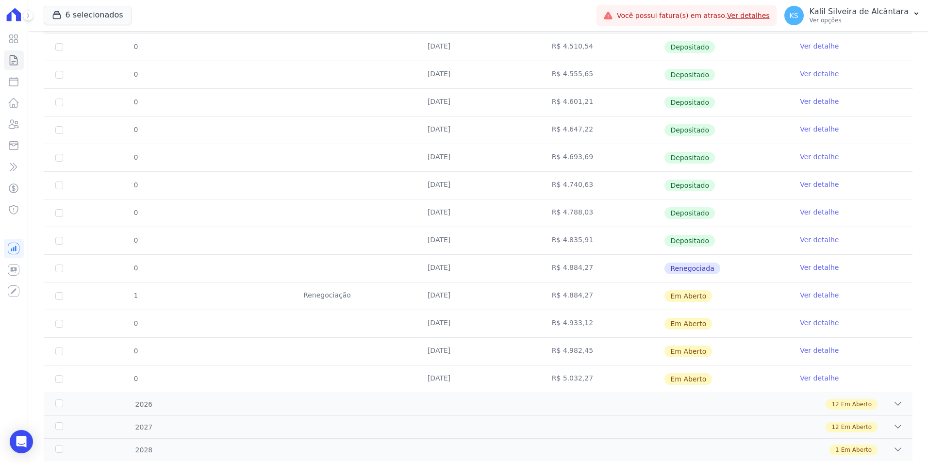
drag, startPoint x: 622, startPoint y: 304, endPoint x: 266, endPoint y: 294, distance: 357.0
click at [266, 294] on tr "1 Renegociação 30/09/2025 R$ 4.884,27 Em Aberto Ver detalhe" at bounding box center [478, 296] width 869 height 28
click at [199, 295] on tr "1 Renegociação 30/09/2025 R$ 4.884,27 Em Aberto Ver detalhe" at bounding box center [478, 296] width 869 height 28
drag, startPoint x: 309, startPoint y: 294, endPoint x: 597, endPoint y: 294, distance: 287.9
click at [597, 294] on tr "1 Renegociação 30/09/2025 R$ 4.884,27 Em Aberto Ver detalhe" at bounding box center [478, 296] width 869 height 28
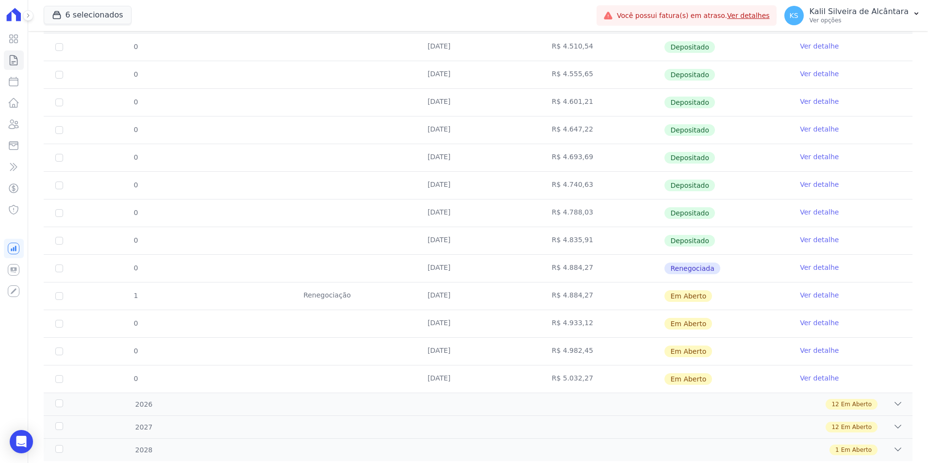
drag, startPoint x: 612, startPoint y: 333, endPoint x: 303, endPoint y: 304, distance: 310.1
click at [611, 333] on td "R$ 4.933,12" at bounding box center [602, 323] width 124 height 27
drag, startPoint x: 474, startPoint y: 286, endPoint x: 597, endPoint y: 286, distance: 122.8
click at [597, 286] on tr "1 Renegociação 30/09/2025 R$ 4.884,27 Em Aberto Ver detalhe" at bounding box center [478, 296] width 869 height 28
click at [385, 266] on td at bounding box center [354, 268] width 124 height 27
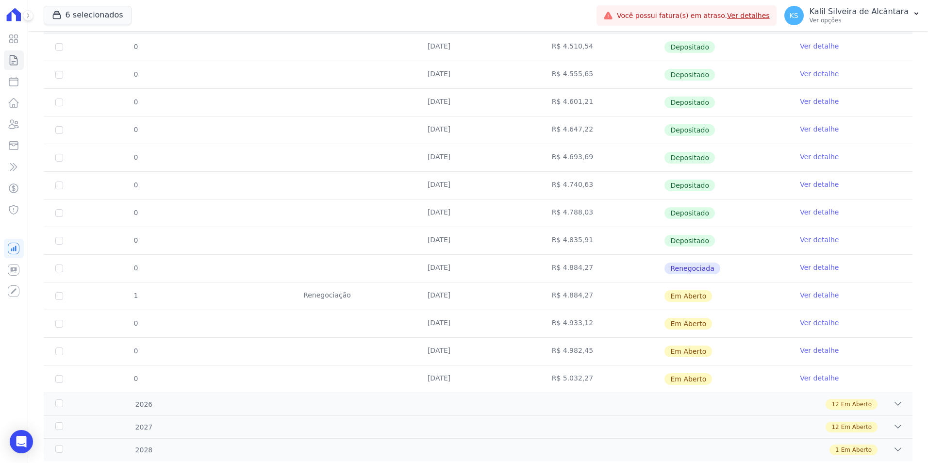
click at [568, 270] on tr "0 25/09/2025 R$ 4.884,27 Renegociada Ver detalhe" at bounding box center [478, 268] width 869 height 28
click at [426, 268] on td "[DATE]" at bounding box center [478, 268] width 124 height 27
drag, startPoint x: 426, startPoint y: 268, endPoint x: 597, endPoint y: 263, distance: 171.0
click at [597, 263] on td "R$ 4.884,27" at bounding box center [602, 268] width 124 height 27
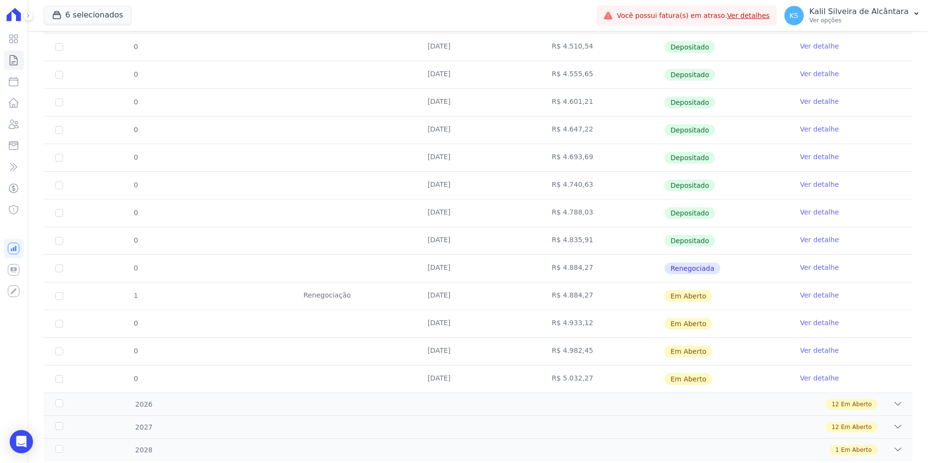
drag, startPoint x: 592, startPoint y: 267, endPoint x: 433, endPoint y: 268, distance: 158.8
click at [433, 268] on tr "0 25/09/2025 R$ 4.884,27 Renegociada Ver detalhe" at bounding box center [478, 268] width 869 height 28
drag, startPoint x: 433, startPoint y: 268, endPoint x: 392, endPoint y: 280, distance: 42.4
click at [392, 280] on td at bounding box center [354, 268] width 124 height 27
drag, startPoint x: 419, startPoint y: 297, endPoint x: 633, endPoint y: 302, distance: 213.7
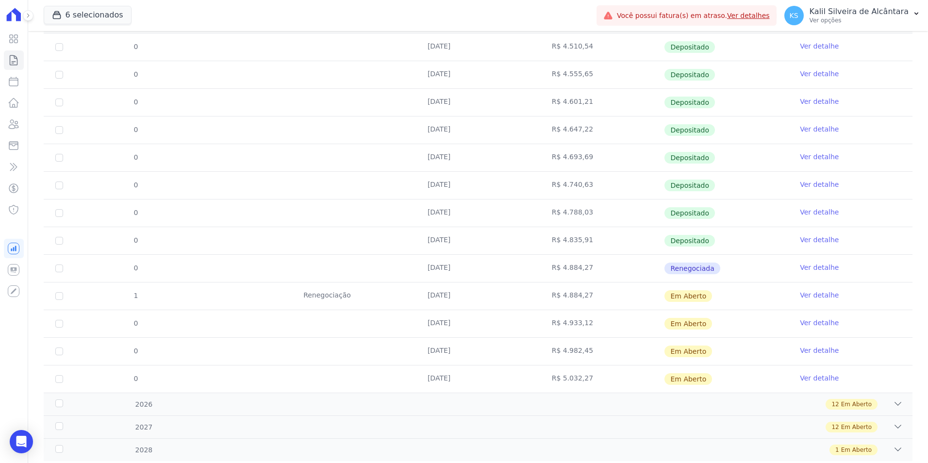
click at [633, 302] on tr "1 Renegociação 30/09/2025 R$ 4.884,27 Em Aberto Ver detalhe" at bounding box center [478, 296] width 869 height 28
click at [505, 304] on td "[DATE]" at bounding box center [478, 296] width 124 height 27
drag, startPoint x: 531, startPoint y: 300, endPoint x: 365, endPoint y: 297, distance: 166.5
click at [365, 297] on tr "1 Renegociação 30/09/2025 R$ 4.884,27 Em Aberto Ver detalhe" at bounding box center [478, 296] width 869 height 28
drag, startPoint x: 365, startPoint y: 297, endPoint x: 323, endPoint y: 302, distance: 42.0
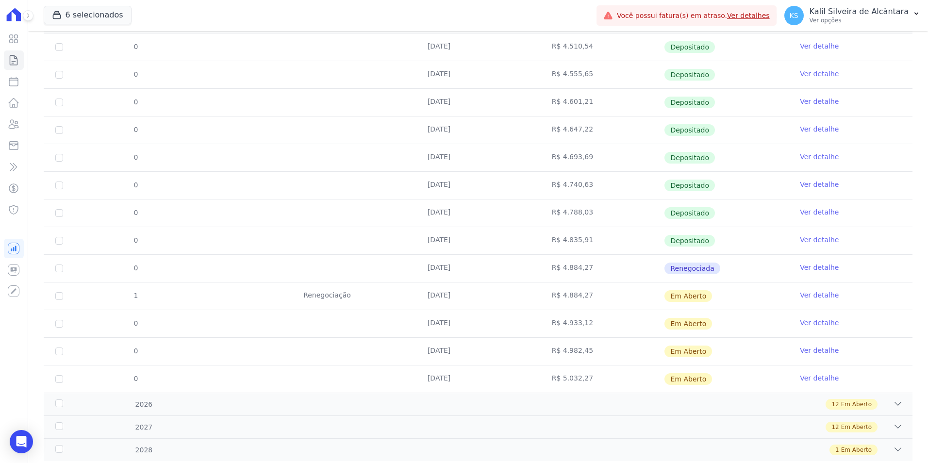
click at [309, 303] on td "Renegociação" at bounding box center [354, 296] width 124 height 27
drag, startPoint x: 273, startPoint y: 287, endPoint x: 744, endPoint y: 285, distance: 470.9
click at [744, 285] on tr "1 Renegociação 30/09/2025 R$ 4.884,27 Em Aberto Ver detalhe" at bounding box center [478, 296] width 869 height 28
drag, startPoint x: 744, startPoint y: 285, endPoint x: 544, endPoint y: 293, distance: 200.1
click at [530, 289] on td "[DATE]" at bounding box center [478, 296] width 124 height 27
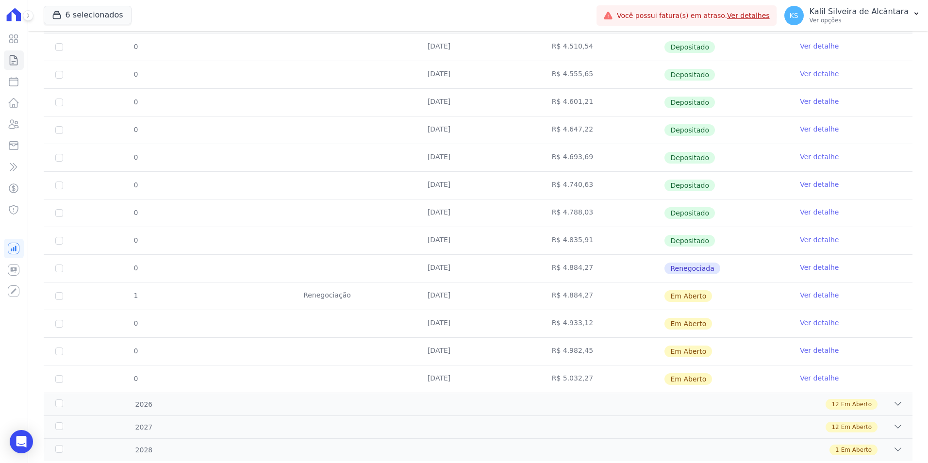
drag, startPoint x: 489, startPoint y: 293, endPoint x: 261, endPoint y: 293, distance: 228.2
click at [261, 293] on tr "1 Renegociação 30/09/2025 R$ 4.884,27 Em Aberto Ver detalhe" at bounding box center [478, 296] width 869 height 28
click at [302, 309] on td "Renegociação" at bounding box center [354, 296] width 124 height 27
click at [354, 296] on tr "1 Renegociação 30/09/2025 R$ 4.884,27 Em Aberto Ver detalhe" at bounding box center [478, 296] width 869 height 28
click at [494, 309] on td "[DATE]" at bounding box center [478, 296] width 124 height 27
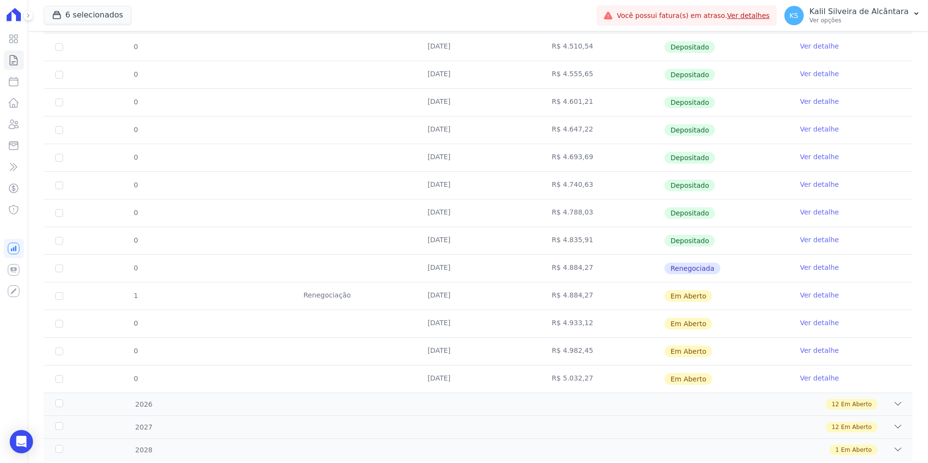
drag, startPoint x: 411, startPoint y: 301, endPoint x: 586, endPoint y: 301, distance: 175.7
click at [586, 301] on tr "1 Renegociação 30/09/2025 R$ 4.884,27 Em Aberto Ver detalhe" at bounding box center [478, 296] width 869 height 28
drag, startPoint x: 586, startPoint y: 301, endPoint x: 568, endPoint y: 318, distance: 25.8
click at [568, 318] on td "R$ 4.933,12" at bounding box center [602, 323] width 124 height 27
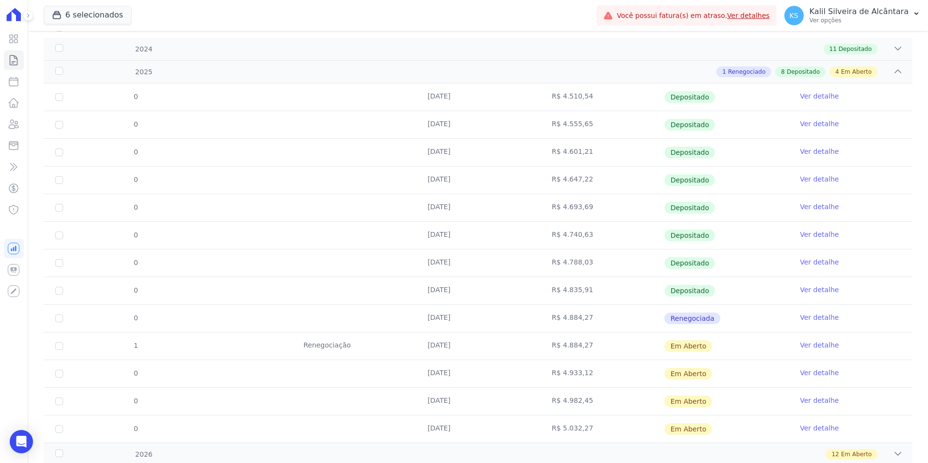
scroll to position [0, 0]
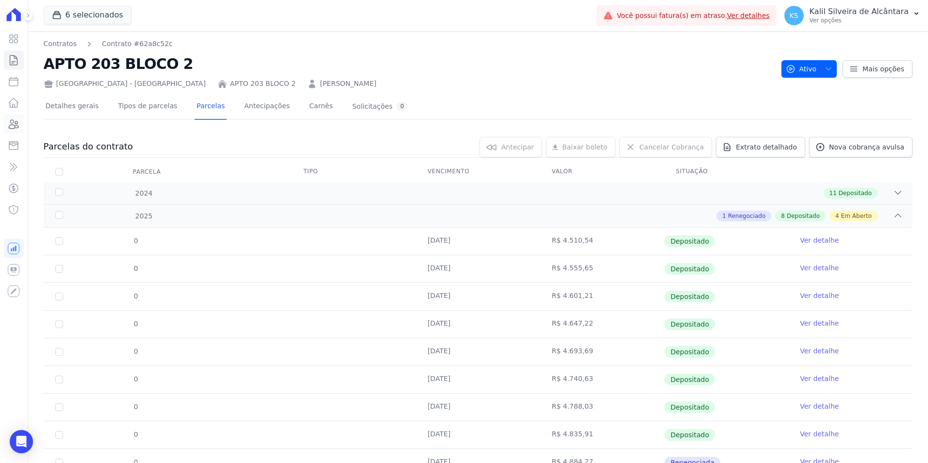
click at [17, 124] on icon at bounding box center [14, 124] width 12 height 12
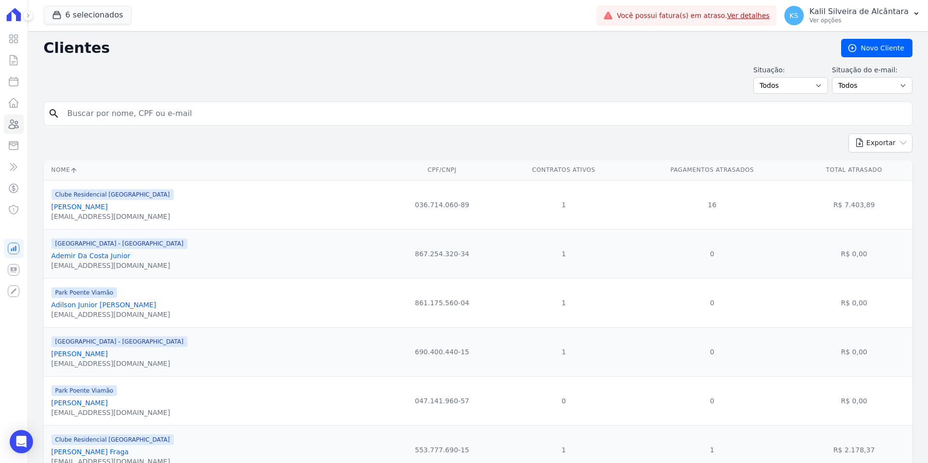
drag, startPoint x: 420, startPoint y: 90, endPoint x: 310, endPoint y: 105, distance: 111.6
drag, startPoint x: 309, startPoint y: 106, endPoint x: 304, endPoint y: 100, distance: 8.3
click at [308, 106] on input "search" at bounding box center [485, 113] width 847 height 19
type input "ingrid"
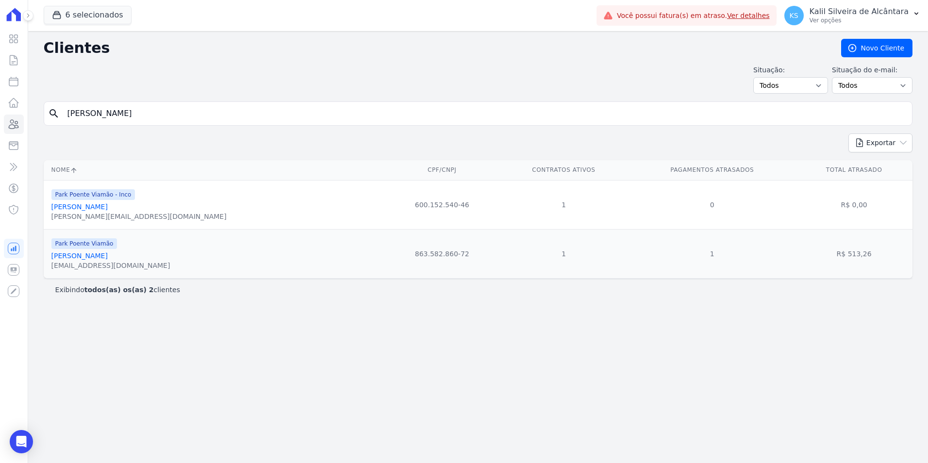
click at [104, 208] on link "Ingrid Da Silveira Dutra" at bounding box center [79, 207] width 56 height 8
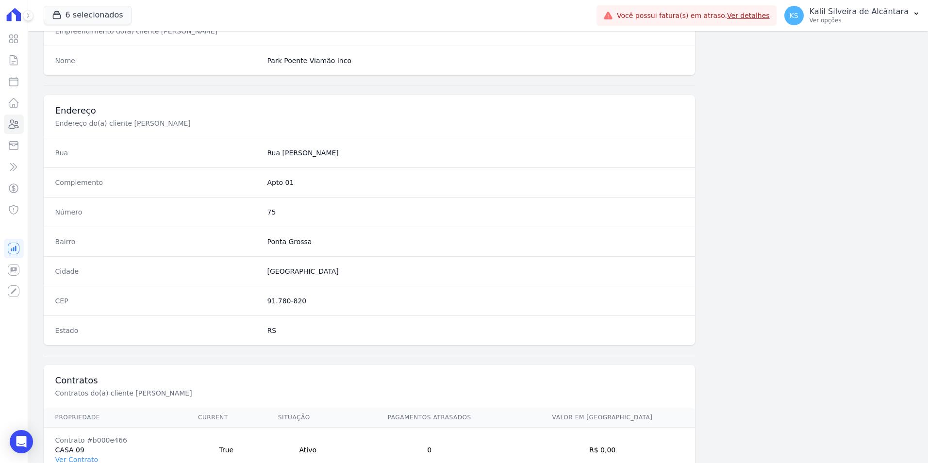
scroll to position [445, 0]
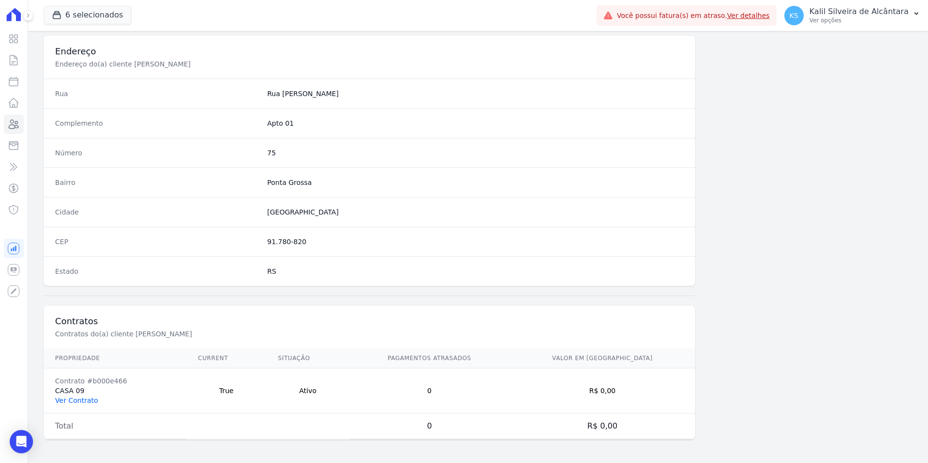
click at [66, 398] on link "Ver Contrato" at bounding box center [76, 401] width 43 height 8
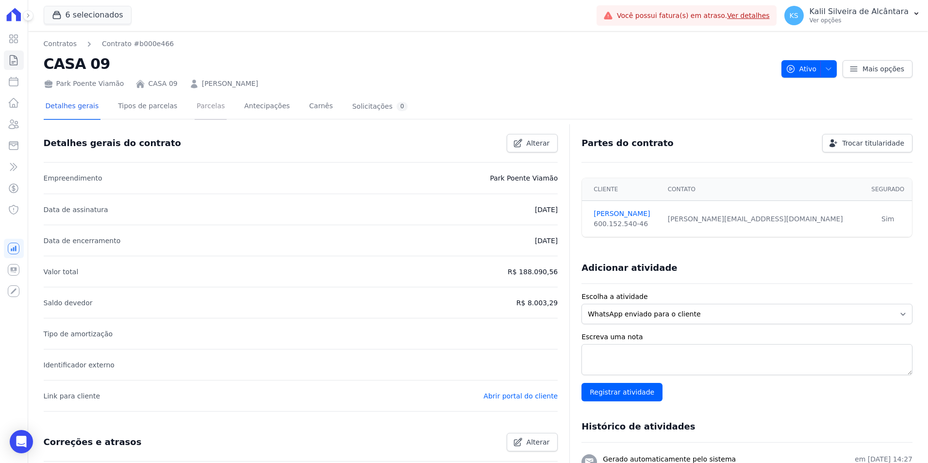
click at [196, 109] on link "Parcelas" at bounding box center [211, 107] width 32 height 26
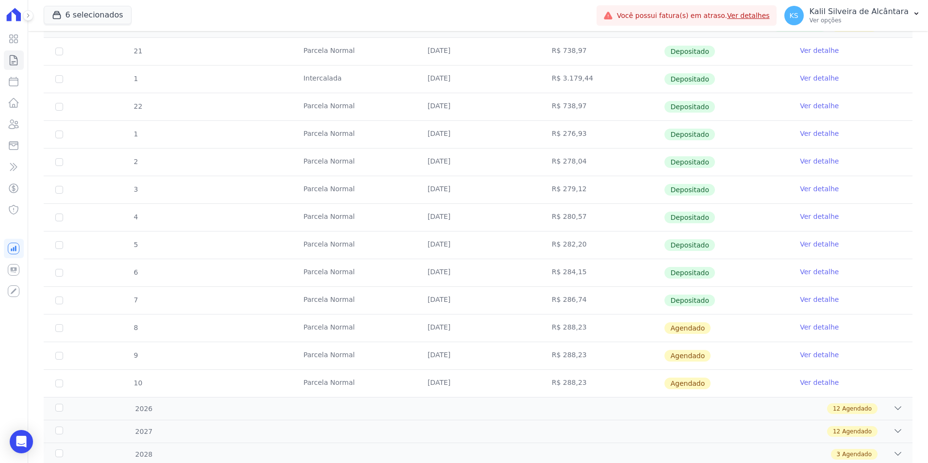
scroll to position [196, 0]
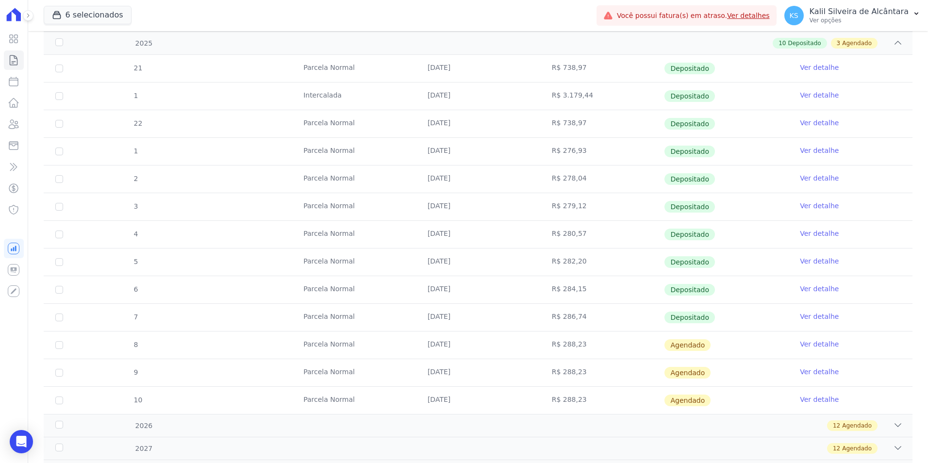
click at [802, 346] on link "Ver detalhe" at bounding box center [819, 344] width 39 height 10
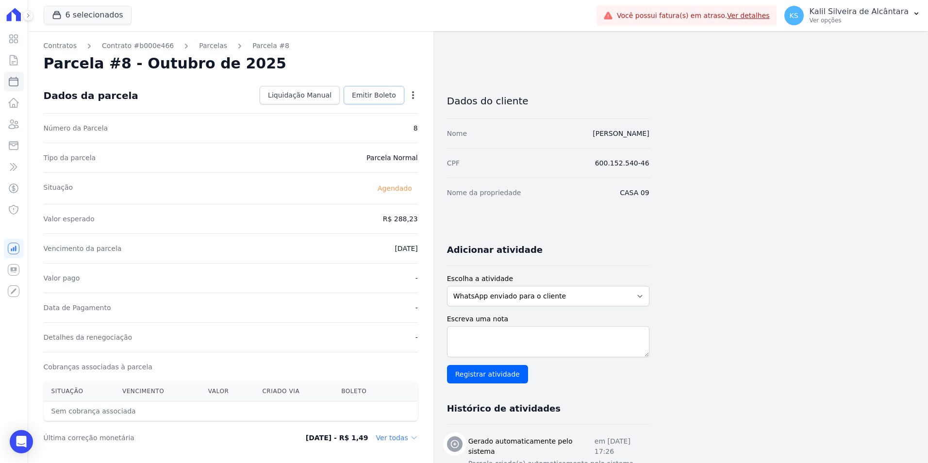
click at [391, 98] on span "Emitir Boleto" at bounding box center [374, 95] width 44 height 10
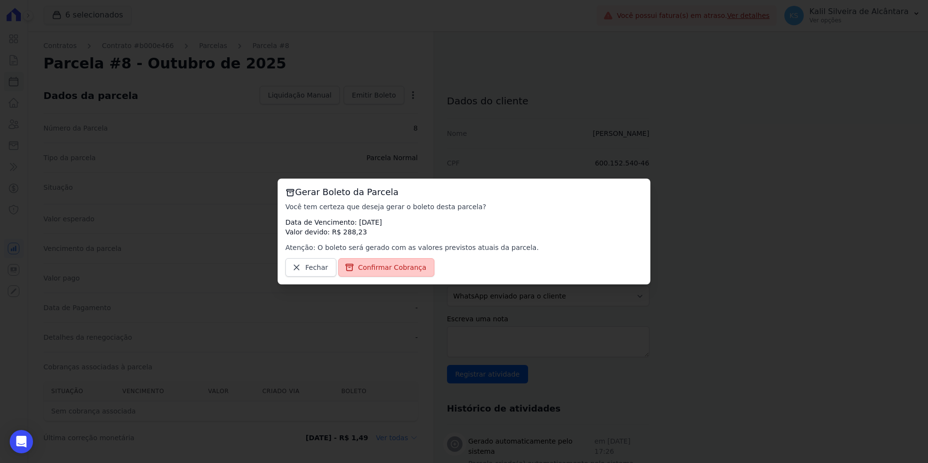
click at [383, 268] on span "Confirmar Cobrança" at bounding box center [392, 268] width 68 height 10
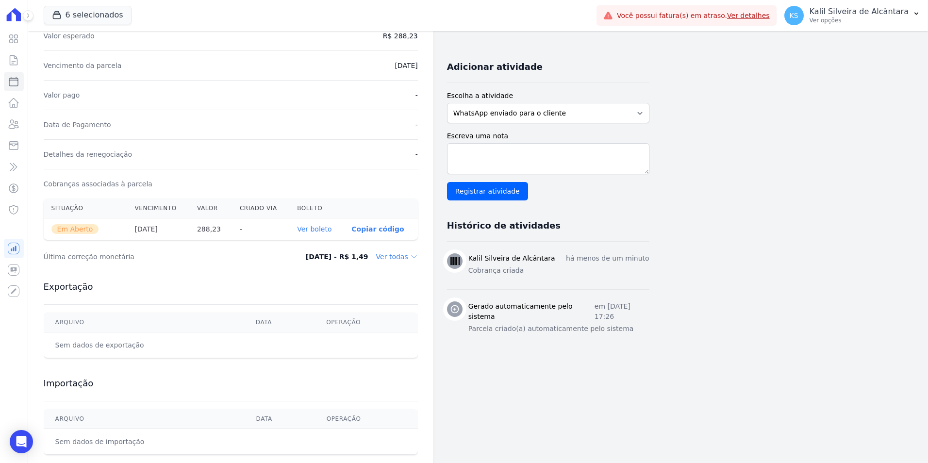
scroll to position [202, 0]
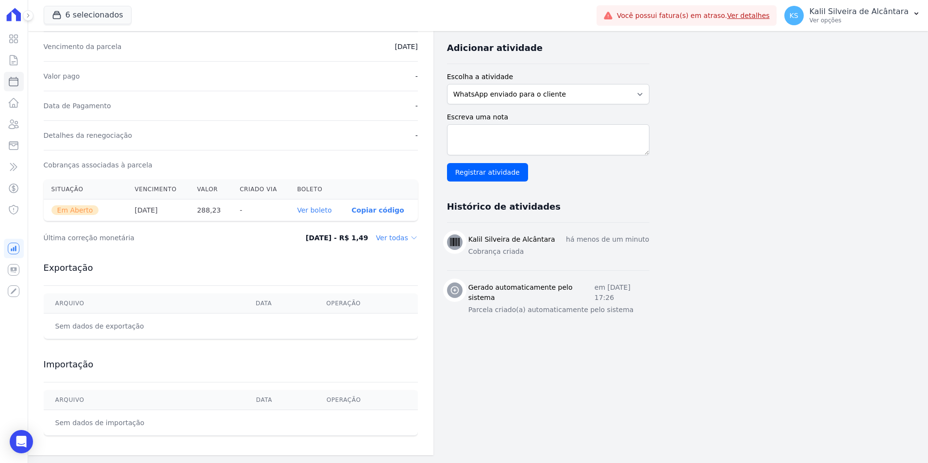
click at [329, 216] on th "Ver boleto" at bounding box center [316, 211] width 54 height 22
click at [329, 212] on link "Ver boleto" at bounding box center [314, 210] width 34 height 8
click at [17, 124] on icon at bounding box center [14, 124] width 10 height 9
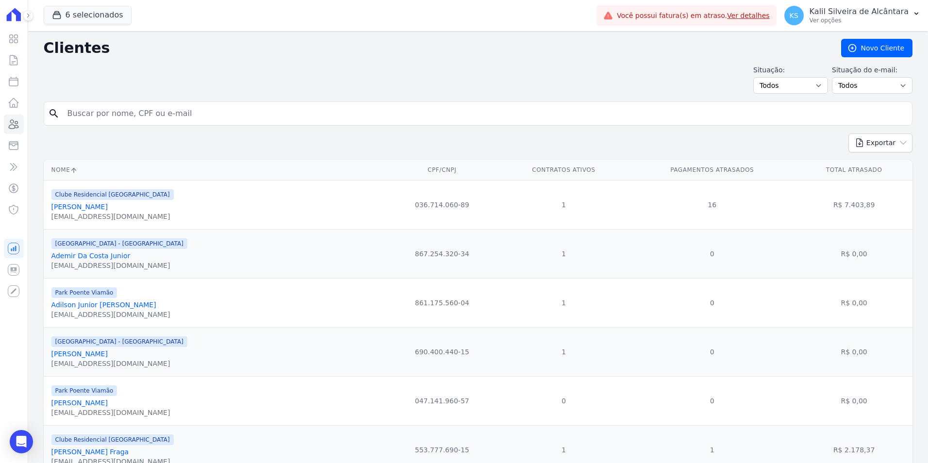
click at [168, 114] on input "search" at bounding box center [485, 113] width 847 height 19
type input "[PERSON_NAME]"
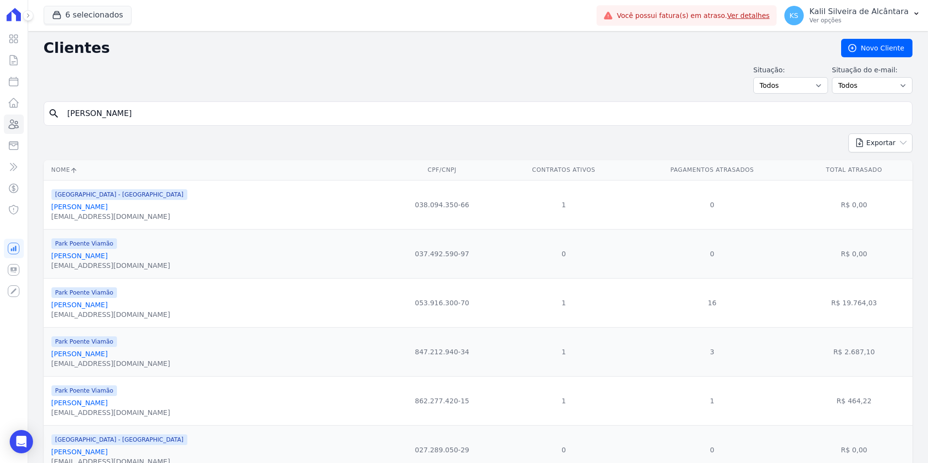
click at [109, 117] on input "[PERSON_NAME]" at bounding box center [485, 113] width 847 height 19
type input "bruno man"
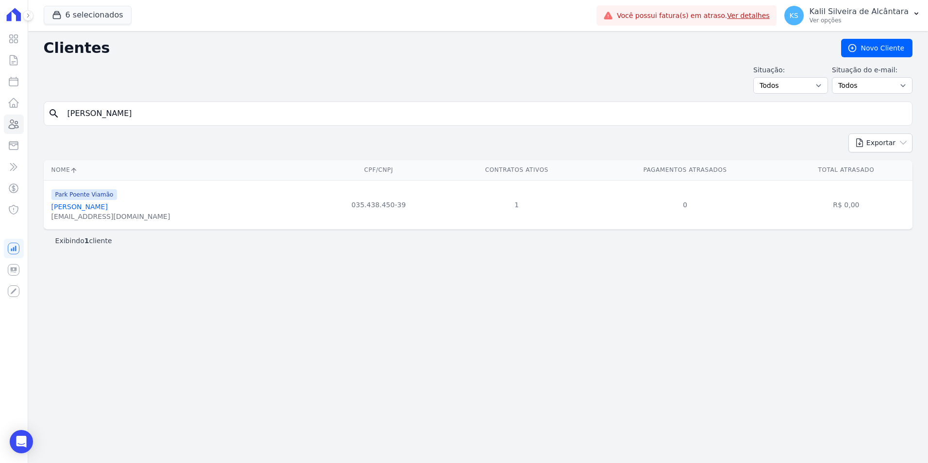
click at [98, 208] on link "[PERSON_NAME]" at bounding box center [79, 207] width 56 height 8
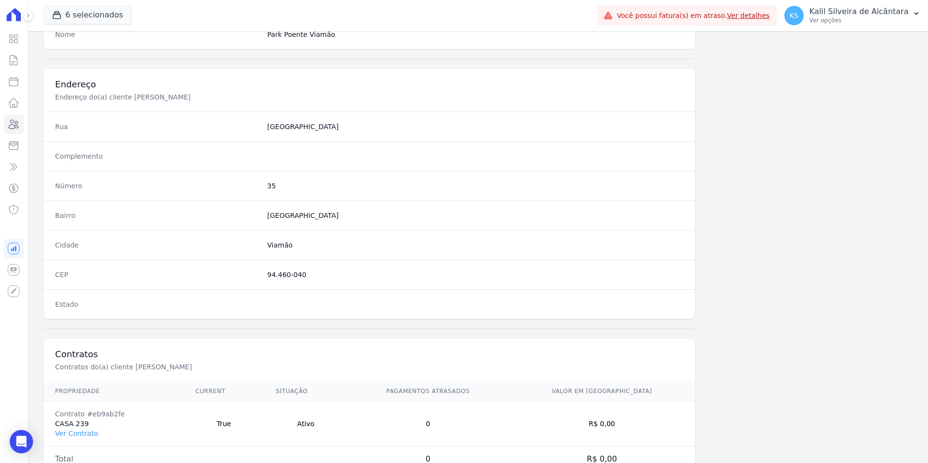
scroll to position [445, 0]
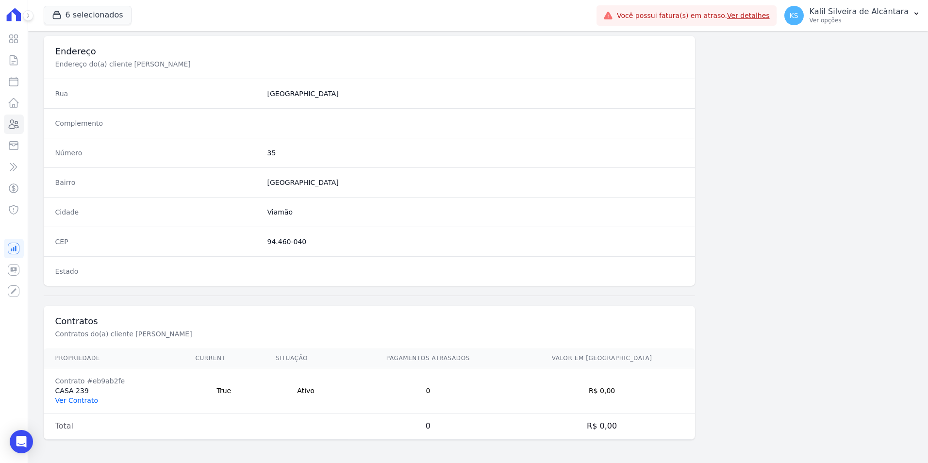
click at [79, 402] on link "Ver Contrato" at bounding box center [76, 401] width 43 height 8
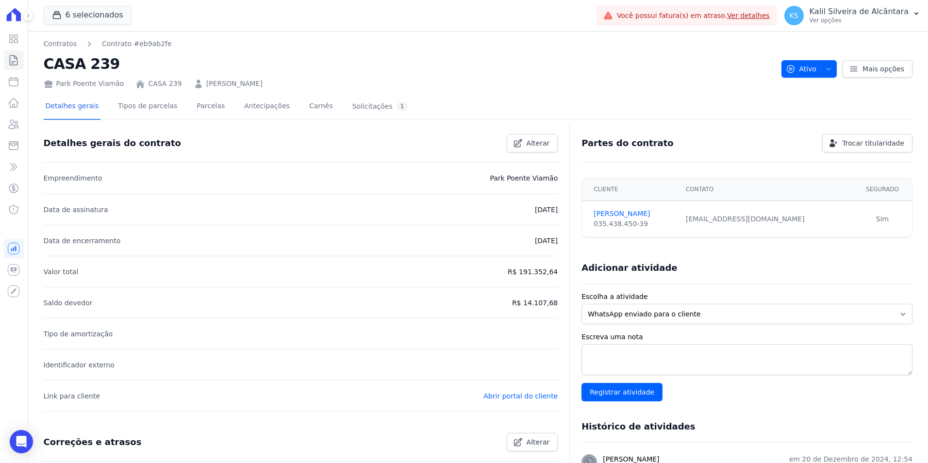
click at [205, 120] on div at bounding box center [478, 123] width 869 height 8
click at [201, 115] on link "Parcelas" at bounding box center [211, 107] width 32 height 26
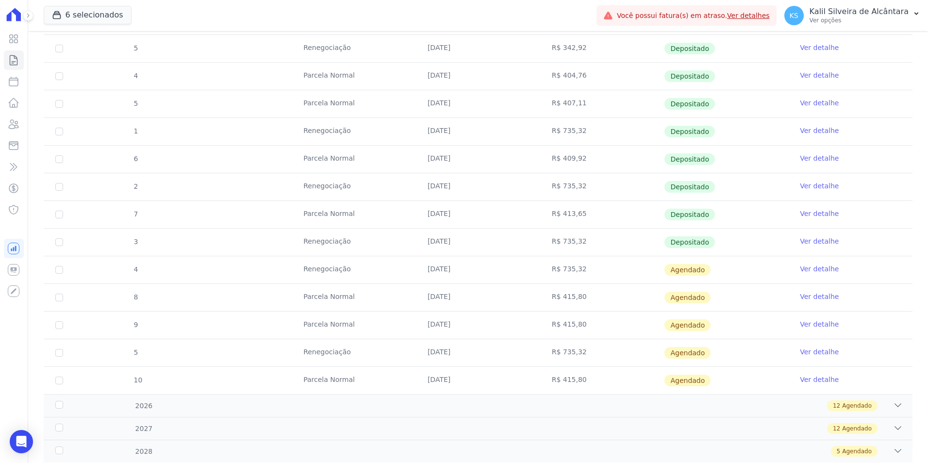
scroll to position [493, 0]
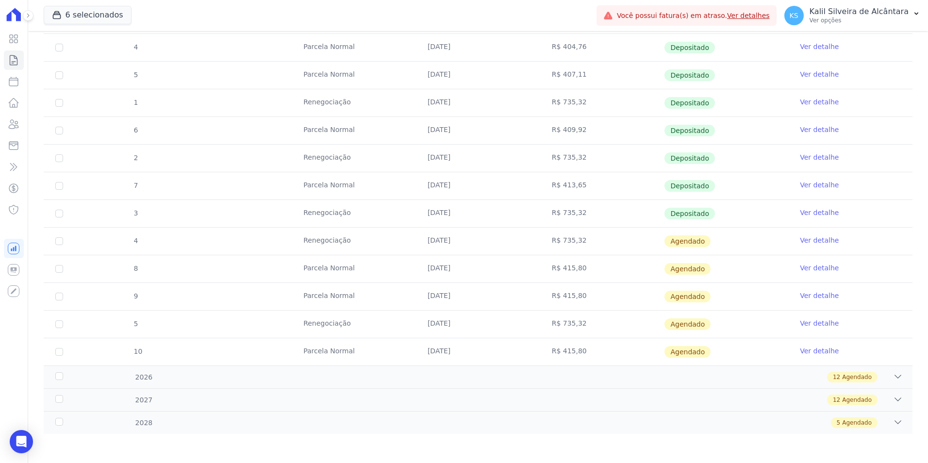
drag, startPoint x: 383, startPoint y: 246, endPoint x: 378, endPoint y: 246, distance: 4.9
click at [372, 247] on td "Renegociação" at bounding box center [354, 241] width 124 height 27
drag, startPoint x: 434, startPoint y: 240, endPoint x: 550, endPoint y: 238, distance: 115.1
click at [550, 238] on tr "4 Renegociação 25/10/2025 R$ 735,32 Agendado Ver detalhe" at bounding box center [478, 241] width 869 height 28
click at [818, 242] on link "Ver detalhe" at bounding box center [819, 240] width 39 height 10
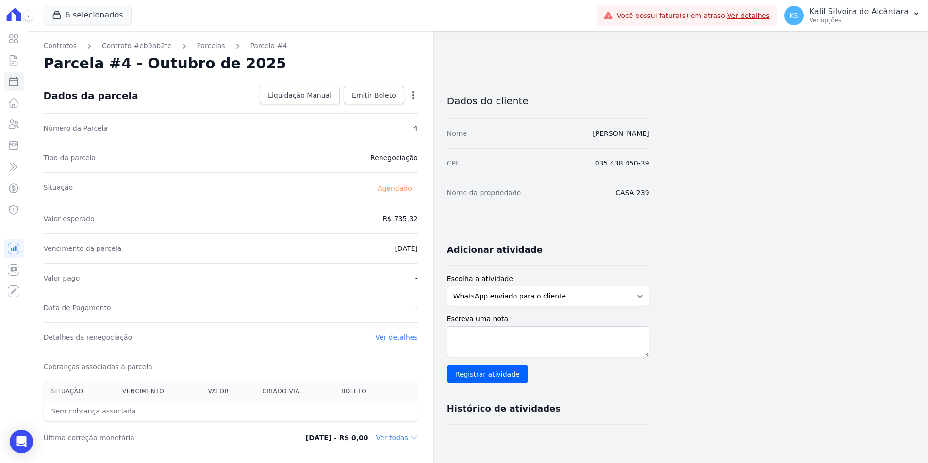
click at [394, 97] on span "Emitir Boleto" at bounding box center [374, 95] width 44 height 10
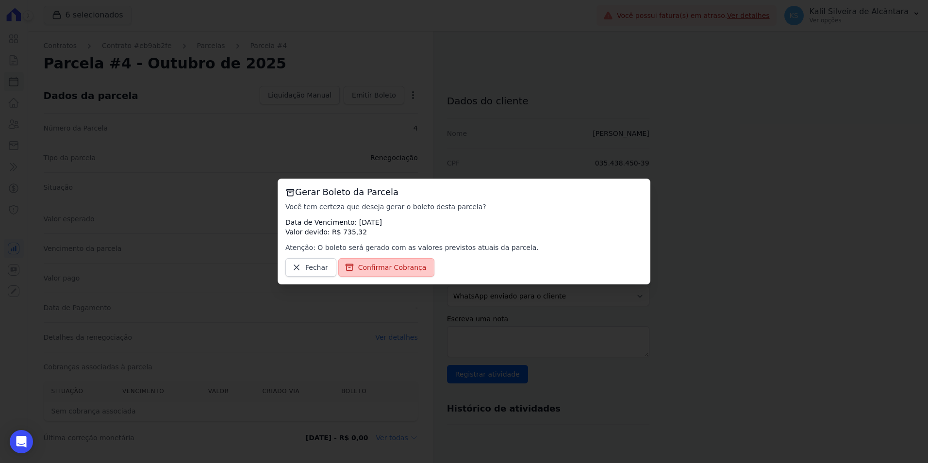
click at [391, 264] on span "Confirmar Cobrança" at bounding box center [392, 268] width 68 height 10
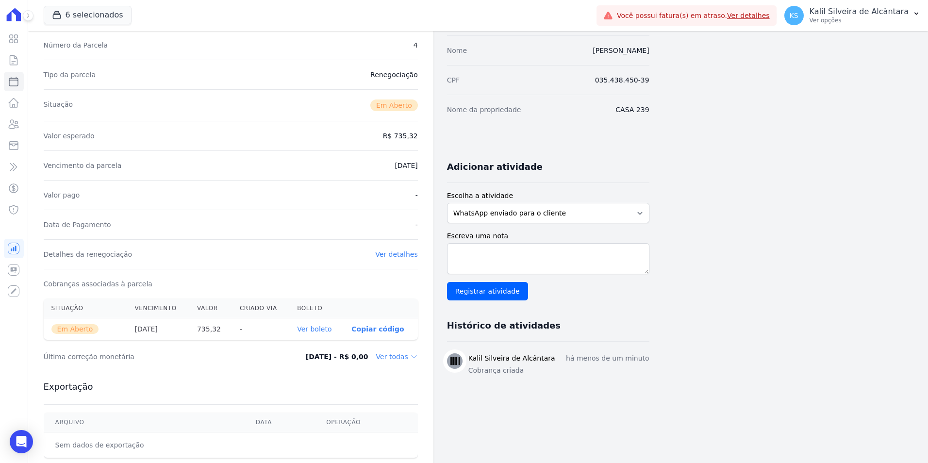
scroll to position [97, 0]
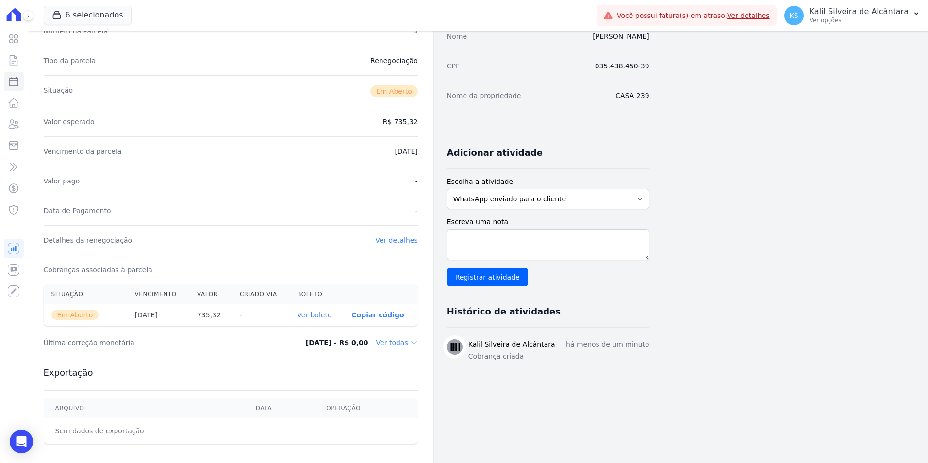
click at [330, 317] on link "Ver boleto" at bounding box center [314, 315] width 34 height 8
click at [16, 125] on icon at bounding box center [14, 124] width 12 height 12
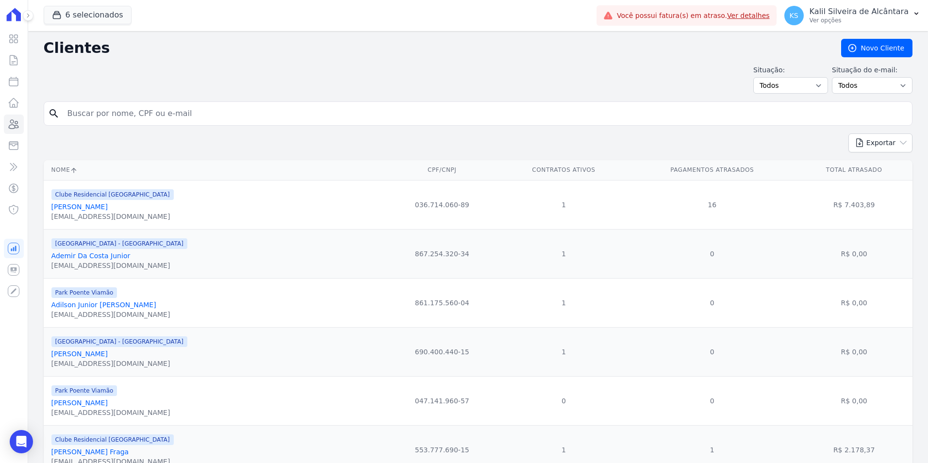
drag, startPoint x: 120, startPoint y: 94, endPoint x: 120, endPoint y: 102, distance: 8.3
click at [121, 108] on input "search" at bounding box center [485, 113] width 847 height 19
type input "flavia ma"
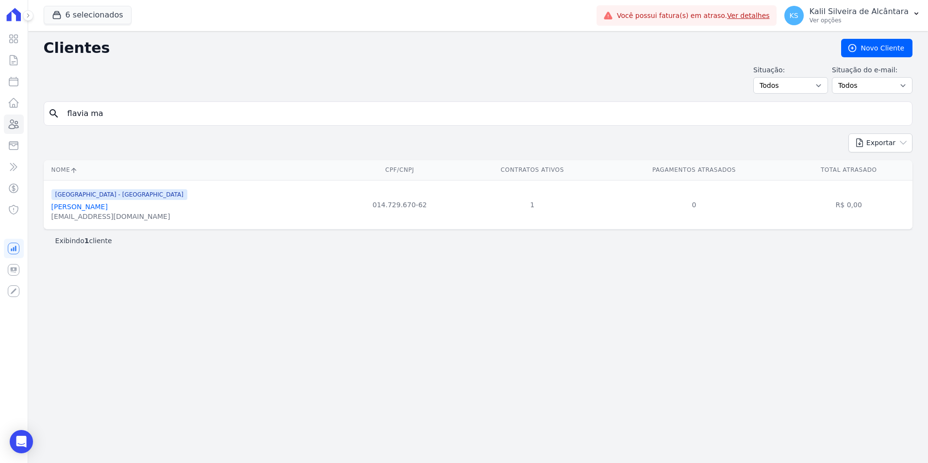
click at [108, 205] on link "Flavia Marques Antunes" at bounding box center [79, 207] width 56 height 8
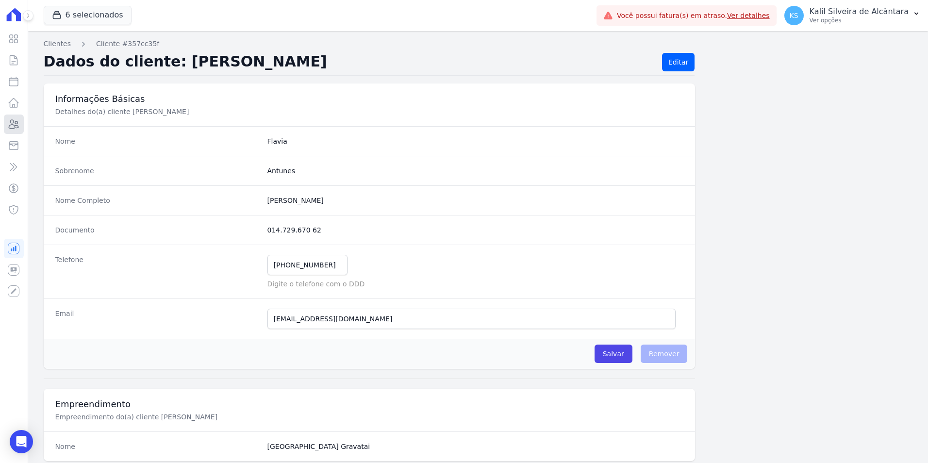
click at [17, 126] on icon at bounding box center [14, 124] width 12 height 12
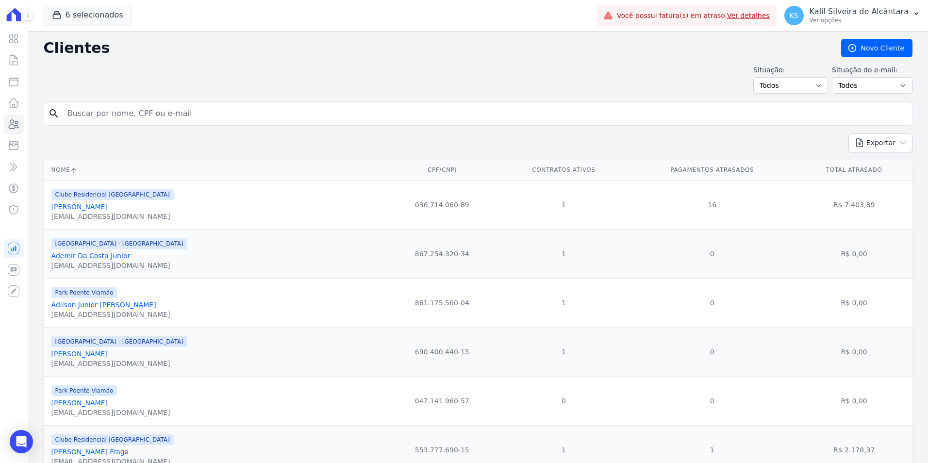
click at [153, 115] on input "search" at bounding box center [485, 113] width 847 height 19
type input "flavia mar"
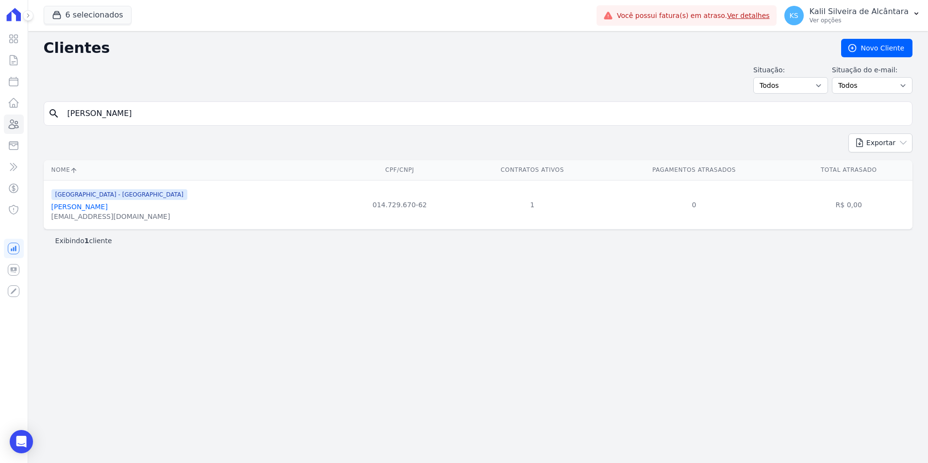
click at [103, 203] on link "Flavia Marques Antunes" at bounding box center [79, 207] width 56 height 8
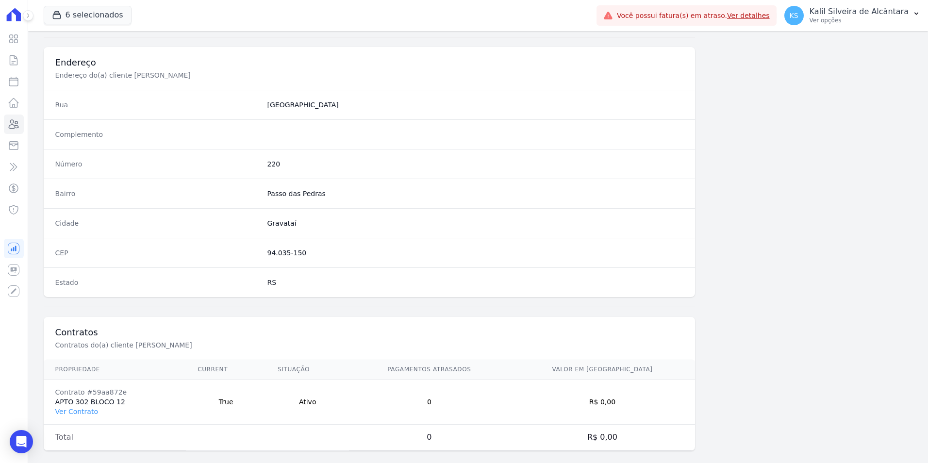
scroll to position [445, 0]
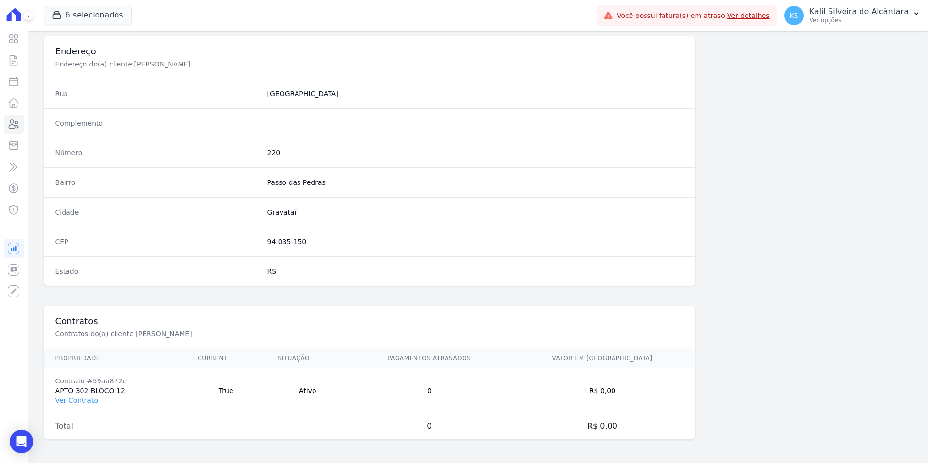
click at [93, 395] on td "Contrato #59aa872e APTO 302 BLOCO 12 Ver Contrato" at bounding box center [115, 390] width 143 height 45
click at [88, 397] on link "Ver Contrato" at bounding box center [76, 401] width 43 height 8
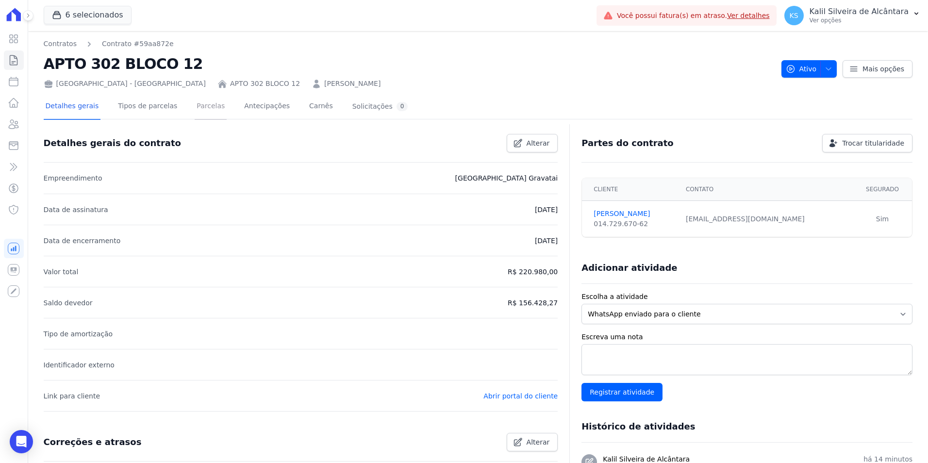
click at [195, 112] on link "Parcelas" at bounding box center [211, 107] width 32 height 26
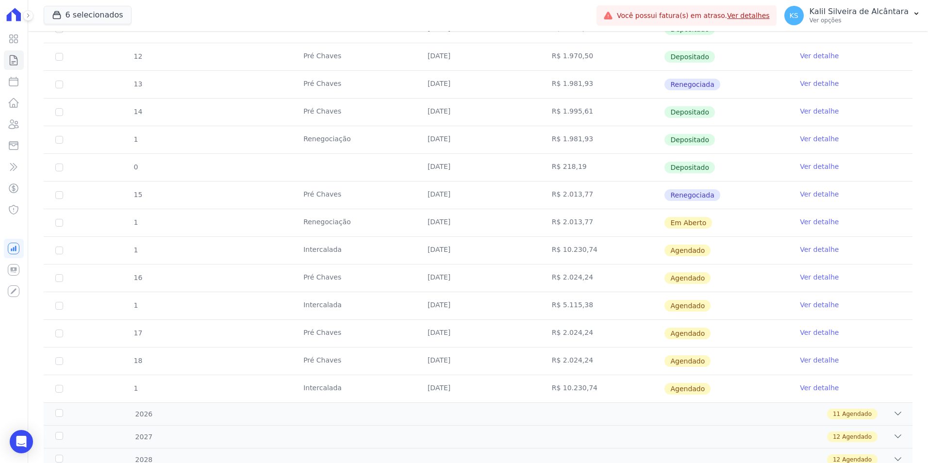
scroll to position [340, 0]
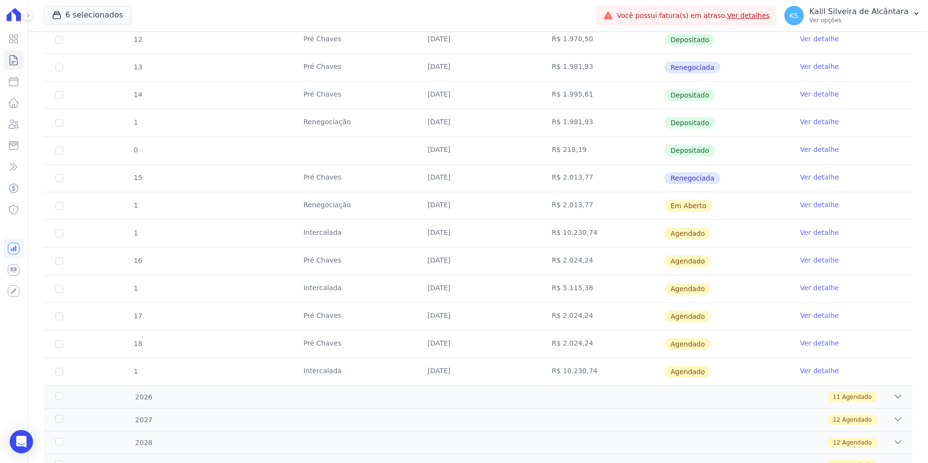
drag, startPoint x: 706, startPoint y: 210, endPoint x: 297, endPoint y: 198, distance: 409.4
click at [297, 198] on tr "1 Renegociação 30/09/2025 R$ 2.013,77 Em Aberto Ver detalhe" at bounding box center [478, 206] width 869 height 28
click at [633, 203] on td "R$ 2.013,77" at bounding box center [602, 205] width 124 height 27
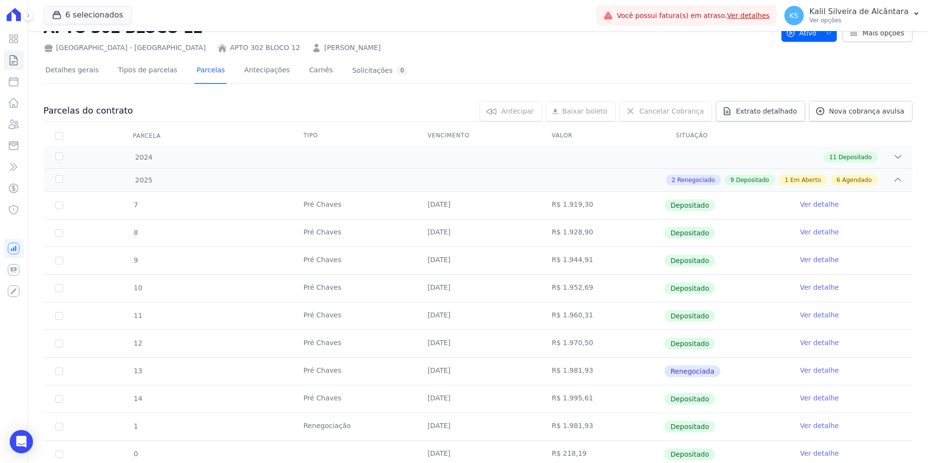
scroll to position [0, 0]
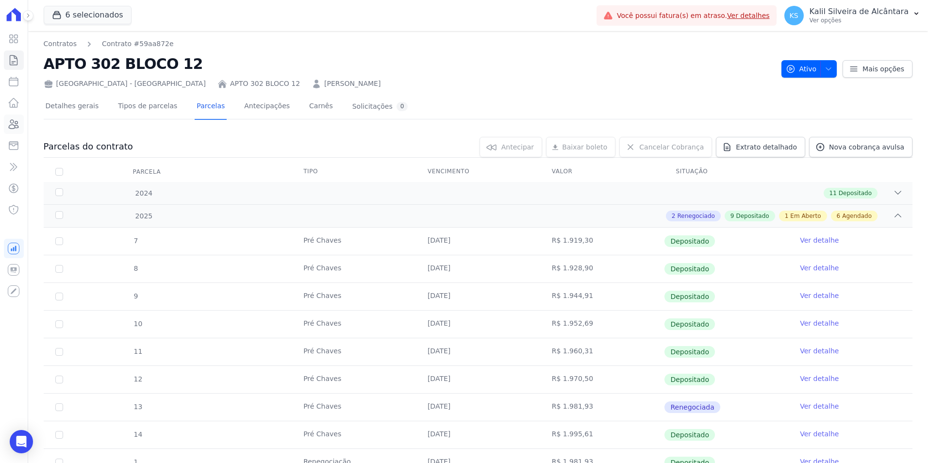
click at [12, 125] on icon at bounding box center [14, 124] width 10 height 9
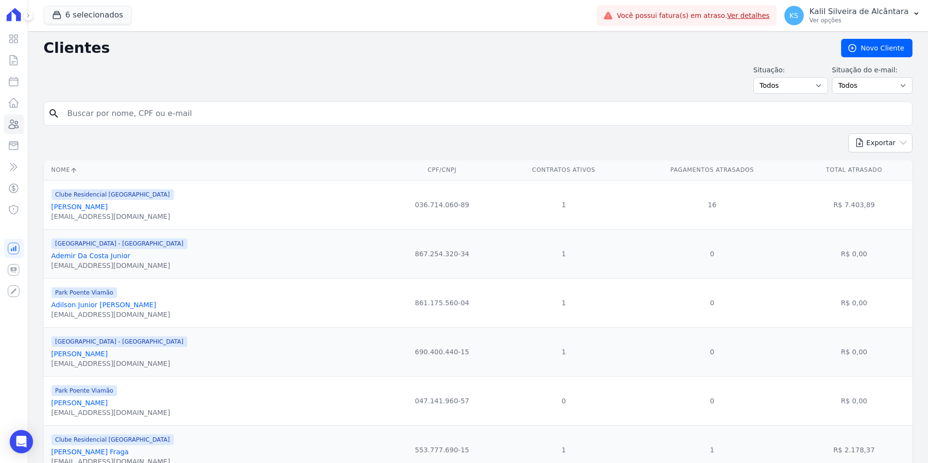
click at [195, 119] on input "search" at bounding box center [485, 113] width 847 height 19
type input "gabriel"
click at [195, 117] on input "gabriel" at bounding box center [485, 113] width 847 height 19
type input "gabriel our"
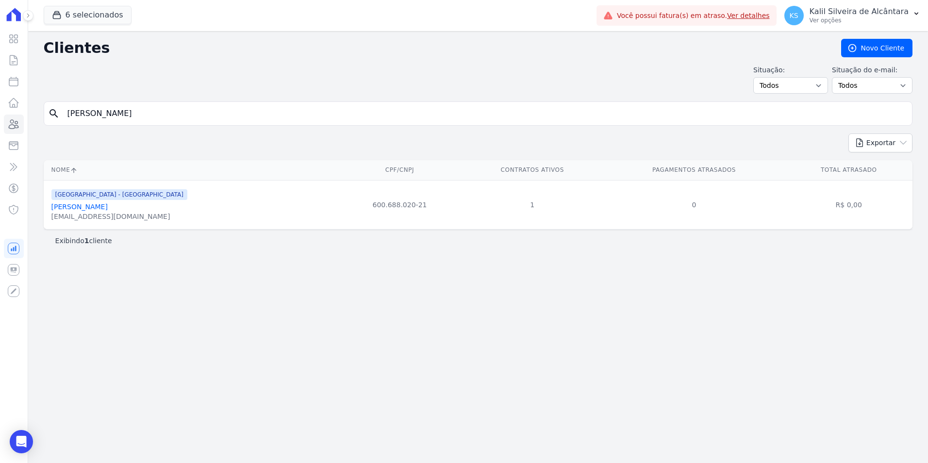
click at [80, 208] on link "Gabriel Ourique Pereira" at bounding box center [79, 207] width 56 height 8
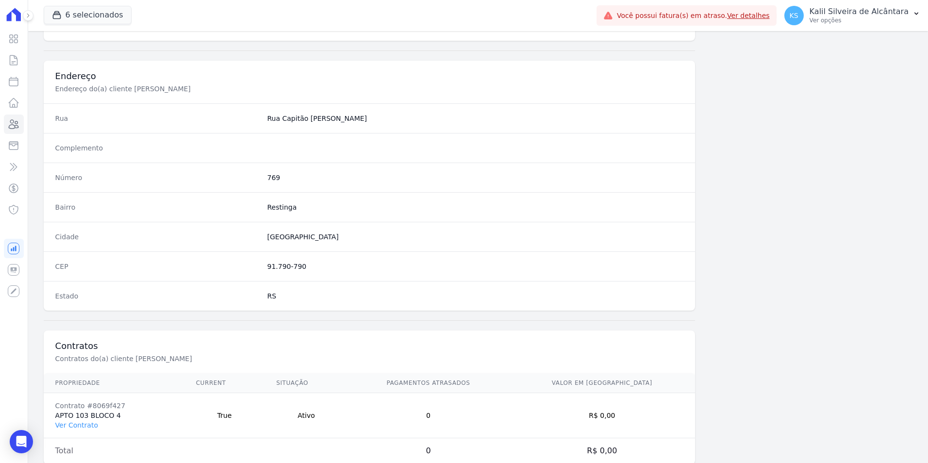
scroll to position [445, 0]
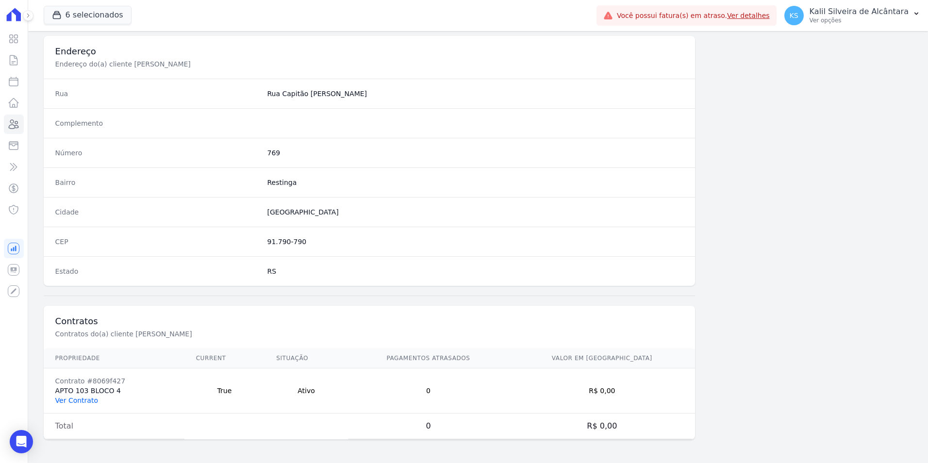
click at [90, 401] on link "Ver Contrato" at bounding box center [76, 401] width 43 height 8
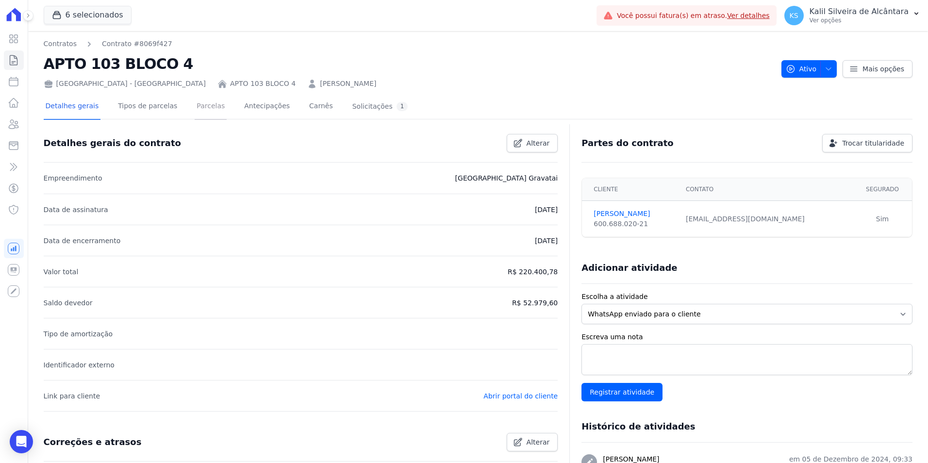
click at [195, 107] on link "Parcelas" at bounding box center [211, 107] width 32 height 26
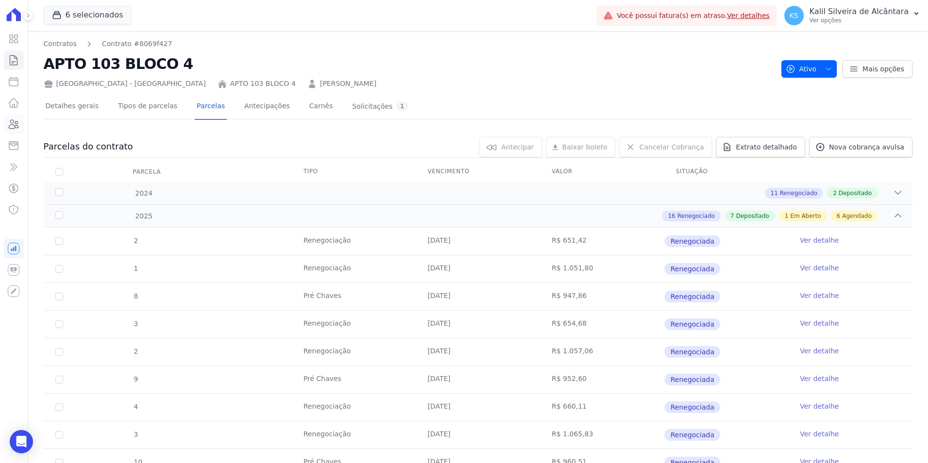
click at [11, 129] on icon at bounding box center [14, 124] width 12 height 12
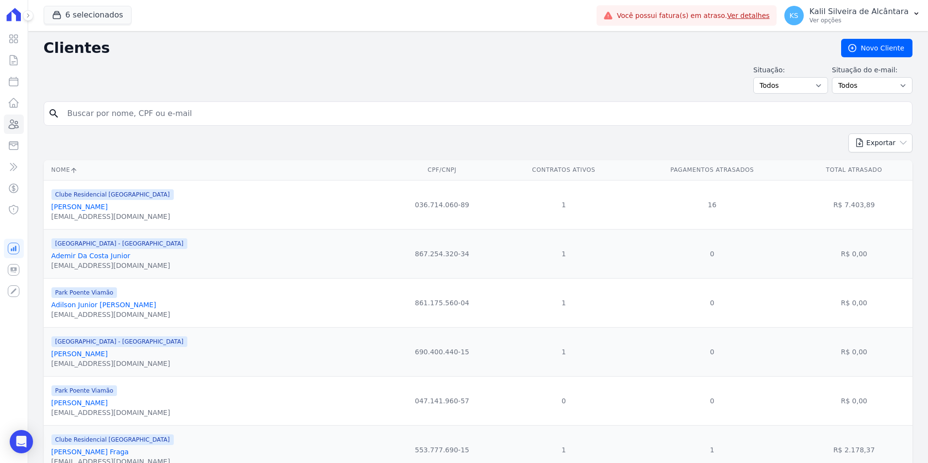
click at [134, 113] on input "search" at bounding box center [485, 113] width 847 height 19
type input "heber dos san"
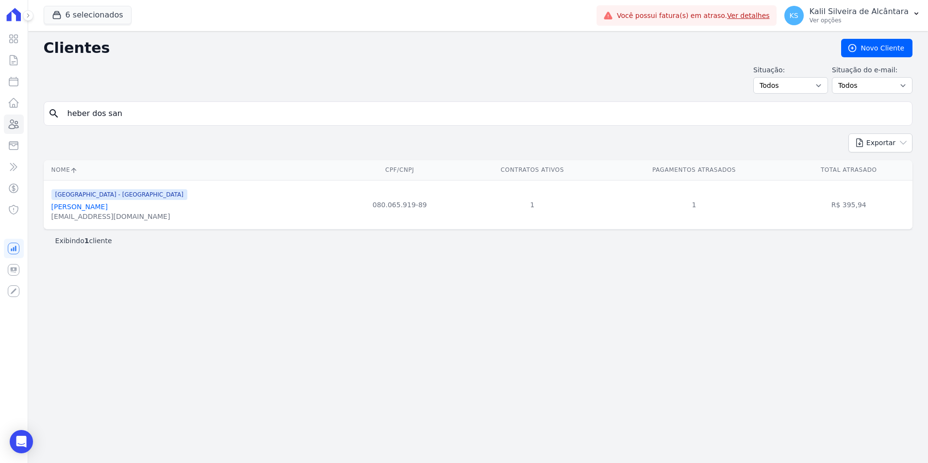
click at [94, 207] on link "Heber Dos Santos Madruga" at bounding box center [79, 207] width 56 height 8
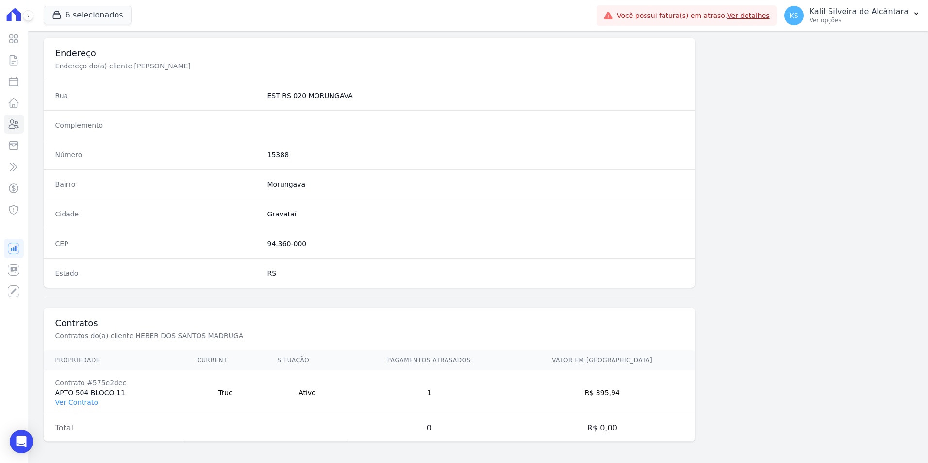
scroll to position [445, 0]
click at [84, 399] on link "Ver Contrato" at bounding box center [76, 401] width 43 height 8
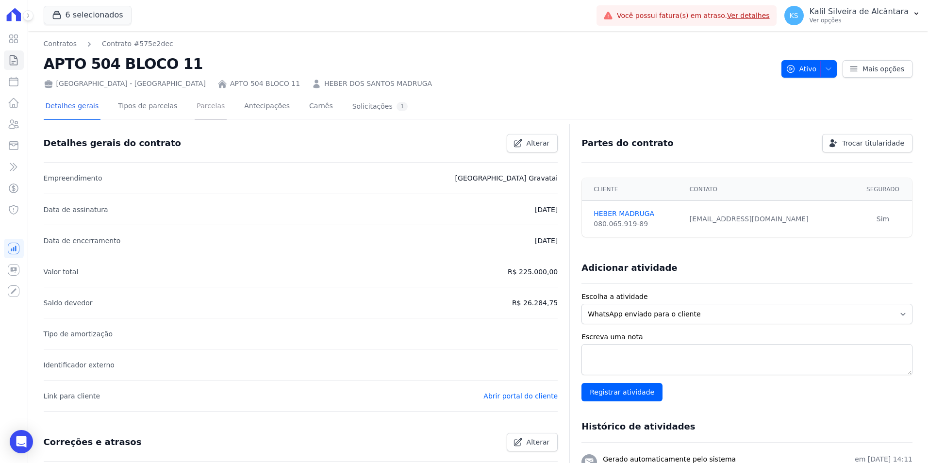
click at [200, 112] on link "Parcelas" at bounding box center [211, 107] width 32 height 26
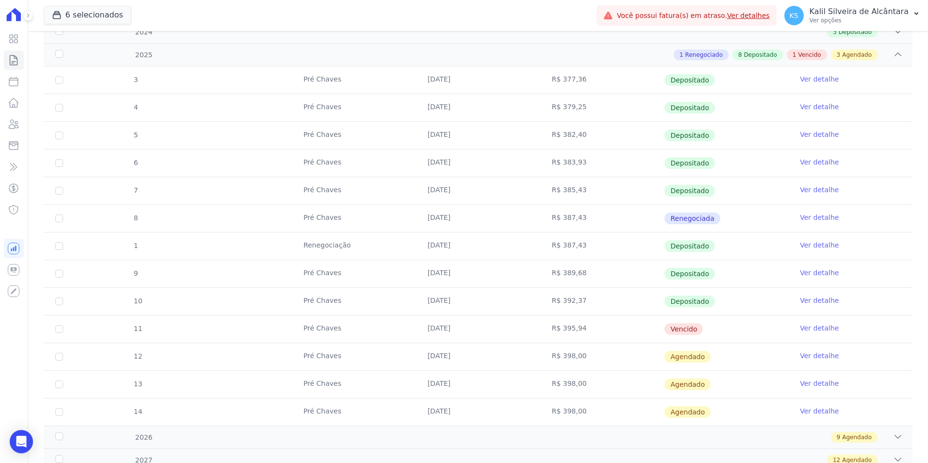
scroll to position [243, 0]
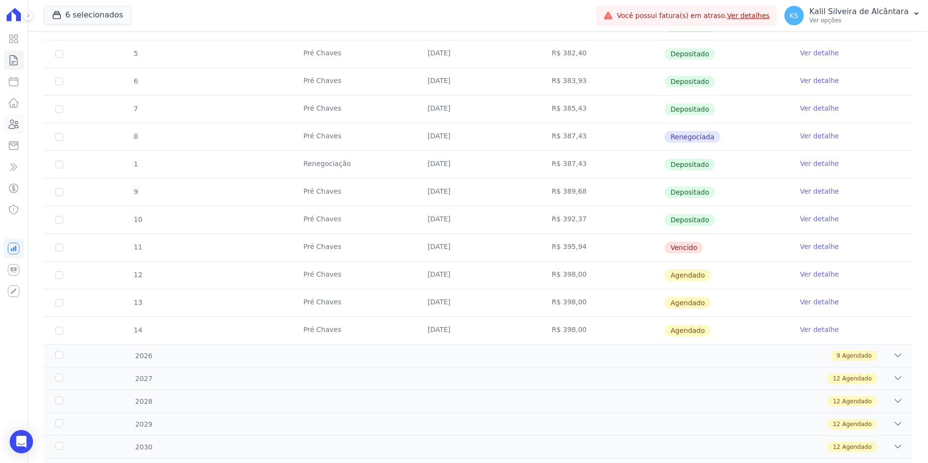
click at [11, 125] on icon at bounding box center [14, 124] width 12 height 12
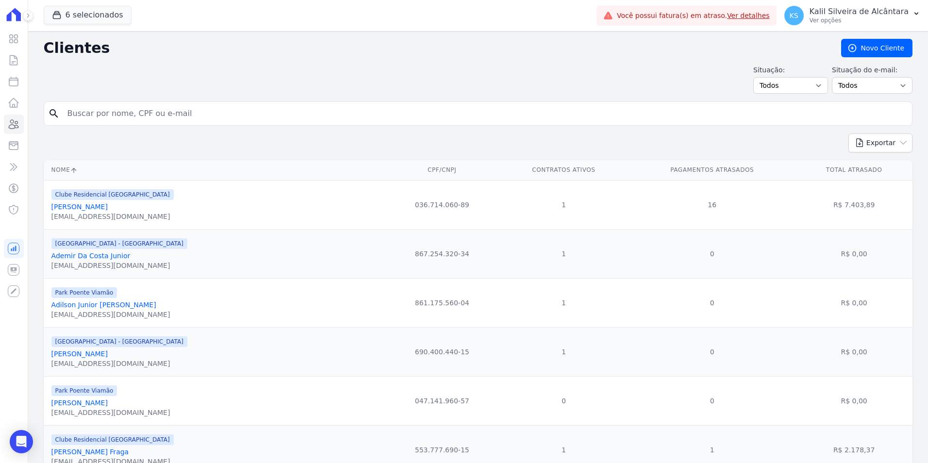
click at [177, 114] on input "search" at bounding box center [485, 113] width 847 height 19
paste input "Juan Jaques Da Silva Goulart"
type input "Juan Jaques Da Silva Goulart"
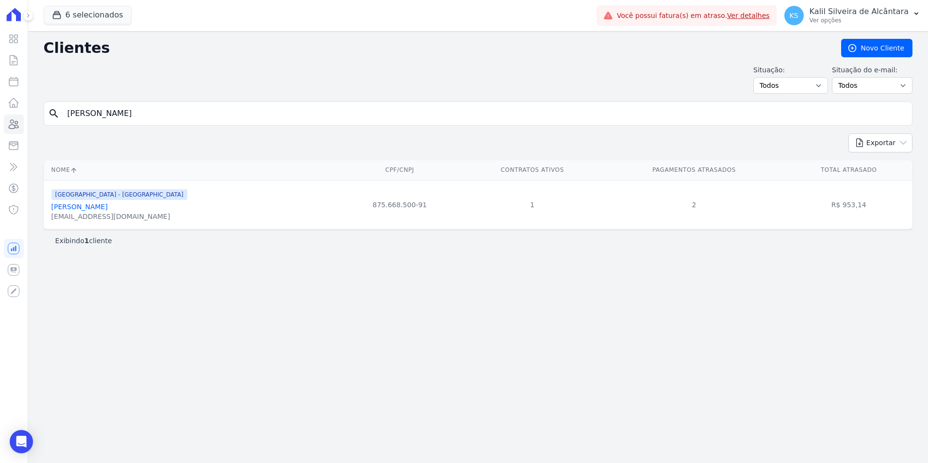
drag, startPoint x: 181, startPoint y: 120, endPoint x: -26, endPoint y: 122, distance: 207.3
click at [0, 122] on html "Visão Geral Contratos [GEOGRAPHIC_DATA] Lotes Clientes Minha Carteira Transferê…" at bounding box center [464, 231] width 928 height 463
type input "karina wal"
click at [108, 209] on link "Karina Waltermann Dos Santos" at bounding box center [79, 207] width 56 height 8
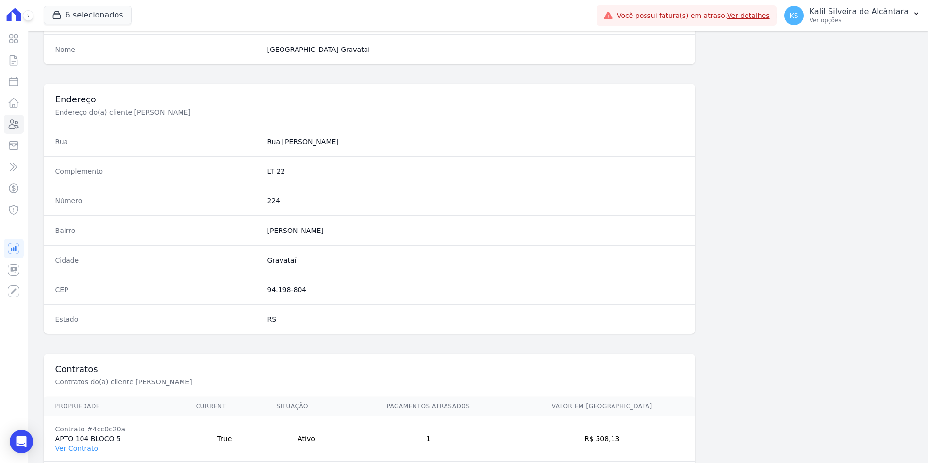
scroll to position [445, 0]
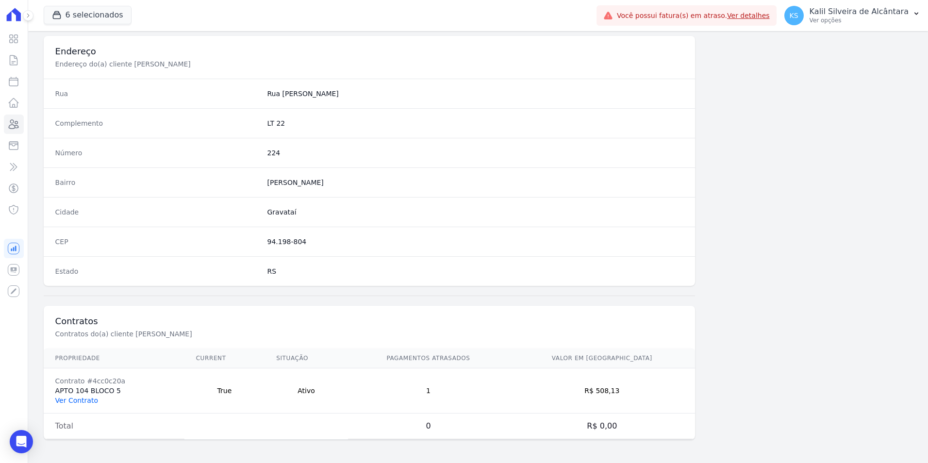
click at [76, 401] on link "Ver Contrato" at bounding box center [76, 401] width 43 height 8
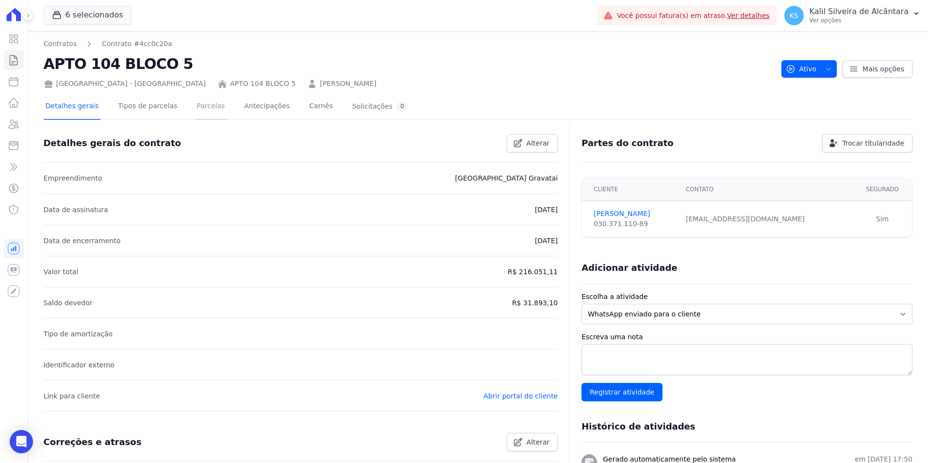
click at [202, 106] on link "Parcelas" at bounding box center [211, 107] width 32 height 26
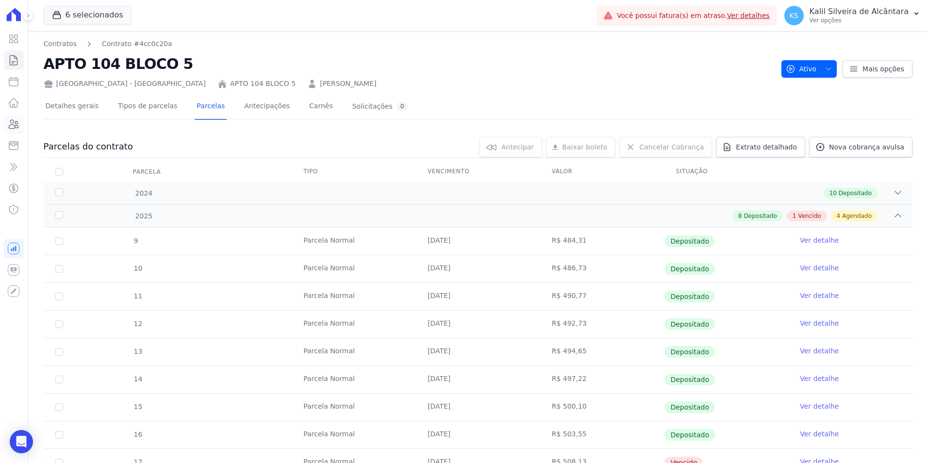
click at [12, 124] on icon at bounding box center [14, 124] width 12 height 12
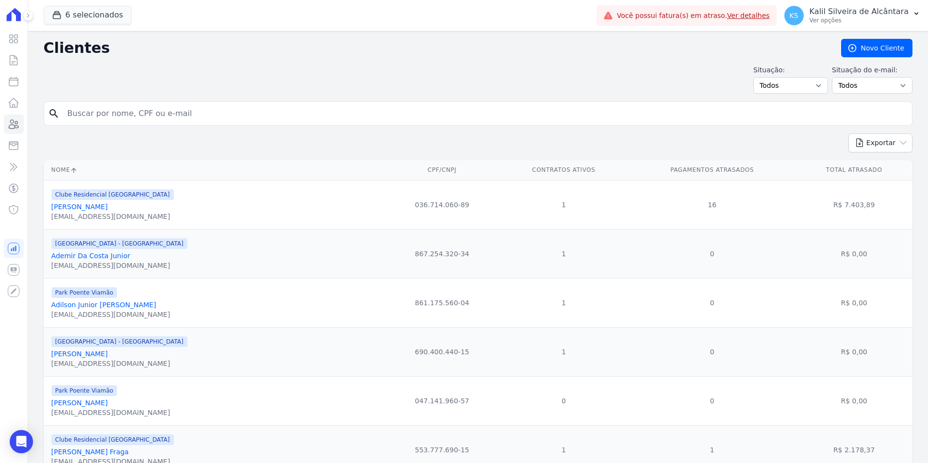
click at [144, 112] on input "search" at bounding box center [485, 113] width 847 height 19
type input "juan camarg"
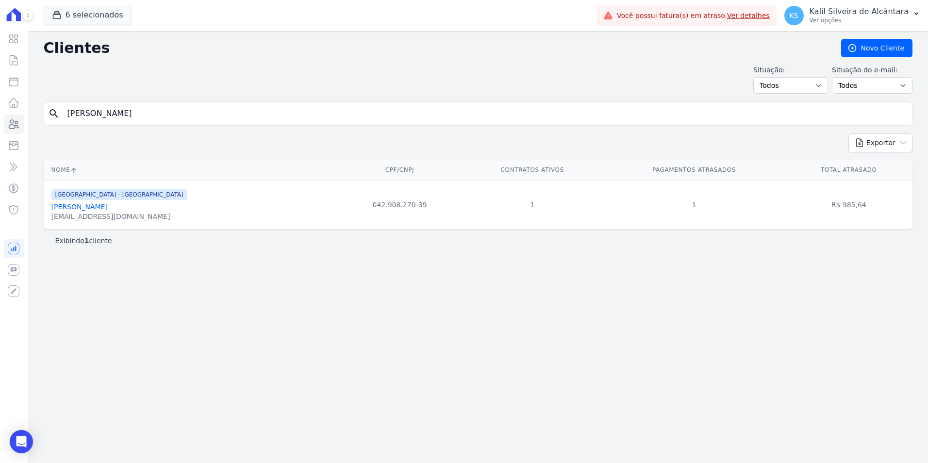
click at [108, 204] on link "Juan Camargo Cambraia Ferreira" at bounding box center [79, 207] width 56 height 8
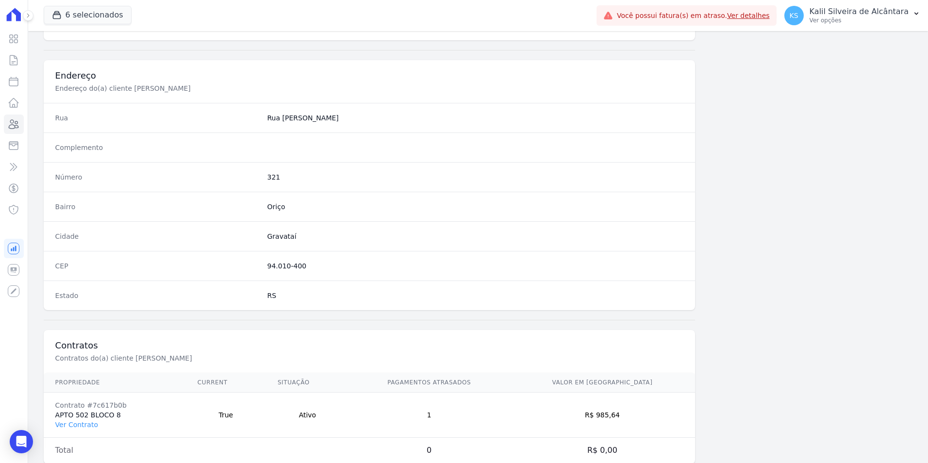
scroll to position [445, 0]
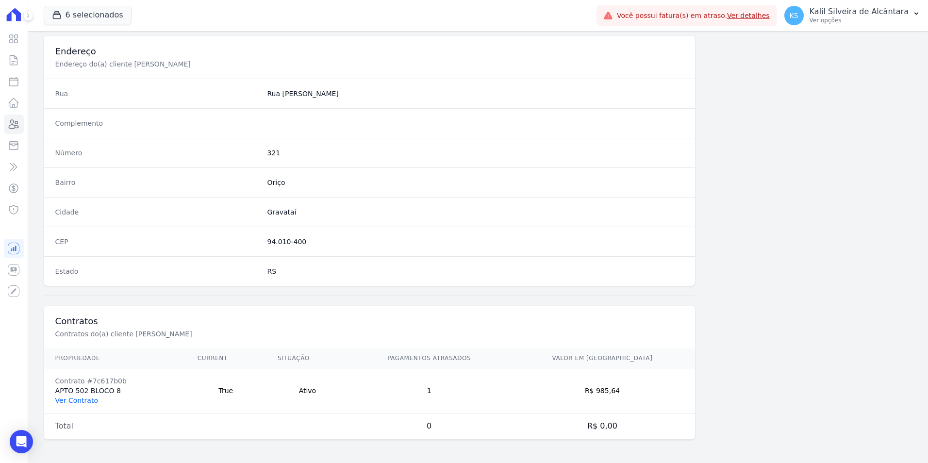
click at [91, 401] on link "Ver Contrato" at bounding box center [76, 401] width 43 height 8
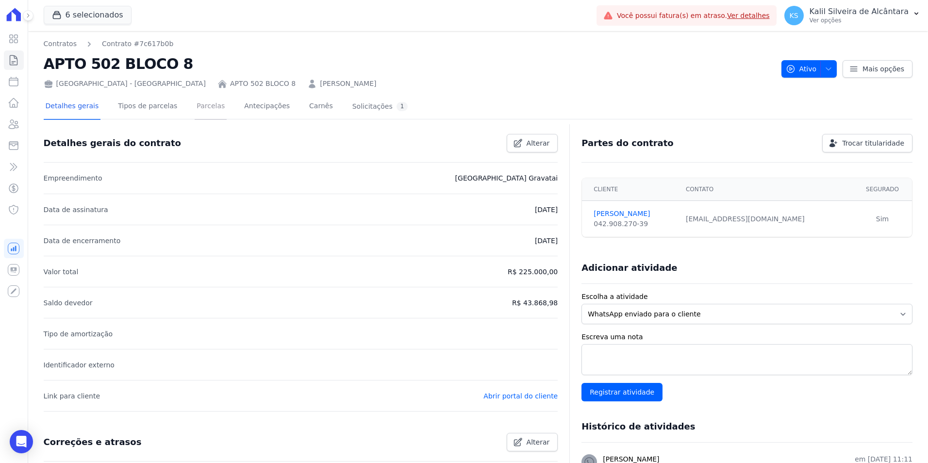
click at [200, 112] on link "Parcelas" at bounding box center [211, 107] width 32 height 26
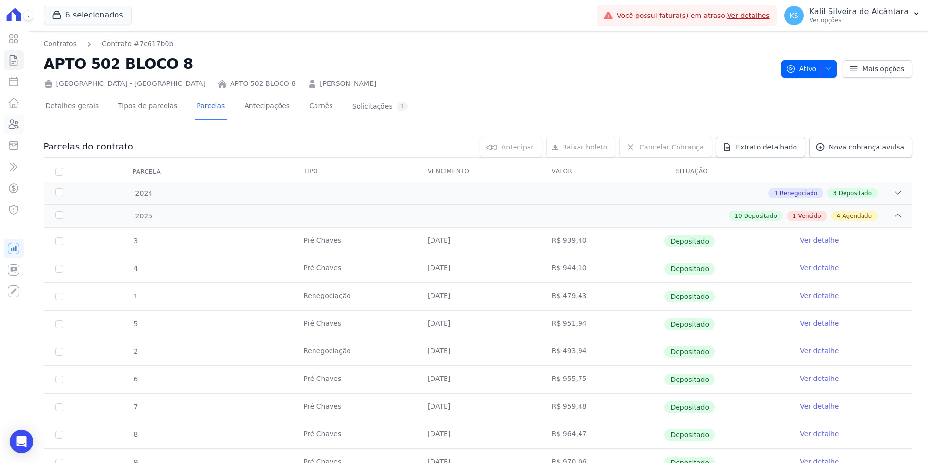
click at [11, 125] on icon at bounding box center [14, 124] width 12 height 12
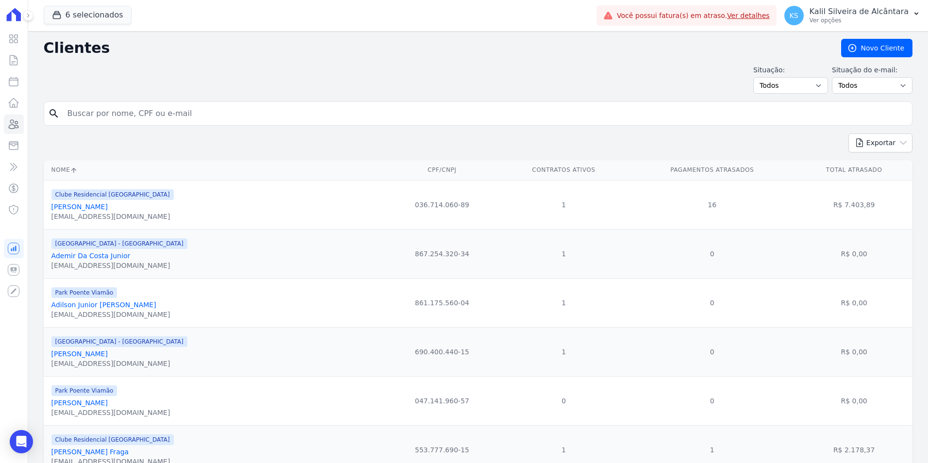
drag, startPoint x: 158, startPoint y: 133, endPoint x: 157, endPoint y: 125, distance: 7.3
click at [157, 132] on form "search" at bounding box center [478, 117] width 869 height 32
click at [156, 120] on input "search" at bounding box center [485, 113] width 847 height 19
type input "karina wa"
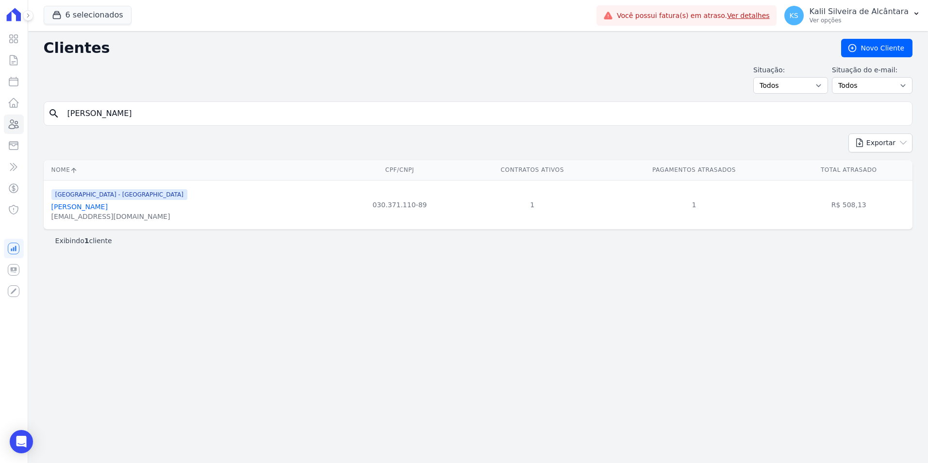
click at [132, 198] on div "[GEOGRAPHIC_DATA] - [GEOGRAPHIC_DATA]" at bounding box center [119, 194] width 136 height 12
click at [108, 207] on link "Karina Waltermann Dos Santos" at bounding box center [79, 207] width 56 height 8
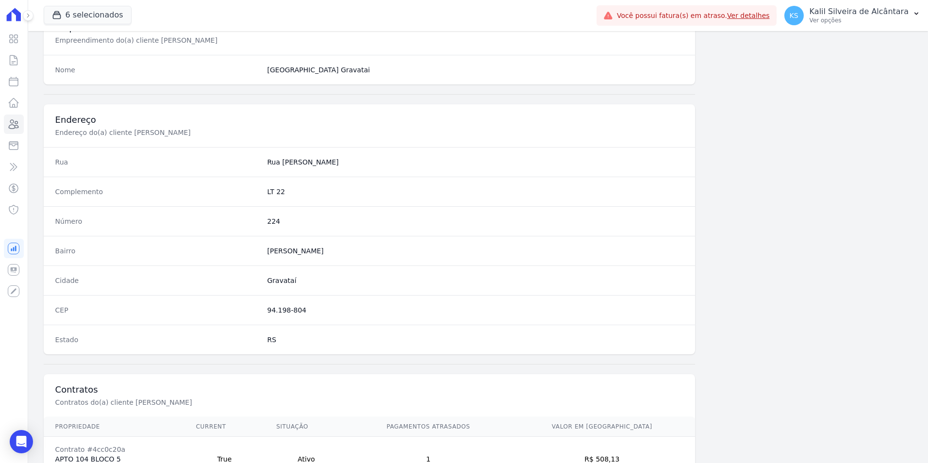
scroll to position [445, 0]
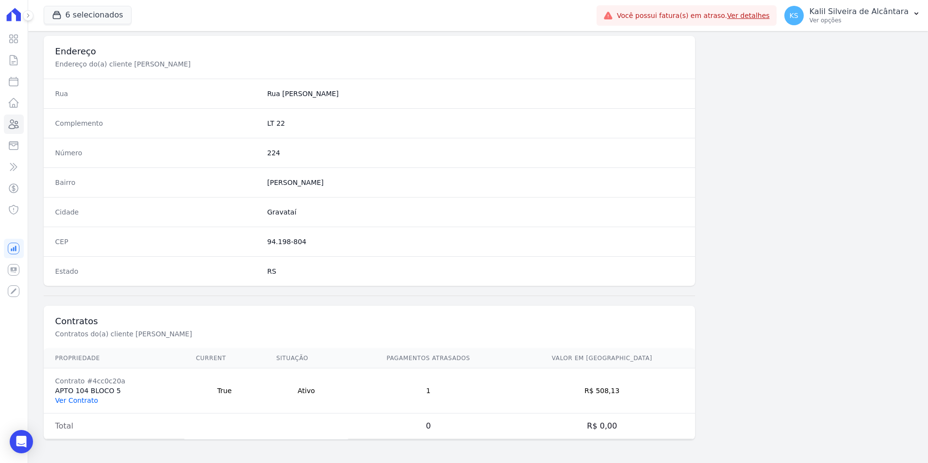
click at [82, 400] on link "Ver Contrato" at bounding box center [76, 401] width 43 height 8
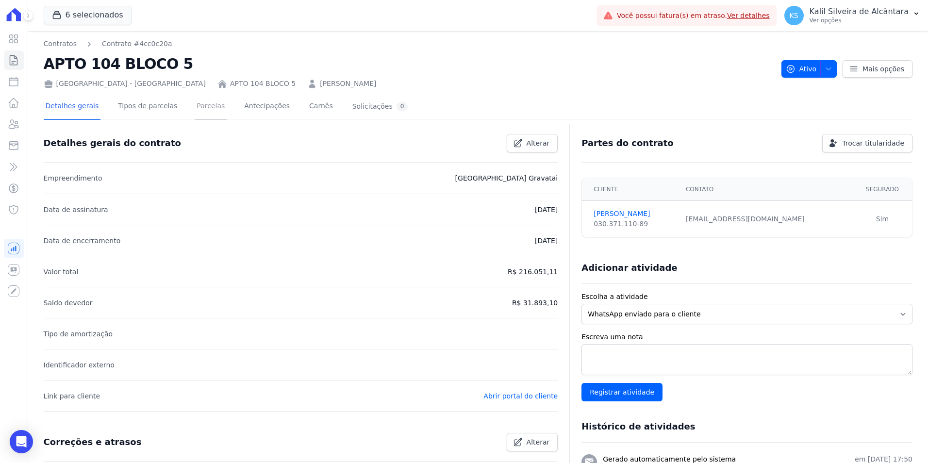
click at [198, 103] on link "Parcelas" at bounding box center [211, 107] width 32 height 26
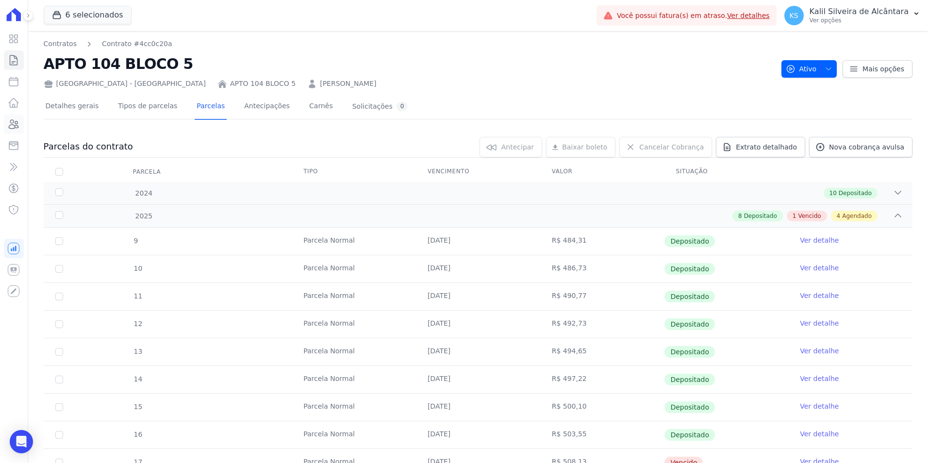
click at [14, 128] on icon at bounding box center [14, 124] width 10 height 9
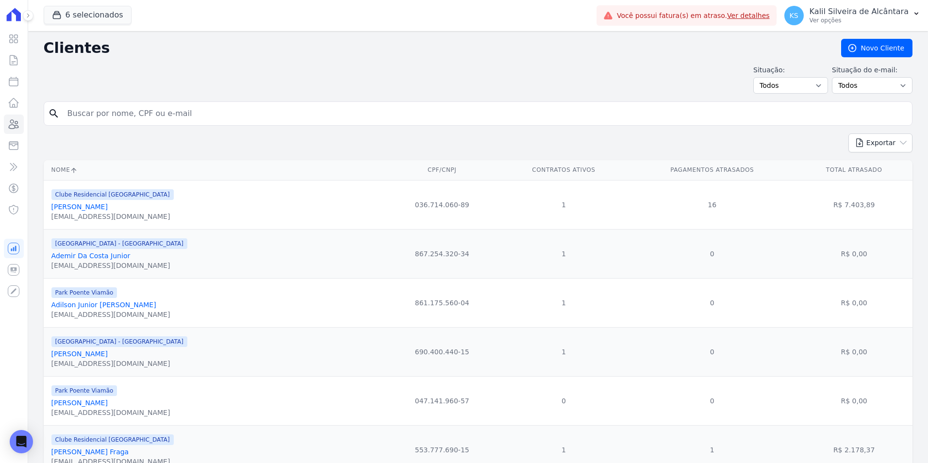
click at [91, 120] on input "search" at bounding box center [485, 113] width 847 height 19
type input "lucas arr"
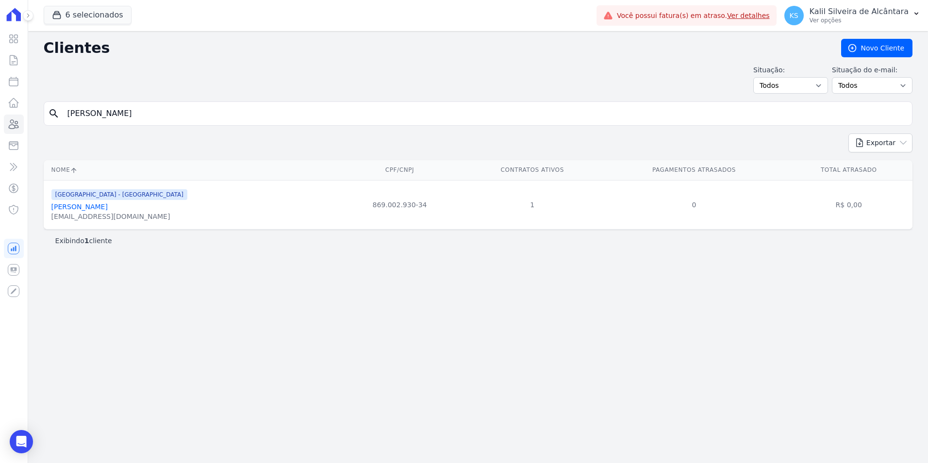
click at [88, 210] on link "Lucas Arrue Machado" at bounding box center [79, 207] width 56 height 8
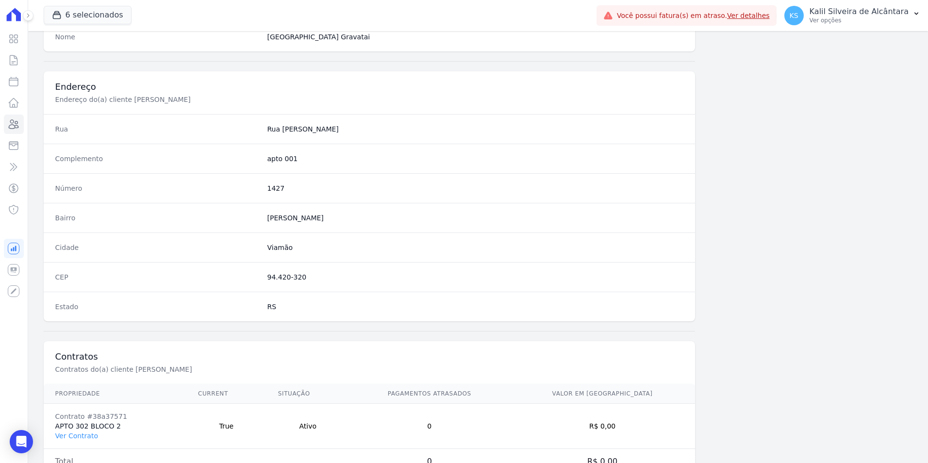
scroll to position [445, 0]
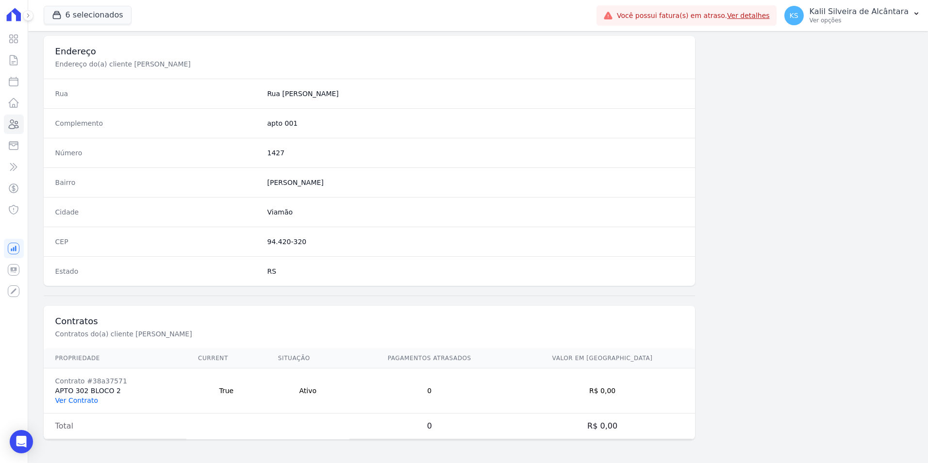
click at [87, 397] on link "Ver Contrato" at bounding box center [76, 401] width 43 height 8
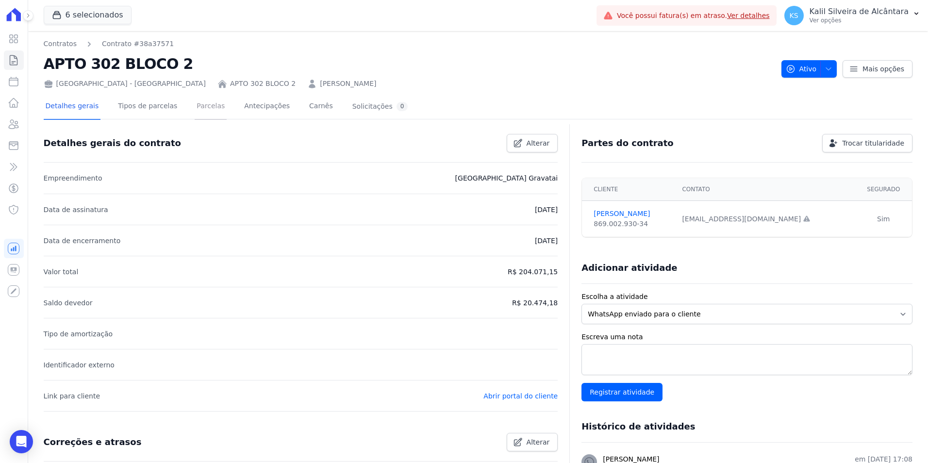
click at [195, 114] on link "Parcelas" at bounding box center [211, 107] width 32 height 26
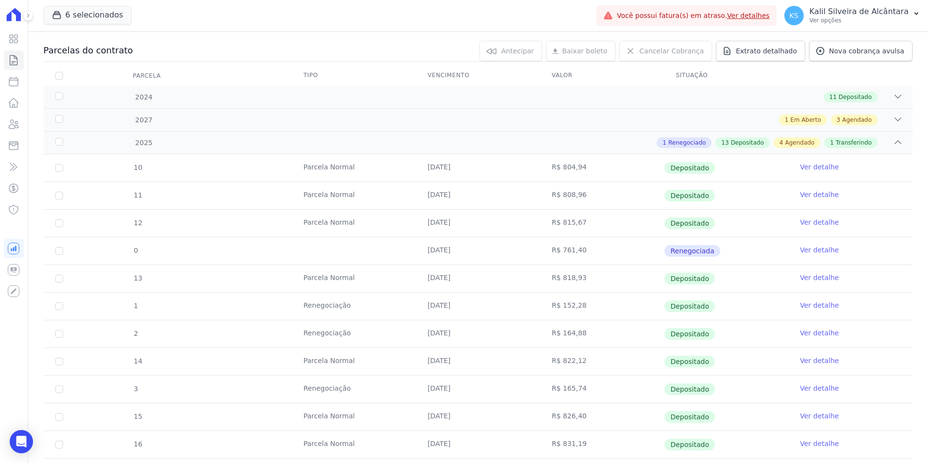
scroll to position [340, 0]
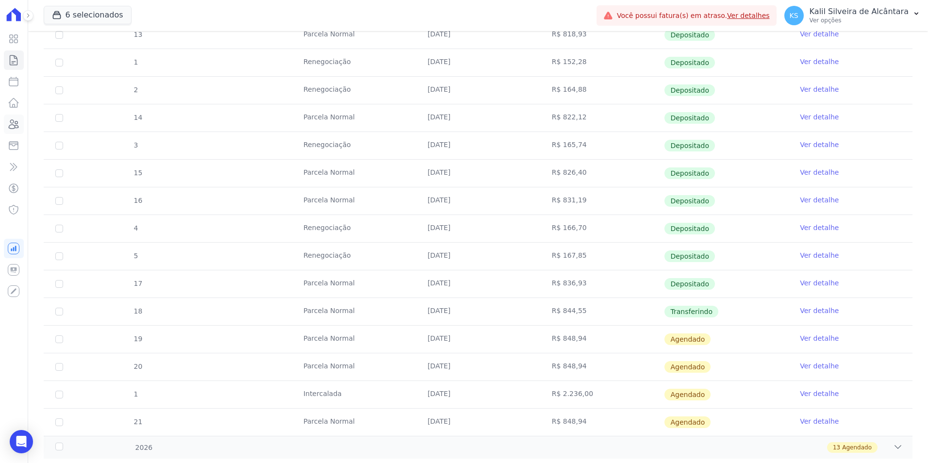
click at [20, 125] on link "Clientes" at bounding box center [14, 124] width 20 height 19
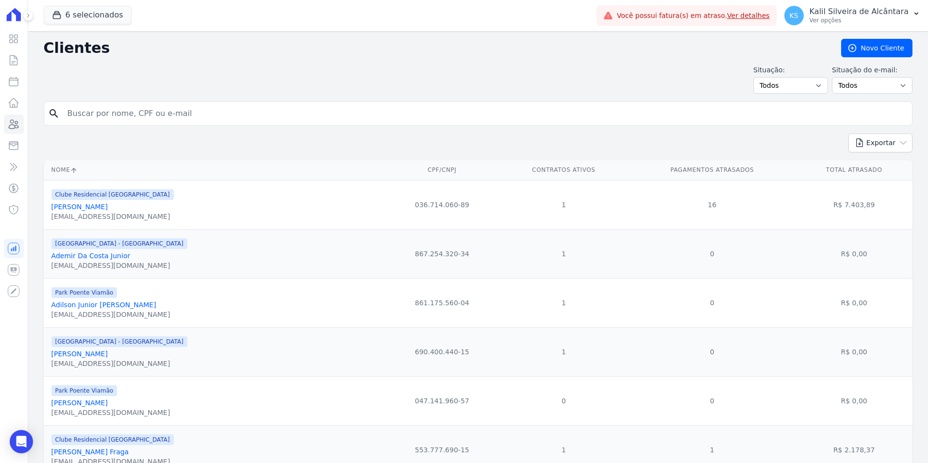
click at [129, 119] on input "search" at bounding box center [485, 113] width 847 height 19
type input "matheus al"
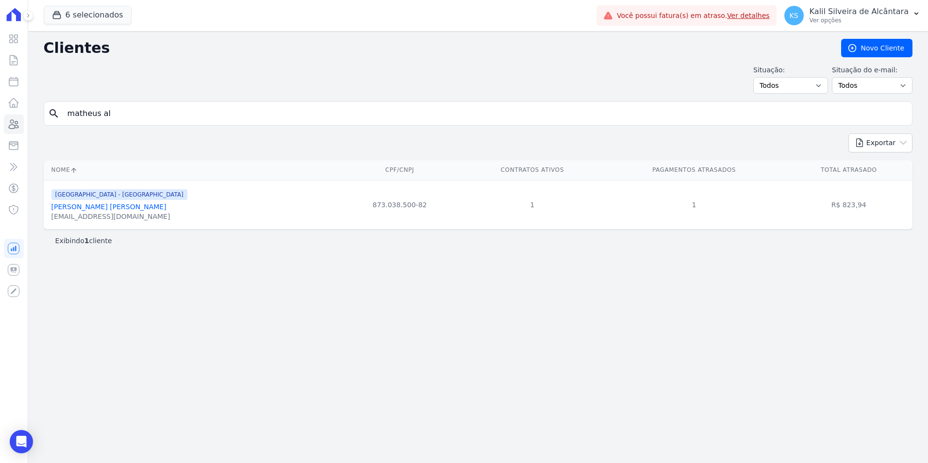
click at [111, 204] on link "Matheus Alexandre Nunes Reiter" at bounding box center [108, 207] width 115 height 8
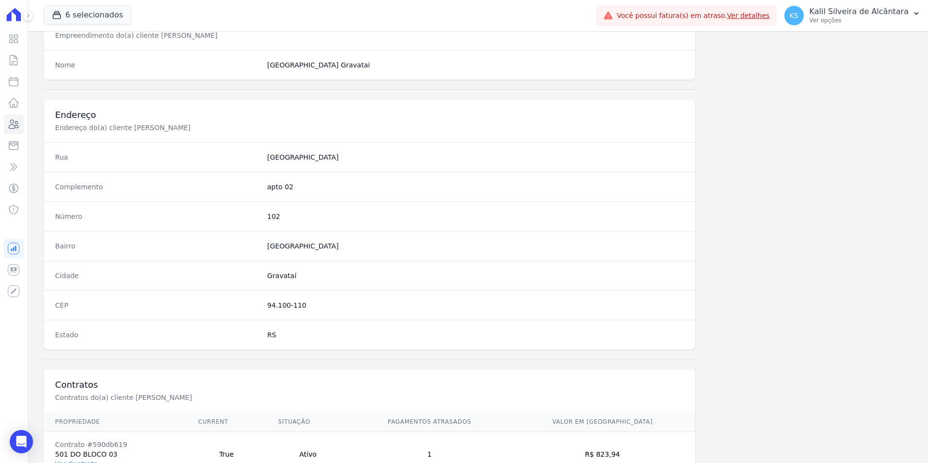
scroll to position [445, 0]
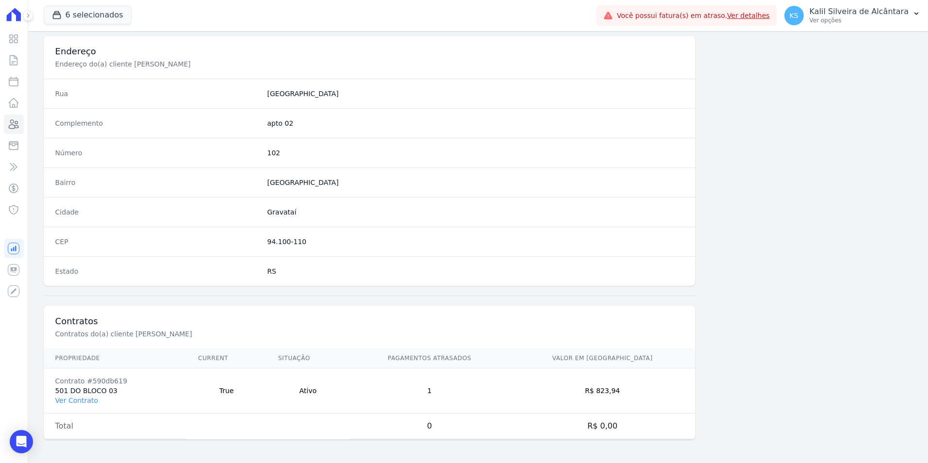
click at [70, 408] on td "Contrato #590db619 501 DO BLOCO 03 Ver Contrato" at bounding box center [115, 390] width 143 height 45
click at [89, 400] on link "Ver Contrato" at bounding box center [76, 401] width 43 height 8
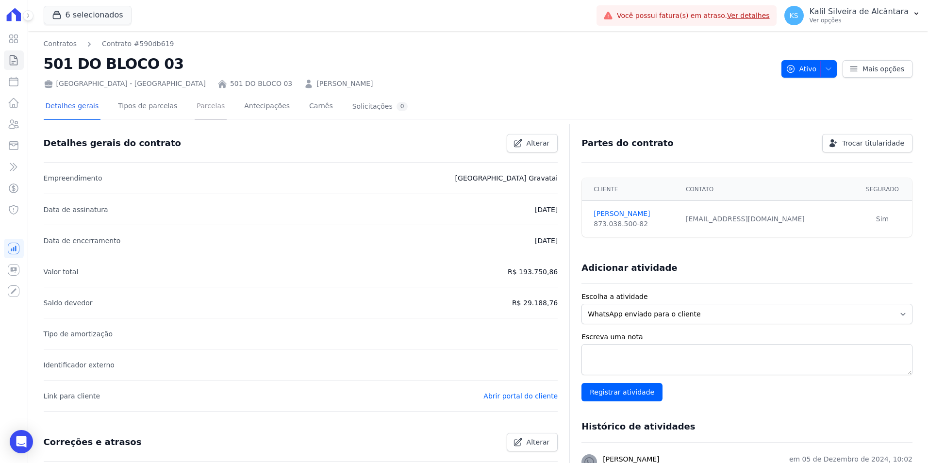
click at [196, 101] on link "Parcelas" at bounding box center [211, 107] width 32 height 26
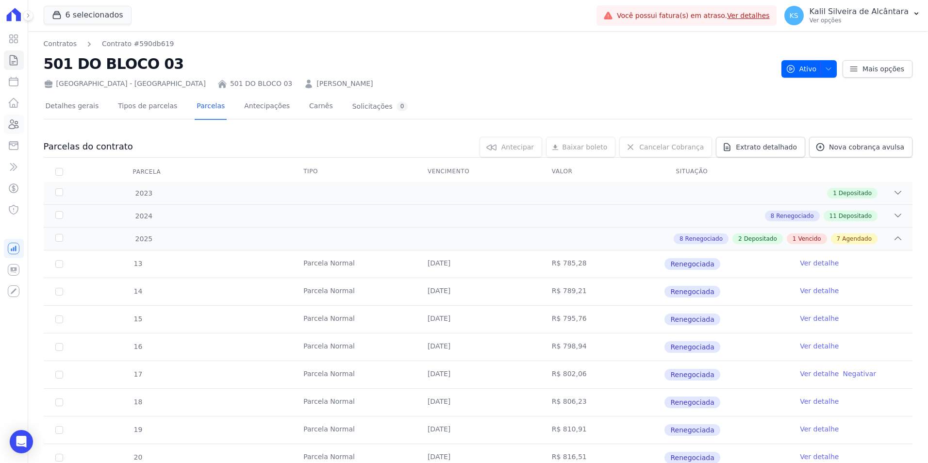
click at [16, 116] on link "Clientes" at bounding box center [14, 124] width 20 height 19
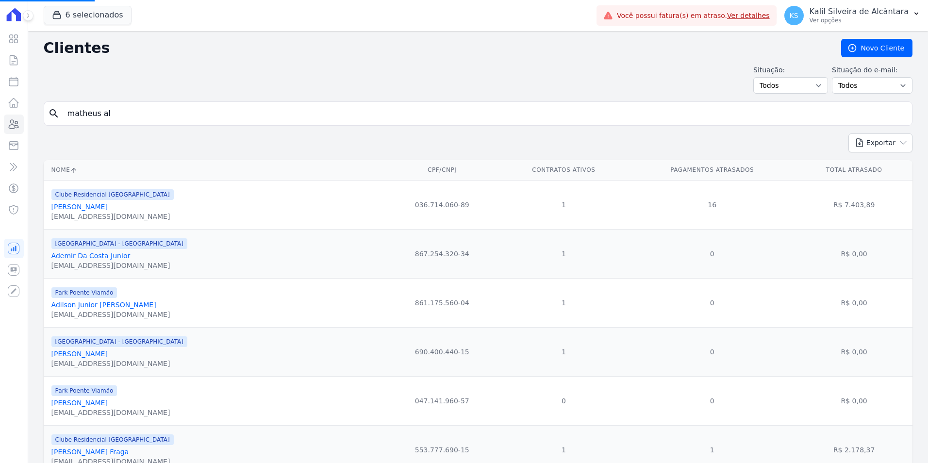
click at [0, 122] on html "Visão Geral Contratos [GEOGRAPHIC_DATA] Lotes Clientes Minha Carteira Transferê…" at bounding box center [464, 231] width 928 height 463
type input "vitoria"
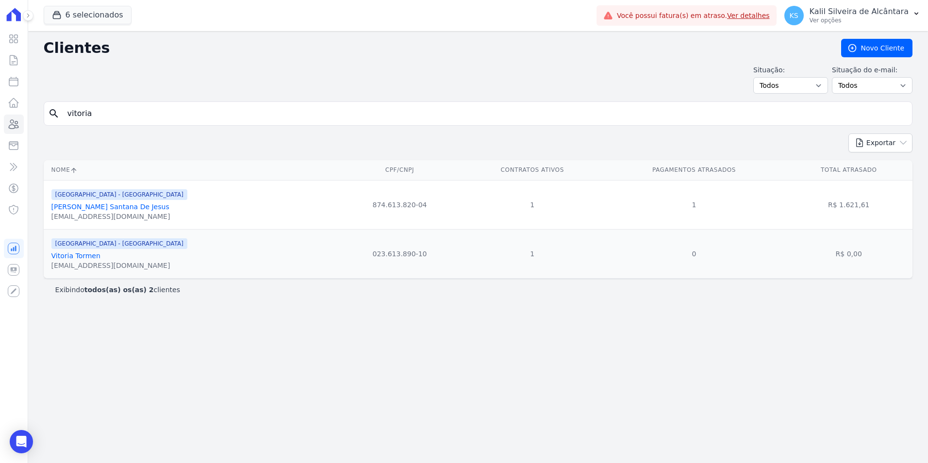
click at [111, 207] on link "[PERSON_NAME] Santana De Jesus" at bounding box center [110, 207] width 118 height 8
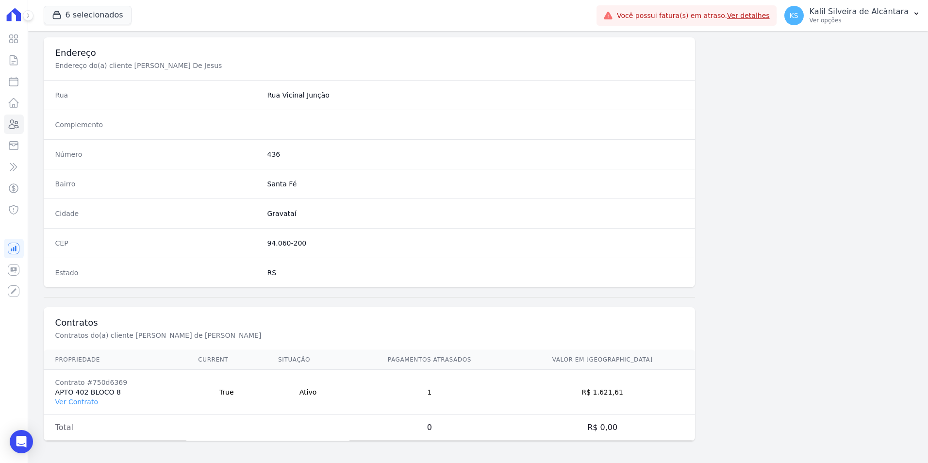
scroll to position [445, 0]
click at [84, 400] on link "Ver Contrato" at bounding box center [76, 401] width 43 height 8
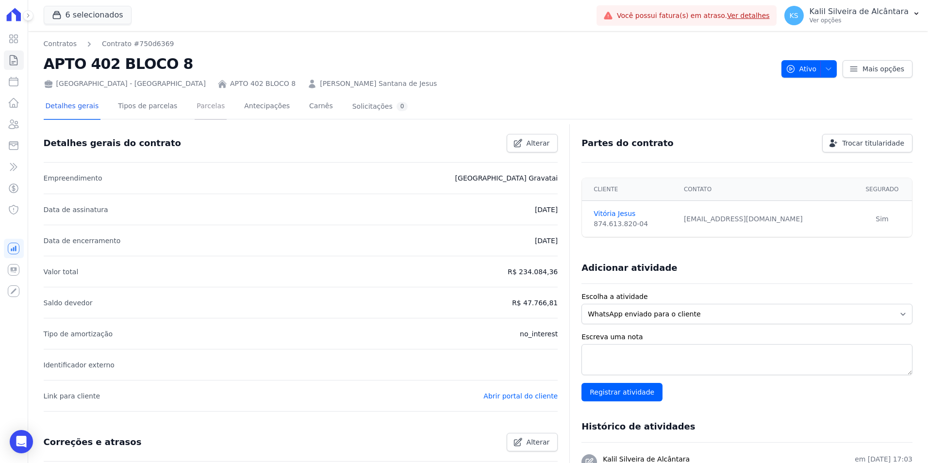
click at [195, 103] on link "Parcelas" at bounding box center [211, 107] width 32 height 26
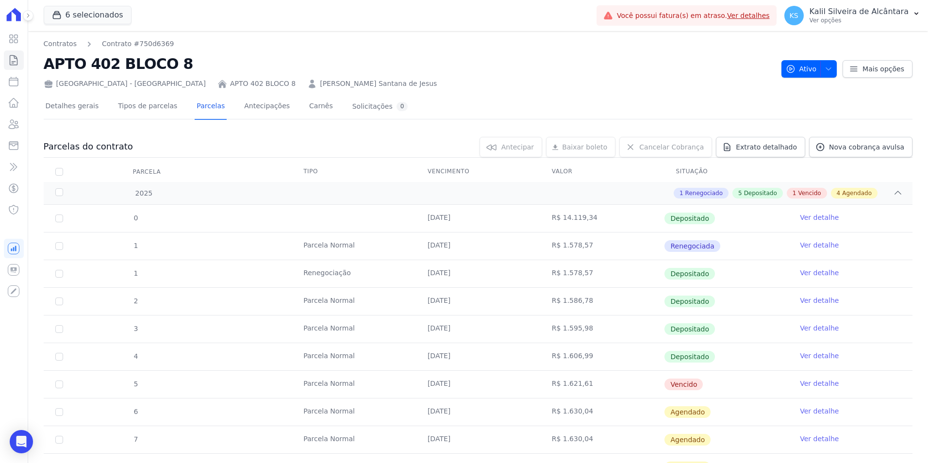
click at [320, 84] on link "[PERSON_NAME] Santana de Jesus" at bounding box center [378, 84] width 117 height 10
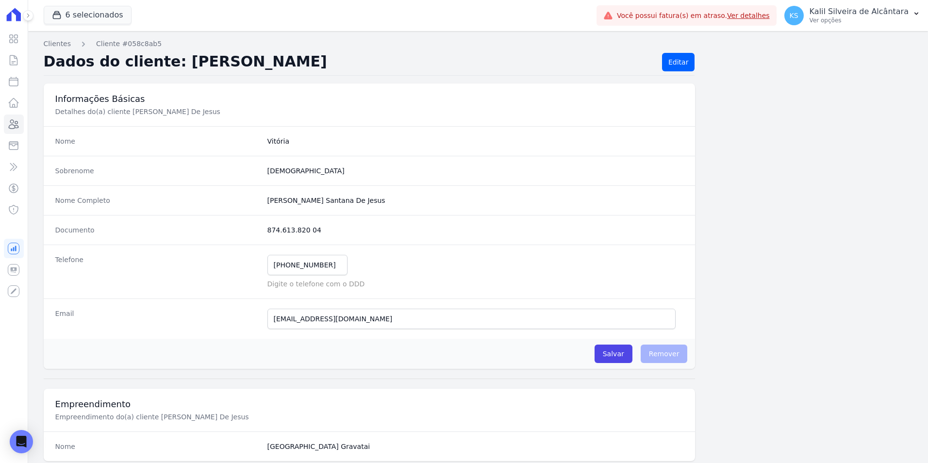
drag, startPoint x: 372, startPoint y: 203, endPoint x: 352, endPoint y: 199, distance: 20.5
drag, startPoint x: 352, startPoint y: 199, endPoint x: 360, endPoint y: 199, distance: 7.8
click at [355, 199] on completo "[PERSON_NAME] Santana De Jesus" at bounding box center [475, 201] width 417 height 10
drag, startPoint x: 365, startPoint y: 199, endPoint x: 254, endPoint y: 201, distance: 110.2
click at [254, 201] on div "Nome Completo Vitória Giovana Santana De Jesus" at bounding box center [370, 200] width 652 height 30
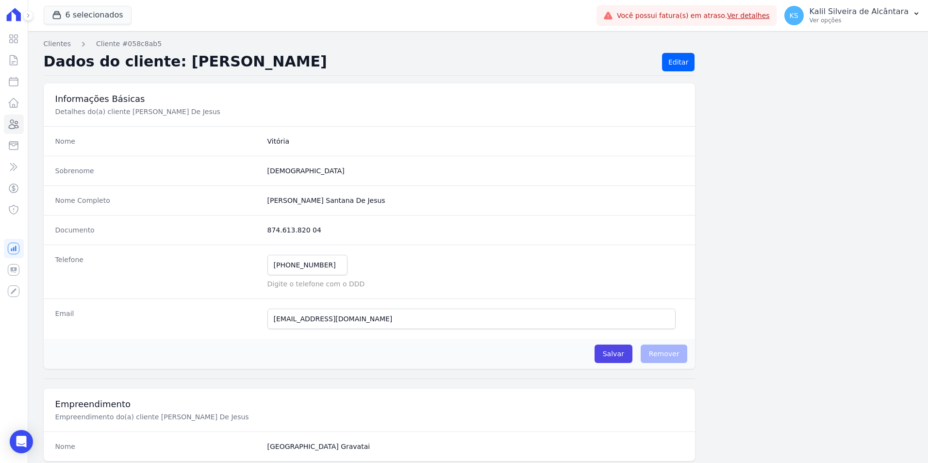
copy div "[PERSON_NAME] Santana De Jesus"
click at [20, 127] on link "Clientes" at bounding box center [14, 124] width 20 height 19
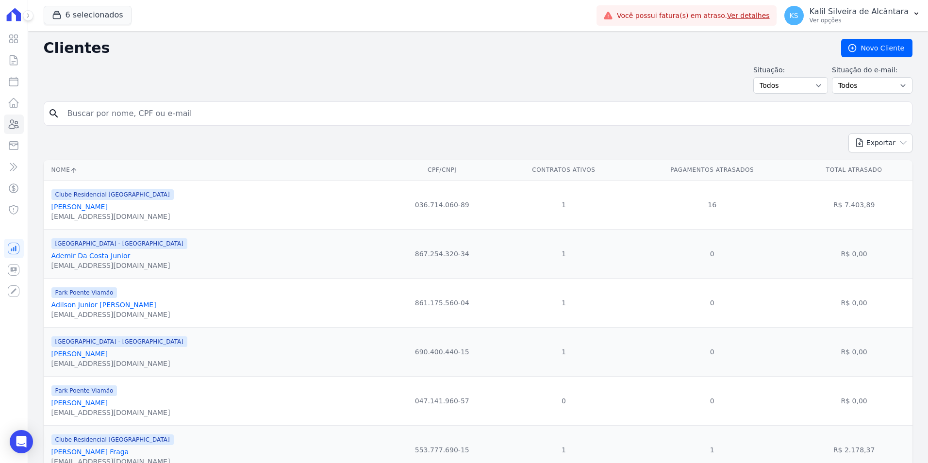
click at [114, 116] on input "search" at bounding box center [485, 113] width 847 height 19
type input "WILLYAM"
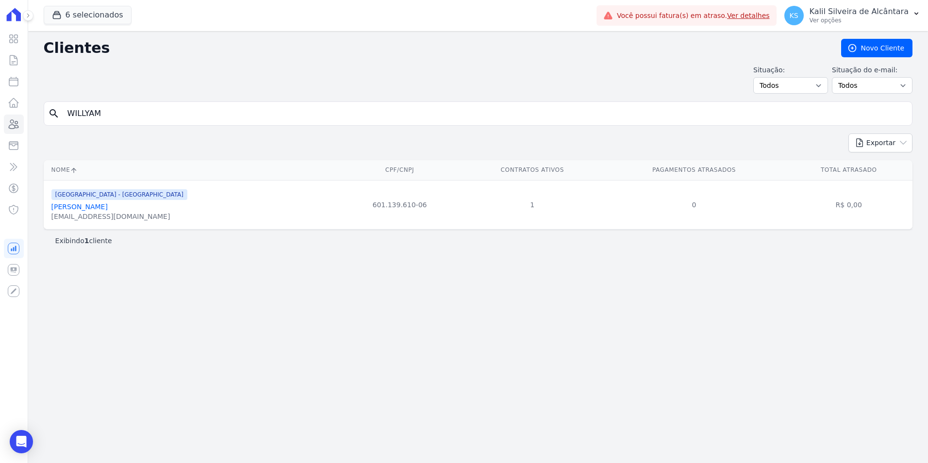
click at [97, 206] on link "[PERSON_NAME]" at bounding box center [79, 207] width 56 height 8
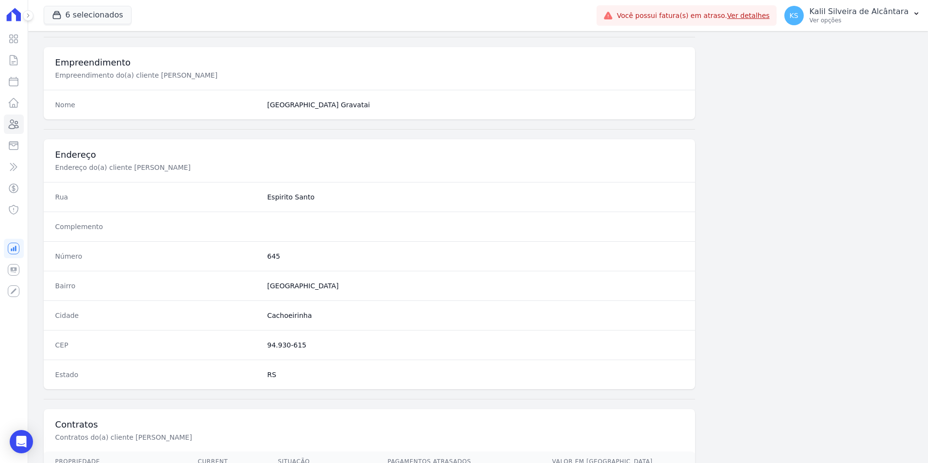
scroll to position [445, 0]
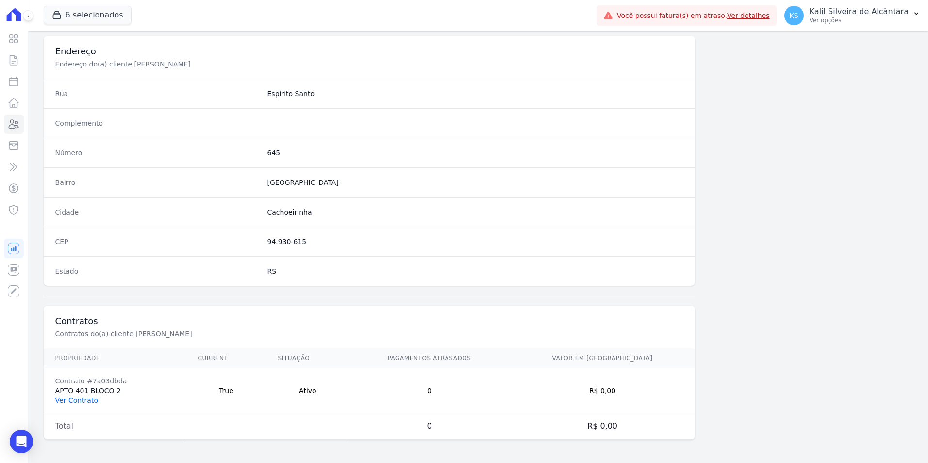
click at [89, 397] on link "Ver Contrato" at bounding box center [76, 401] width 43 height 8
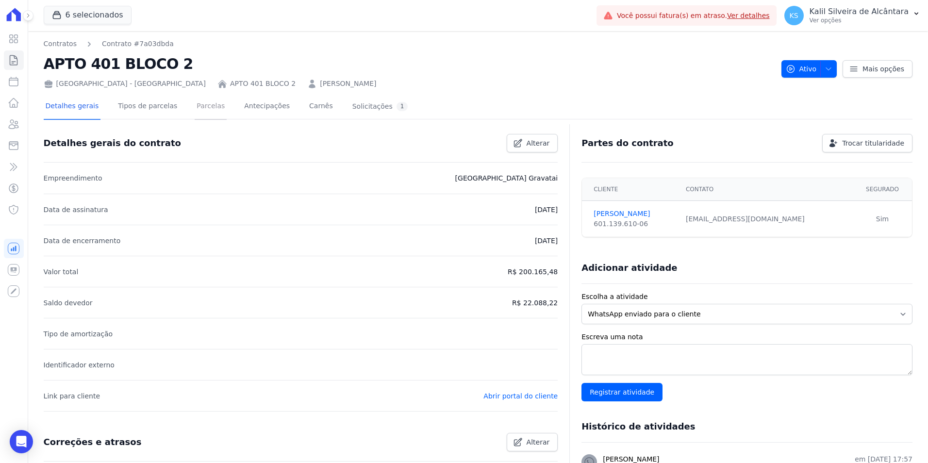
click at [200, 116] on link "Parcelas" at bounding box center [211, 107] width 32 height 26
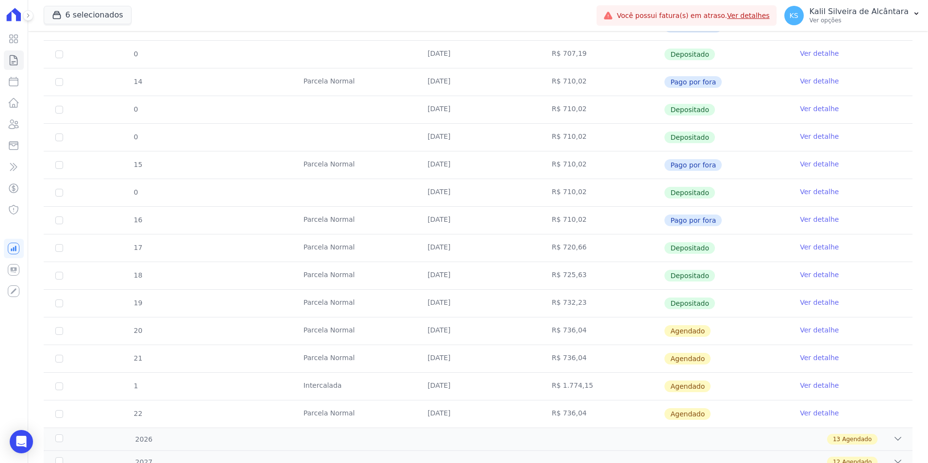
scroll to position [387, 0]
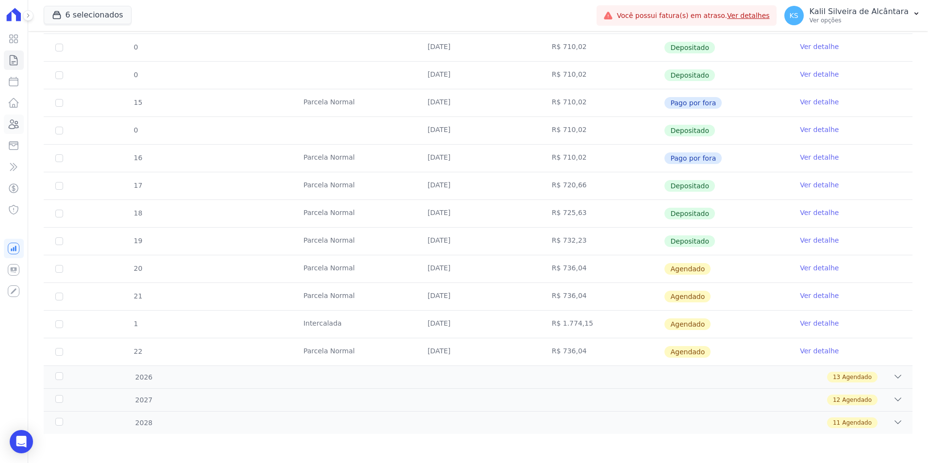
click at [11, 129] on icon at bounding box center [14, 124] width 12 height 12
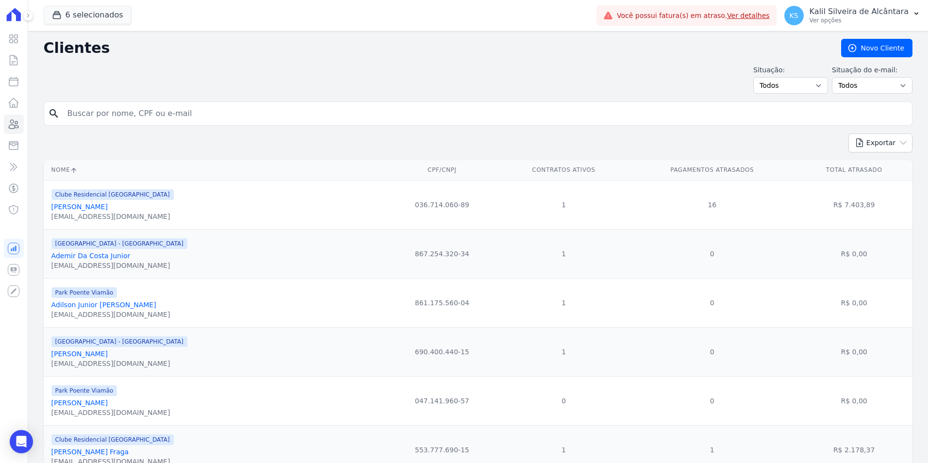
click at [123, 126] on form "search" at bounding box center [478, 117] width 869 height 32
click at [163, 112] on input "search" at bounding box center [485, 113] width 847 height 19
type input "[PERSON_NAME]"
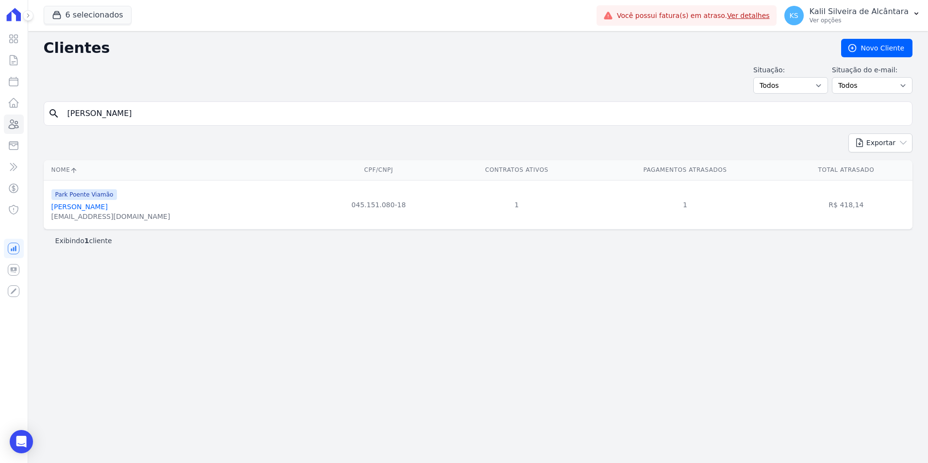
click at [101, 203] on link "[PERSON_NAME]" at bounding box center [79, 207] width 56 height 8
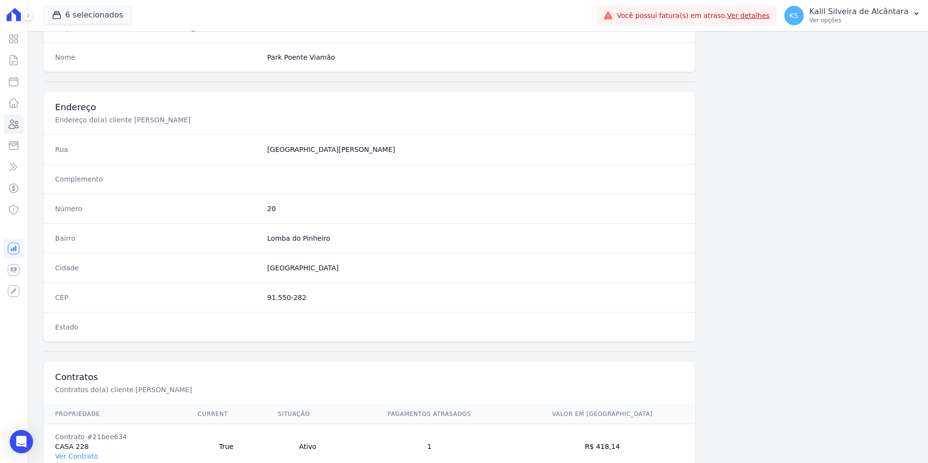
scroll to position [445, 0]
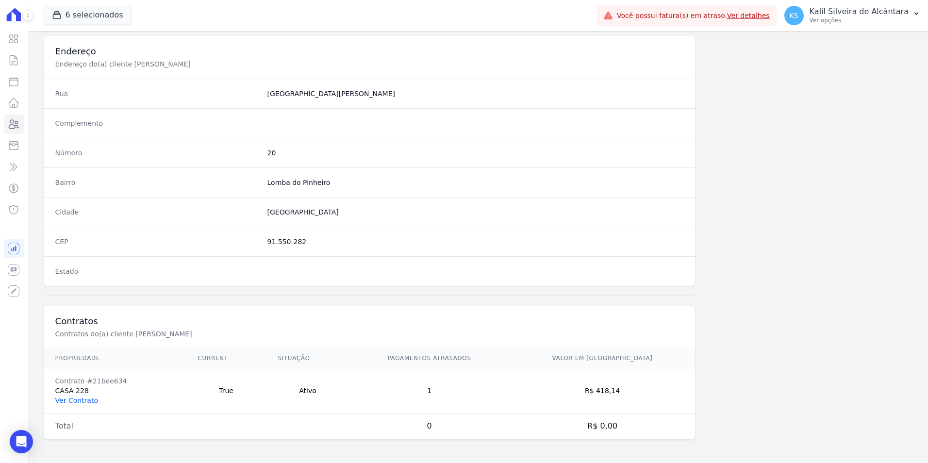
click at [79, 397] on link "Ver Contrato" at bounding box center [76, 401] width 43 height 8
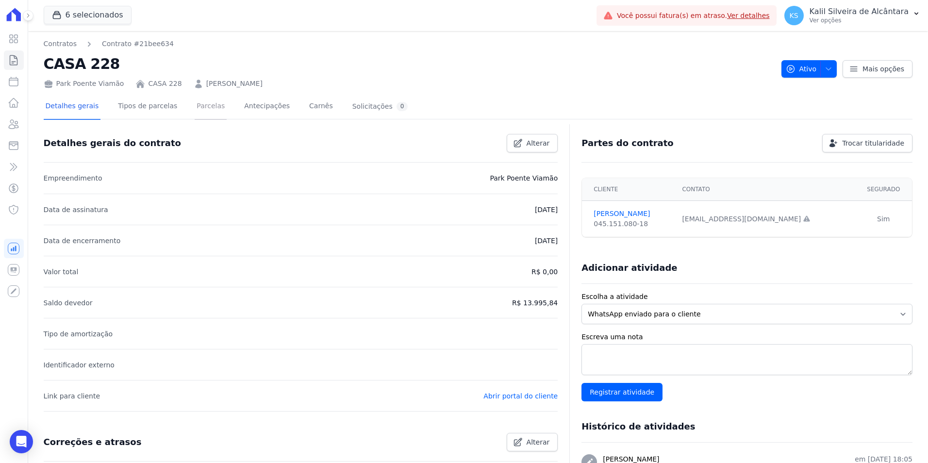
click at [203, 112] on link "Parcelas" at bounding box center [211, 107] width 32 height 26
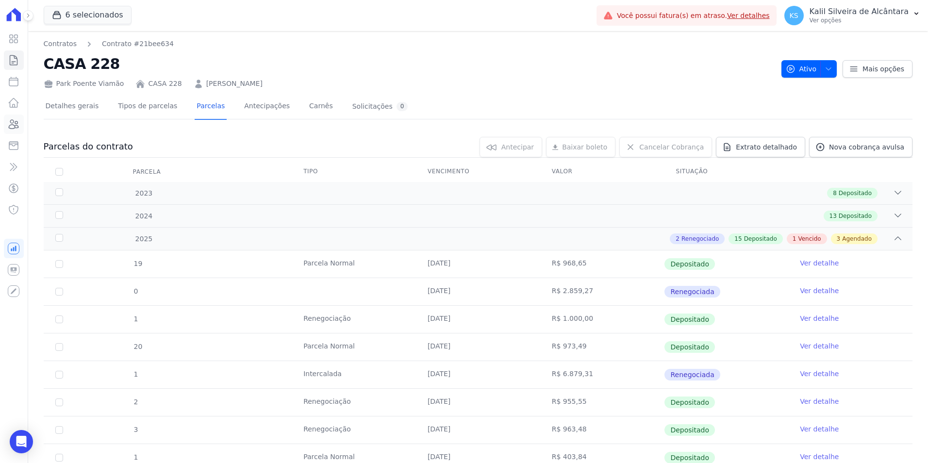
click at [22, 120] on link "Clientes" at bounding box center [14, 124] width 20 height 19
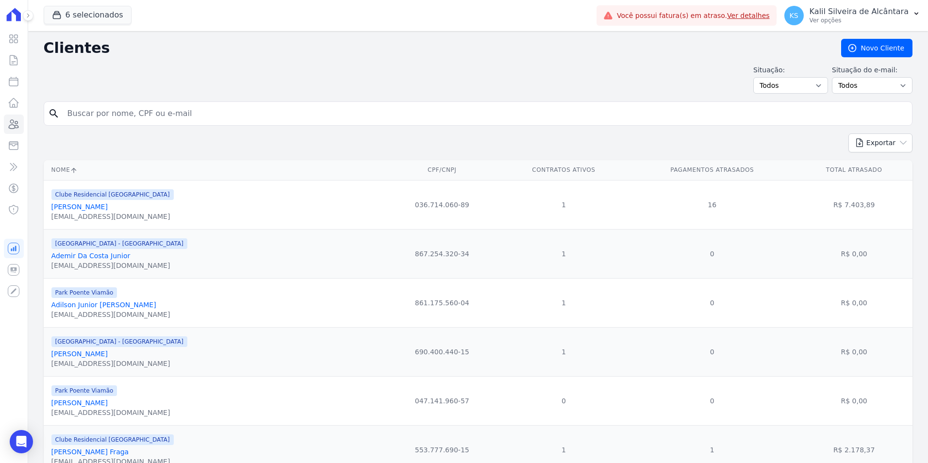
click at [174, 117] on input "search" at bounding box center [485, 113] width 847 height 19
type input "[PERSON_NAME]"
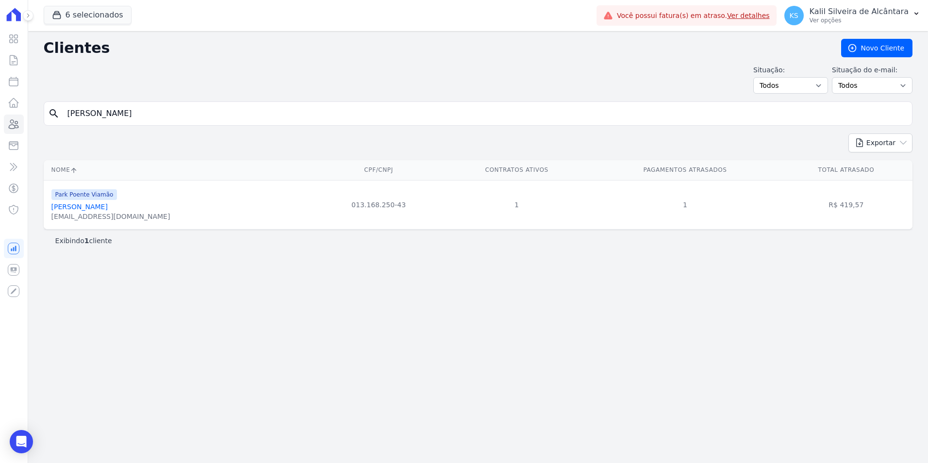
click at [99, 208] on link "[PERSON_NAME]" at bounding box center [79, 207] width 56 height 8
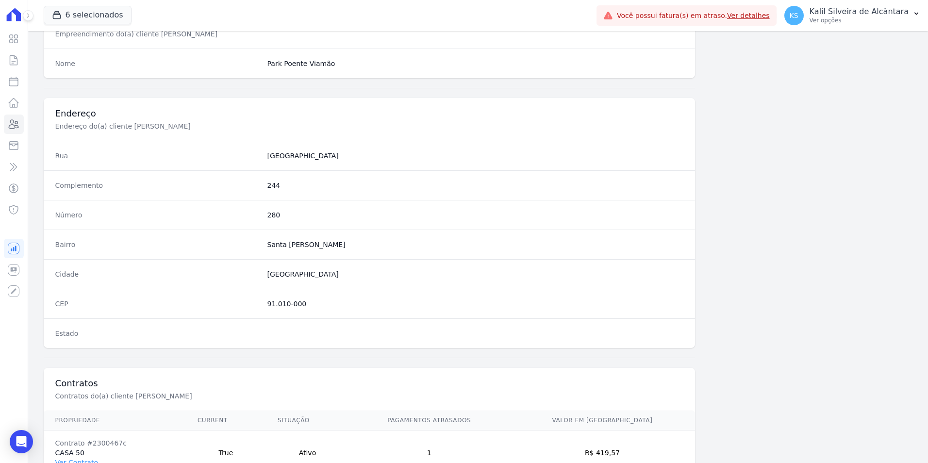
scroll to position [445, 0]
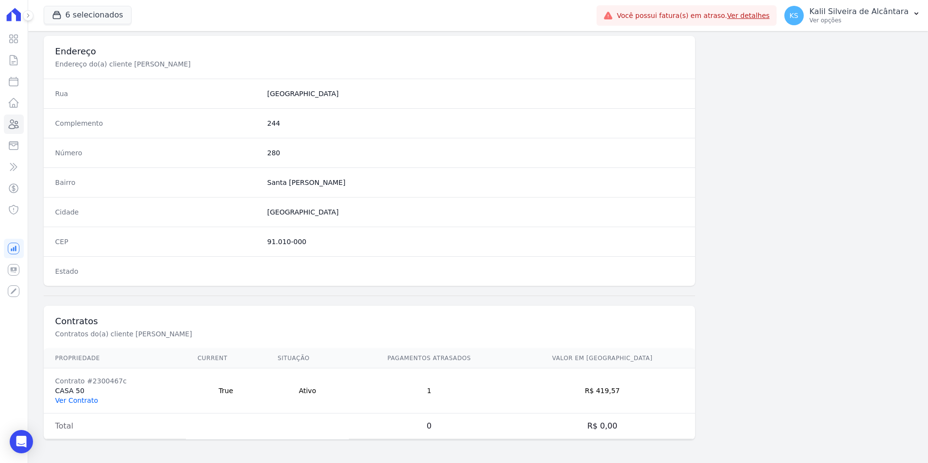
click at [70, 397] on link "Ver Contrato" at bounding box center [76, 401] width 43 height 8
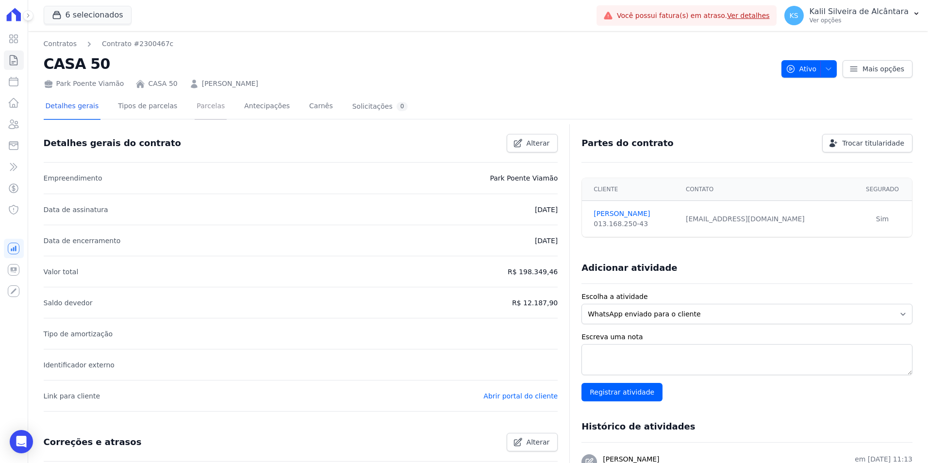
click at [203, 115] on link "Parcelas" at bounding box center [211, 107] width 32 height 26
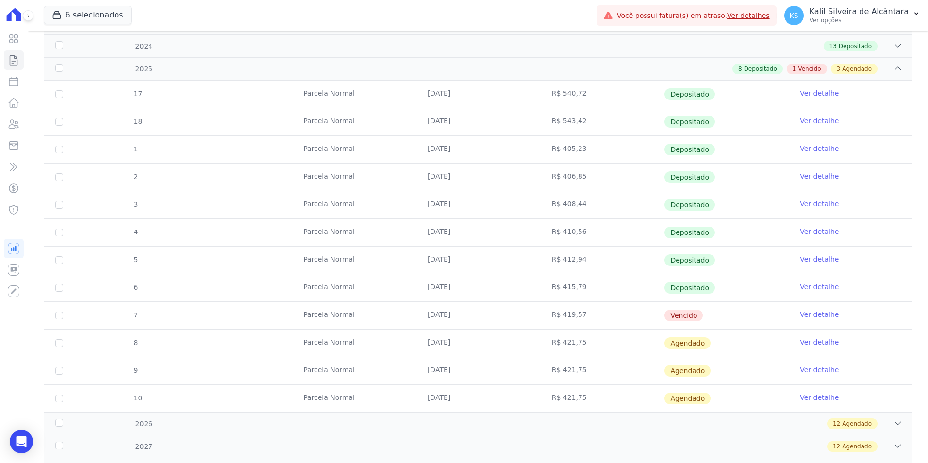
scroll to position [217, 0]
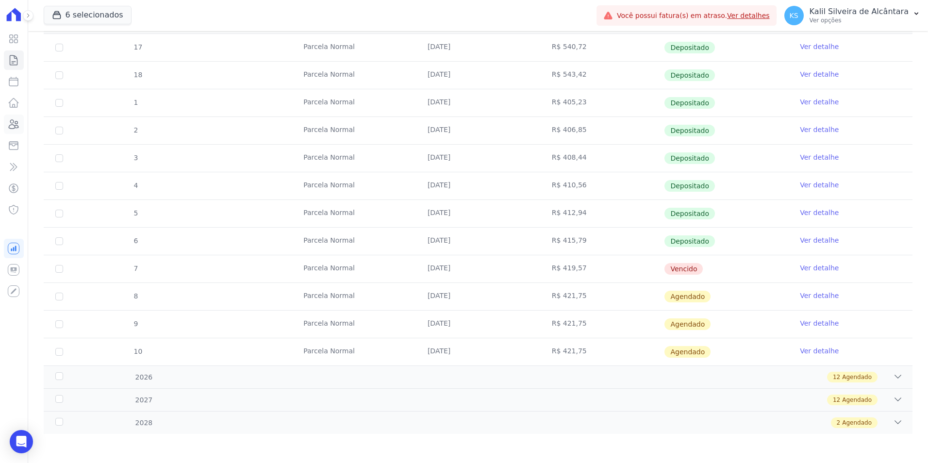
click at [17, 124] on icon at bounding box center [14, 124] width 12 height 12
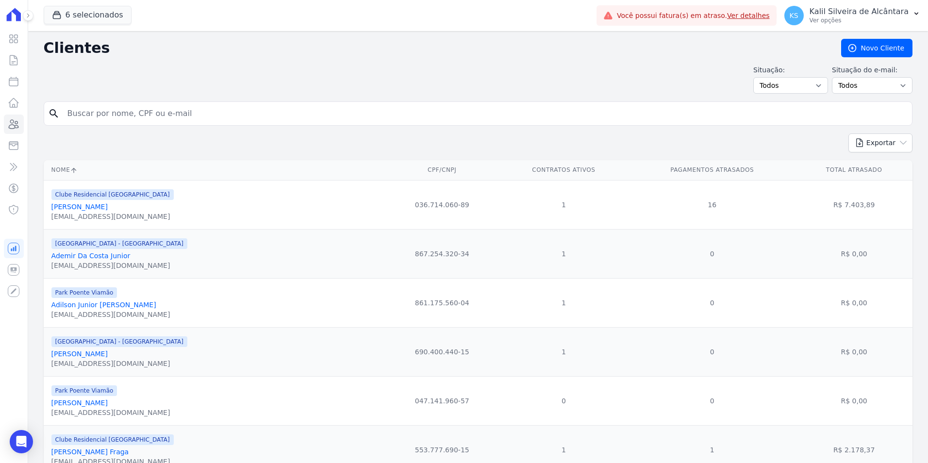
click at [228, 108] on input "search" at bounding box center [485, 113] width 847 height 19
type input "[PERSON_NAME] da s"
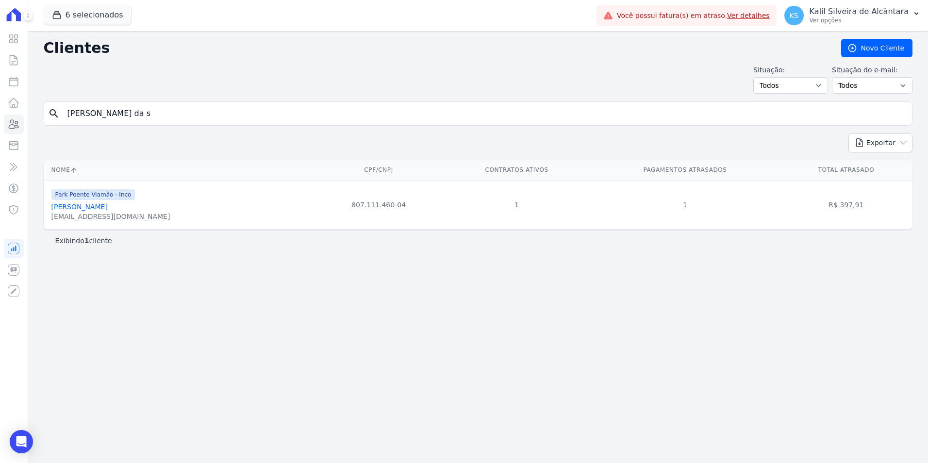
click at [108, 207] on link "[PERSON_NAME]" at bounding box center [79, 207] width 56 height 8
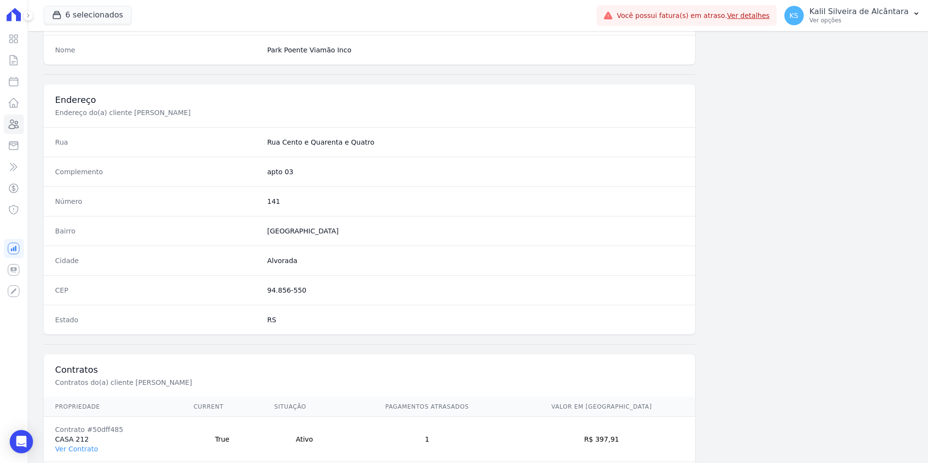
scroll to position [445, 0]
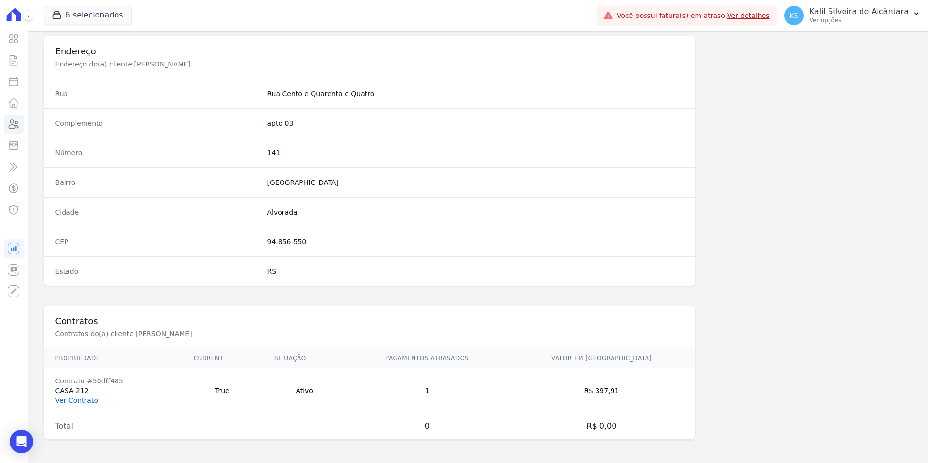
click at [84, 398] on link "Ver Contrato" at bounding box center [76, 401] width 43 height 8
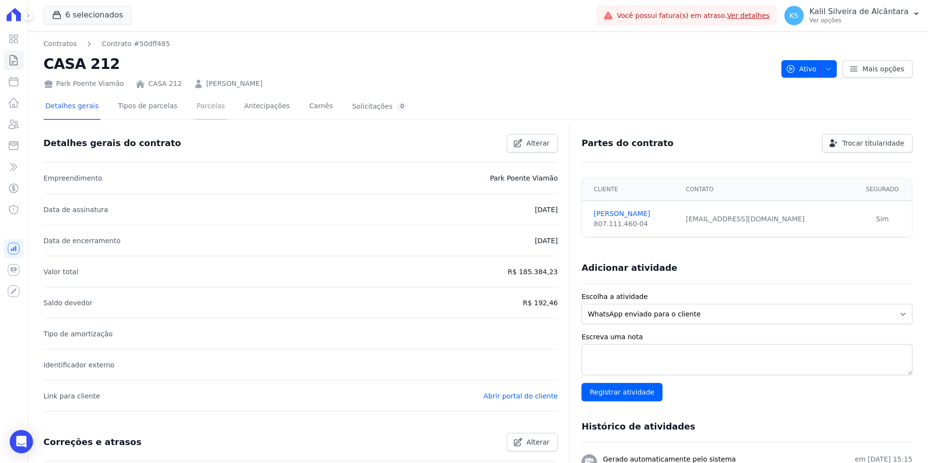
click at [201, 111] on link "Parcelas" at bounding box center [211, 107] width 32 height 26
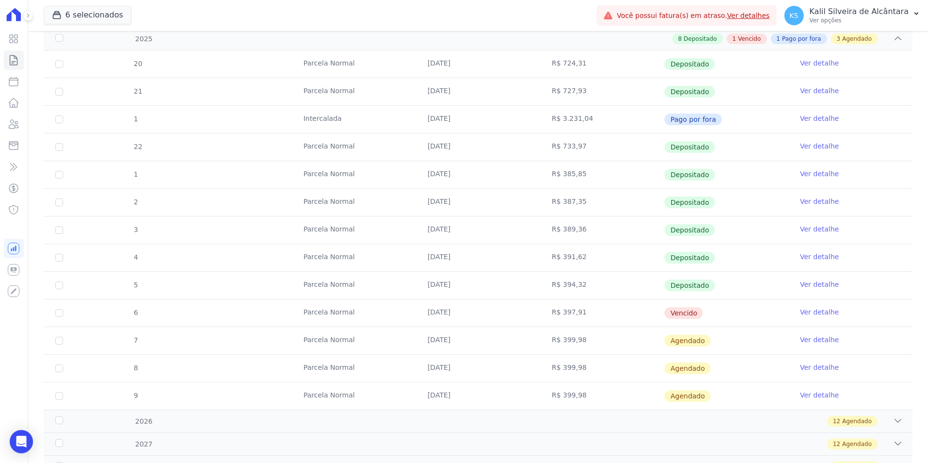
scroll to position [243, 0]
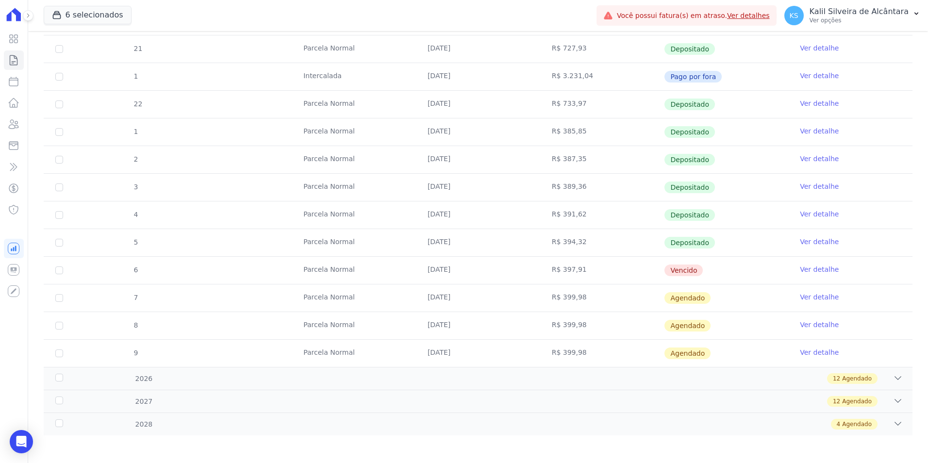
click at [24, 125] on div "Visão Geral Contratos [GEOGRAPHIC_DATA] Lotes Clientes Minha Carteira Transferê…" at bounding box center [14, 231] width 28 height 463
click at [16, 126] on icon at bounding box center [14, 124] width 10 height 9
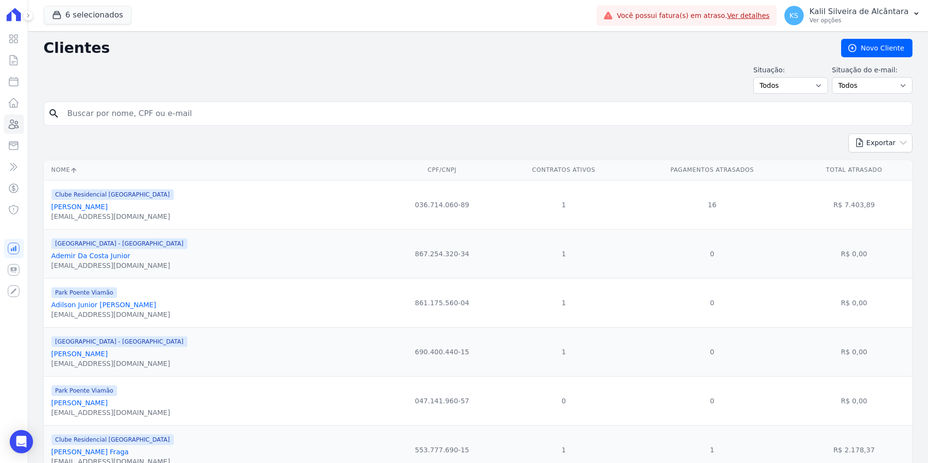
click at [136, 118] on input "search" at bounding box center [485, 113] width 847 height 19
type input "anderson ma"
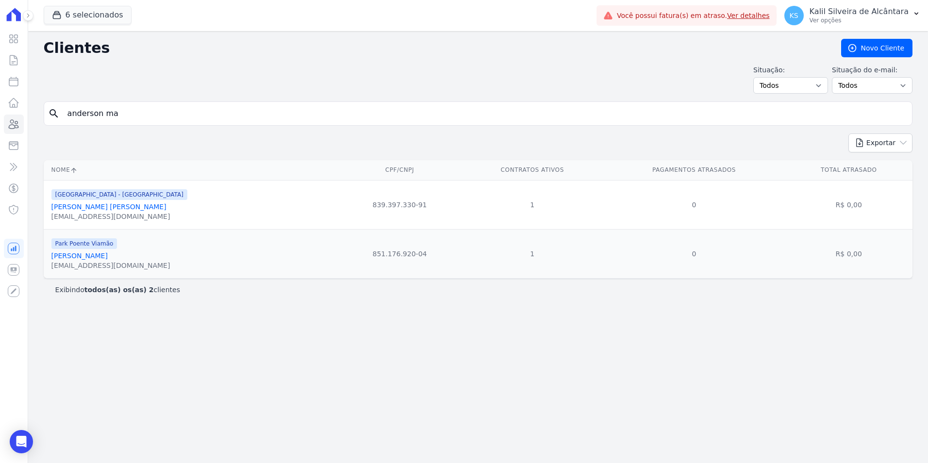
click at [108, 253] on link "[PERSON_NAME]" at bounding box center [79, 256] width 56 height 8
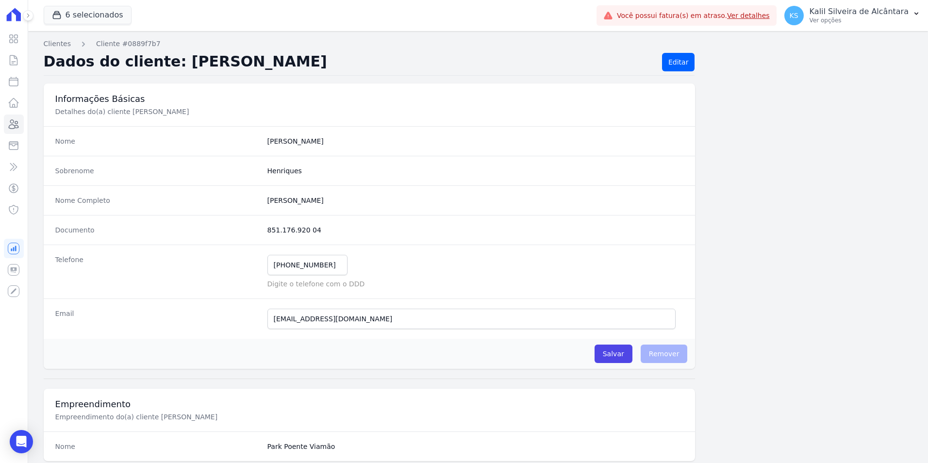
click at [25, 118] on div "Visão Geral Contratos [GEOGRAPHIC_DATA] Lotes Clientes Minha Carteira Transferê…" at bounding box center [14, 231] width 28 height 463
click at [19, 123] on icon at bounding box center [14, 124] width 12 height 12
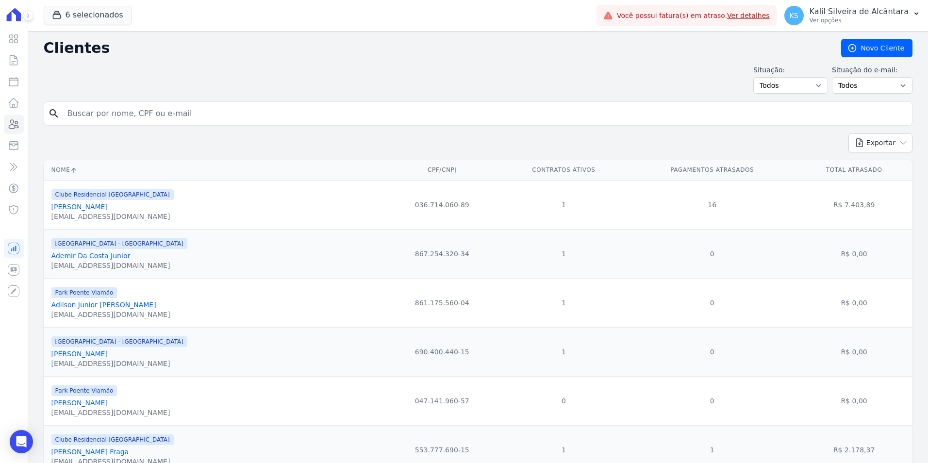
click at [134, 115] on input "search" at bounding box center [485, 113] width 847 height 19
type input "[PERSON_NAME] da s"
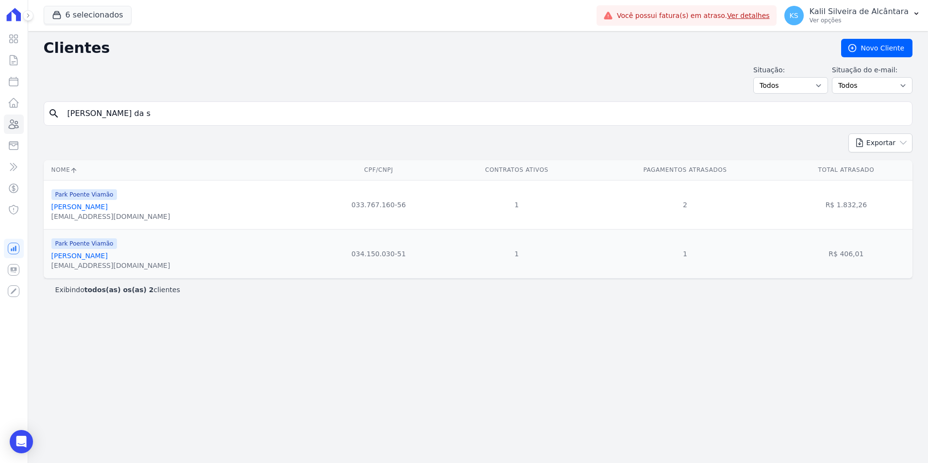
click at [108, 255] on link "[PERSON_NAME]" at bounding box center [79, 256] width 56 height 8
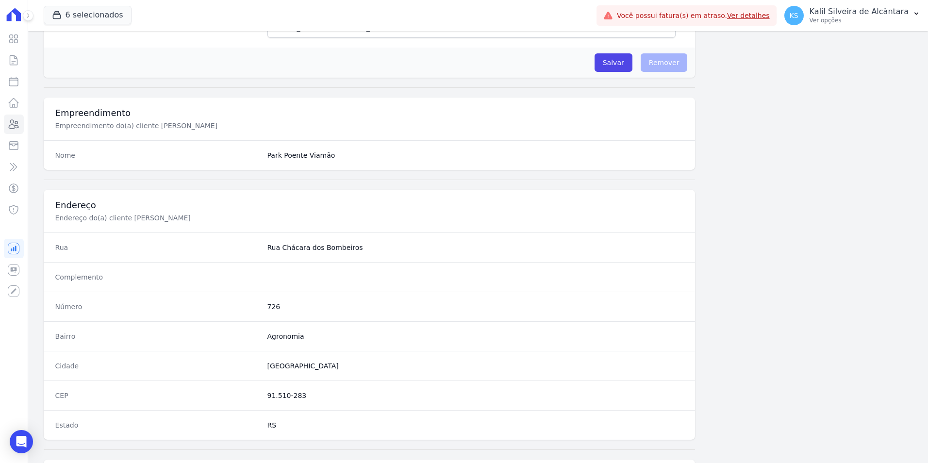
scroll to position [445, 0]
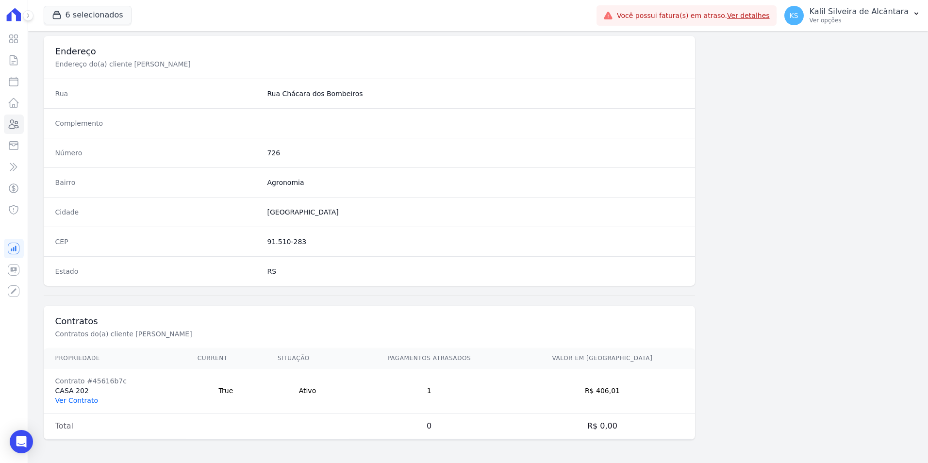
click at [73, 400] on link "Ver Contrato" at bounding box center [76, 401] width 43 height 8
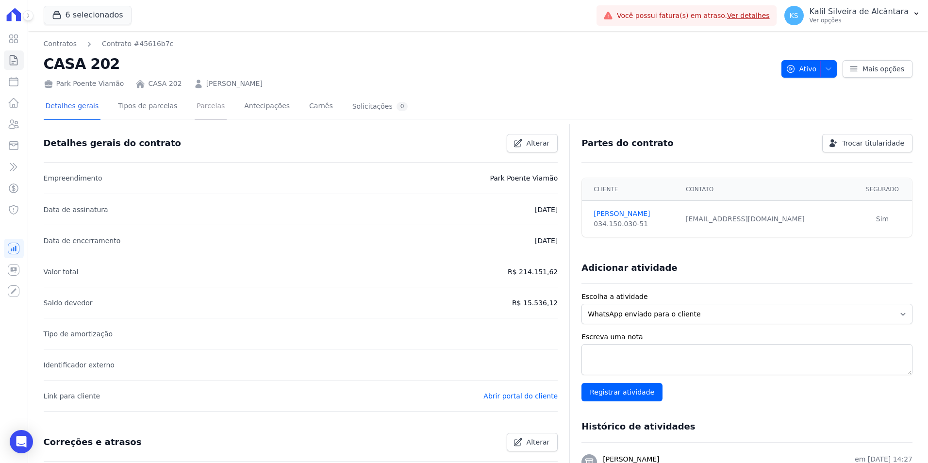
click at [196, 108] on link "Parcelas" at bounding box center [211, 107] width 32 height 26
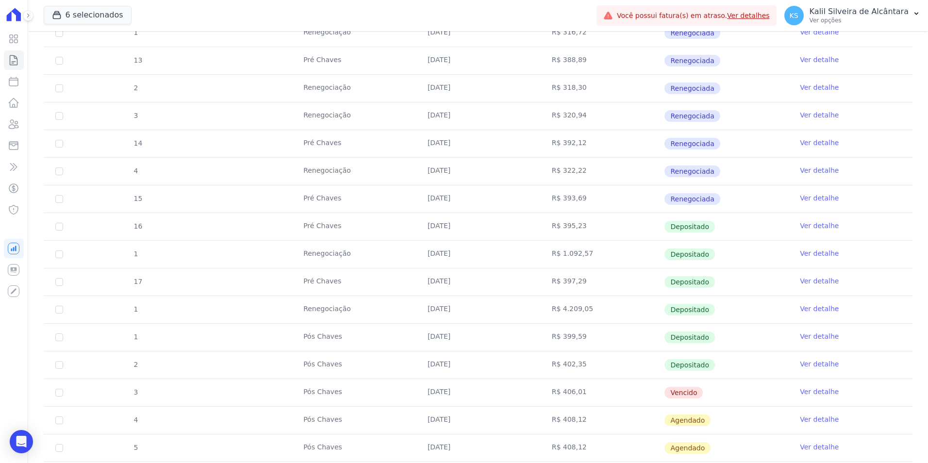
scroll to position [415, 0]
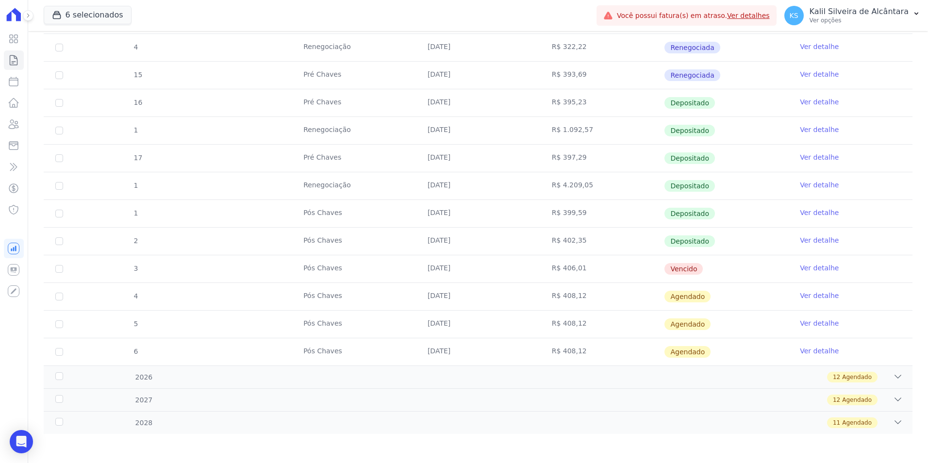
drag, startPoint x: 543, startPoint y: 265, endPoint x: 278, endPoint y: 271, distance: 265.6
click at [278, 271] on tr "3 Pós Chaves [DATE] R$ 406,01 [GEOGRAPHIC_DATA] Ver detalhe" at bounding box center [478, 269] width 869 height 28
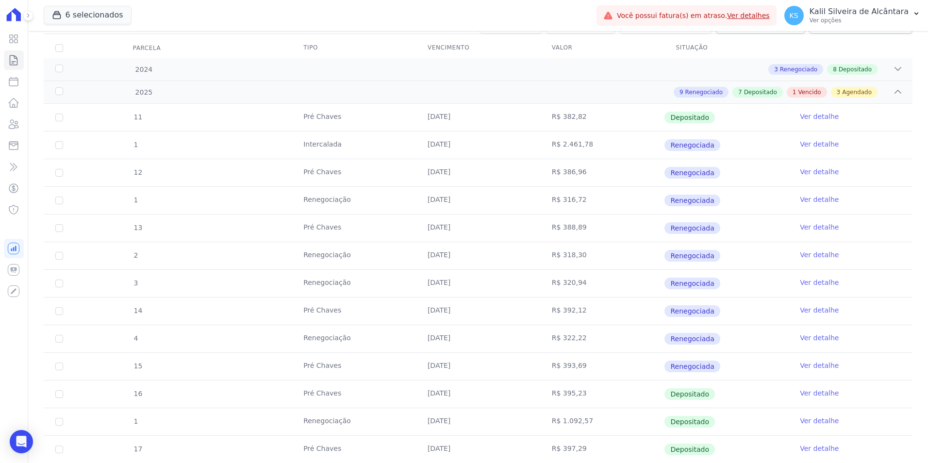
scroll to position [0, 0]
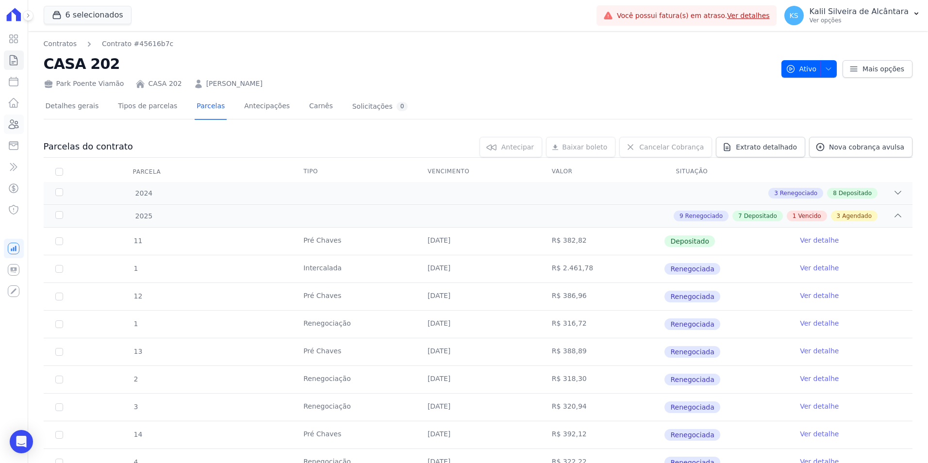
click at [17, 128] on icon at bounding box center [14, 124] width 10 height 9
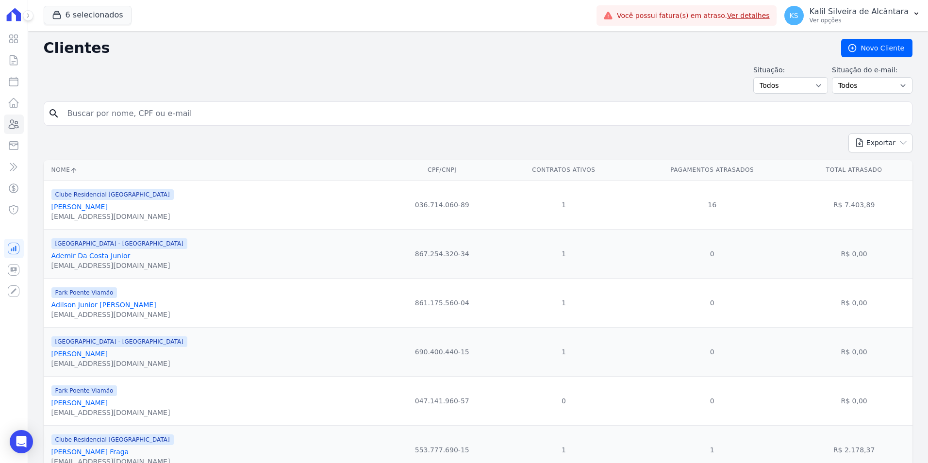
click at [140, 122] on input "search" at bounding box center [485, 113] width 847 height 19
type input "[PERSON_NAME]"
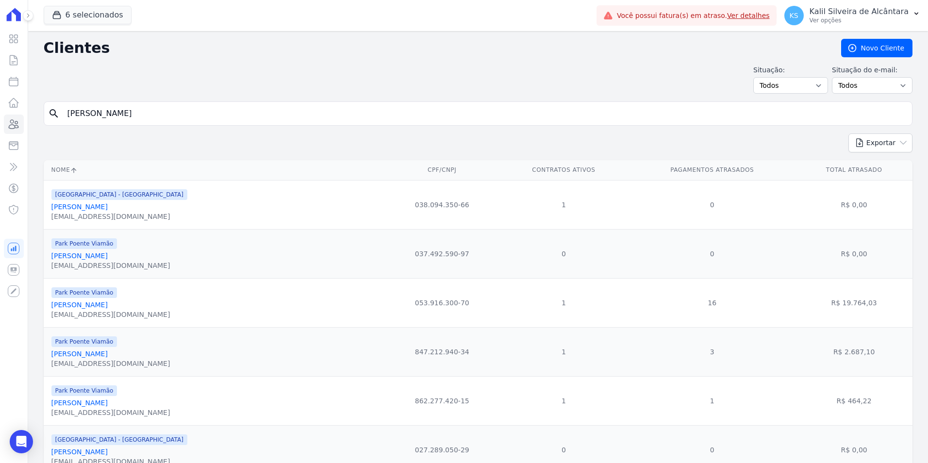
click at [132, 123] on div "search [PERSON_NAME]" at bounding box center [478, 113] width 869 height 24
click at [114, 116] on input "[PERSON_NAME]" at bounding box center [485, 113] width 847 height 19
type input "[PERSON_NAME]"
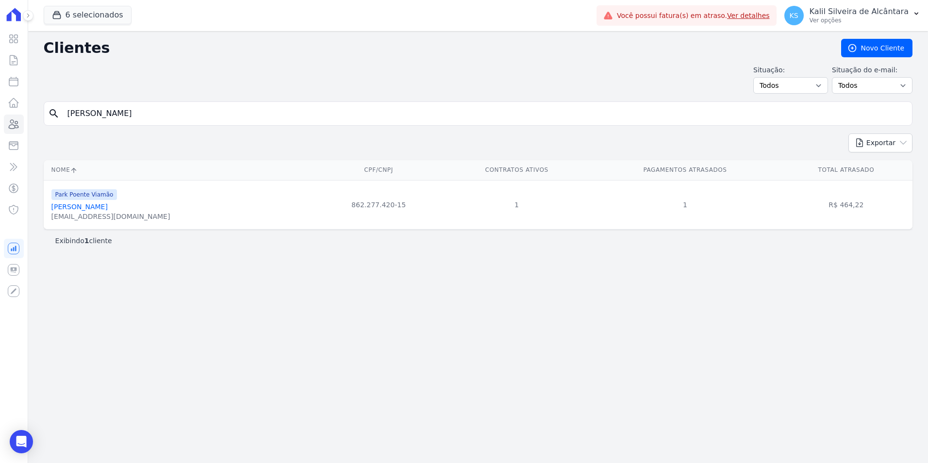
click at [91, 207] on link "[PERSON_NAME]" at bounding box center [79, 207] width 56 height 8
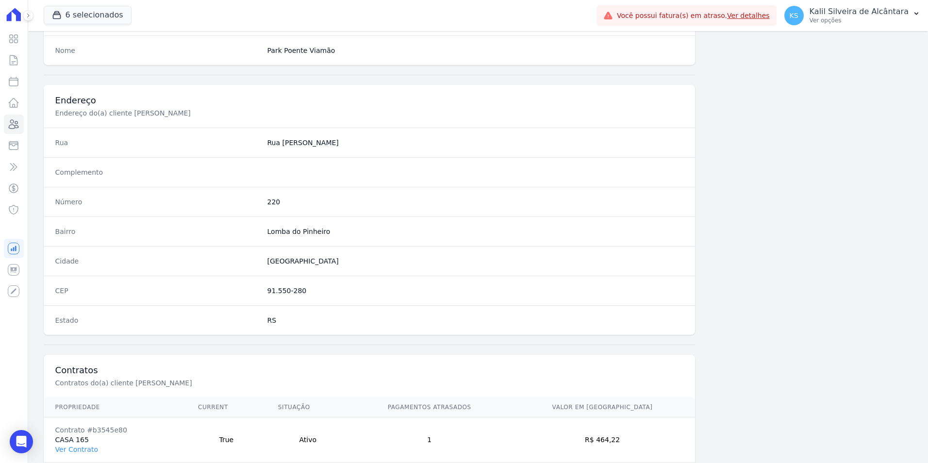
scroll to position [445, 0]
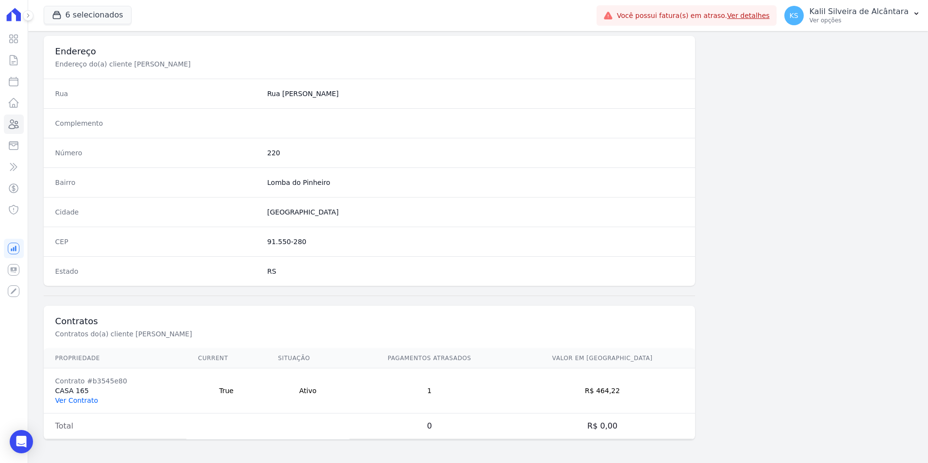
click at [83, 401] on link "Ver Contrato" at bounding box center [76, 401] width 43 height 8
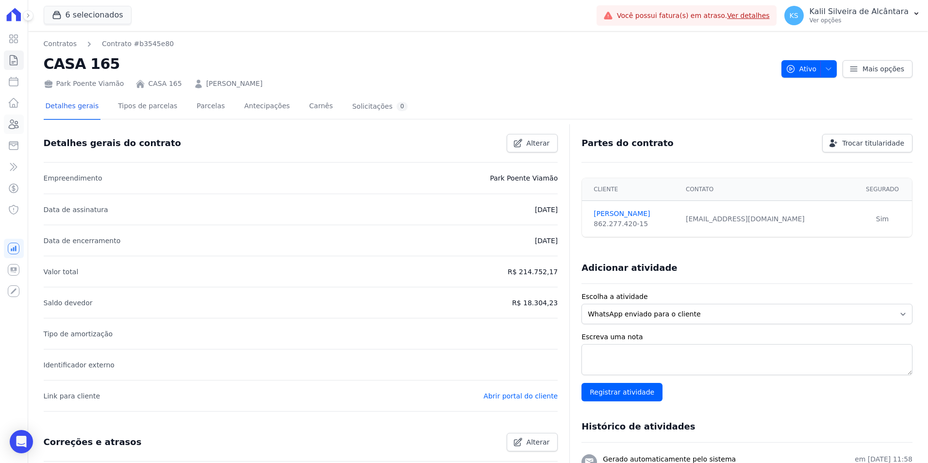
click at [16, 121] on icon at bounding box center [14, 124] width 12 height 12
click at [195, 112] on link "Parcelas" at bounding box center [211, 107] width 32 height 26
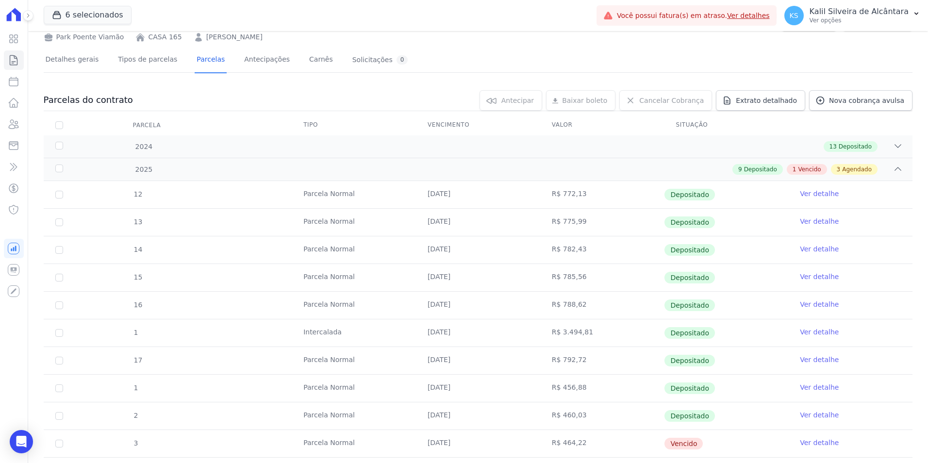
scroll to position [221, 0]
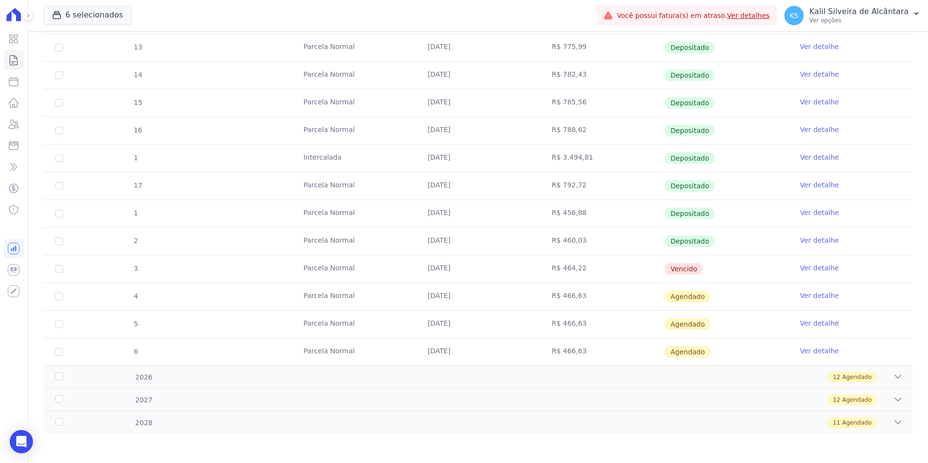
drag, startPoint x: 652, startPoint y: 278, endPoint x: 411, endPoint y: 268, distance: 241.0
click at [411, 268] on tr "3 [GEOGRAPHIC_DATA] [DATE] R$ 464,22 [GEOGRAPHIC_DATA] Ver detalhe" at bounding box center [478, 269] width 869 height 28
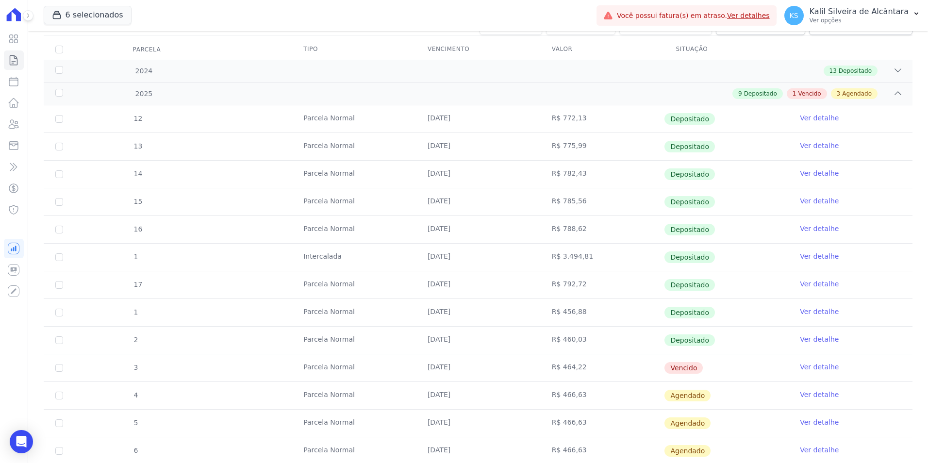
scroll to position [0, 0]
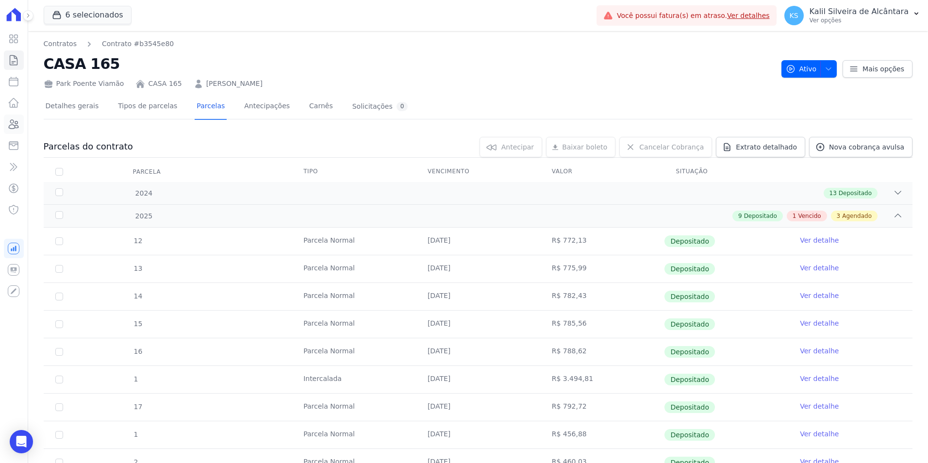
click at [19, 125] on icon at bounding box center [14, 124] width 12 height 12
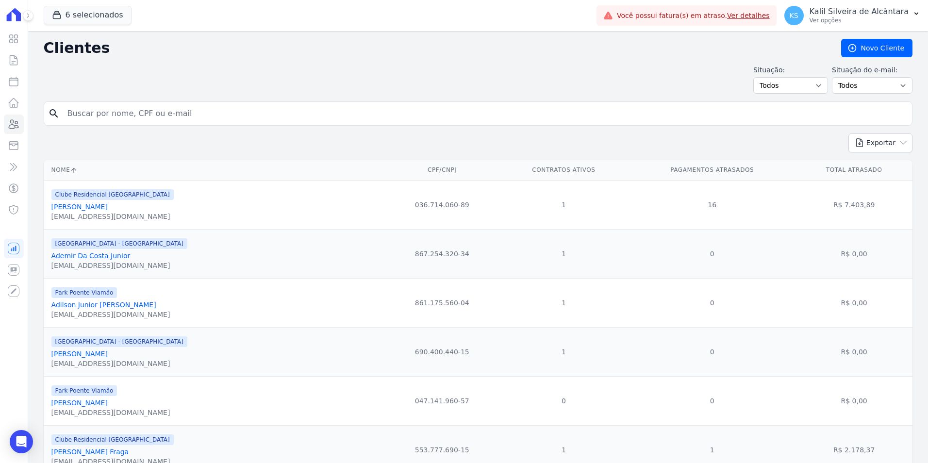
click at [170, 110] on input "search" at bounding box center [485, 113] width 847 height 19
type input "roselaine"
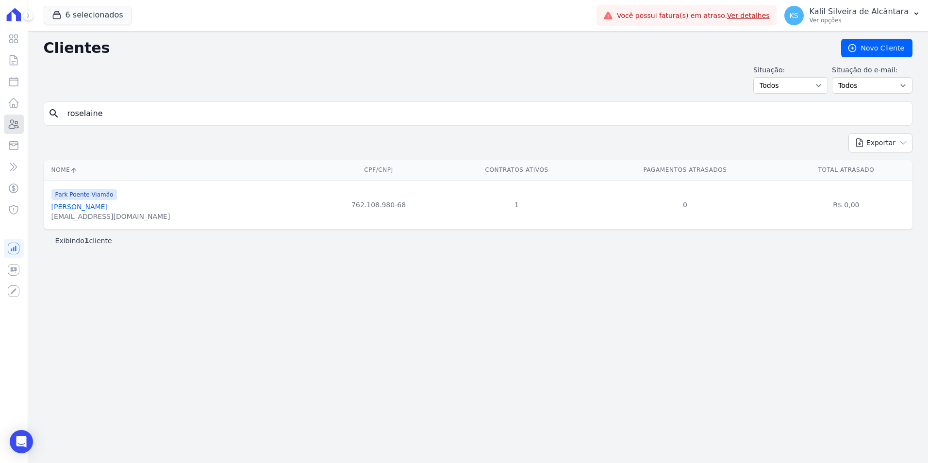
click at [16, 126] on icon at bounding box center [14, 124] width 12 height 12
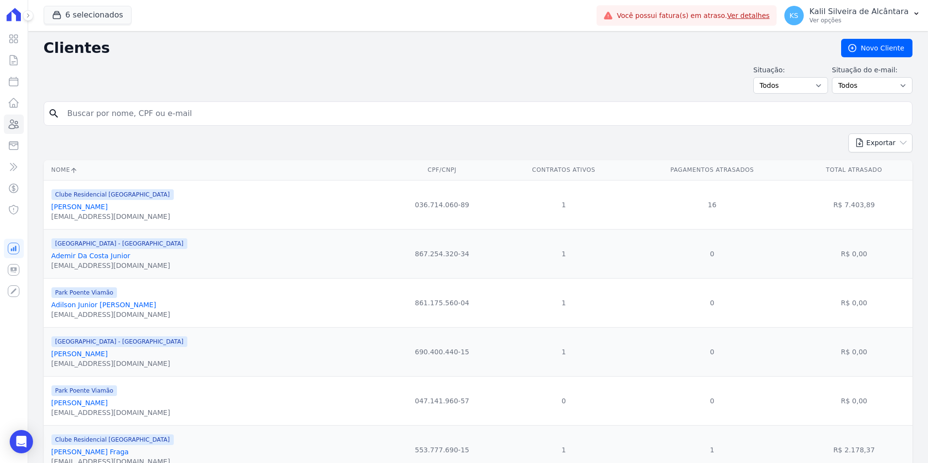
click at [672, 439] on td "1" at bounding box center [712, 449] width 167 height 49
click at [121, 129] on form "search" at bounding box center [478, 117] width 869 height 32
click at [124, 103] on div "search" at bounding box center [478, 113] width 869 height 24
click at [124, 114] on input "search" at bounding box center [485, 113] width 847 height 19
type input "[PERSON_NAME]"
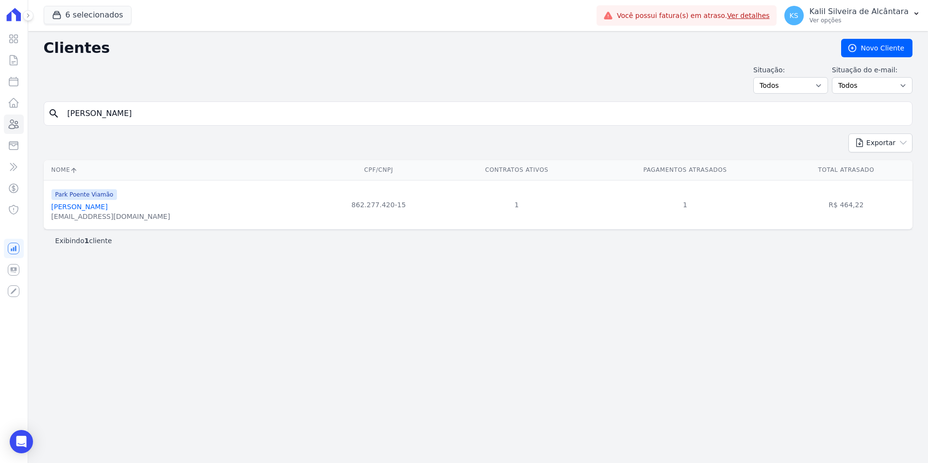
click at [98, 207] on link "[PERSON_NAME]" at bounding box center [79, 207] width 56 height 8
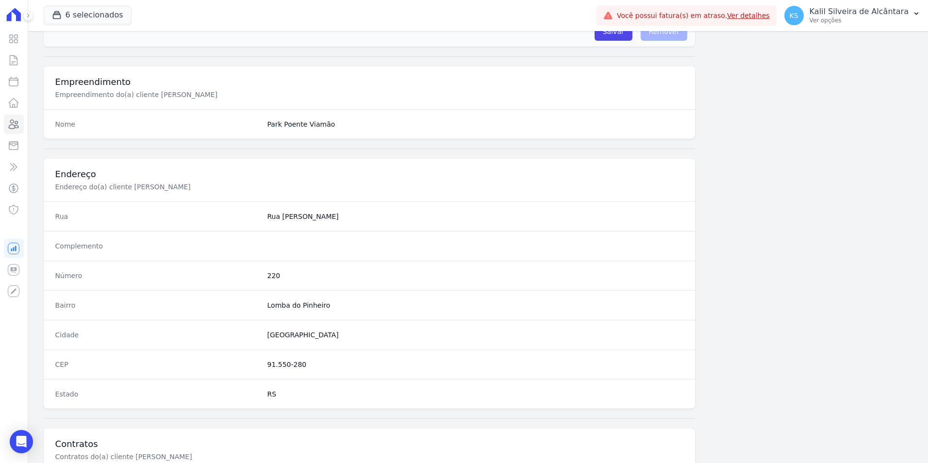
scroll to position [445, 0]
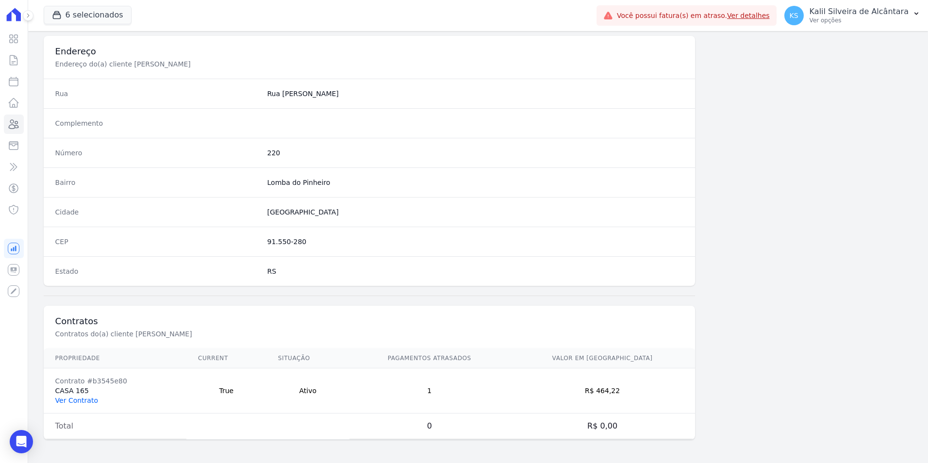
click at [71, 401] on link "Ver Contrato" at bounding box center [76, 401] width 43 height 8
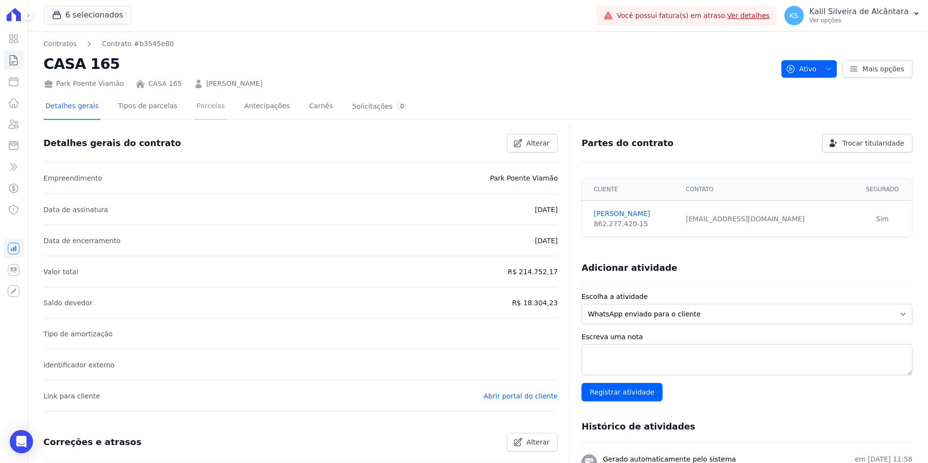
click at [200, 99] on link "Parcelas" at bounding box center [211, 107] width 32 height 26
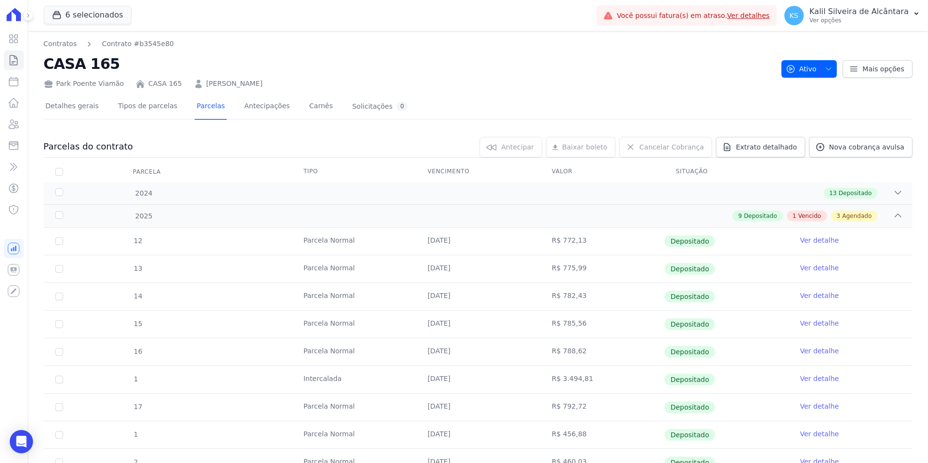
scroll to position [194, 0]
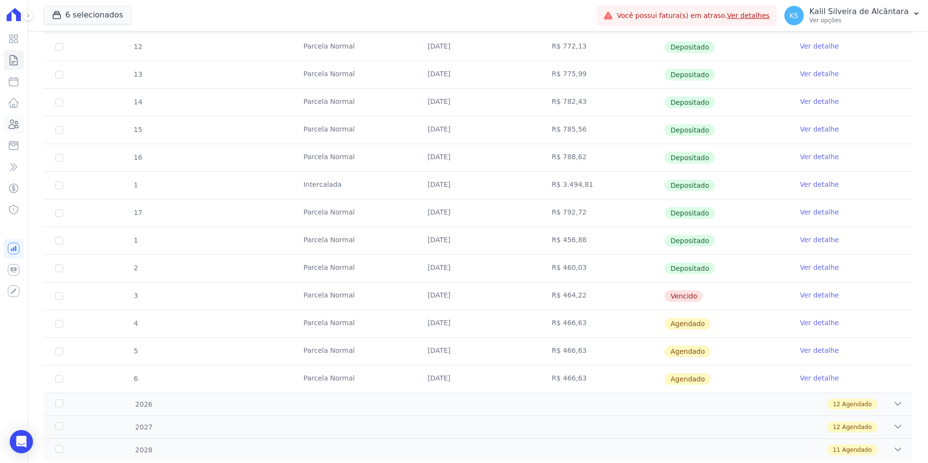
click at [15, 119] on icon at bounding box center [14, 124] width 12 height 12
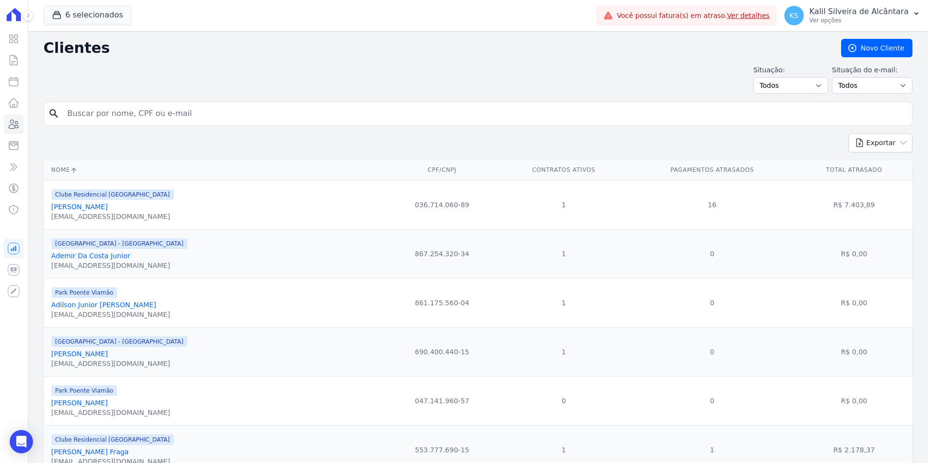
click at [153, 112] on input "search" at bounding box center [485, 113] width 847 height 19
type input "[PERSON_NAME]"
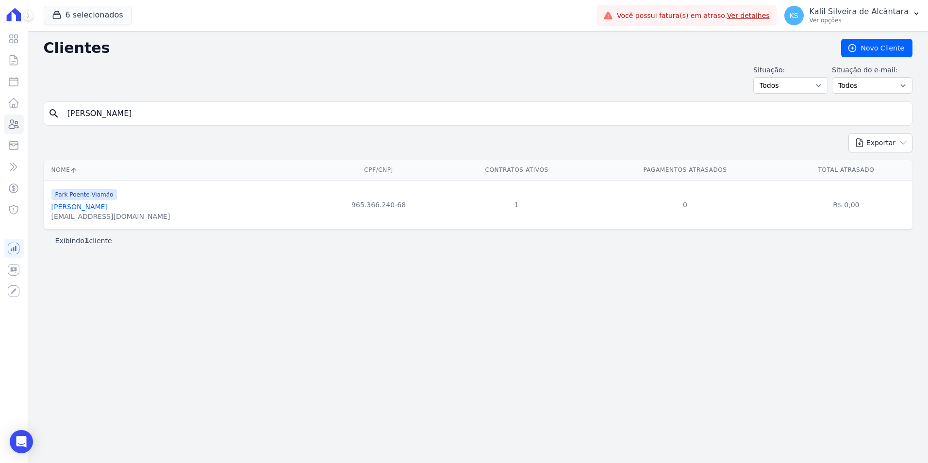
click at [0, 123] on html "Visão Geral Contratos [GEOGRAPHIC_DATA] Lotes Clientes Minha Carteira Transferê…" at bounding box center [464, 231] width 928 height 463
type input "[PERSON_NAME]"
click at [79, 207] on link "[PERSON_NAME]" at bounding box center [79, 207] width 56 height 8
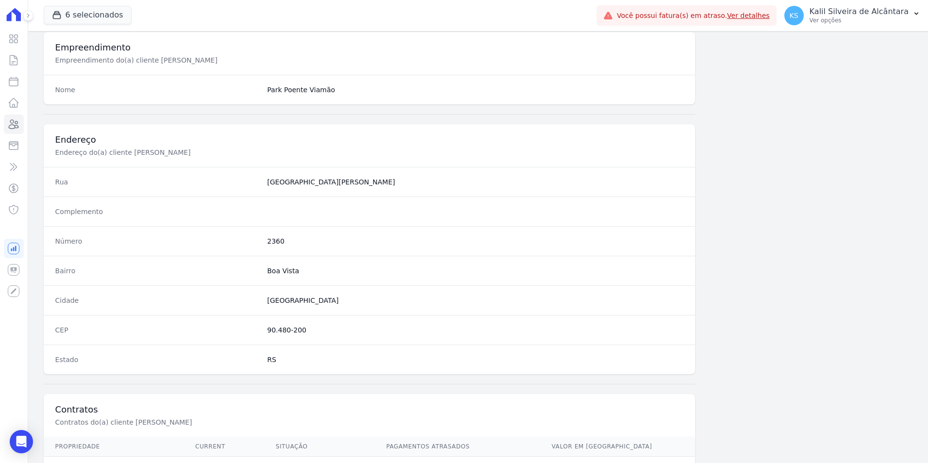
scroll to position [445, 0]
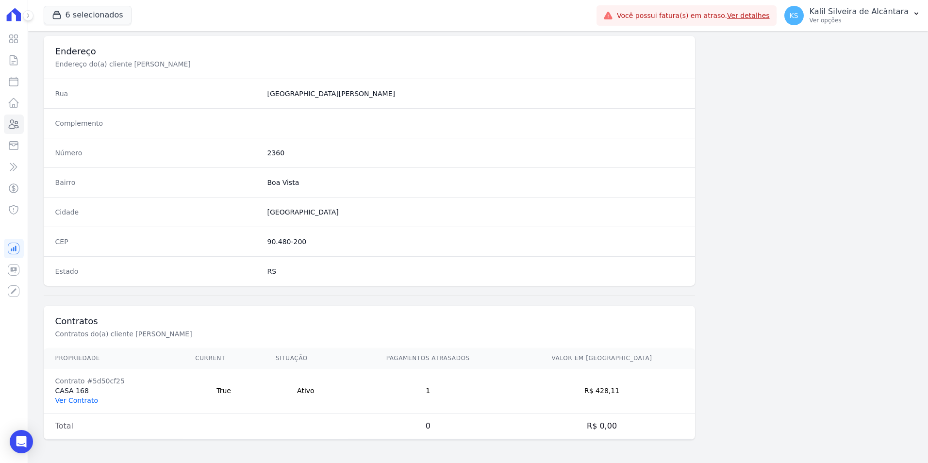
click at [93, 401] on link "Ver Contrato" at bounding box center [76, 401] width 43 height 8
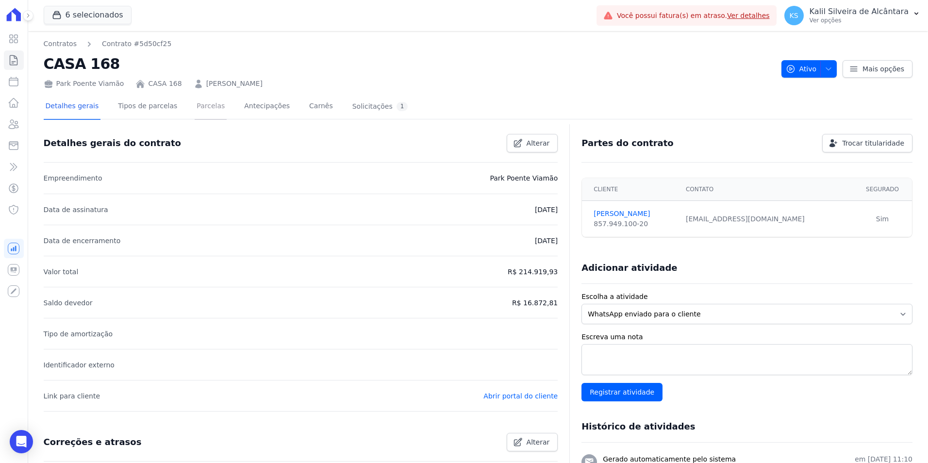
click at [207, 114] on link "Parcelas" at bounding box center [211, 107] width 32 height 26
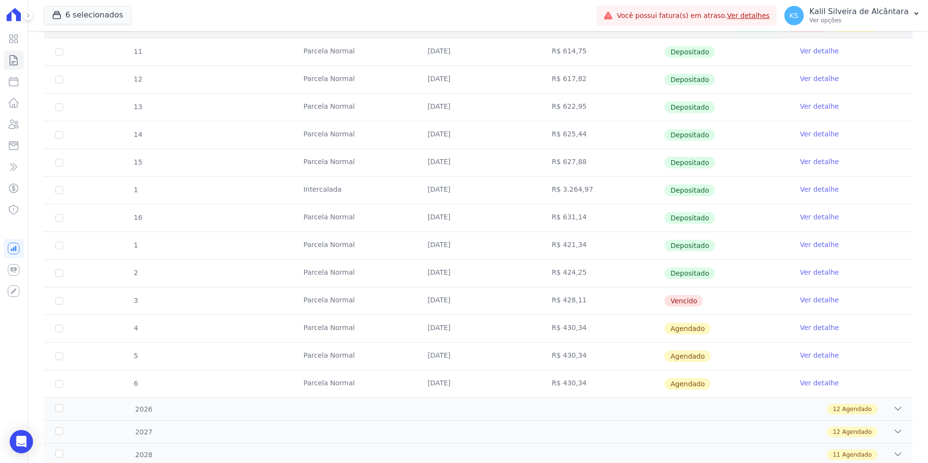
scroll to position [221, 0]
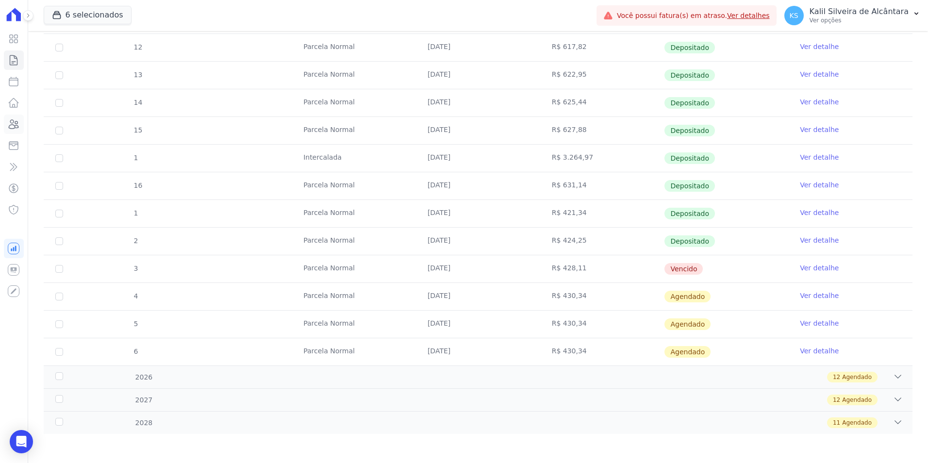
click at [20, 128] on link "Clientes" at bounding box center [14, 124] width 20 height 19
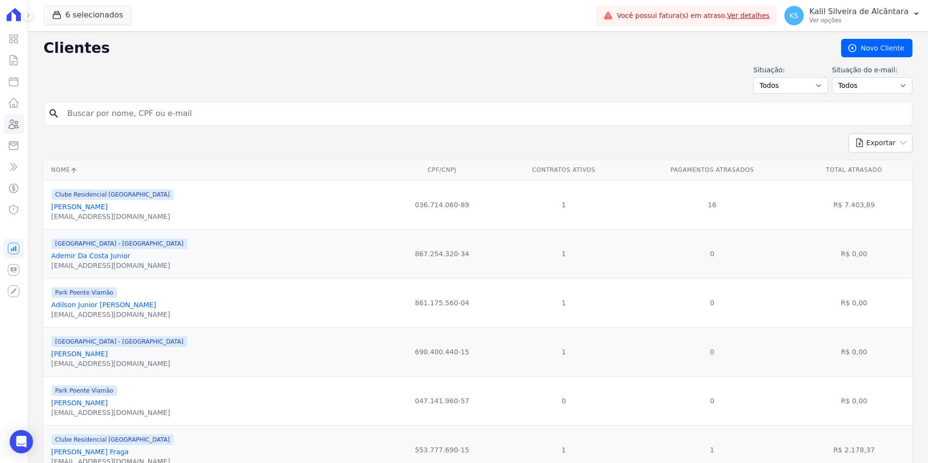
click at [140, 117] on input "search" at bounding box center [485, 113] width 847 height 19
type input "estefane ins"
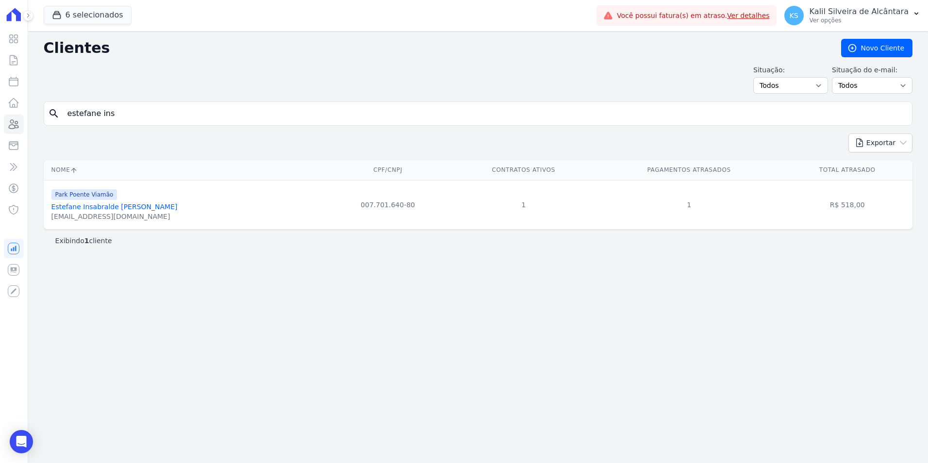
click at [114, 206] on link "Estefane Insabralde [PERSON_NAME]" at bounding box center [114, 207] width 126 height 8
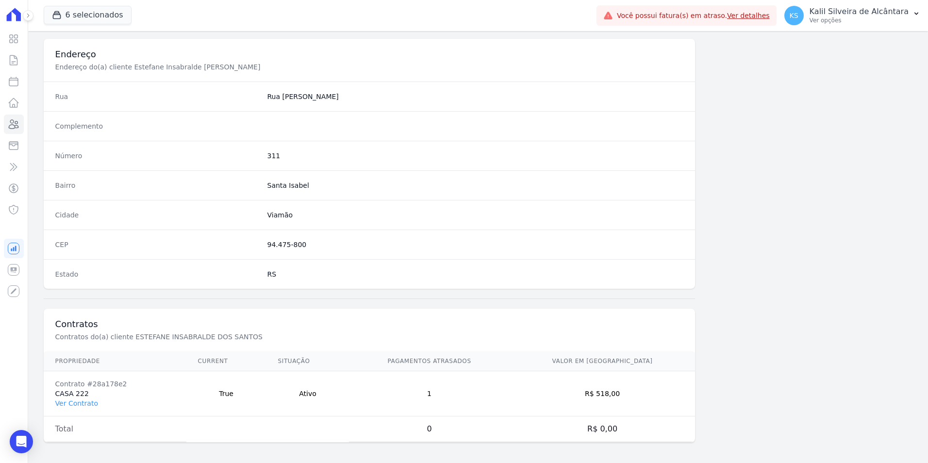
scroll to position [445, 0]
click at [91, 401] on link "Ver Contrato" at bounding box center [76, 401] width 43 height 8
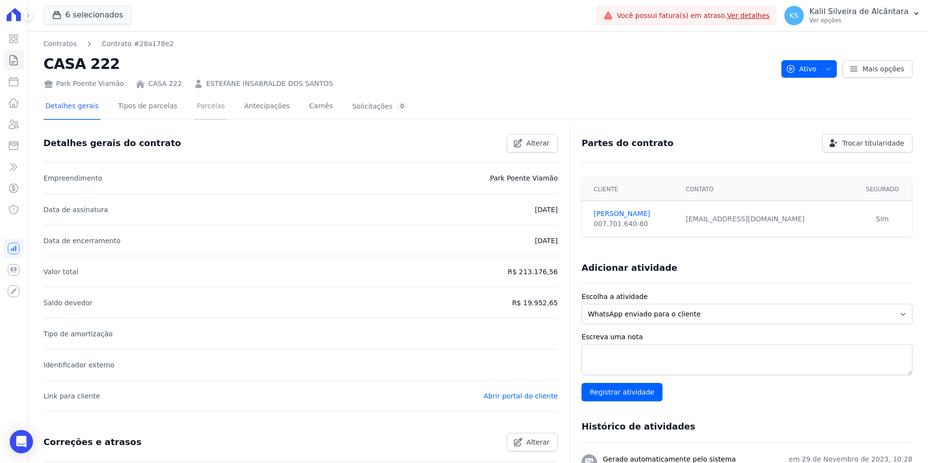
click at [195, 114] on link "Parcelas" at bounding box center [211, 107] width 32 height 26
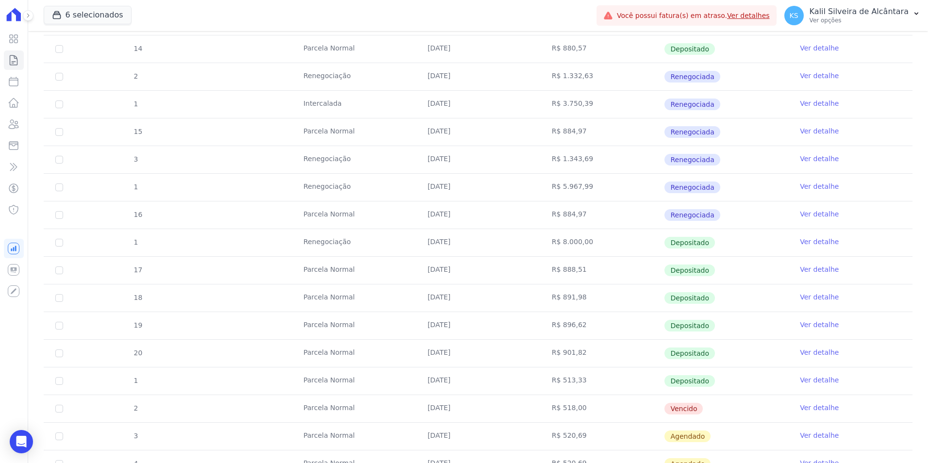
scroll to position [340, 0]
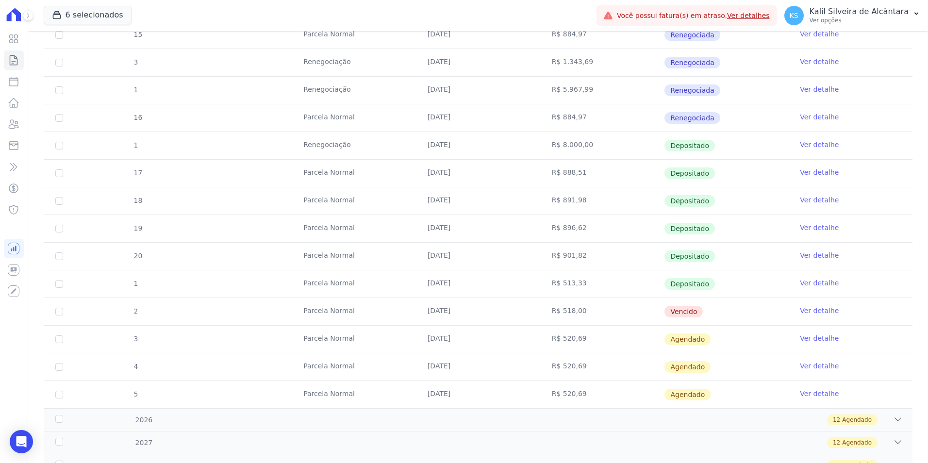
drag, startPoint x: 634, startPoint y: 312, endPoint x: 363, endPoint y: 306, distance: 271.4
click at [372, 305] on tr "2 [GEOGRAPHIC_DATA] [DATE] R$ 518,00 [GEOGRAPHIC_DATA] Ver detalhe" at bounding box center [478, 312] width 869 height 28
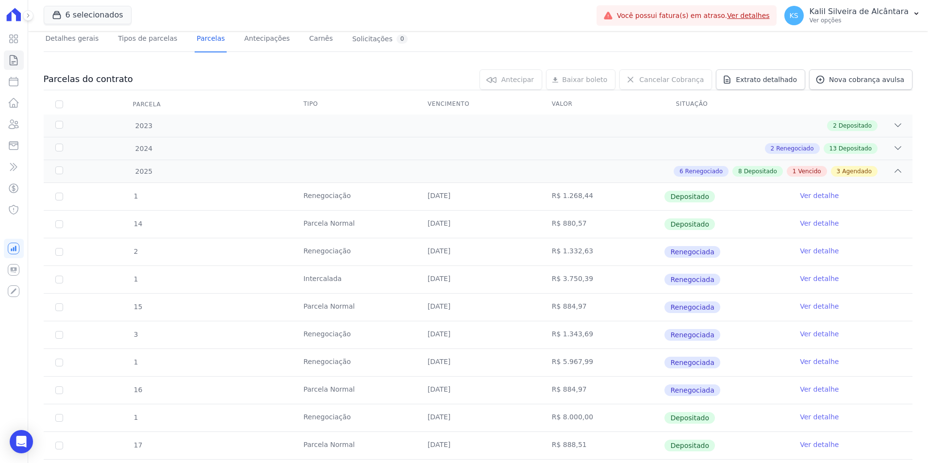
scroll to position [0, 0]
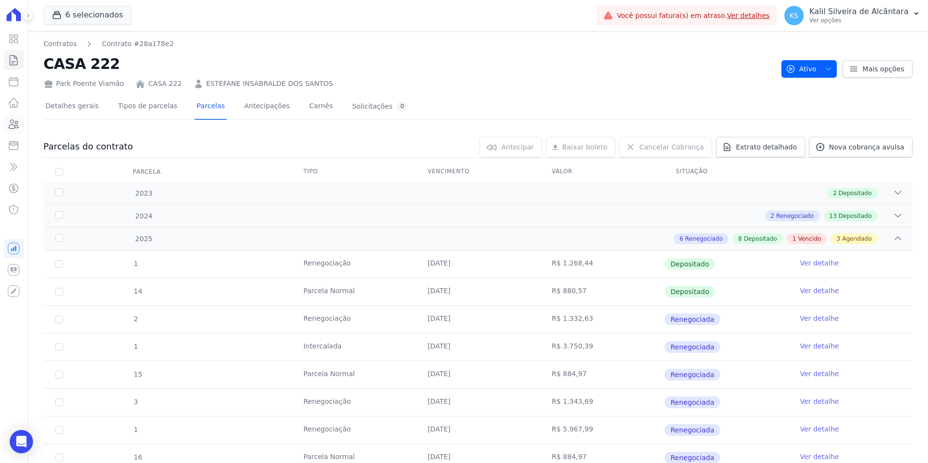
click at [7, 122] on link "Clientes" at bounding box center [14, 124] width 20 height 19
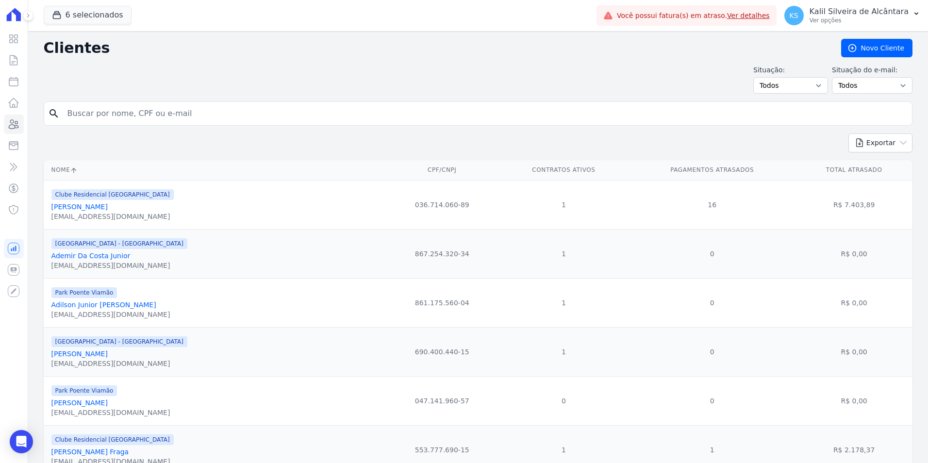
click at [203, 112] on input "search" at bounding box center [485, 113] width 847 height 19
type input "g"
type input "[PERSON_NAME]"
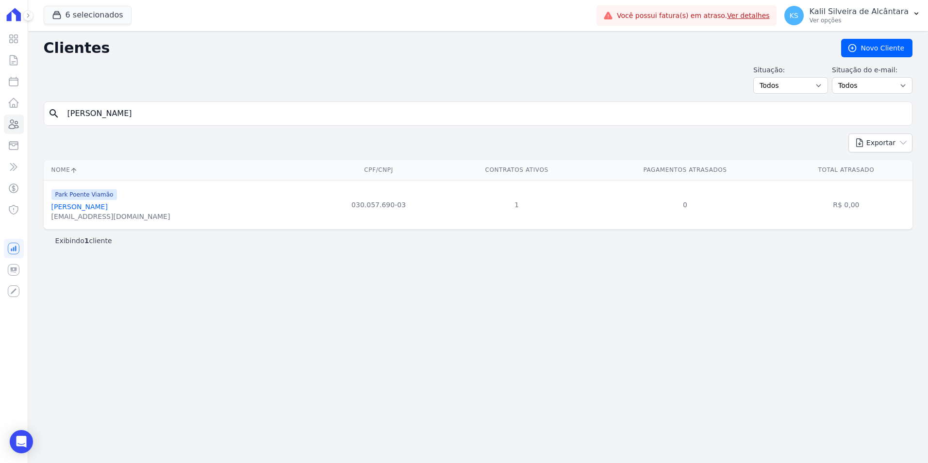
drag, startPoint x: 154, startPoint y: 113, endPoint x: 58, endPoint y: 119, distance: 95.8
click at [58, 119] on div "search [PERSON_NAME]" at bounding box center [478, 113] width 869 height 24
type input "[PERSON_NAME]"
click at [86, 209] on link "[PERSON_NAME]" at bounding box center [79, 207] width 56 height 8
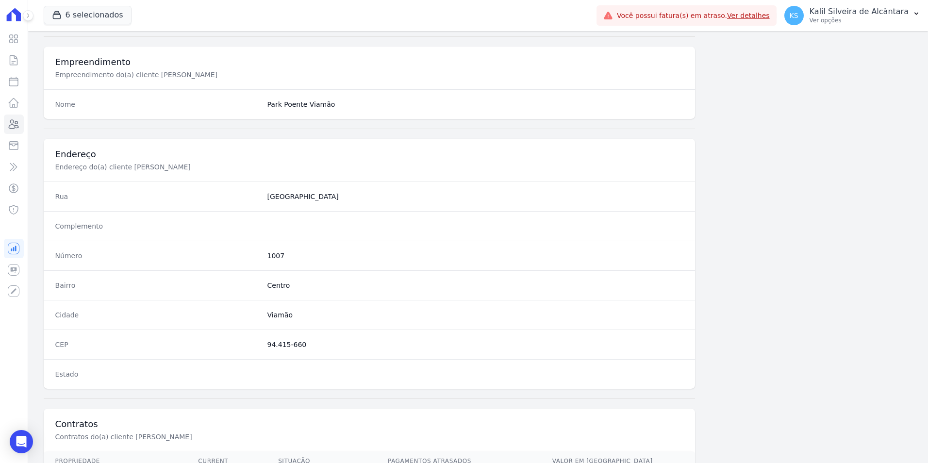
scroll to position [445, 0]
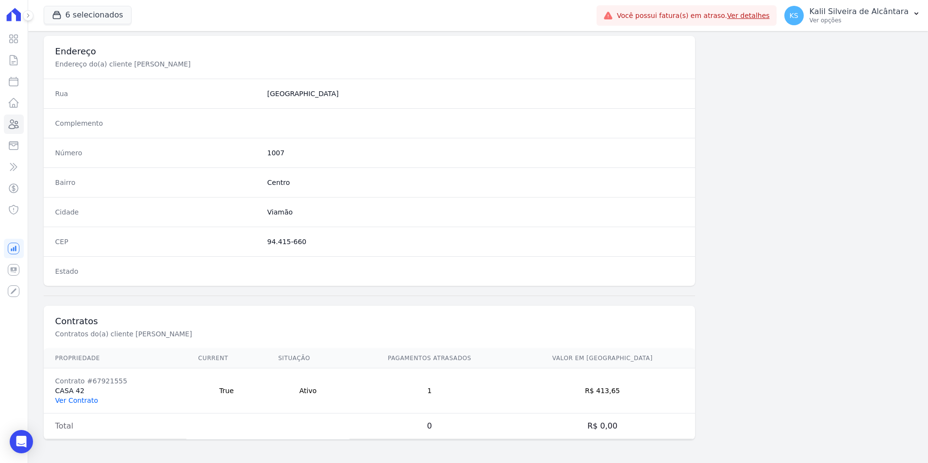
click at [79, 402] on link "Ver Contrato" at bounding box center [76, 401] width 43 height 8
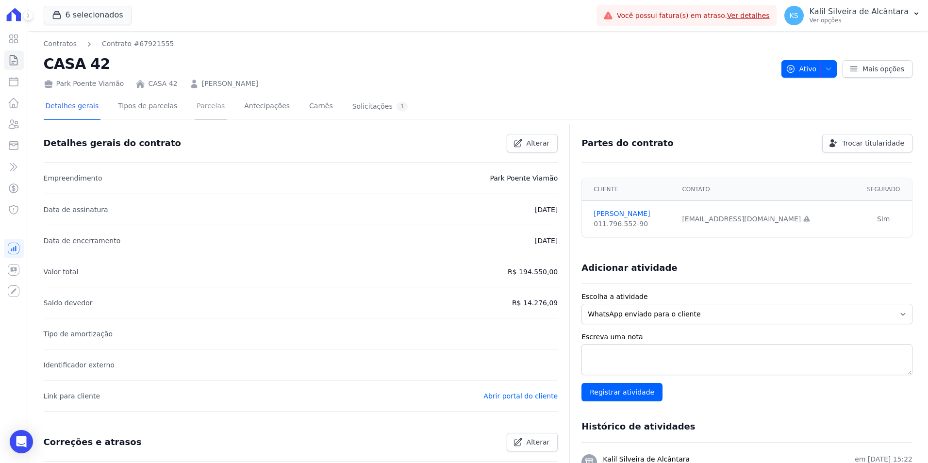
click at [195, 106] on link "Parcelas" at bounding box center [211, 107] width 32 height 26
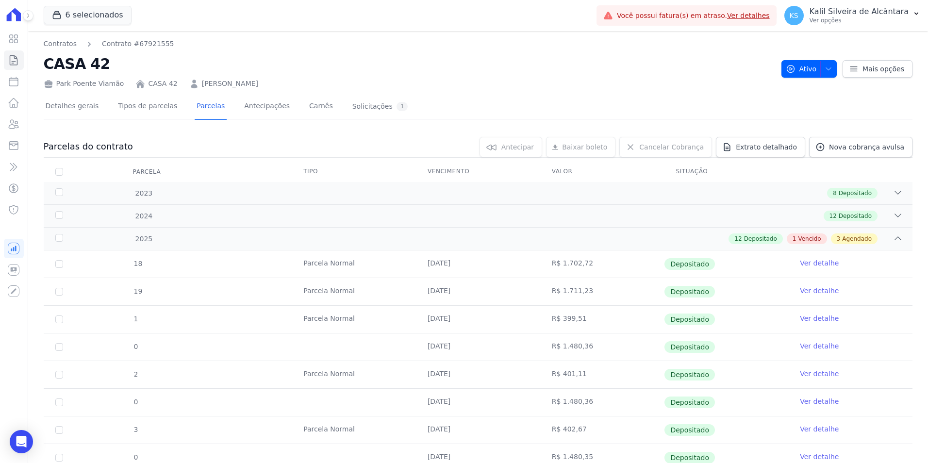
click at [241, 84] on link "[PERSON_NAME]" at bounding box center [230, 84] width 56 height 10
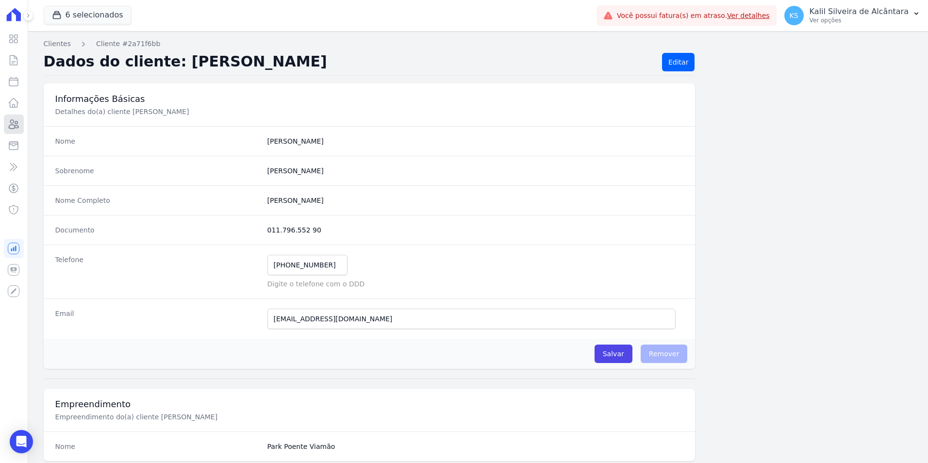
click at [14, 125] on icon at bounding box center [14, 124] width 12 height 12
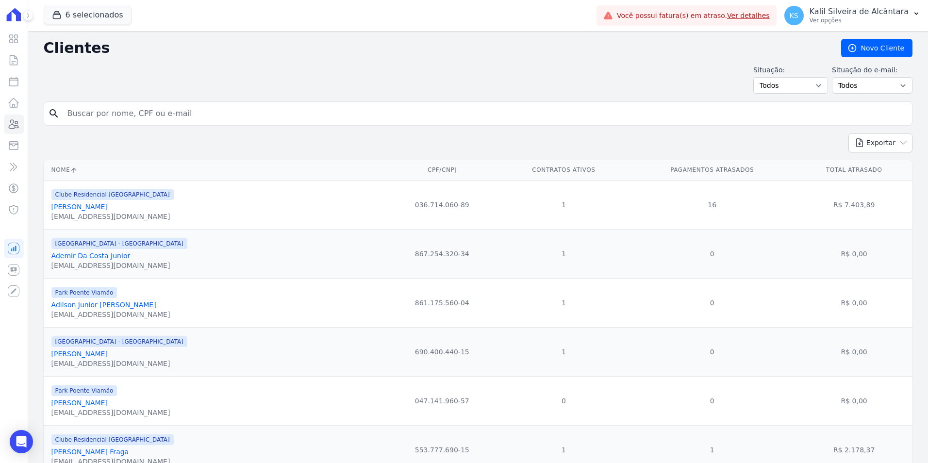
click at [137, 103] on div "search" at bounding box center [478, 113] width 869 height 24
click at [139, 112] on input "search" at bounding box center [485, 113] width 847 height 19
type input "hellen ro"
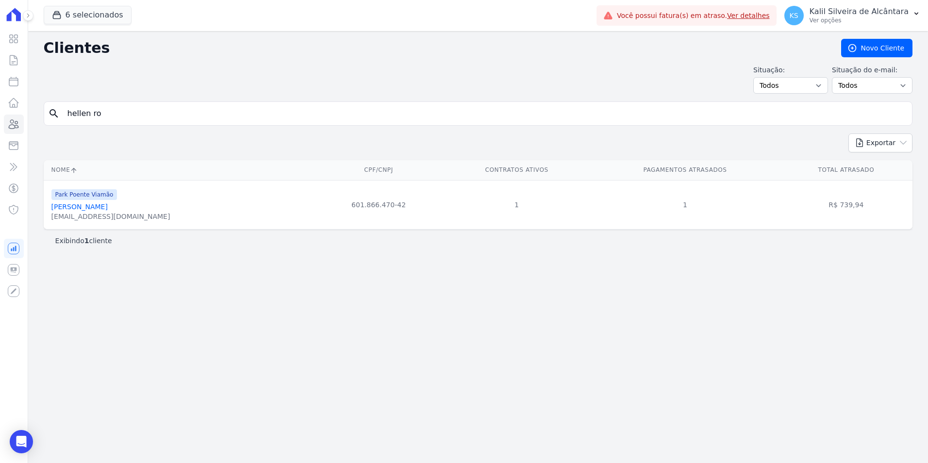
click at [108, 208] on link "[PERSON_NAME]" at bounding box center [79, 207] width 56 height 8
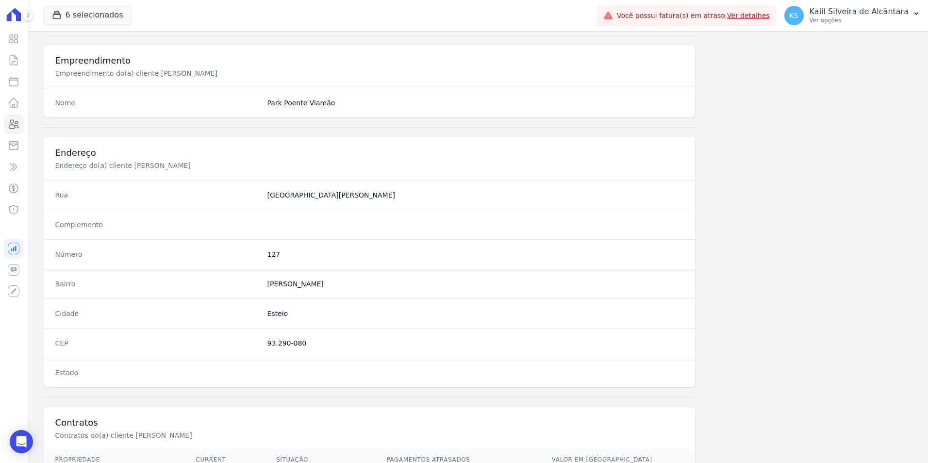
scroll to position [445, 0]
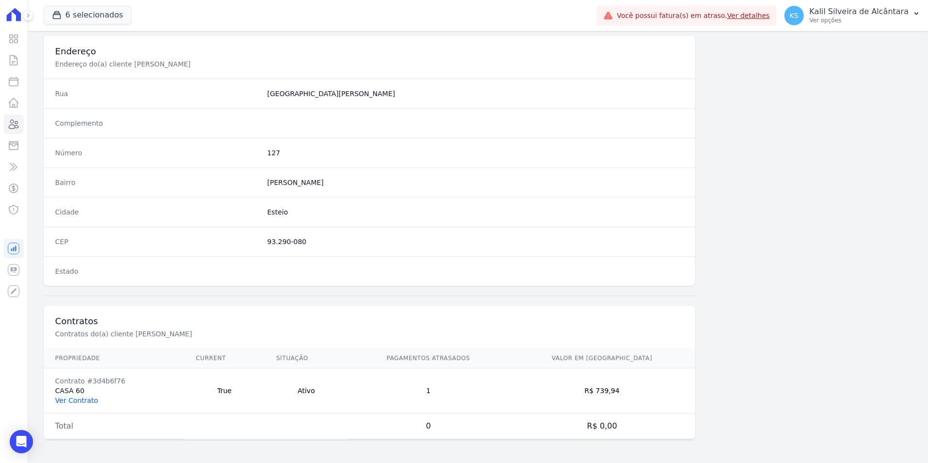
click at [85, 402] on link "Ver Contrato" at bounding box center [76, 401] width 43 height 8
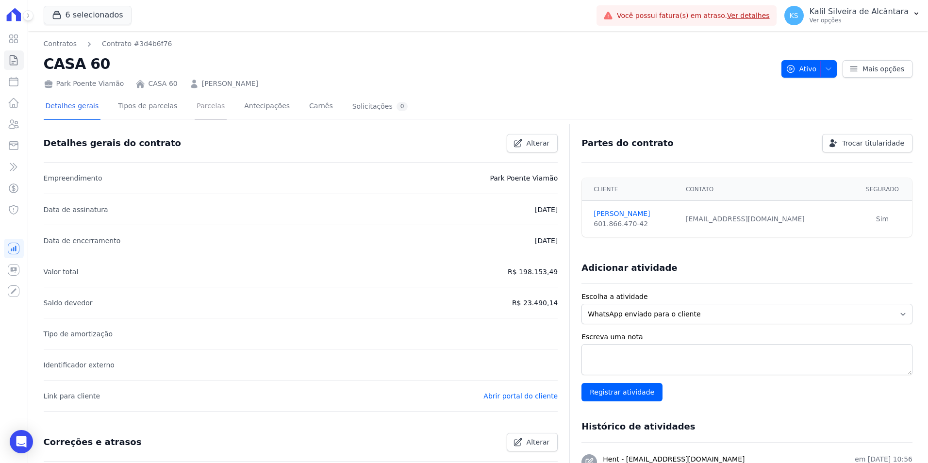
click at [207, 111] on link "Parcelas" at bounding box center [211, 107] width 32 height 26
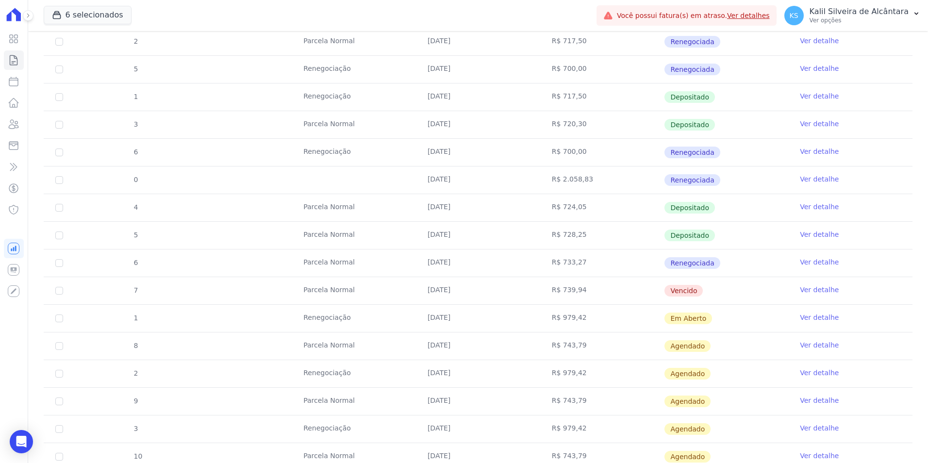
scroll to position [340, 0]
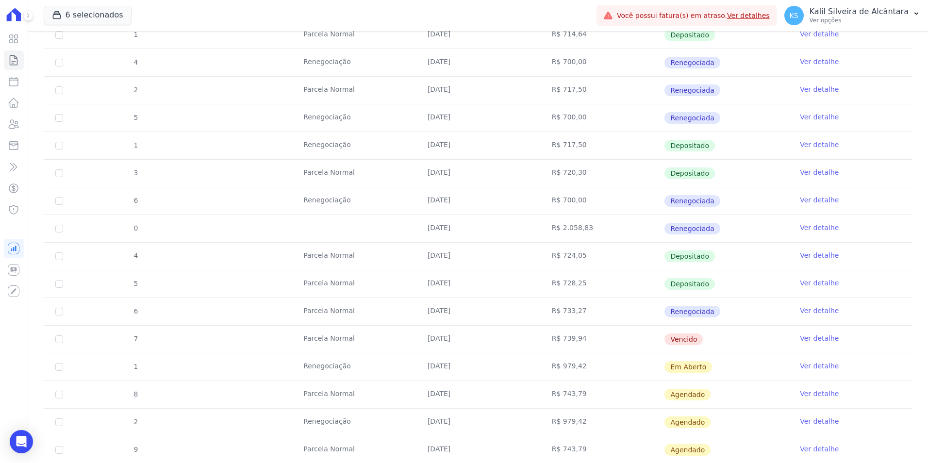
drag, startPoint x: 408, startPoint y: 334, endPoint x: 396, endPoint y: 334, distance: 12.1
click at [397, 334] on tr "7 [GEOGRAPHIC_DATA] [DATE] R$ 739,94 [GEOGRAPHIC_DATA] Ver detalhe" at bounding box center [478, 339] width 869 height 28
drag, startPoint x: 396, startPoint y: 334, endPoint x: 383, endPoint y: 336, distance: 13.7
click at [383, 336] on td "Parcela Normal" at bounding box center [354, 339] width 124 height 27
click at [478, 333] on td "[DATE]" at bounding box center [478, 339] width 124 height 27
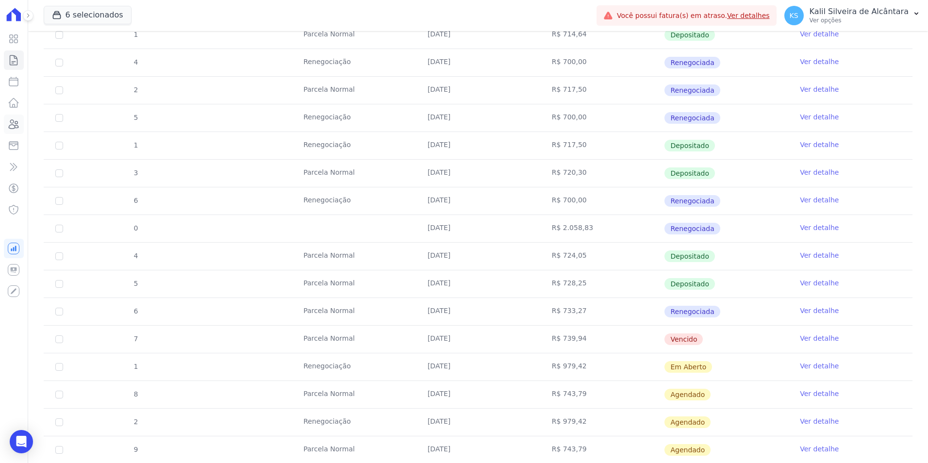
click at [17, 124] on icon at bounding box center [14, 124] width 12 height 12
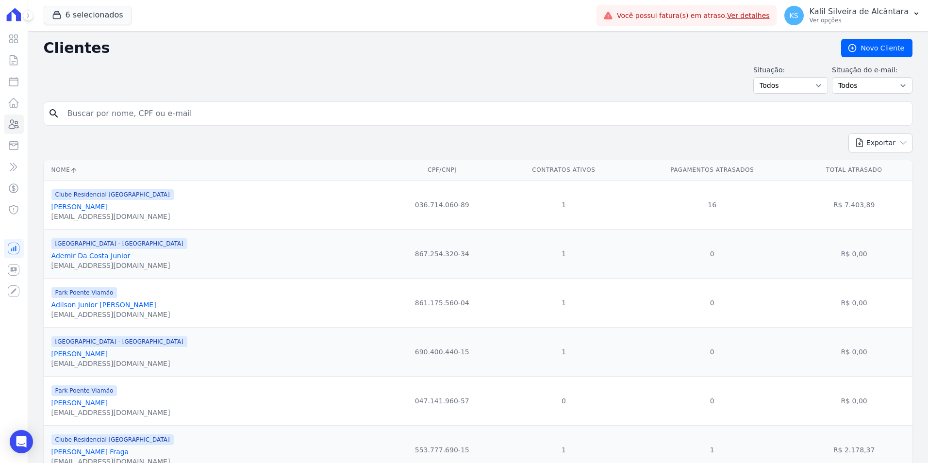
click at [87, 108] on input "search" at bounding box center [485, 113] width 847 height 19
type input "[PERSON_NAME]"
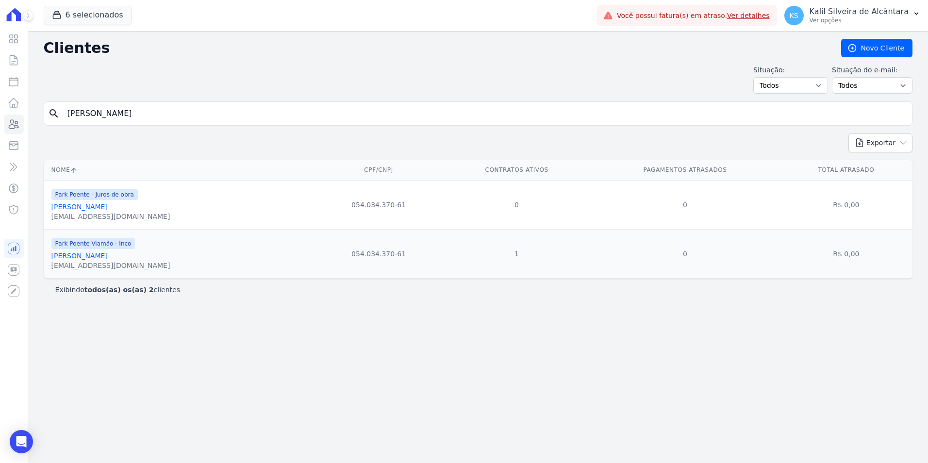
click at [108, 206] on link "[PERSON_NAME]" at bounding box center [79, 207] width 56 height 8
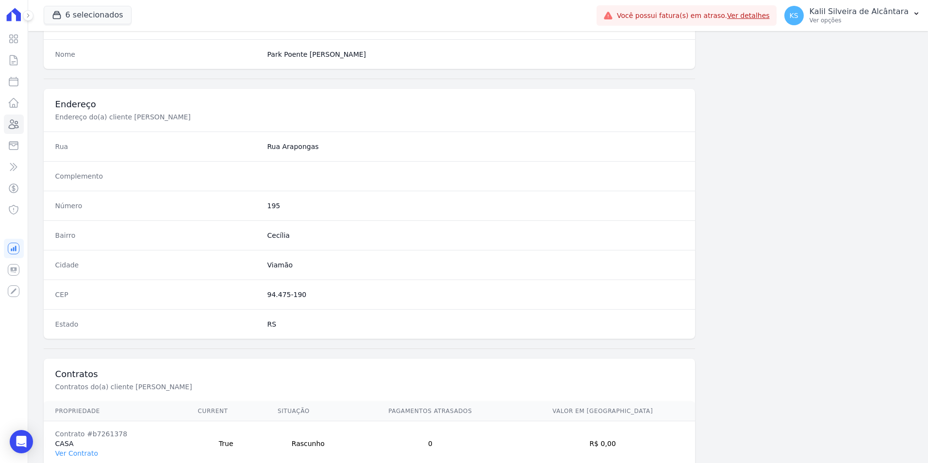
scroll to position [445, 0]
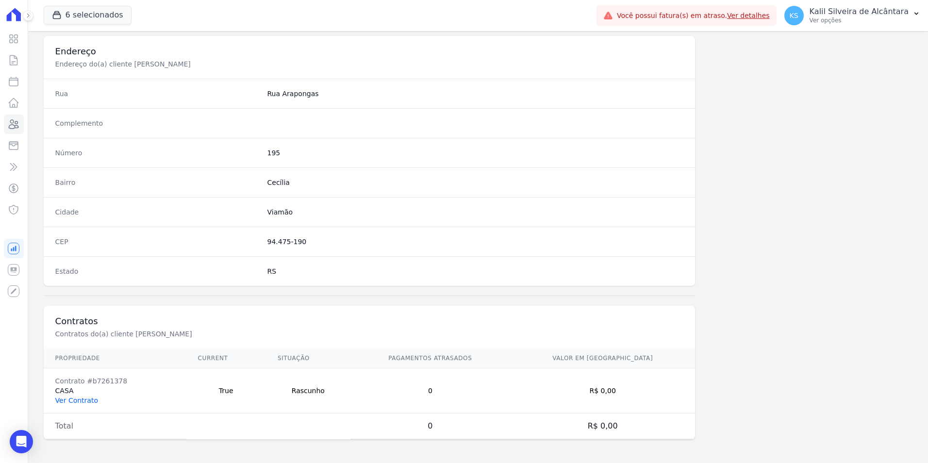
click at [84, 400] on link "Ver Contrato" at bounding box center [76, 401] width 43 height 8
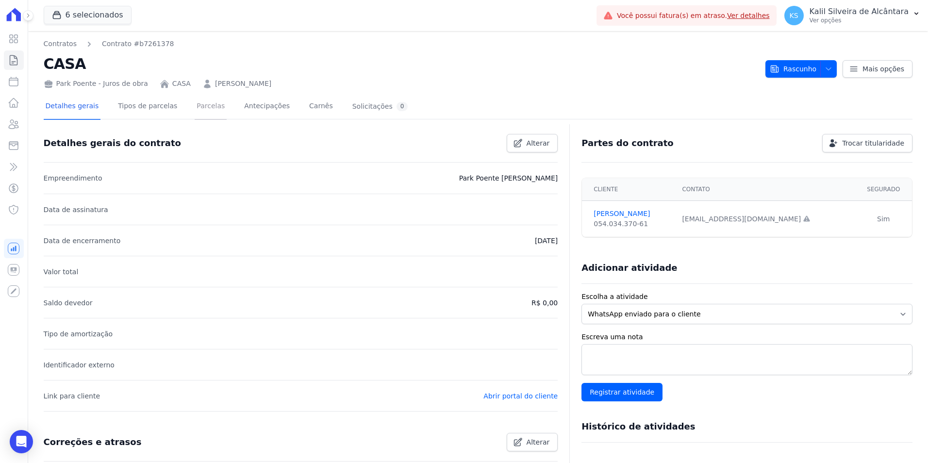
click at [197, 100] on link "Parcelas" at bounding box center [211, 107] width 32 height 26
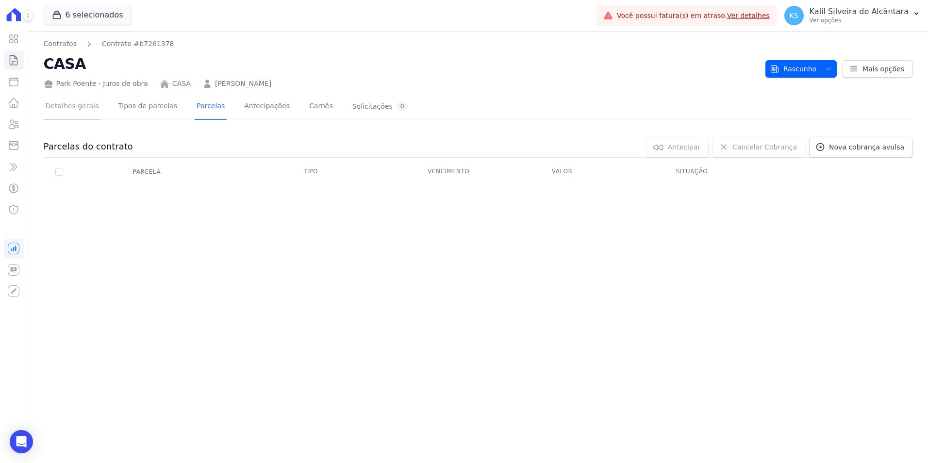
click at [73, 98] on link "Detalhes gerais" at bounding box center [72, 107] width 57 height 26
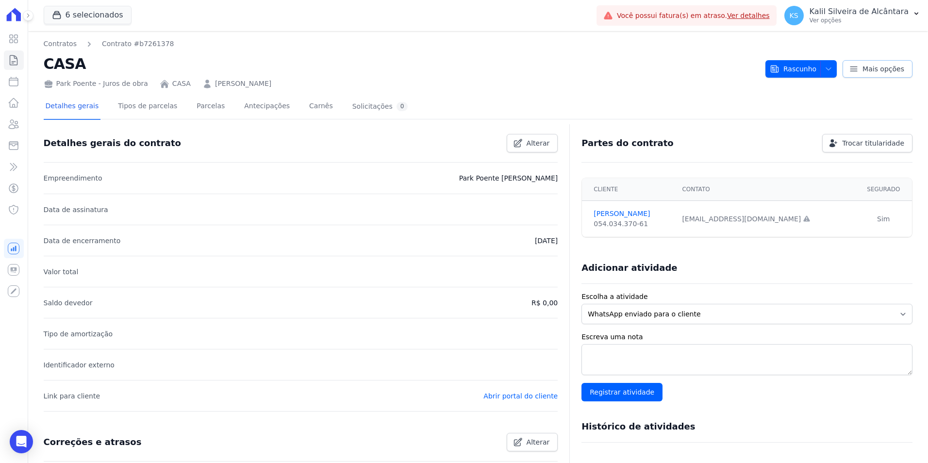
click at [877, 76] on link "Mais opções" at bounding box center [878, 68] width 70 height 17
click at [875, 68] on span "Mais opções" at bounding box center [884, 69] width 42 height 10
click at [195, 112] on link "Parcelas" at bounding box center [211, 107] width 32 height 26
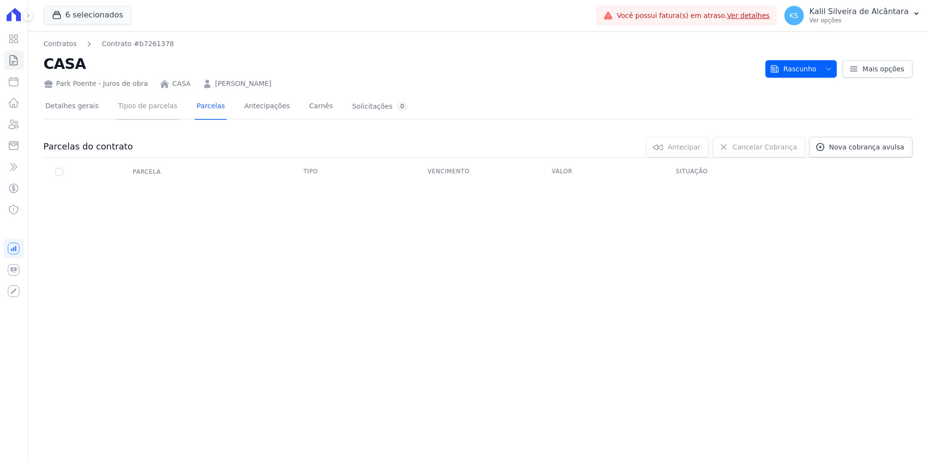
click at [117, 106] on link "Tipos de parcelas" at bounding box center [147, 107] width 63 height 26
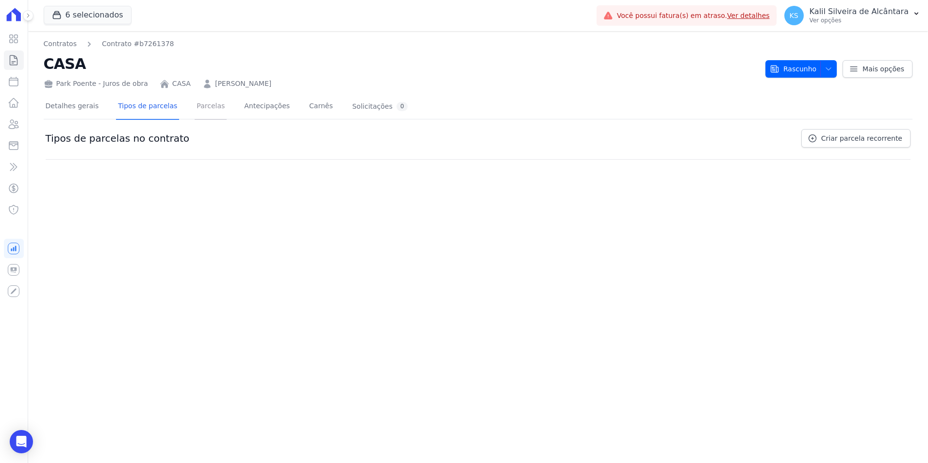
click at [201, 114] on link "Parcelas" at bounding box center [211, 107] width 32 height 26
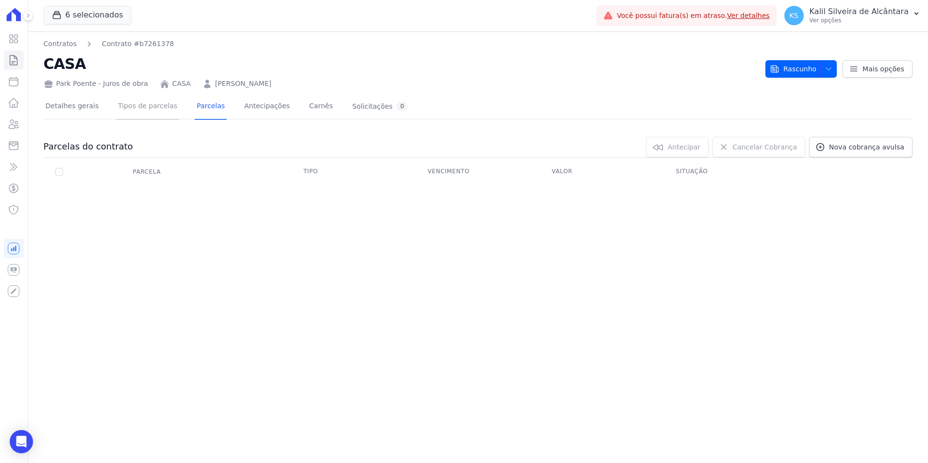
click at [144, 106] on link "Tipos de parcelas" at bounding box center [147, 107] width 63 height 26
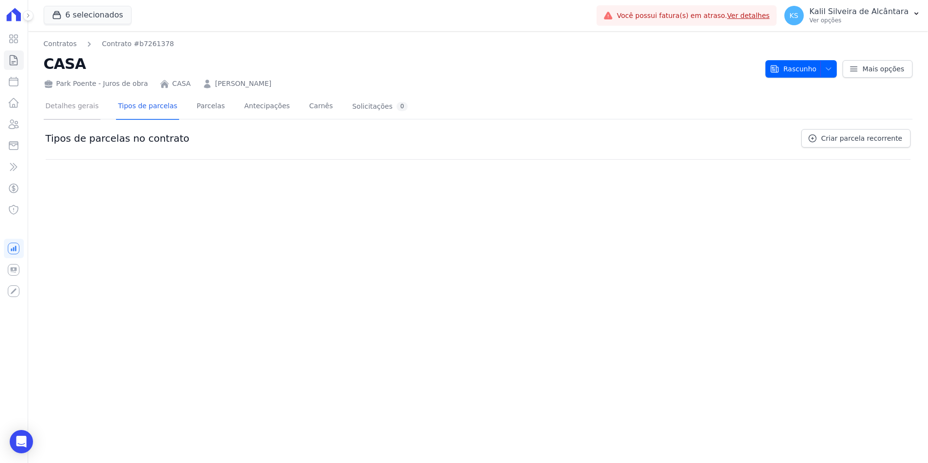
click at [62, 106] on link "Detalhes gerais" at bounding box center [72, 107] width 57 height 26
click at [60, 107] on link "Detalhes gerais" at bounding box center [72, 107] width 57 height 26
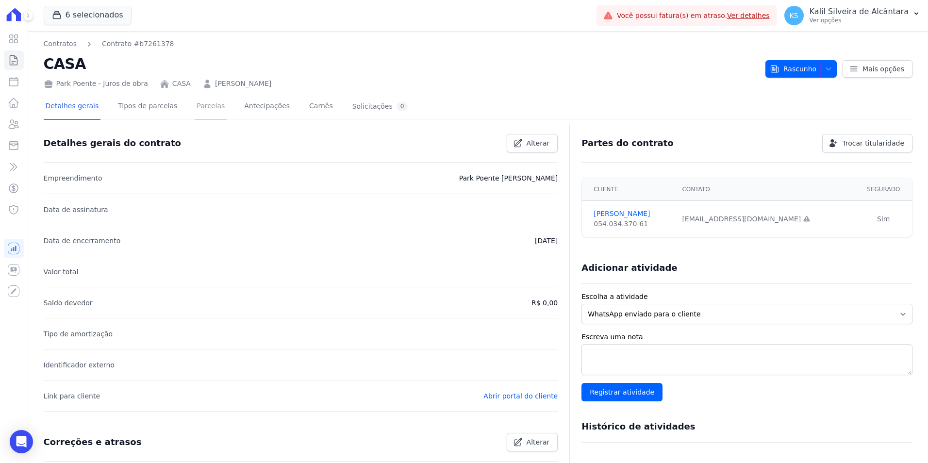
click at [195, 107] on link "Parcelas" at bounding box center [211, 107] width 32 height 26
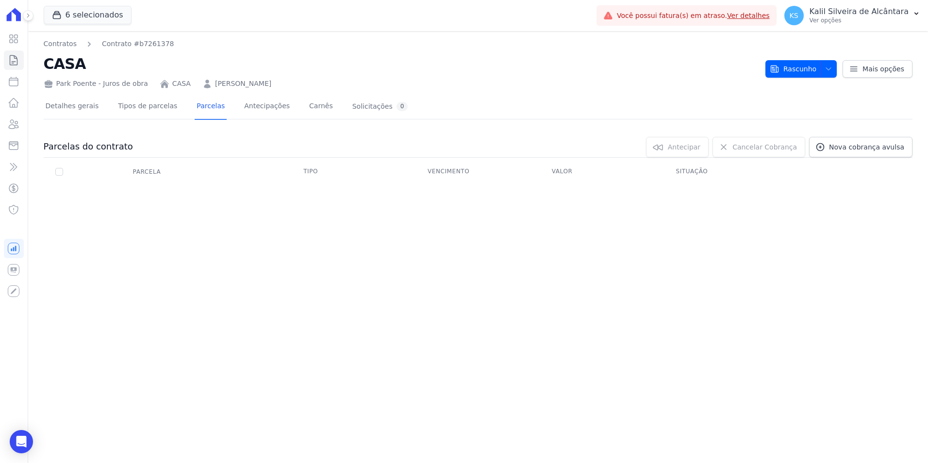
click at [684, 232] on div "Contratos Contrato #b7261378 CASA Park Poente - Juros de obra CASA [PERSON_NAME…" at bounding box center [478, 247] width 900 height 432
click at [12, 126] on icon at bounding box center [14, 124] width 12 height 12
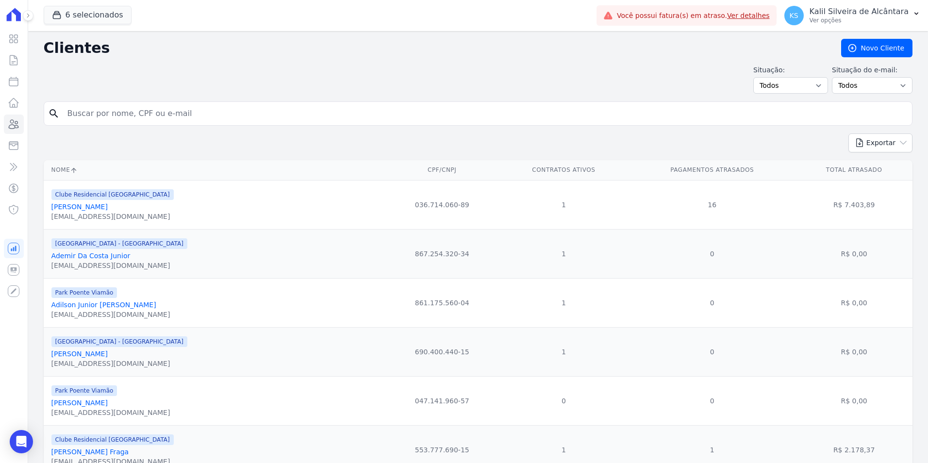
click at [175, 116] on input "search" at bounding box center [485, 113] width 847 height 19
type input "[PERSON_NAME]"
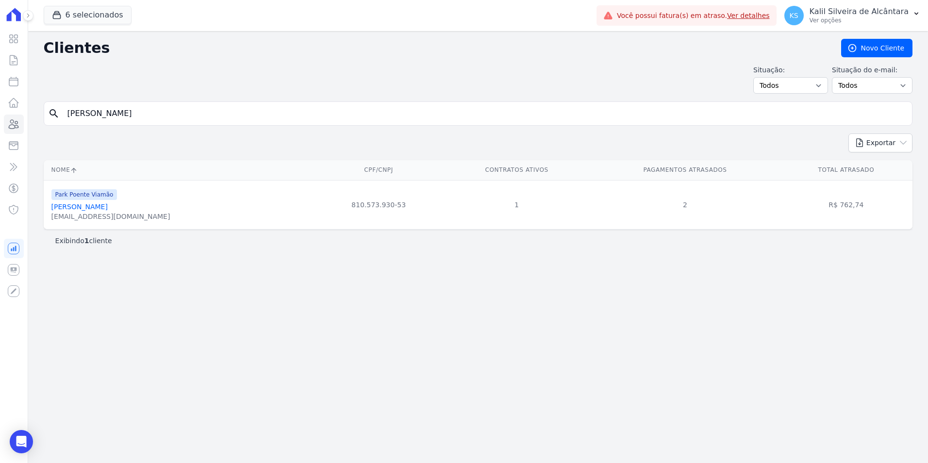
click at [108, 210] on link "[PERSON_NAME]" at bounding box center [79, 207] width 56 height 8
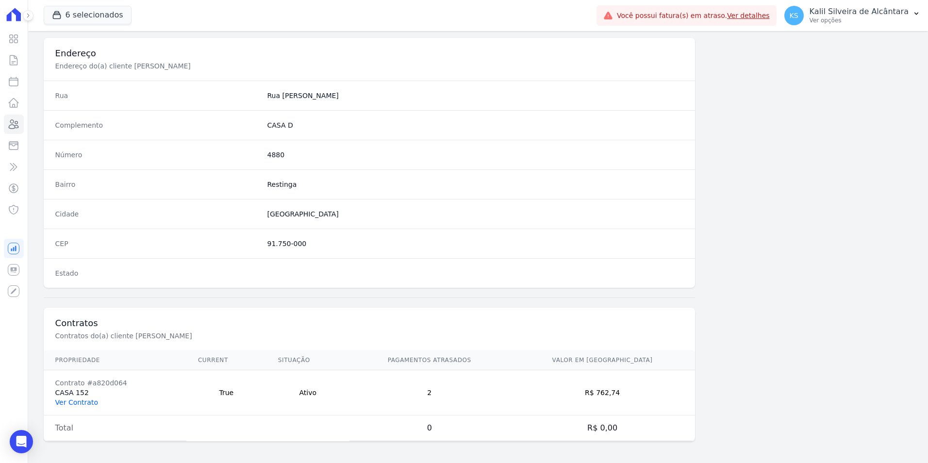
scroll to position [445, 0]
click at [81, 401] on link "Ver Contrato" at bounding box center [76, 401] width 43 height 8
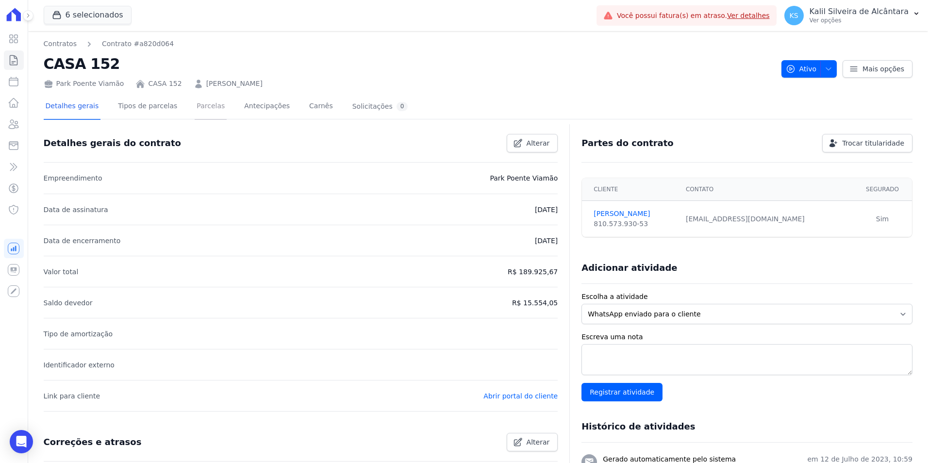
click at [195, 112] on link "Parcelas" at bounding box center [211, 107] width 32 height 26
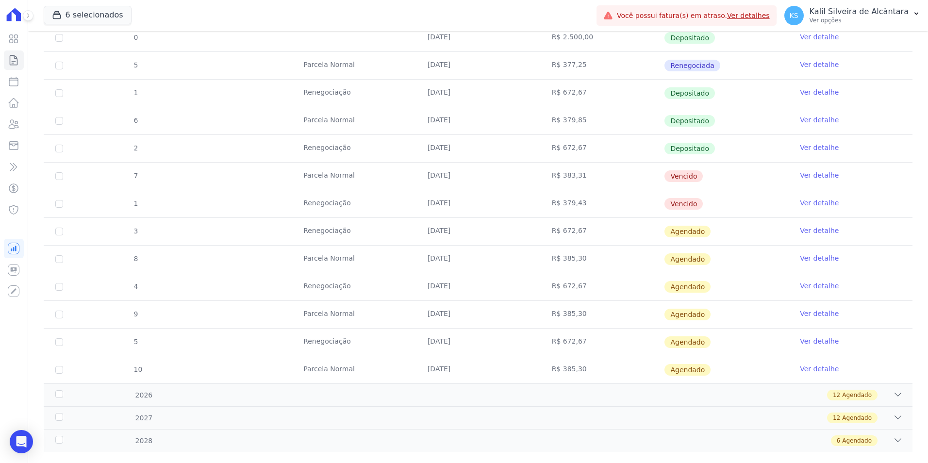
scroll to position [521, 0]
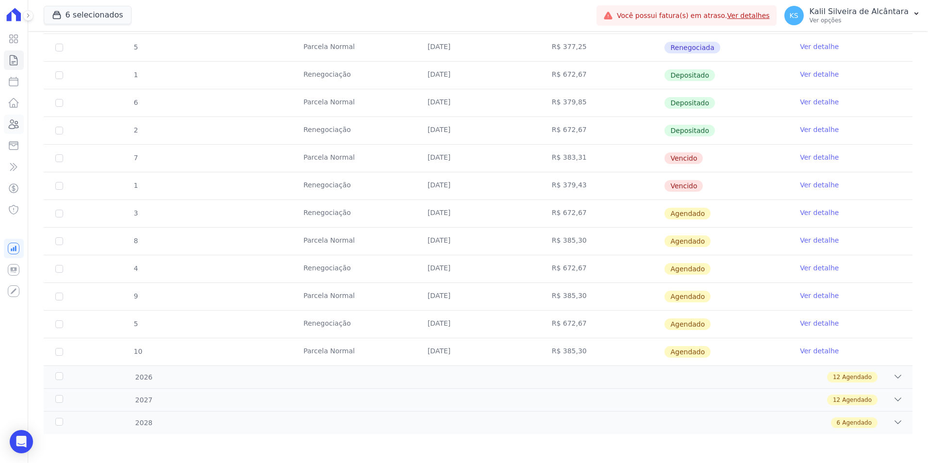
click at [21, 133] on link "Clientes" at bounding box center [14, 124] width 20 height 19
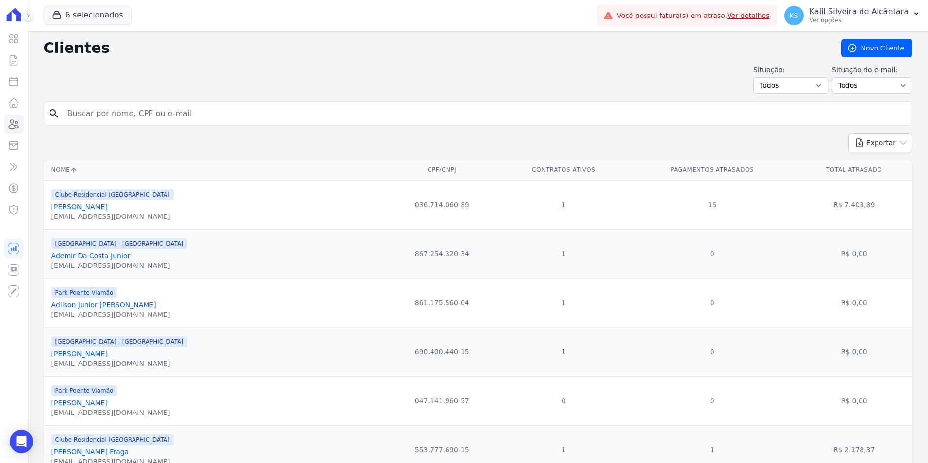
click at [135, 115] on input "search" at bounding box center [485, 113] width 847 height 19
type input "[PERSON_NAME]"
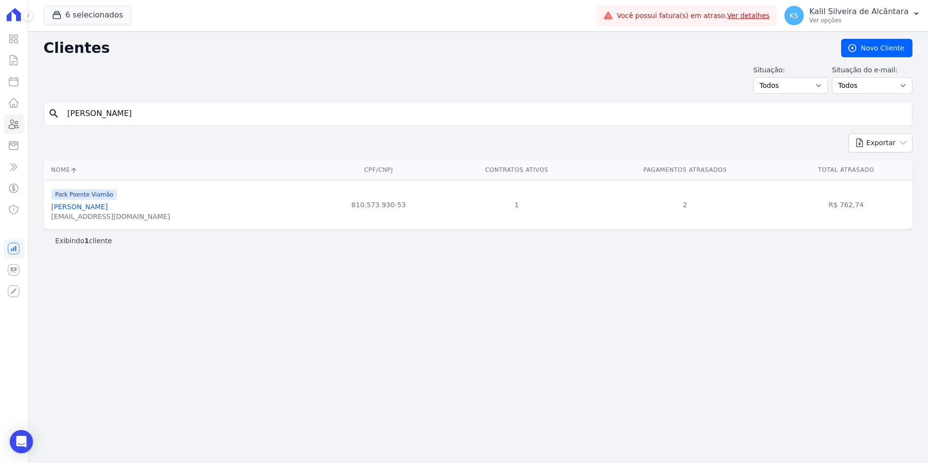
click at [108, 208] on link "[PERSON_NAME]" at bounding box center [79, 207] width 56 height 8
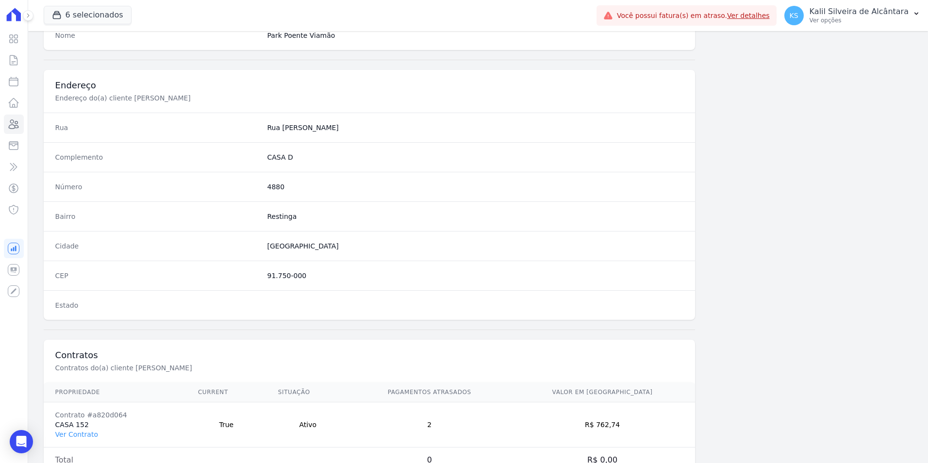
scroll to position [445, 0]
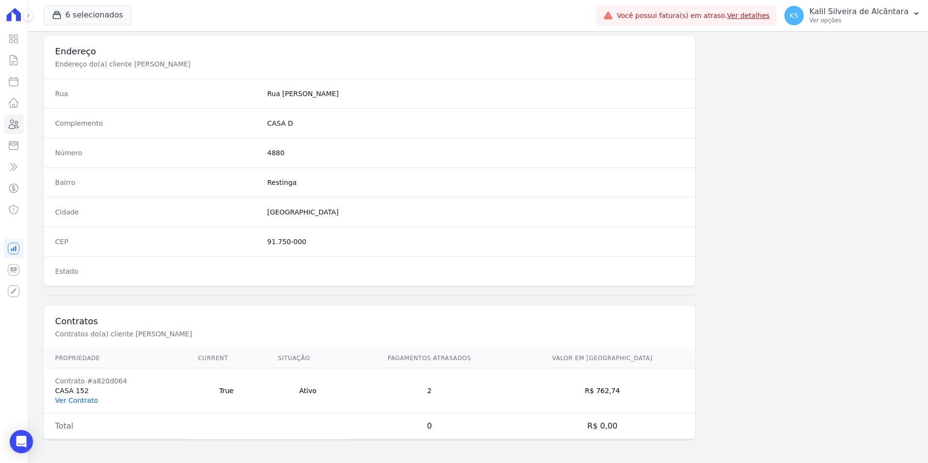
click at [84, 400] on link "Ver Contrato" at bounding box center [76, 401] width 43 height 8
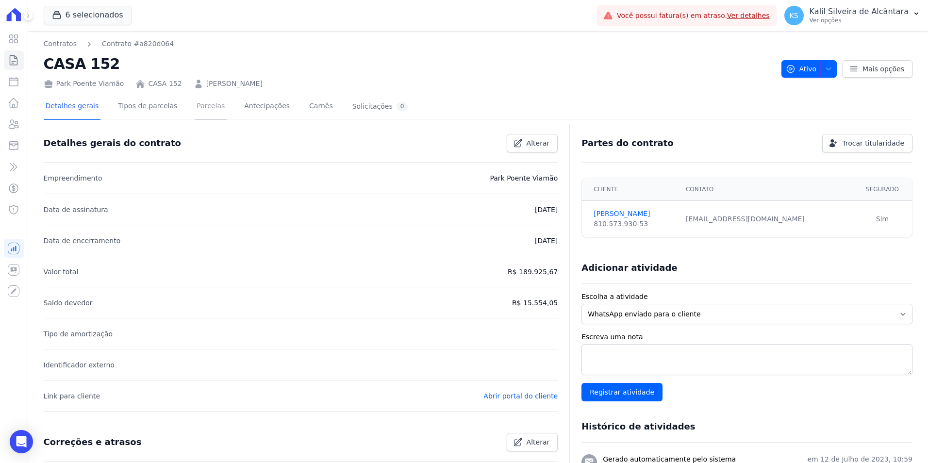
click at [201, 105] on link "Parcelas" at bounding box center [211, 107] width 32 height 26
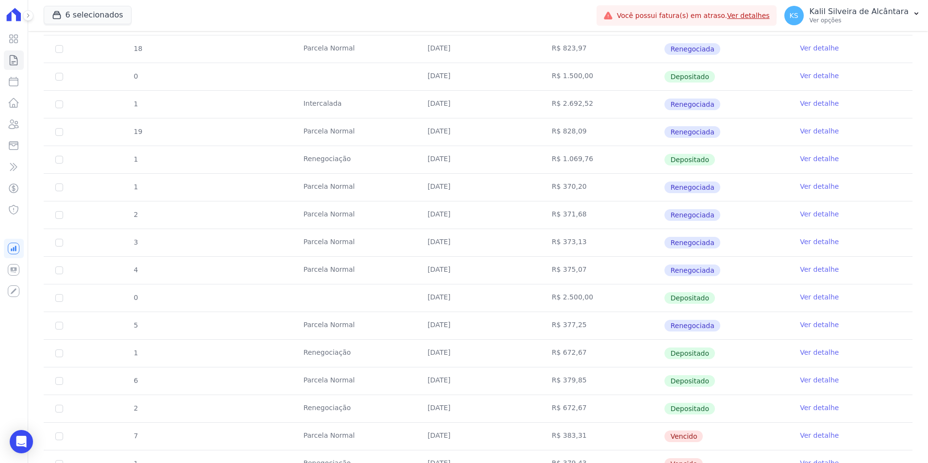
scroll to position [485, 0]
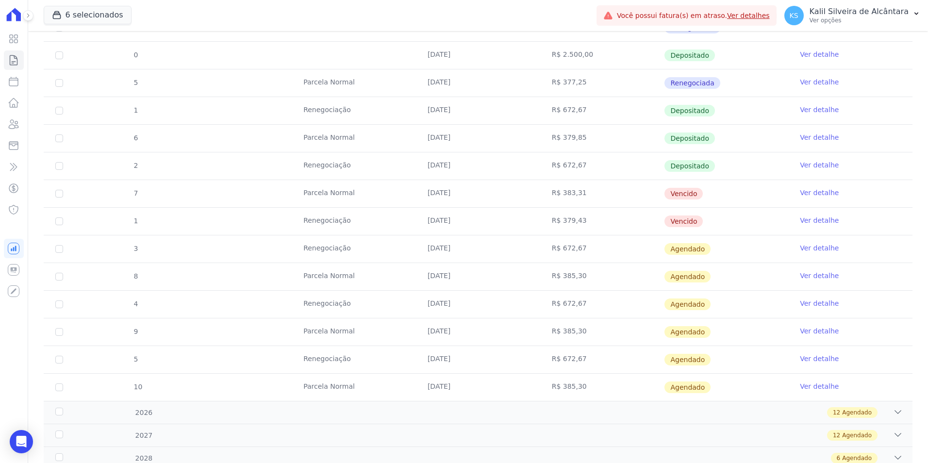
drag, startPoint x: 681, startPoint y: 223, endPoint x: 285, endPoint y: 196, distance: 396.6
click at [285, 196] on tbody "1 [GEOGRAPHIC_DATA] [DATE] R$ 1.055,03 Renegociada Ver detalhe 18 [GEOGRAPHIC_D…" at bounding box center [478, 83] width 869 height 636
click at [548, 243] on td "R$ 672,67" at bounding box center [602, 248] width 124 height 27
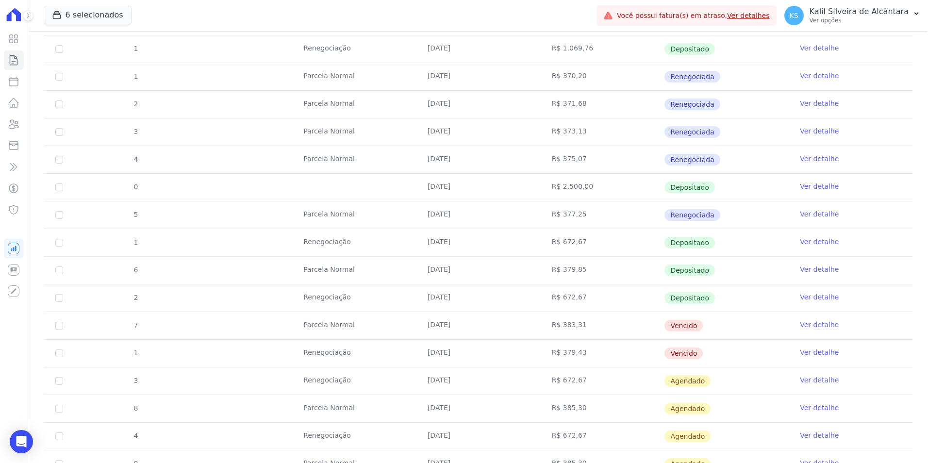
scroll to position [437, 0]
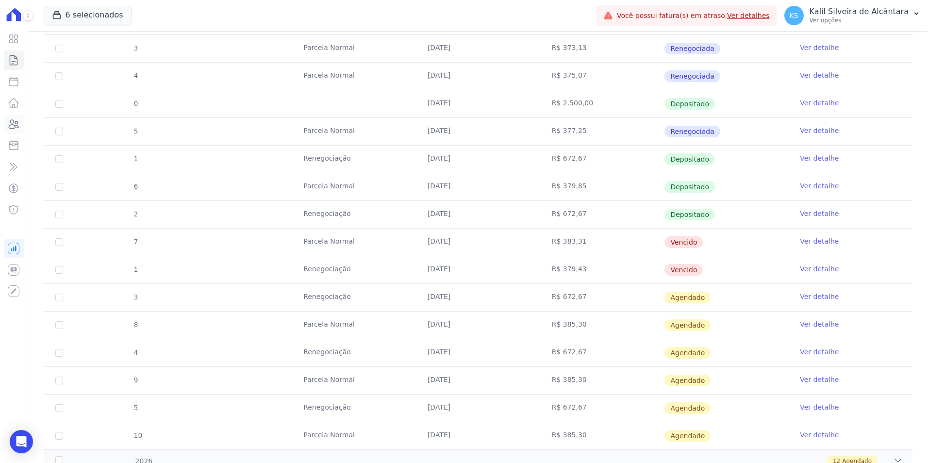
click at [12, 119] on icon at bounding box center [14, 124] width 12 height 12
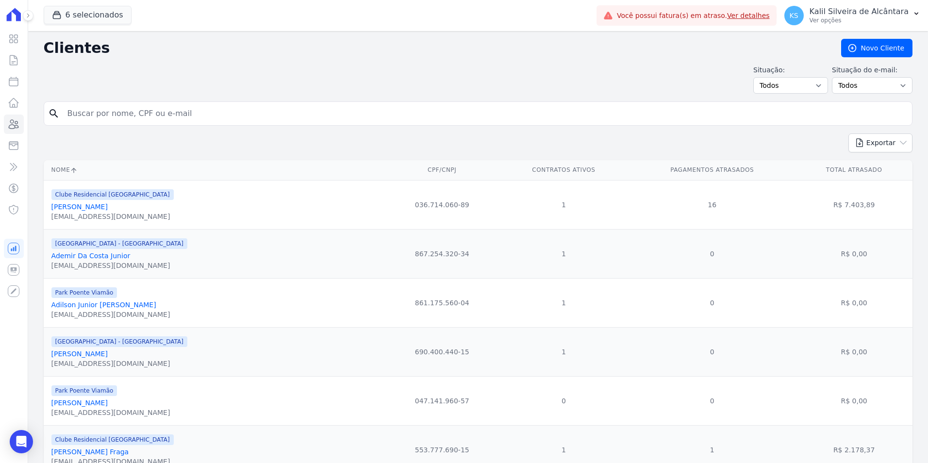
click at [181, 113] on input "search" at bounding box center [485, 113] width 847 height 19
type input "[PERSON_NAME]"
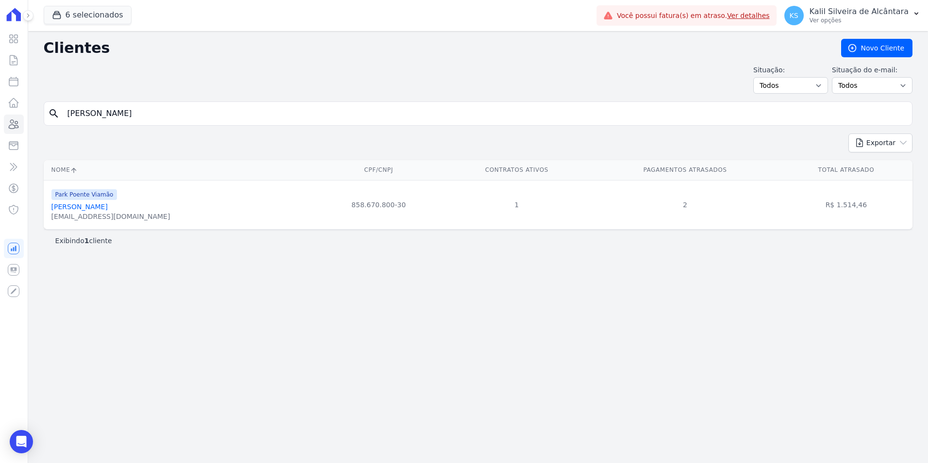
click at [84, 205] on link "[PERSON_NAME]" at bounding box center [79, 207] width 56 height 8
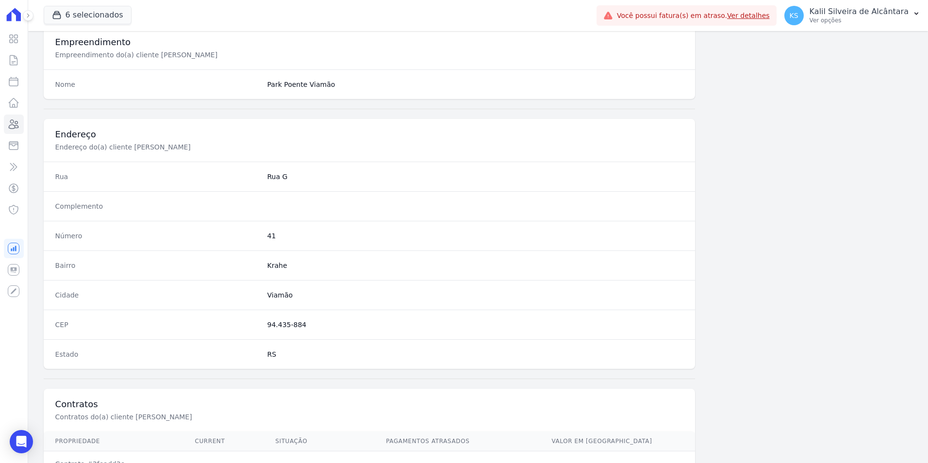
scroll to position [445, 0]
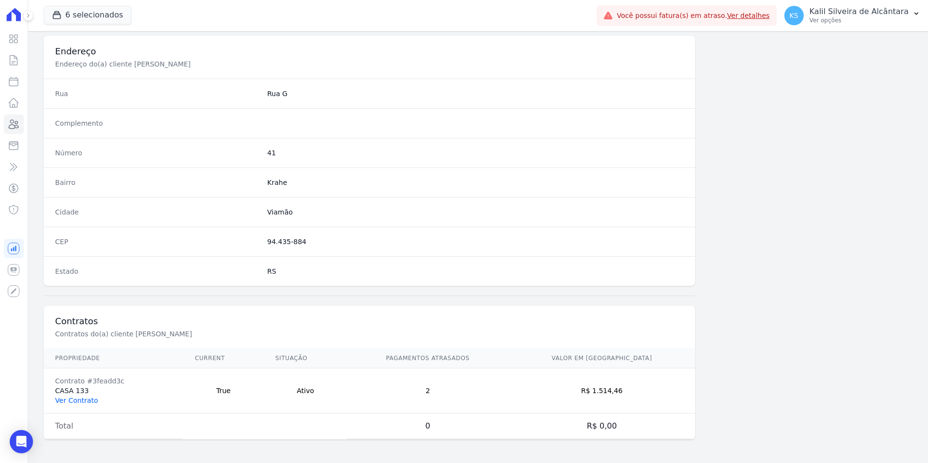
click at [74, 403] on link "Ver Contrato" at bounding box center [76, 401] width 43 height 8
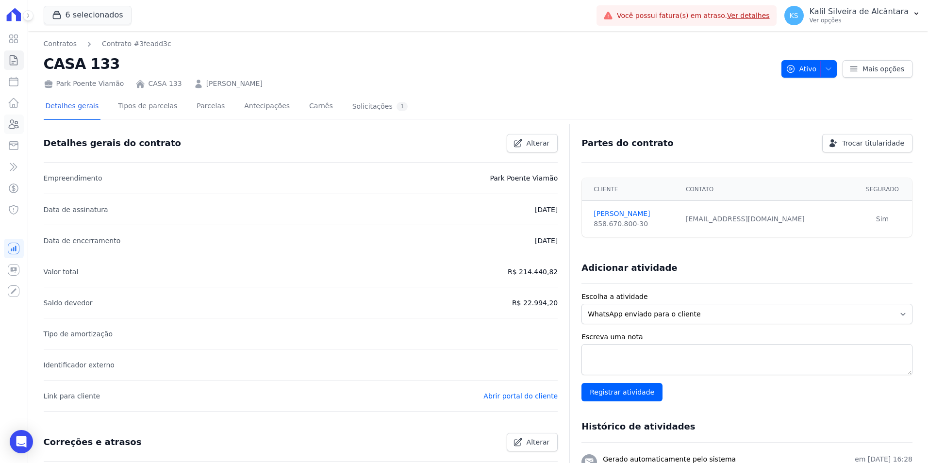
click at [11, 131] on link "Clientes" at bounding box center [14, 124] width 20 height 19
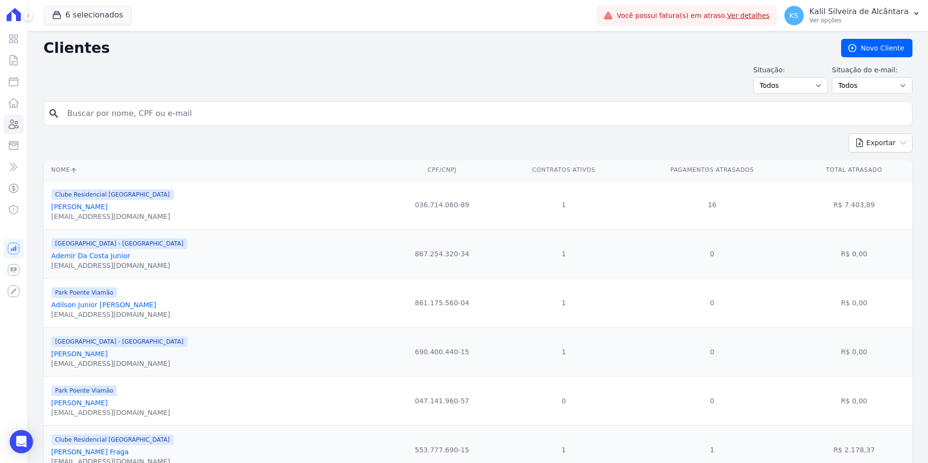
click at [110, 105] on input "search" at bounding box center [485, 113] width 847 height 19
type input "[DATE][PERSON_NAME]"
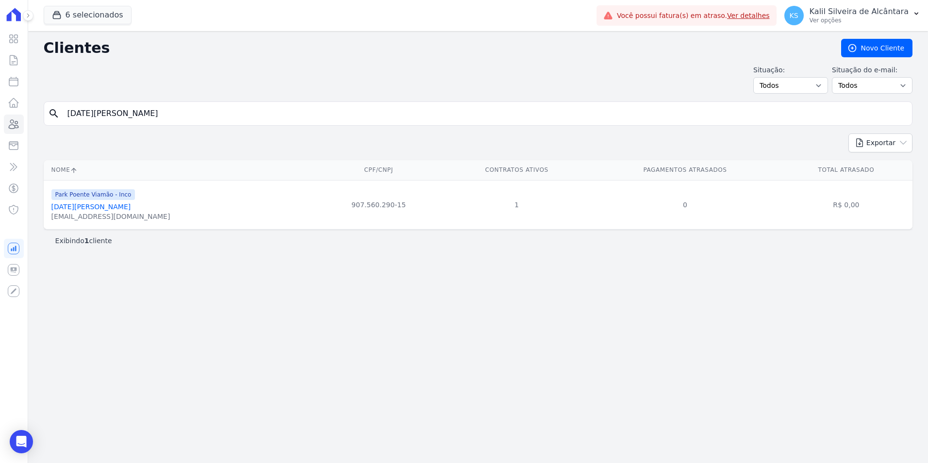
click at [126, 204] on link "[DATE][PERSON_NAME]" at bounding box center [91, 207] width 80 height 8
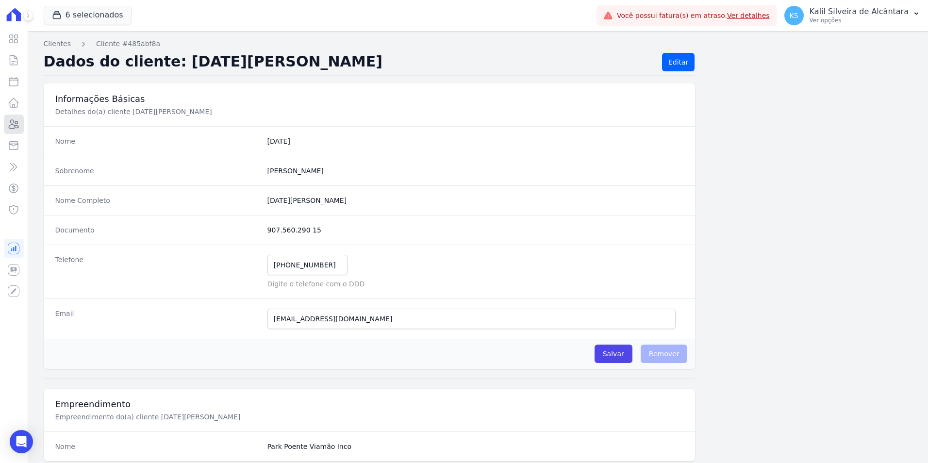
click at [21, 128] on link "Clientes" at bounding box center [14, 124] width 20 height 19
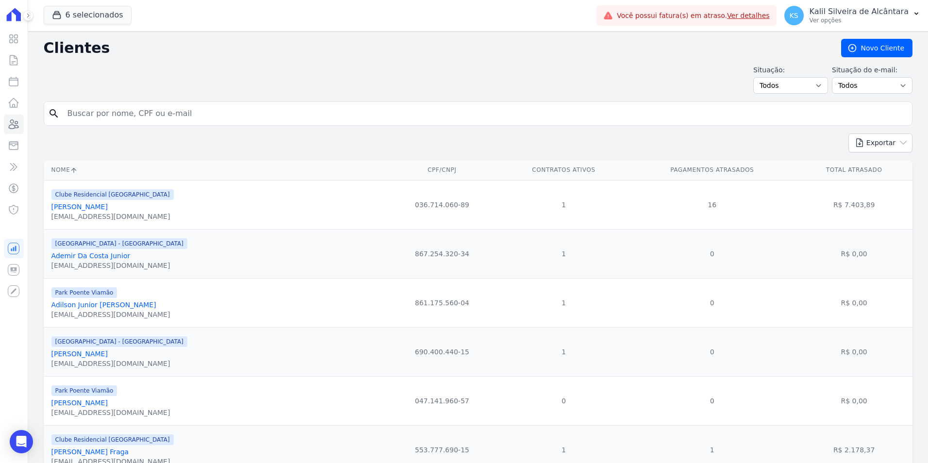
click at [106, 107] on input "search" at bounding box center [485, 113] width 847 height 19
type input "[PERSON_NAME]"
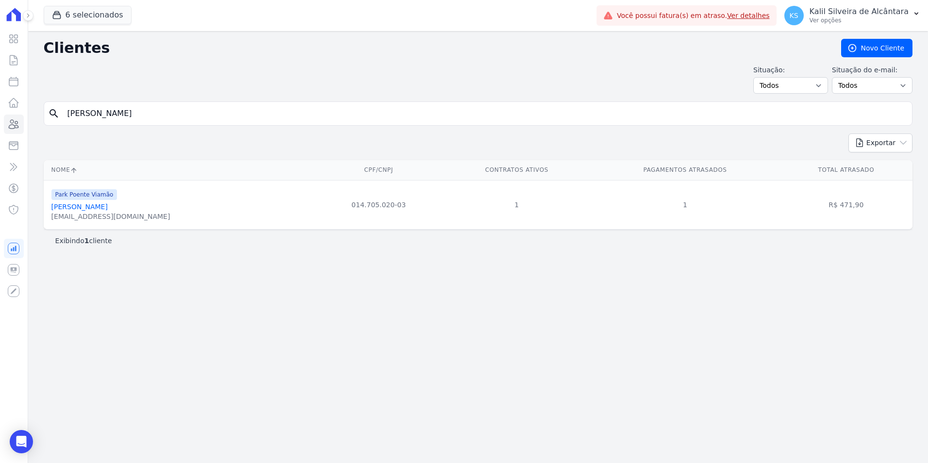
click at [101, 206] on link "[PERSON_NAME]" at bounding box center [79, 207] width 56 height 8
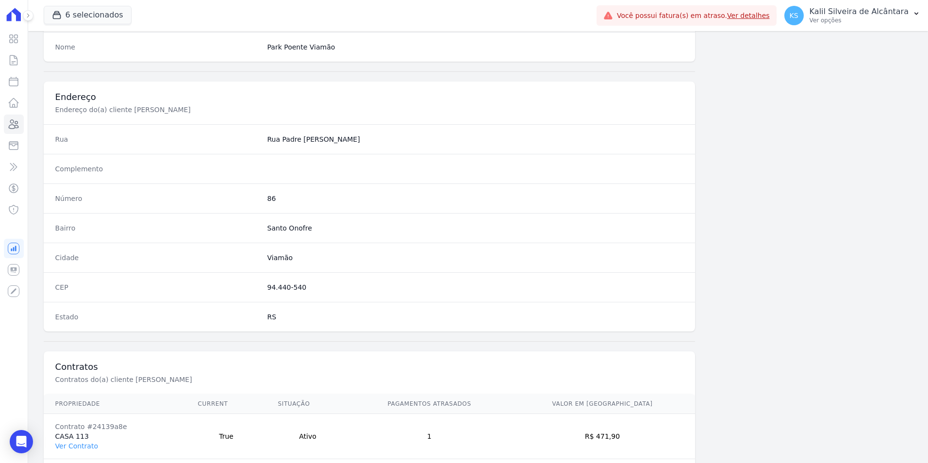
scroll to position [445, 0]
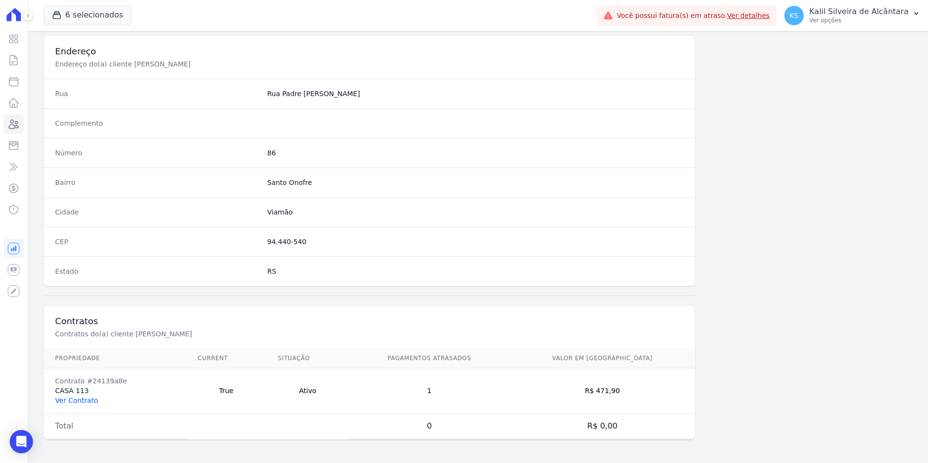
click at [81, 400] on link "Ver Contrato" at bounding box center [76, 401] width 43 height 8
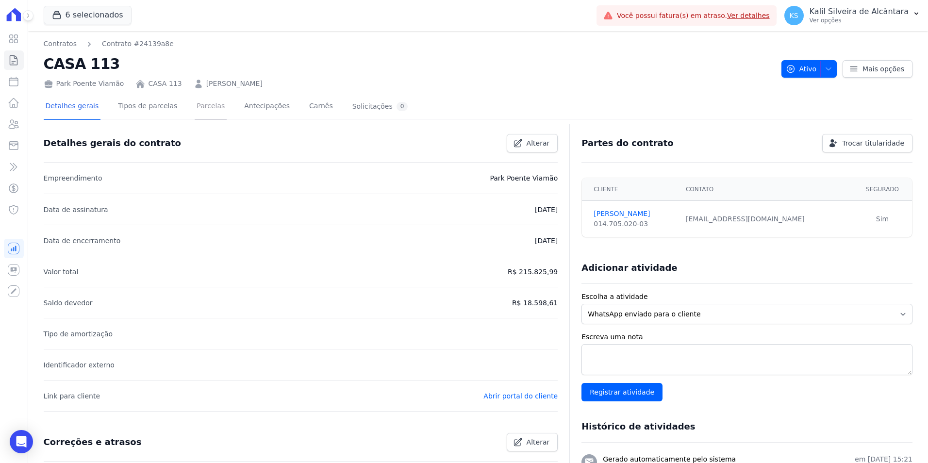
click at [208, 105] on link "Parcelas" at bounding box center [211, 107] width 32 height 26
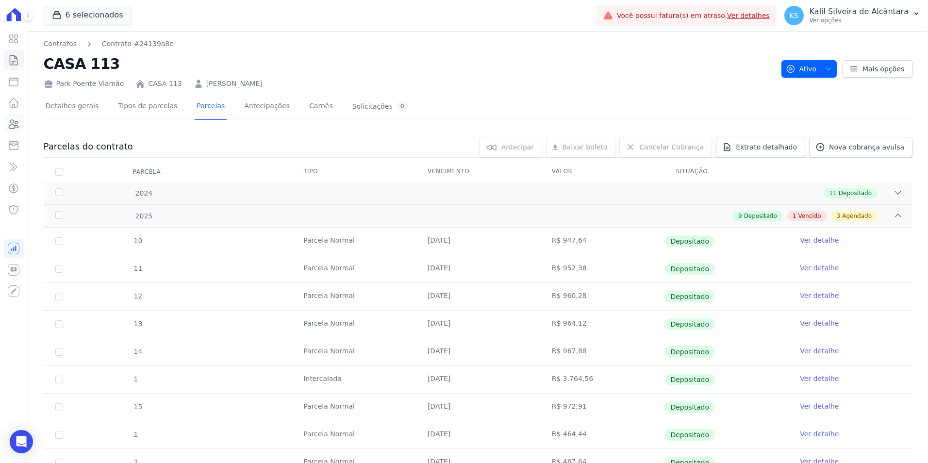
click at [16, 125] on icon at bounding box center [14, 124] width 10 height 9
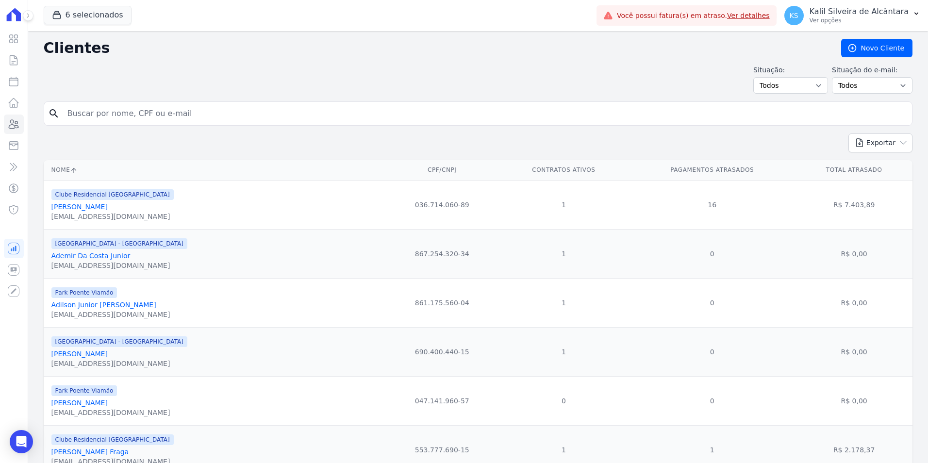
type input "[DATE][PERSON_NAME]"
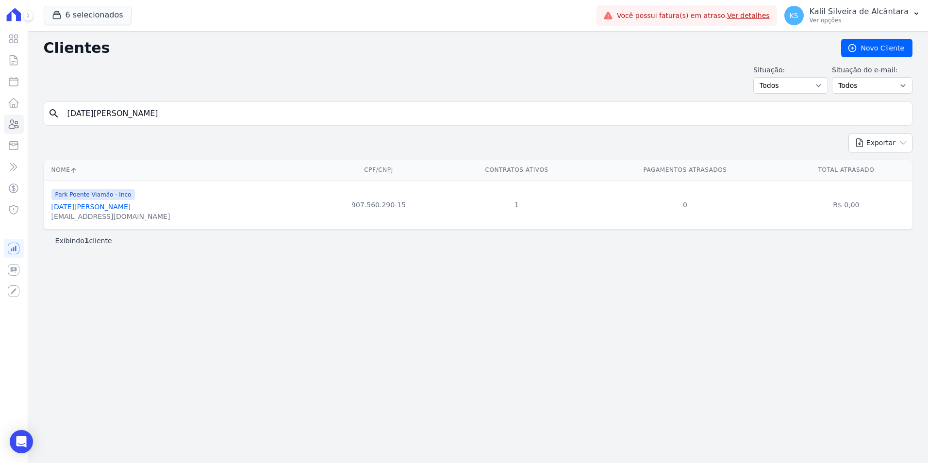
drag, startPoint x: 135, startPoint y: 113, endPoint x: -52, endPoint y: 124, distance: 187.3
click at [0, 124] on html "Visão Geral Contratos [GEOGRAPHIC_DATA] Lotes Clientes Minha Carteira Transferê…" at bounding box center [464, 231] width 928 height 463
type input "[PERSON_NAME]"
click at [98, 203] on link "[PERSON_NAME]" at bounding box center [79, 207] width 56 height 8
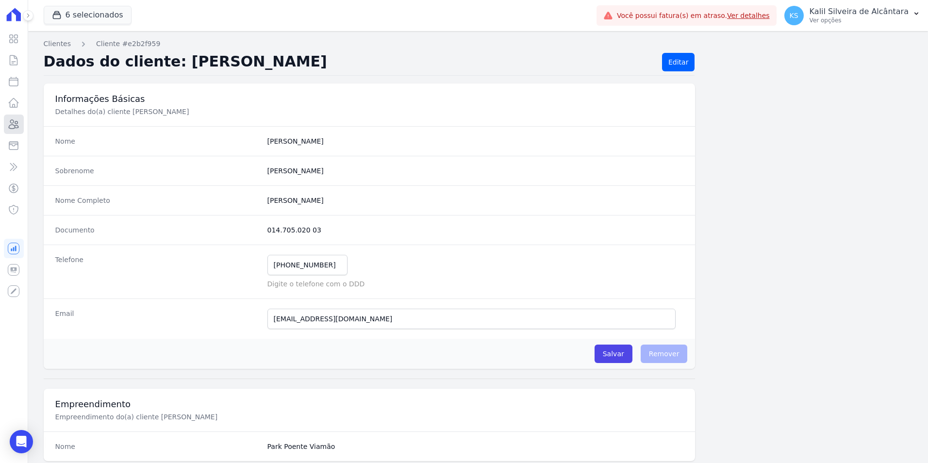
click at [20, 134] on link "Clientes" at bounding box center [14, 124] width 20 height 19
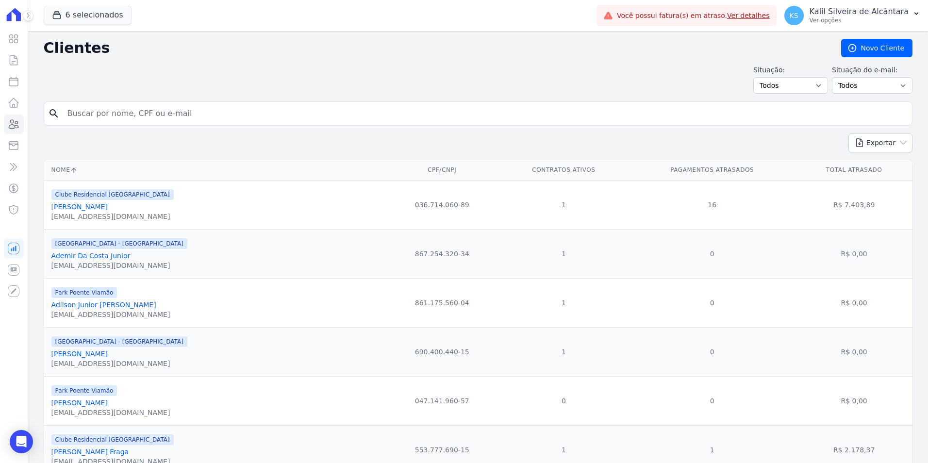
click at [131, 124] on div "search" at bounding box center [478, 113] width 869 height 24
click at [135, 113] on input "search" at bounding box center [485, 113] width 847 height 19
type input "marcia"
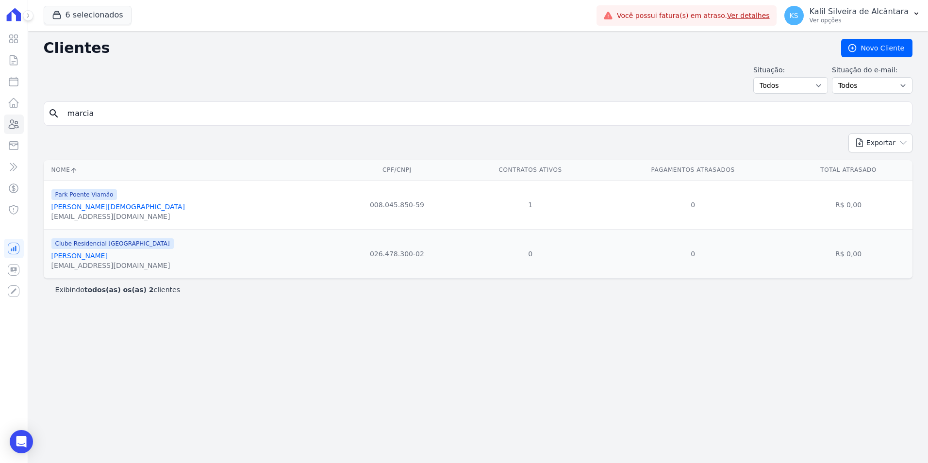
drag, startPoint x: 175, startPoint y: 119, endPoint x: -4, endPoint y: 119, distance: 179.1
click at [0, 119] on html "Visão Geral Contratos [GEOGRAPHIC_DATA] Lotes Clientes Minha Carteira Transferê…" at bounding box center [464, 231] width 928 height 463
type input "[PERSON_NAME]"
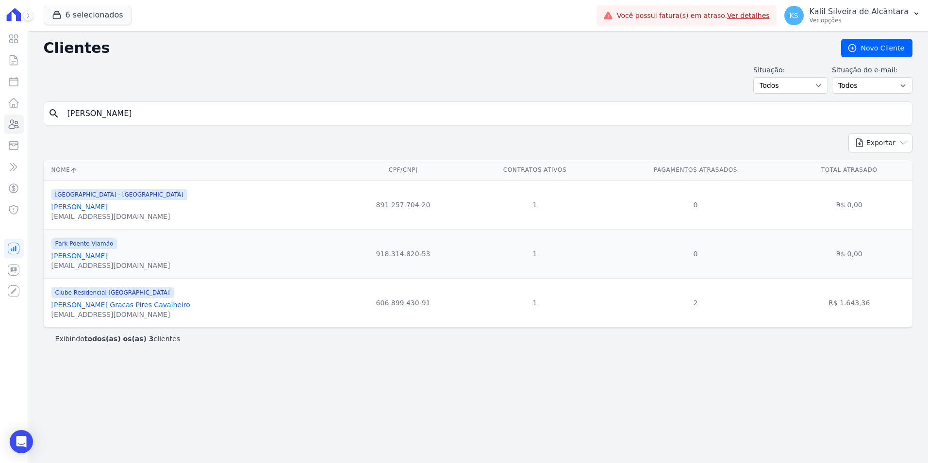
click at [93, 254] on link "[PERSON_NAME]" at bounding box center [79, 256] width 56 height 8
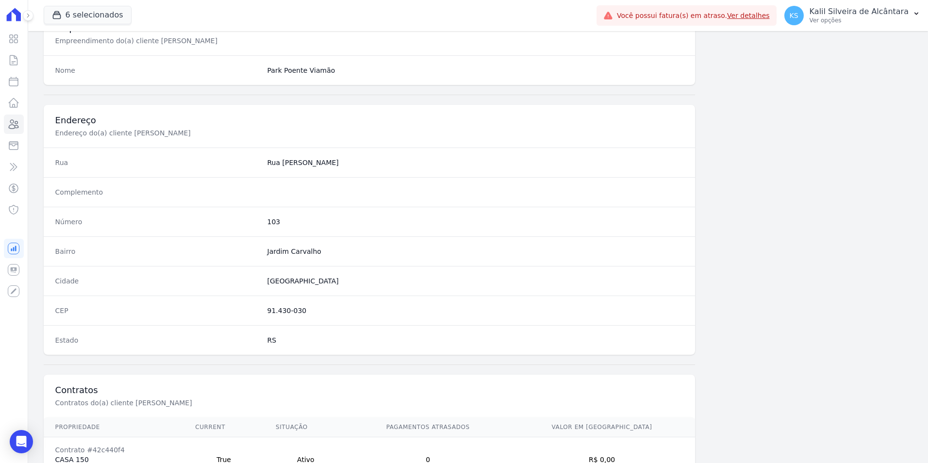
scroll to position [445, 0]
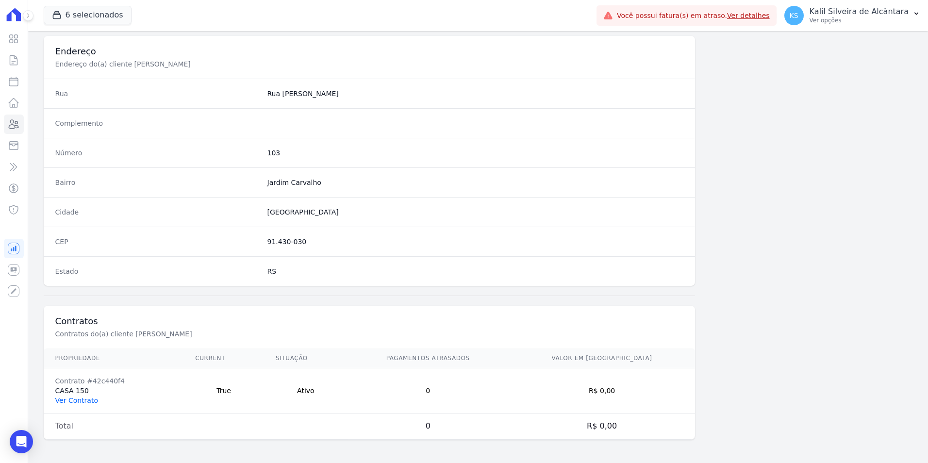
click at [75, 397] on link "Ver Contrato" at bounding box center [76, 401] width 43 height 8
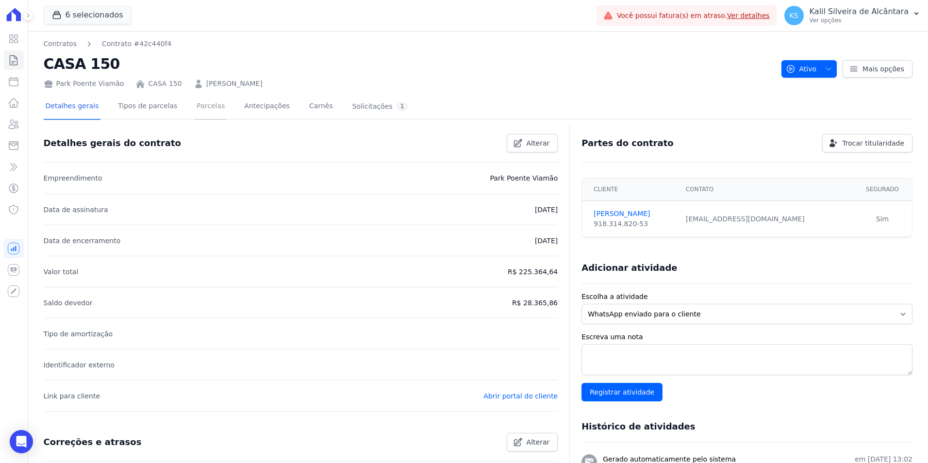
click at [195, 111] on link "Parcelas" at bounding box center [211, 107] width 32 height 26
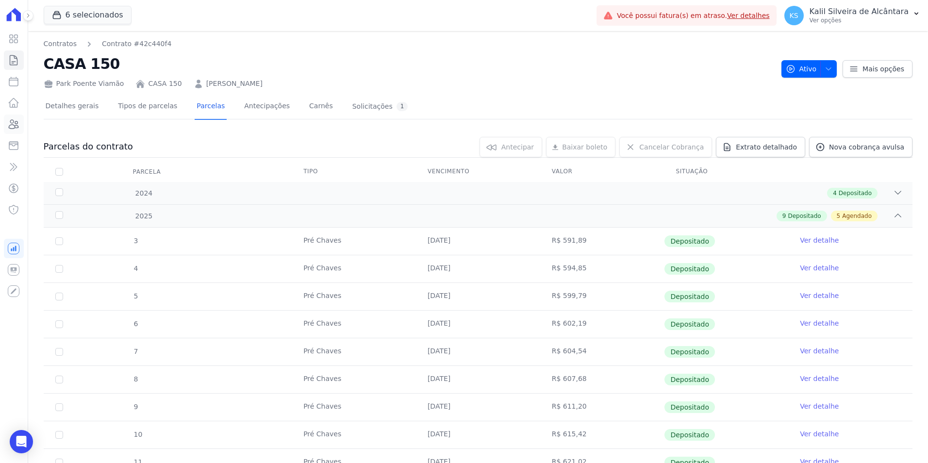
click at [14, 126] on icon at bounding box center [14, 124] width 12 height 12
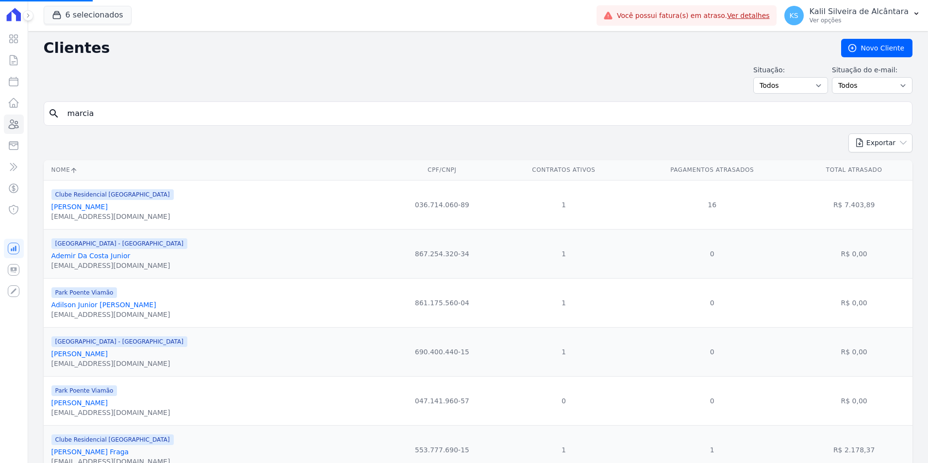
click at [139, 115] on input "marcia" at bounding box center [485, 113] width 847 height 19
click at [139, 115] on input "search" at bounding box center [485, 113] width 847 height 19
type input "m"
type input "marcia"
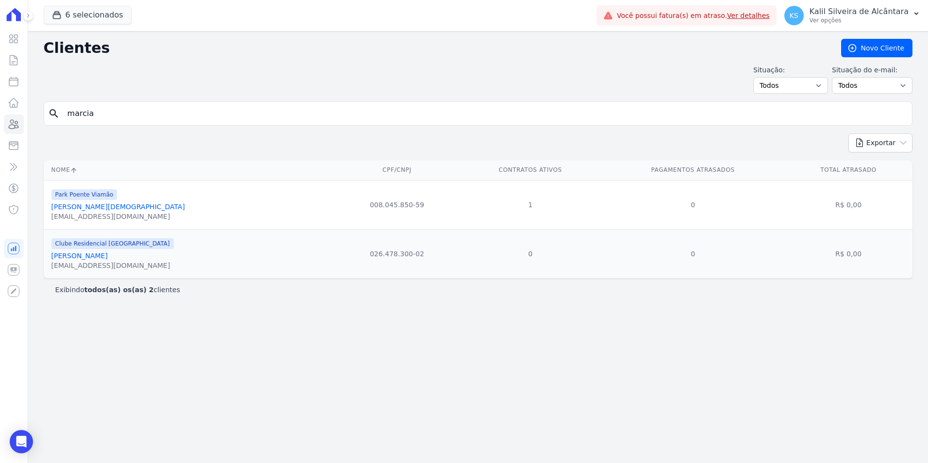
click at [140, 114] on input "marcia" at bounding box center [485, 113] width 847 height 19
click at [79, 125] on div "search marcia" at bounding box center [478, 113] width 869 height 24
type input "m"
type input "[PERSON_NAME]"
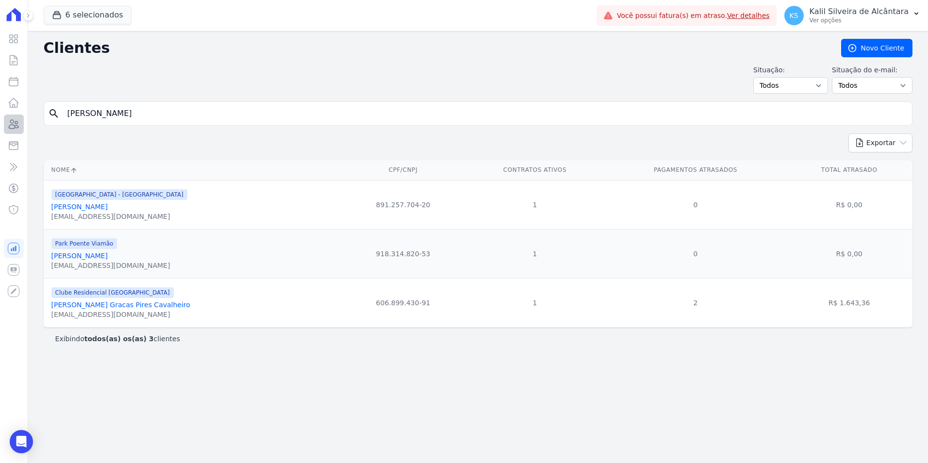
drag, startPoint x: 178, startPoint y: 113, endPoint x: 20, endPoint y: 118, distance: 157.9
click at [30, 117] on div "Clientes [GEOGRAPHIC_DATA] Situação: Todos Adimplentes Inadimplentes Situação d…" at bounding box center [478, 247] width 900 height 432
click at [119, 129] on form "search [PERSON_NAME]" at bounding box center [478, 117] width 869 height 32
drag, startPoint x: 124, startPoint y: 118, endPoint x: -67, endPoint y: 118, distance: 190.3
click at [0, 118] on html "Visão Geral Contratos [GEOGRAPHIC_DATA] Lotes Clientes Minha Carteira Transferê…" at bounding box center [464, 231] width 928 height 463
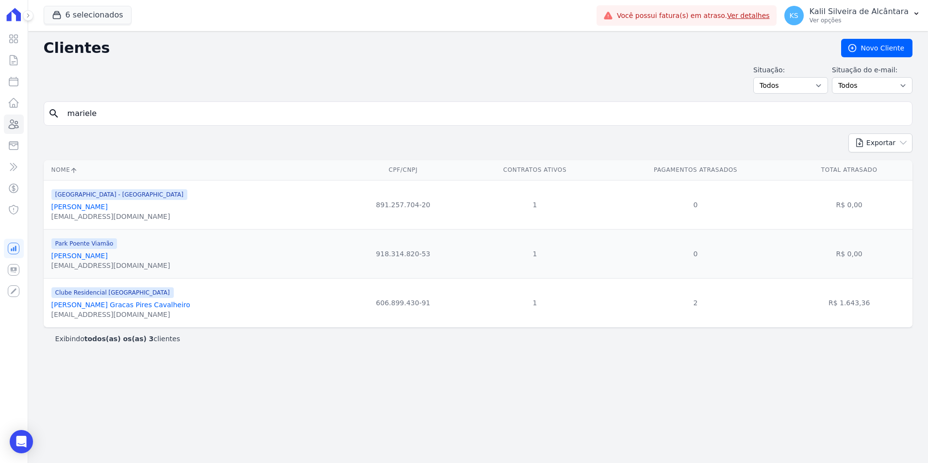
type input "mariele"
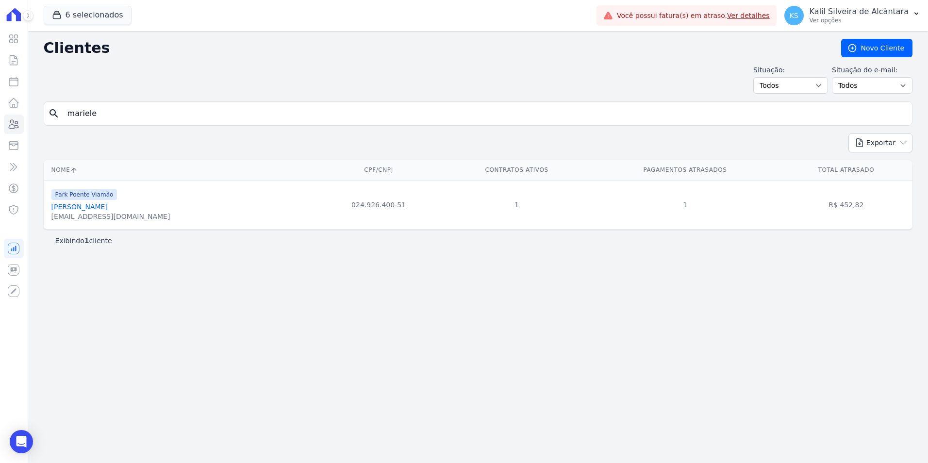
click at [103, 207] on link "[PERSON_NAME]" at bounding box center [79, 207] width 56 height 8
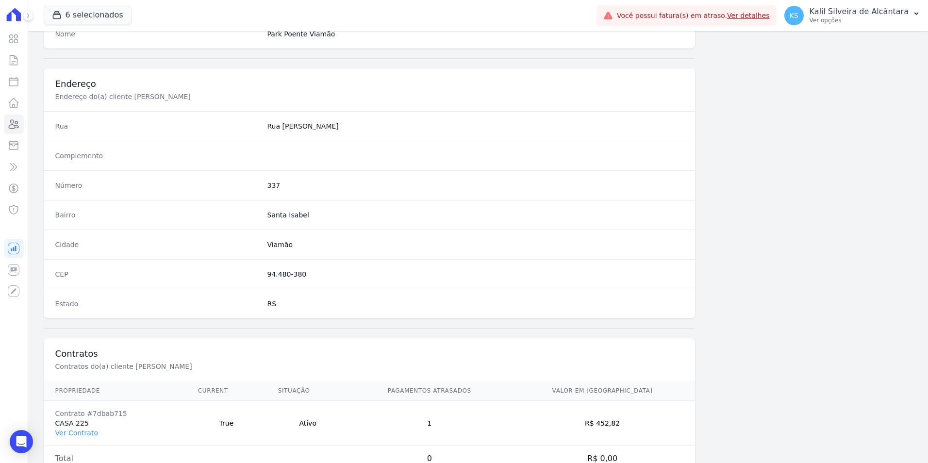
scroll to position [445, 0]
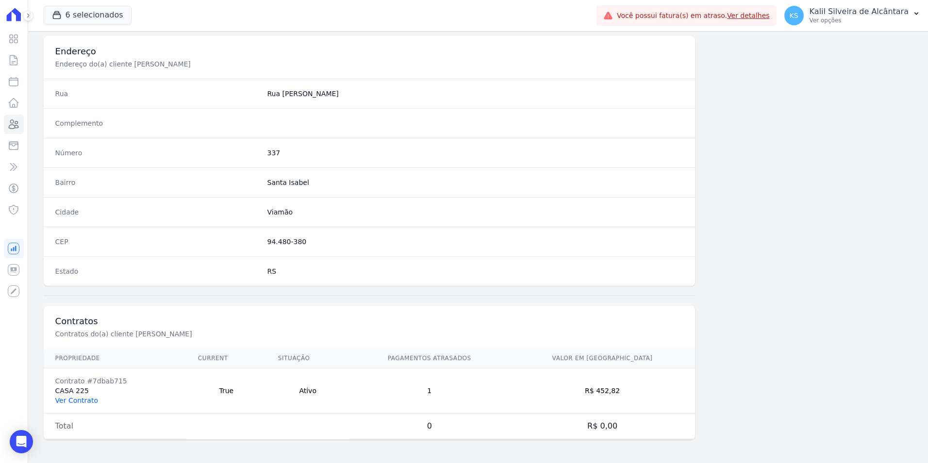
click at [86, 404] on link "Ver Contrato" at bounding box center [76, 401] width 43 height 8
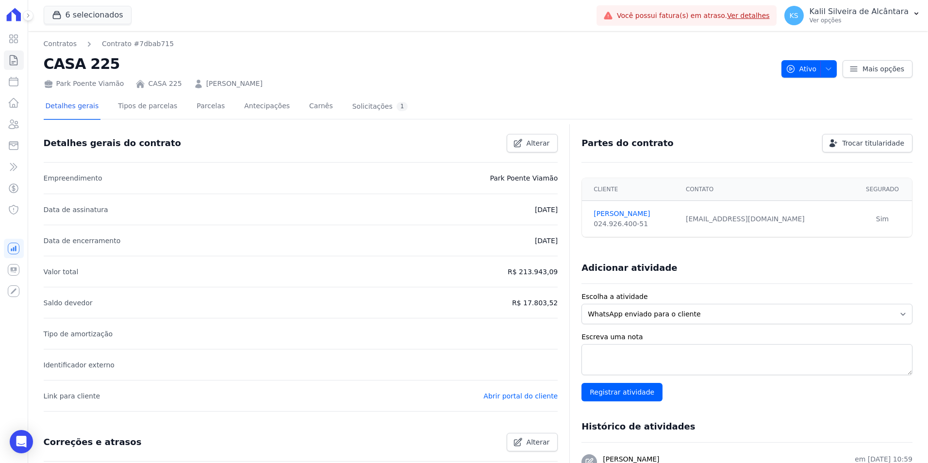
click at [249, 81] on link "[PERSON_NAME]" at bounding box center [234, 84] width 56 height 10
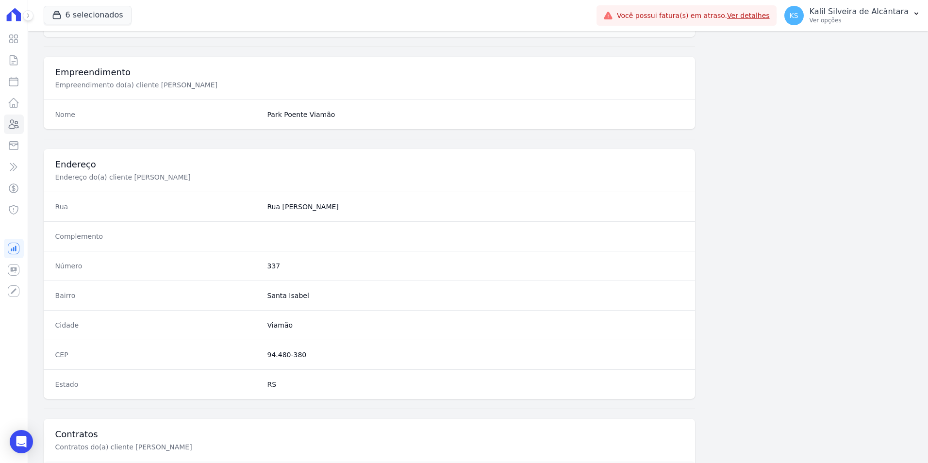
scroll to position [445, 0]
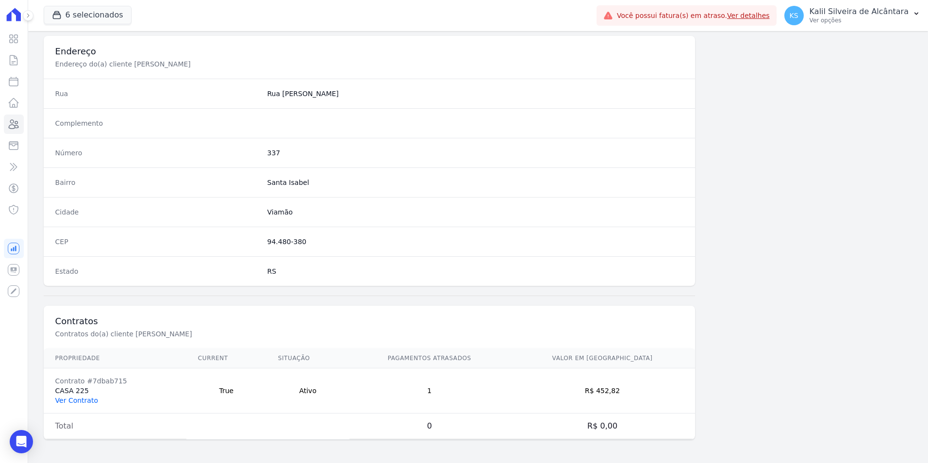
click at [76, 397] on link "Ver Contrato" at bounding box center [76, 401] width 43 height 8
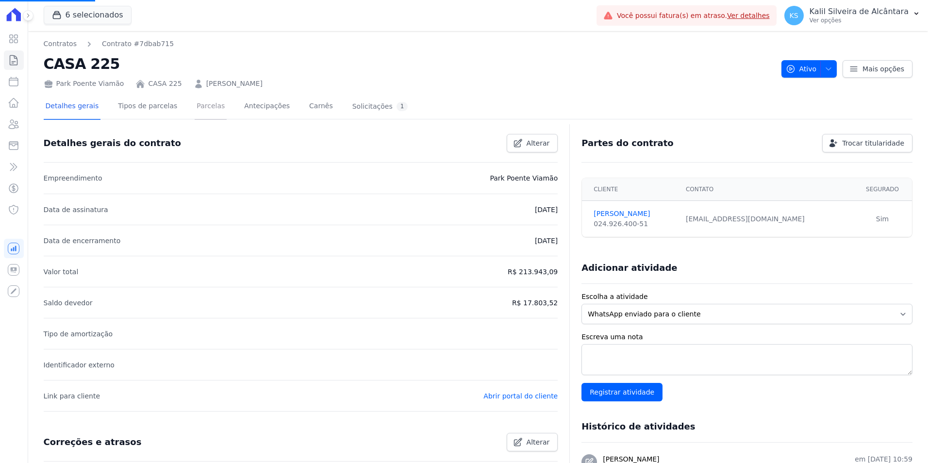
click at [200, 107] on link "Parcelas" at bounding box center [211, 107] width 32 height 26
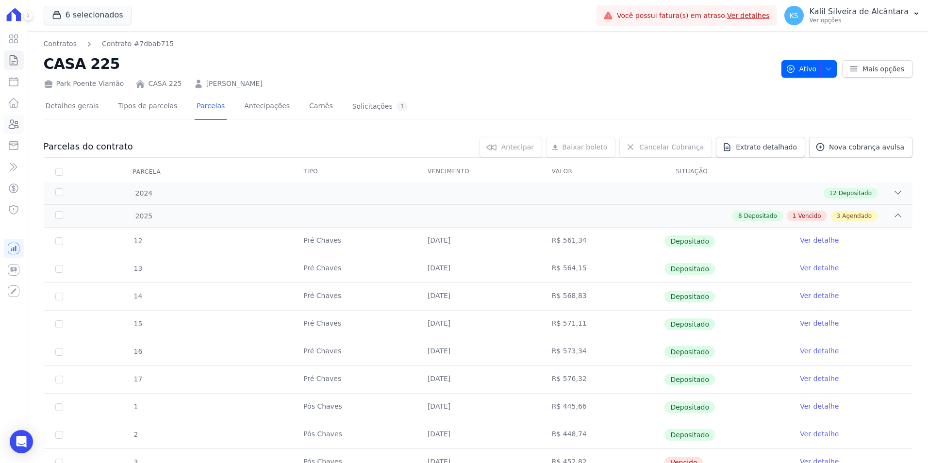
click at [17, 132] on link "Clientes" at bounding box center [14, 124] width 20 height 19
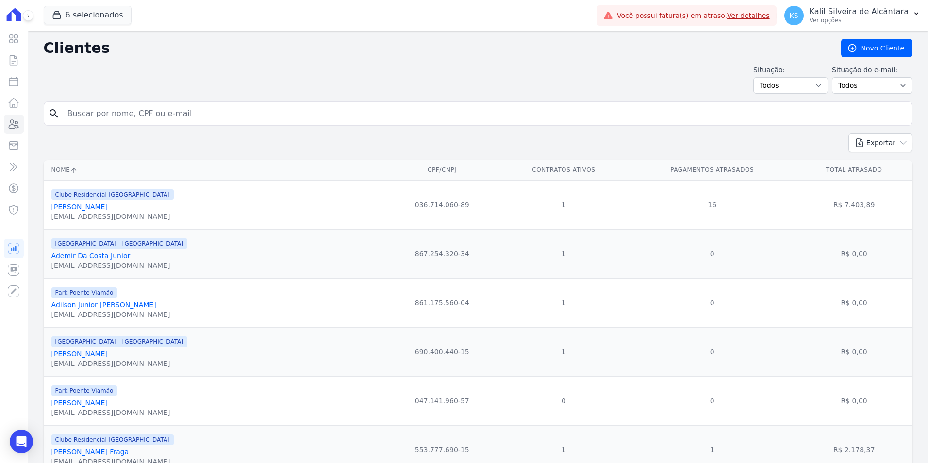
click at [97, 120] on input "search" at bounding box center [485, 113] width 847 height 19
type input "mauren"
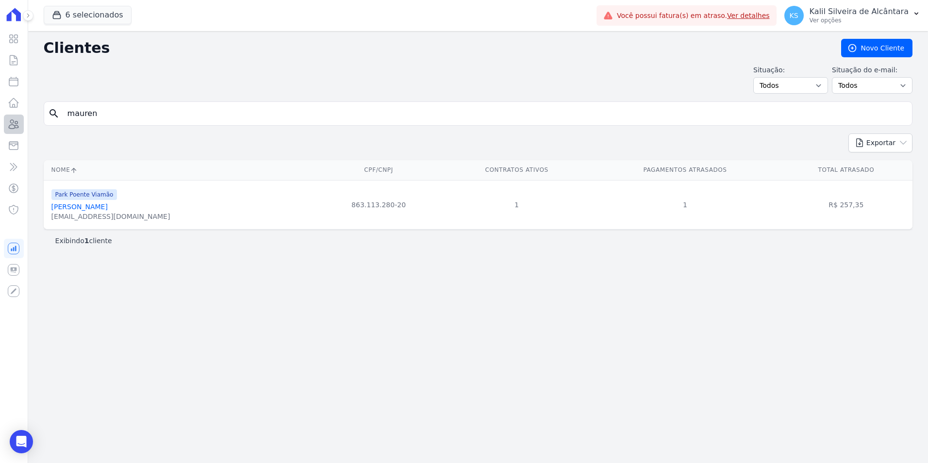
click at [10, 116] on div "Visão Geral Contratos [GEOGRAPHIC_DATA] Lotes Clientes Minha Carteira Transferê…" at bounding box center [464, 231] width 928 height 463
click at [132, 114] on input "[PERSON_NAME][" at bounding box center [485, 113] width 847 height 19
type input "[PERSON_NAME]"
drag, startPoint x: 140, startPoint y: 115, endPoint x: 2, endPoint y: 111, distance: 137.9
click at [24, 112] on div "Visão Geral Contratos [GEOGRAPHIC_DATA] Lotes Clientes Minha Carteira Transferê…" at bounding box center [464, 231] width 928 height 463
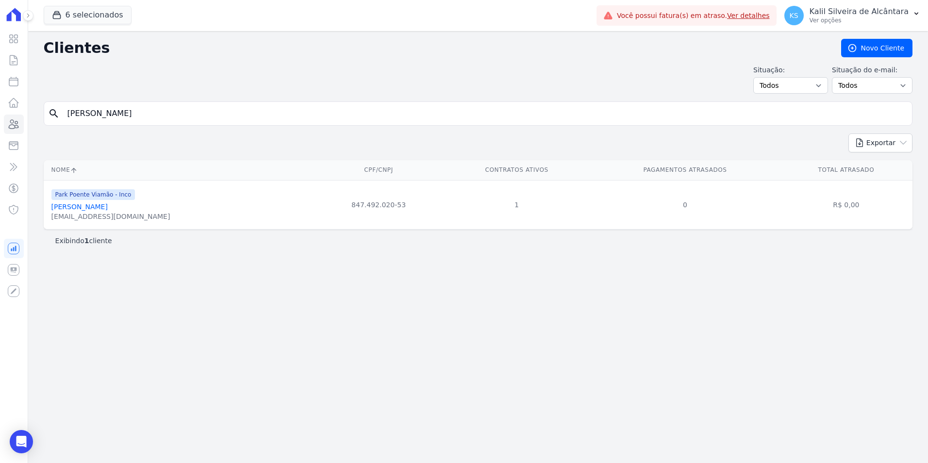
type input "[PERSON_NAME]"
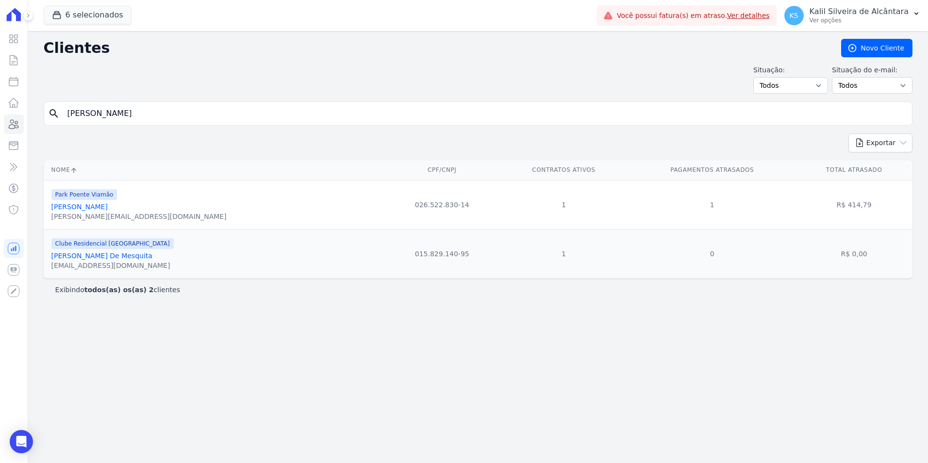
click at [88, 206] on link "[PERSON_NAME]" at bounding box center [79, 207] width 56 height 8
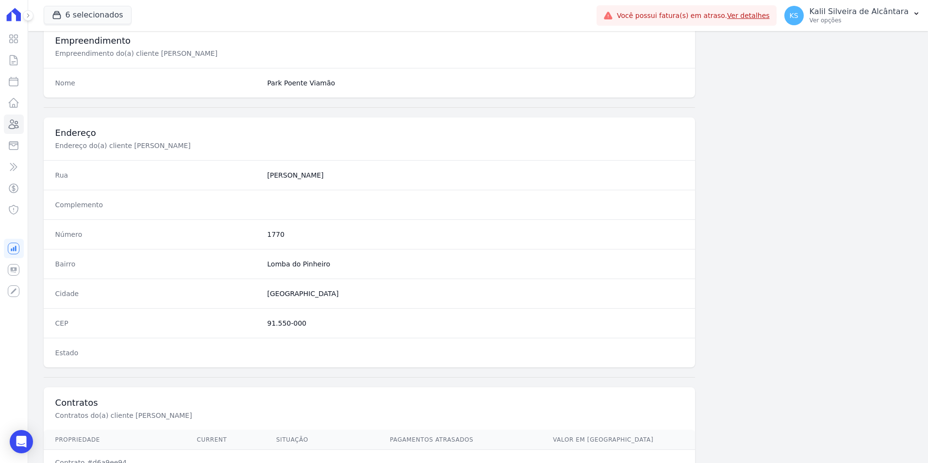
scroll to position [490, 0]
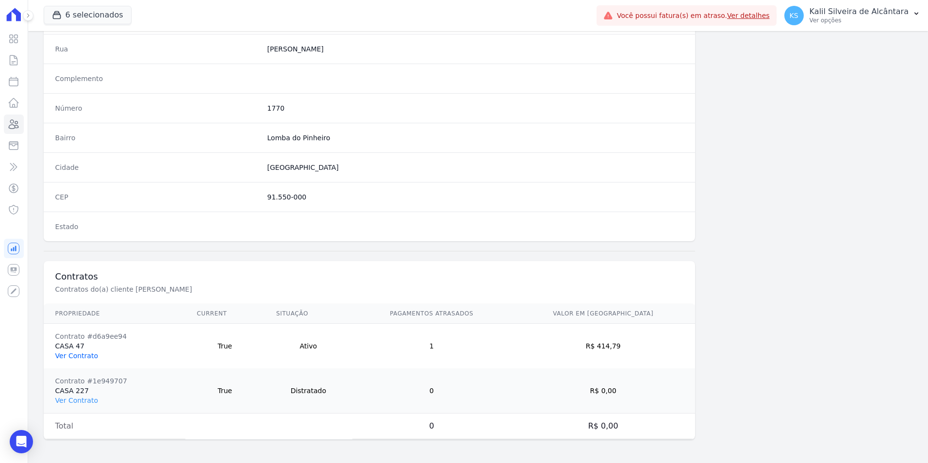
click at [86, 355] on link "Ver Contrato" at bounding box center [76, 356] width 43 height 8
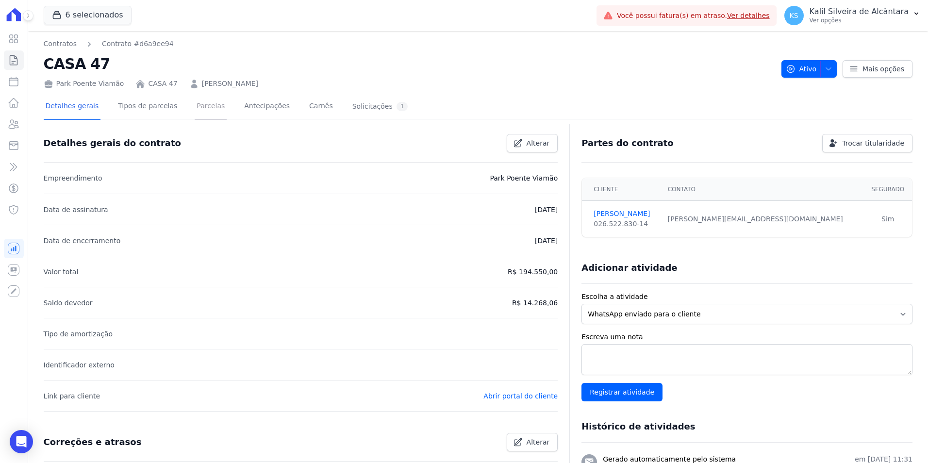
click at [209, 117] on link "Parcelas" at bounding box center [211, 107] width 32 height 26
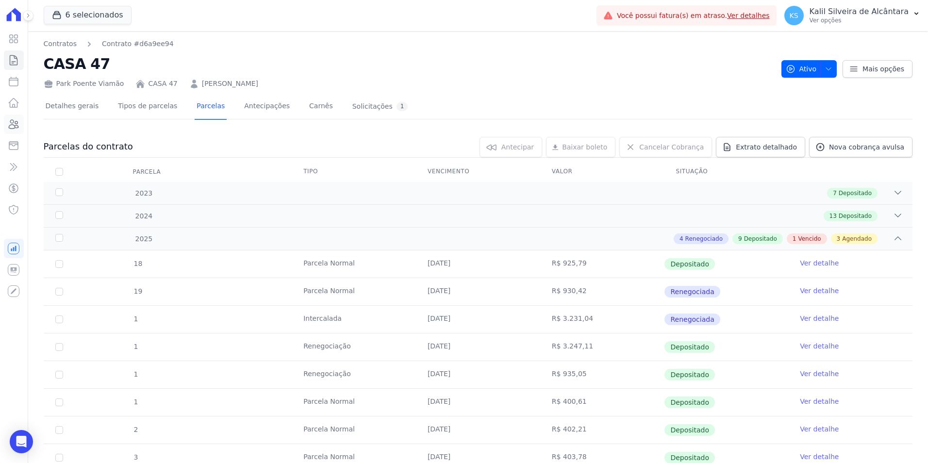
click at [12, 121] on icon at bounding box center [14, 124] width 12 height 12
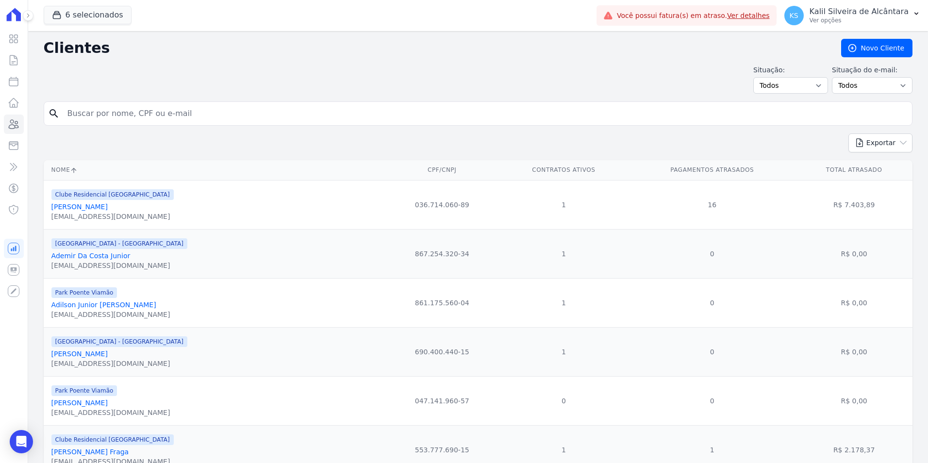
click at [141, 107] on input "search" at bounding box center [485, 113] width 847 height 19
type input "[PERSON_NAME]"
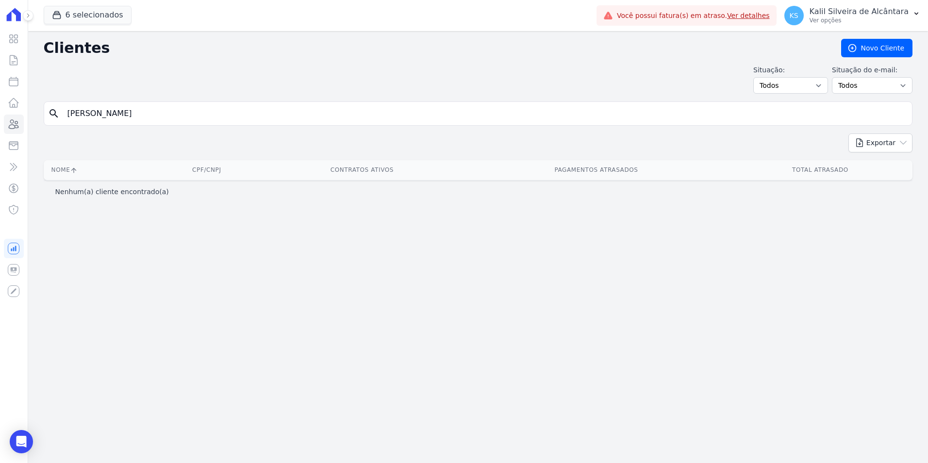
click at [124, 107] on input "[PERSON_NAME]" at bounding box center [485, 113] width 847 height 19
type input "[PERSON_NAME]"
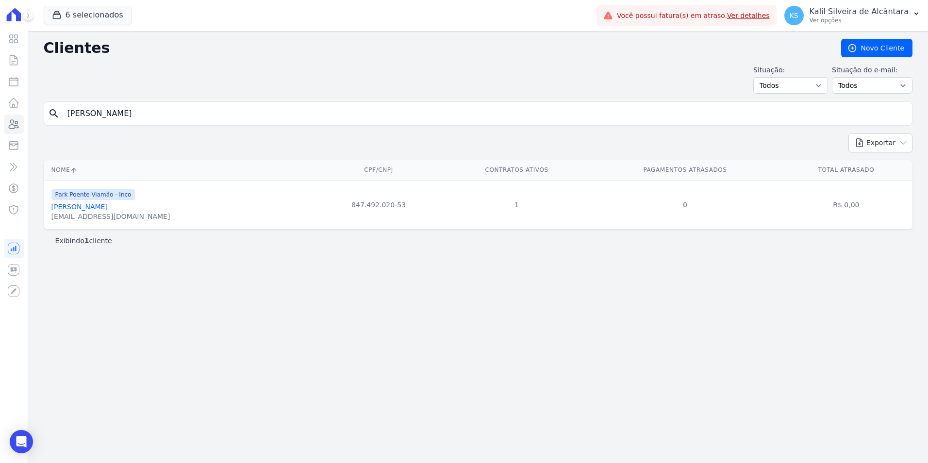
click at [137, 118] on input "[PERSON_NAME]" at bounding box center [485, 113] width 847 height 19
drag, startPoint x: 35, startPoint y: 108, endPoint x: -13, endPoint y: 107, distance: 48.6
click at [0, 107] on html "Visão Geral Contratos [GEOGRAPHIC_DATA] Lotes Clientes Minha Carteira Transferê…" at bounding box center [464, 231] width 928 height 463
type input "[PERSON_NAME]"
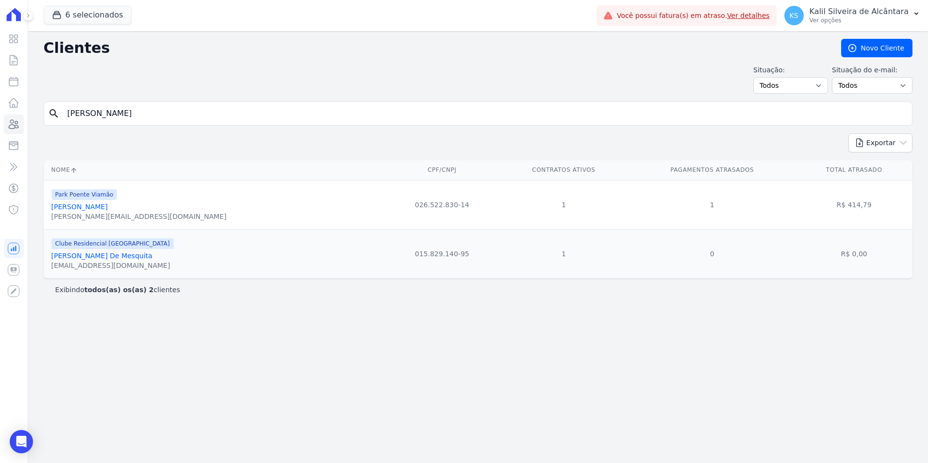
click at [108, 210] on link "[PERSON_NAME]" at bounding box center [79, 207] width 56 height 8
